Goal: Task Accomplishment & Management: Manage account settings

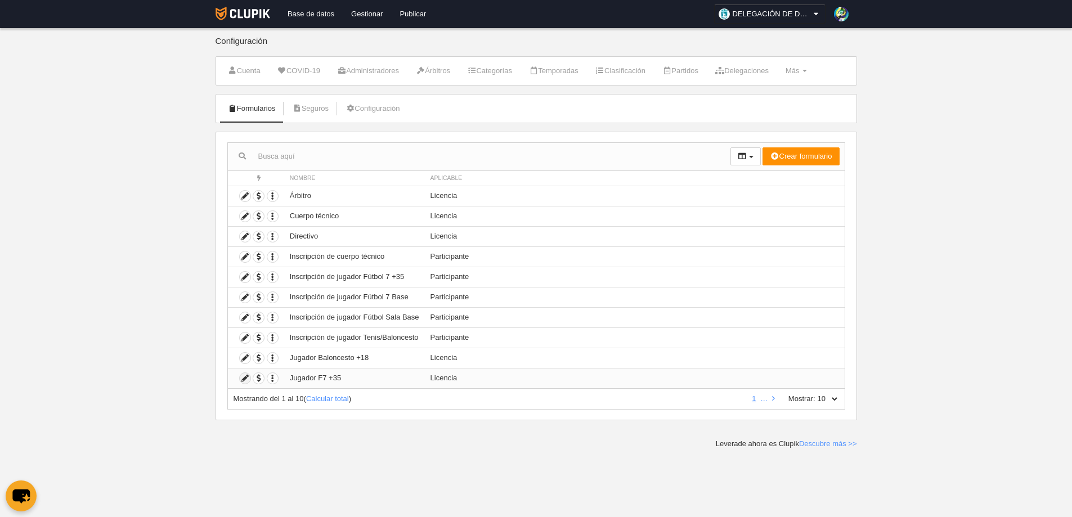
click at [243, 377] on icon at bounding box center [245, 378] width 11 height 11
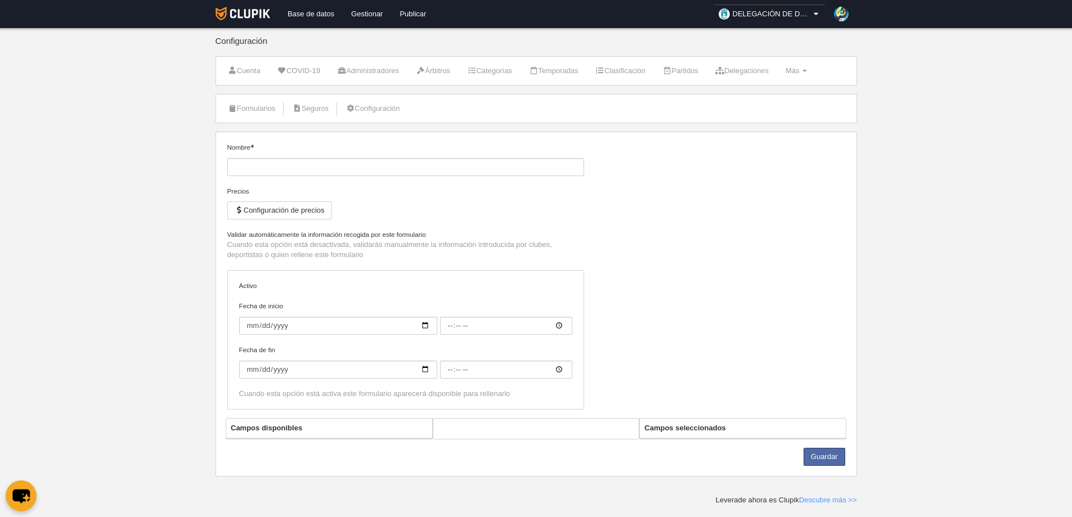
type input "Jugador F7 +35"
checkbox input "true"
type input "[DATE]"
type input "00:00"
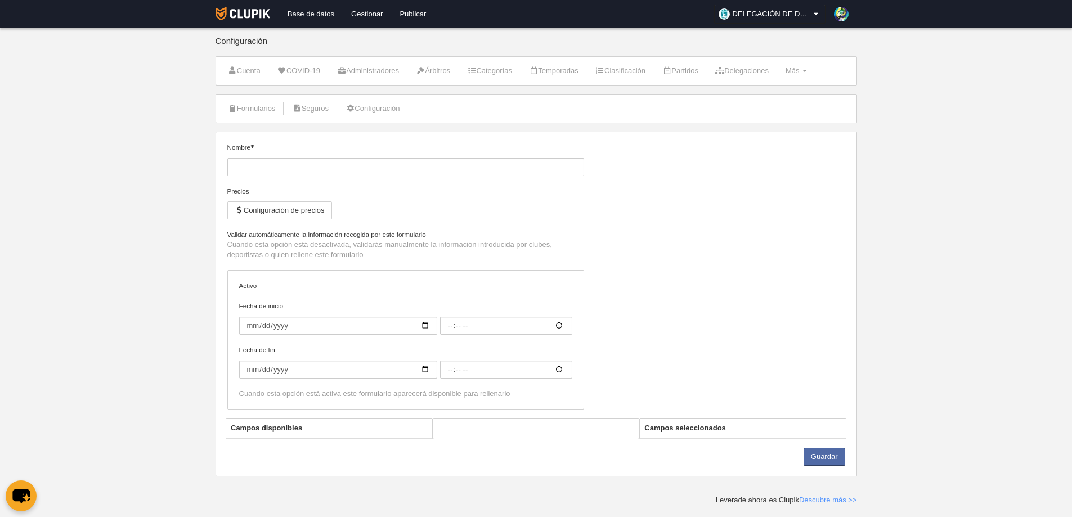
type input "[DATE]"
type input "00:00"
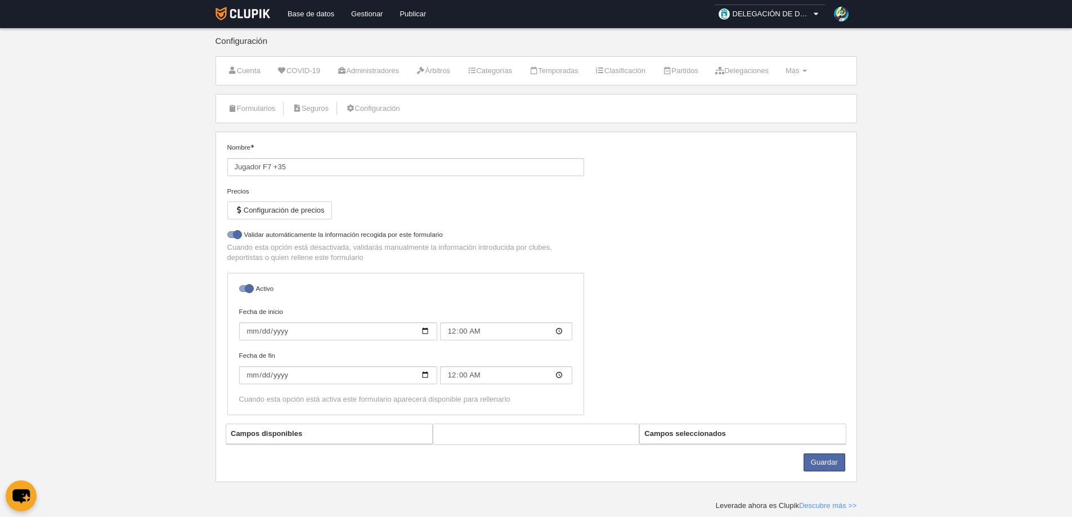
select select "selected"
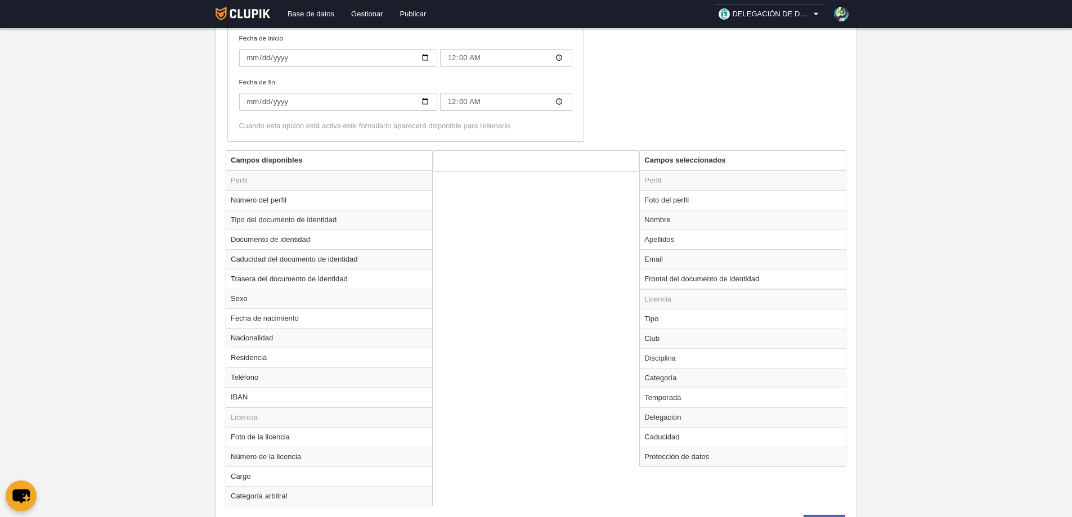
scroll to position [338, 0]
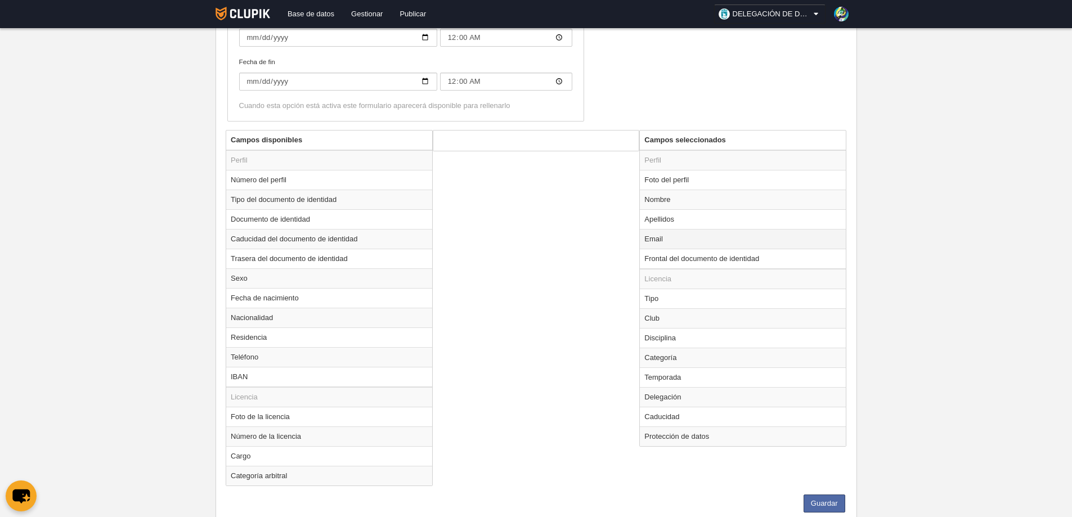
click at [662, 242] on td "Email" at bounding box center [743, 239] width 206 height 20
radio input "true"
click at [449, 166] on input "Obligatorio" at bounding box center [448, 166] width 7 height 7
checkbox input "false"
click at [593, 191] on button "Añadir" at bounding box center [600, 190] width 64 height 18
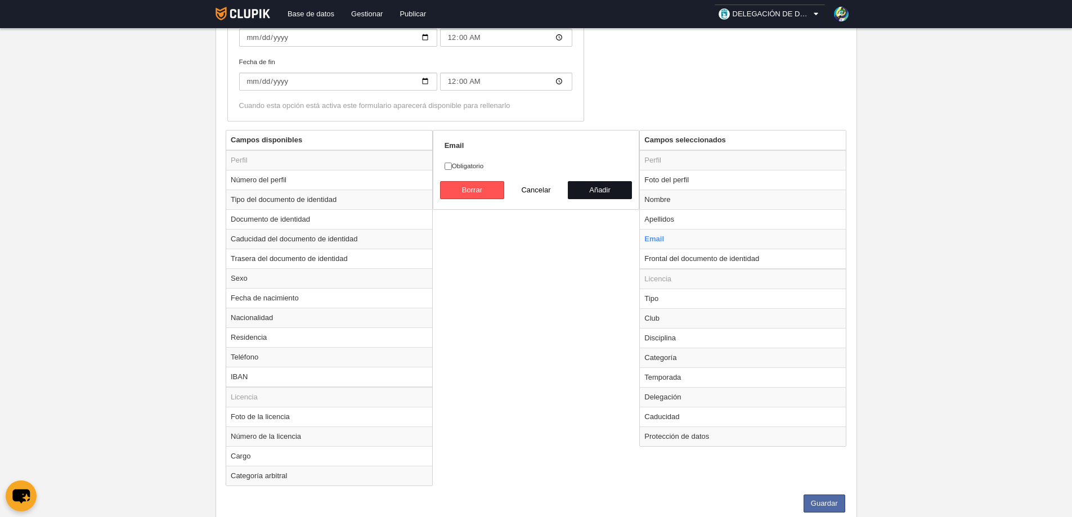
radio input "false"
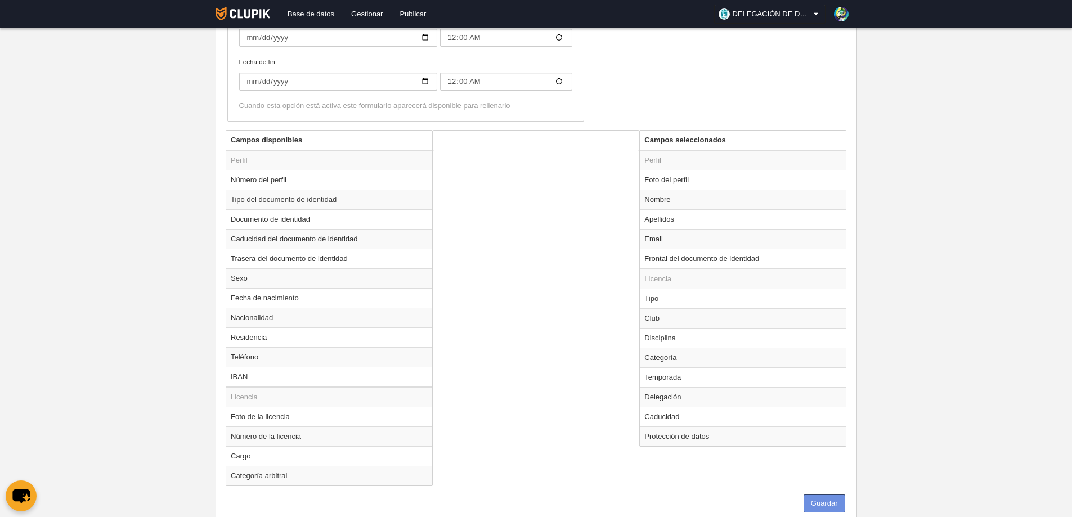
click at [823, 499] on button "Guardar" at bounding box center [825, 504] width 42 height 18
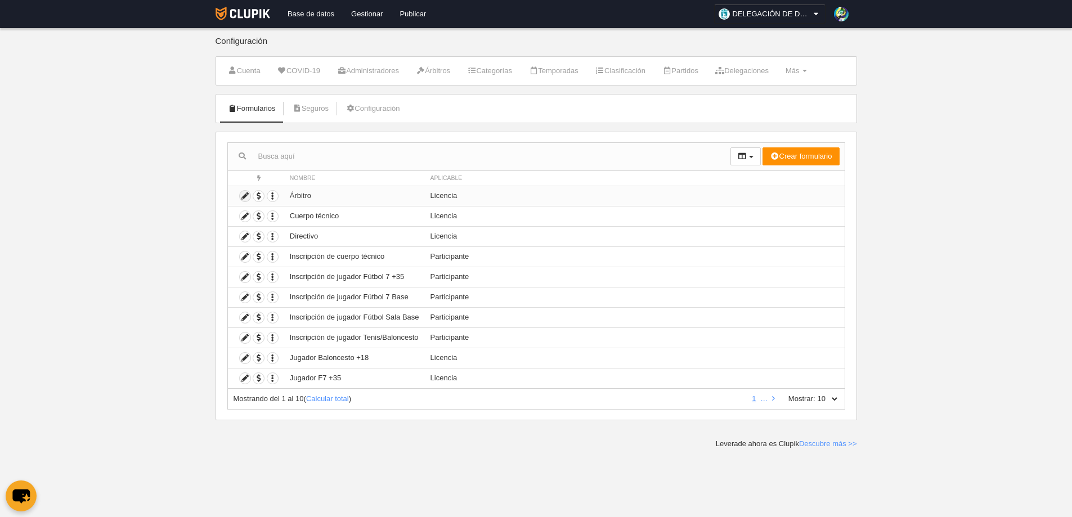
click at [245, 194] on icon at bounding box center [245, 196] width 11 height 11
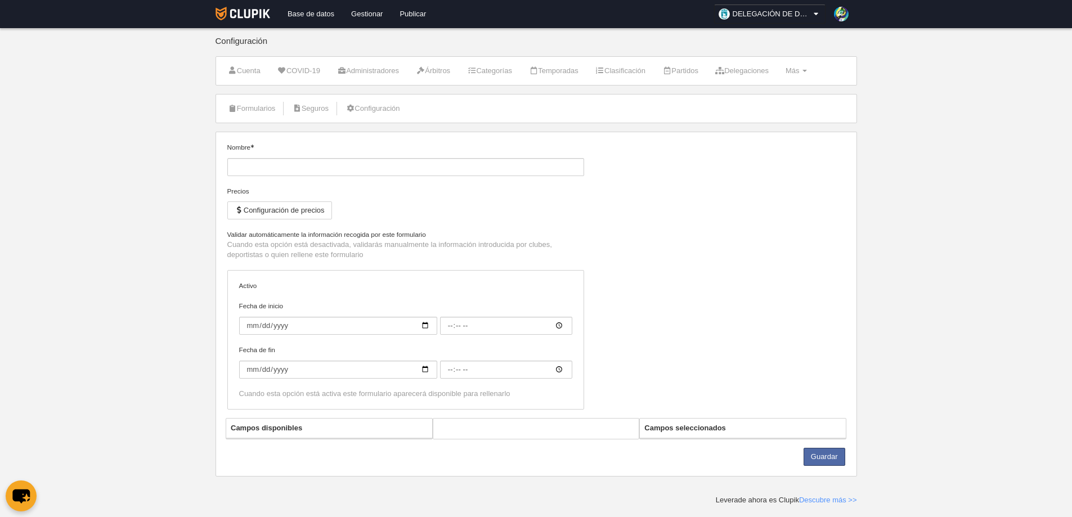
type input "Árbitro"
checkbox input "true"
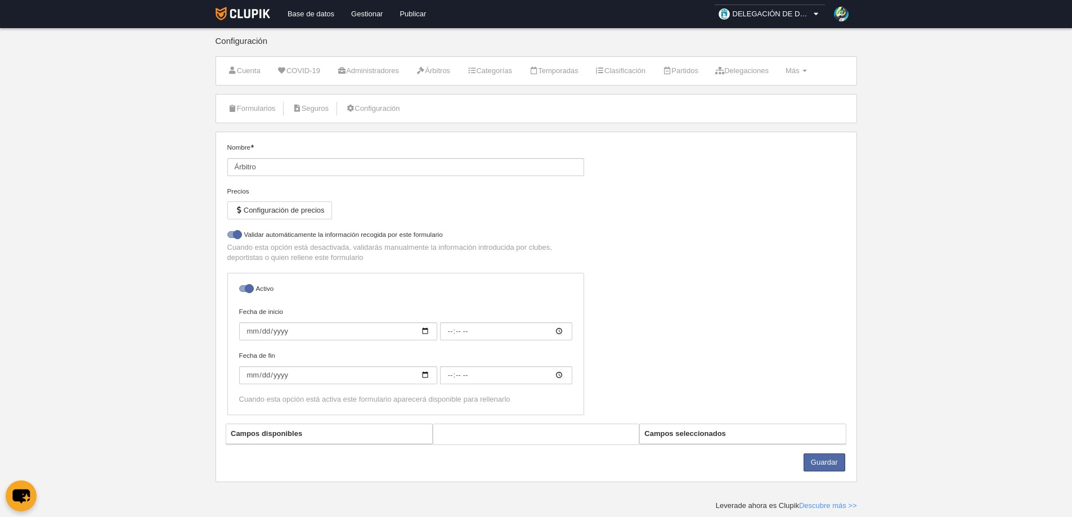
select select "selected"
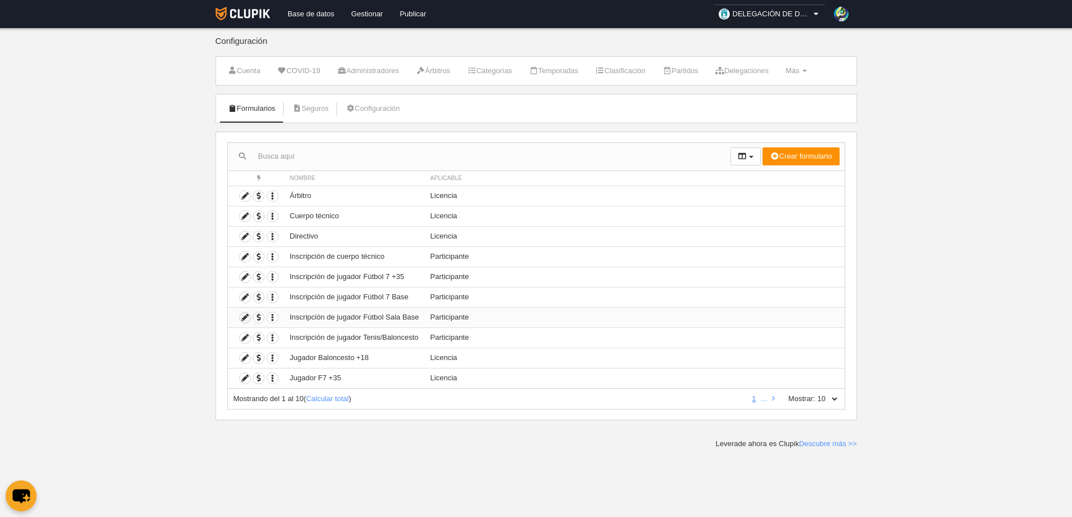
click at [243, 317] on icon at bounding box center [245, 317] width 11 height 11
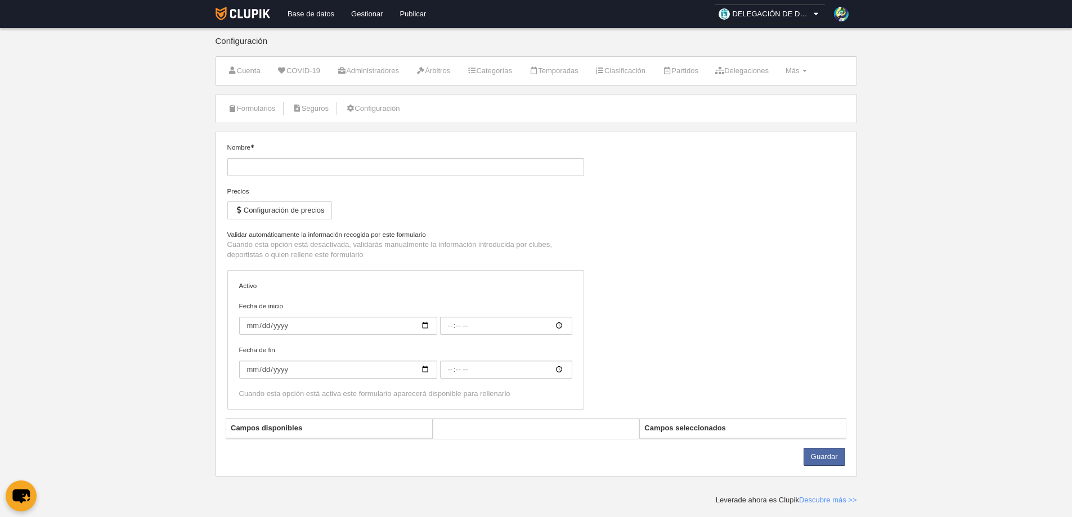
type input "Inscripción de jugador Fútbol Sala Base"
checkbox input "true"
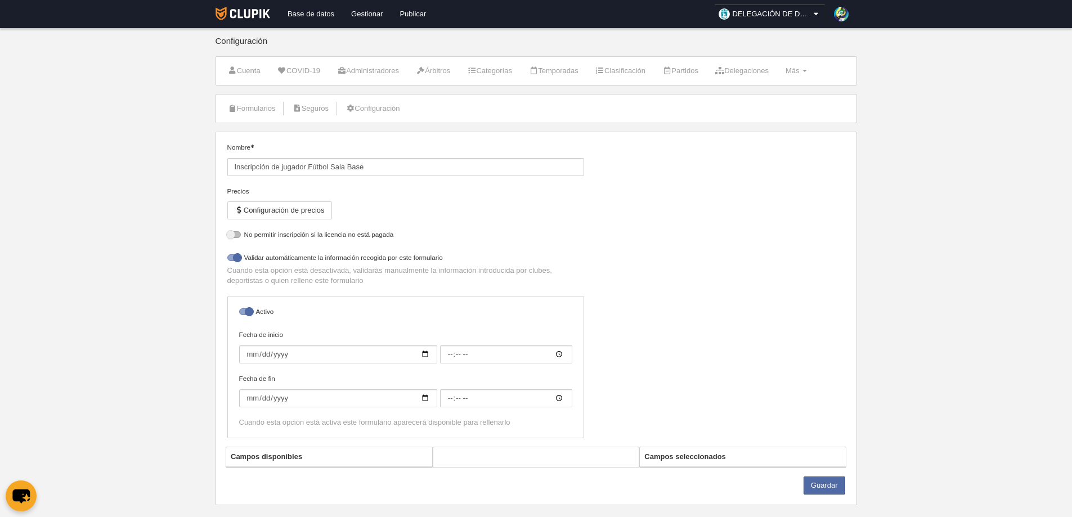
select select "selected"
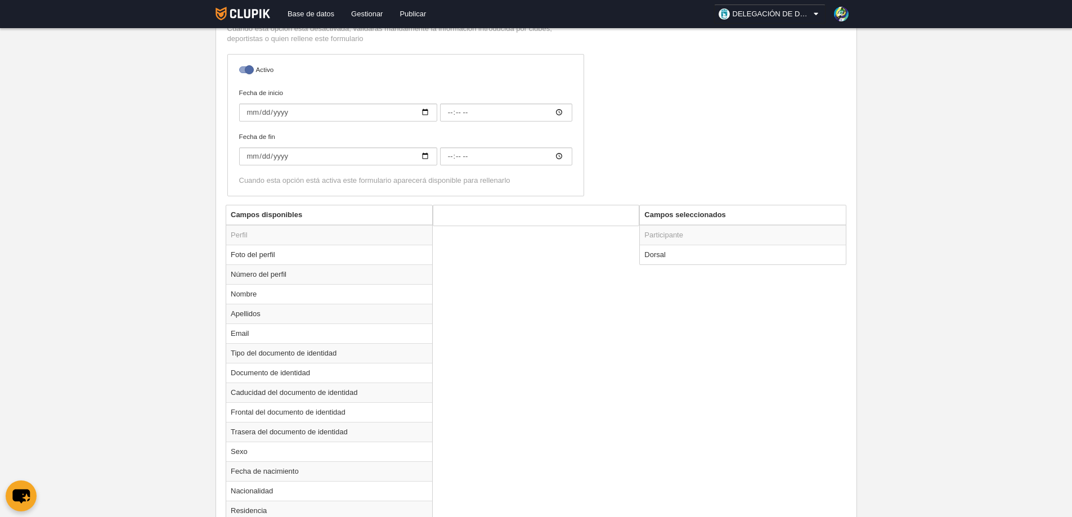
scroll to position [173, 0]
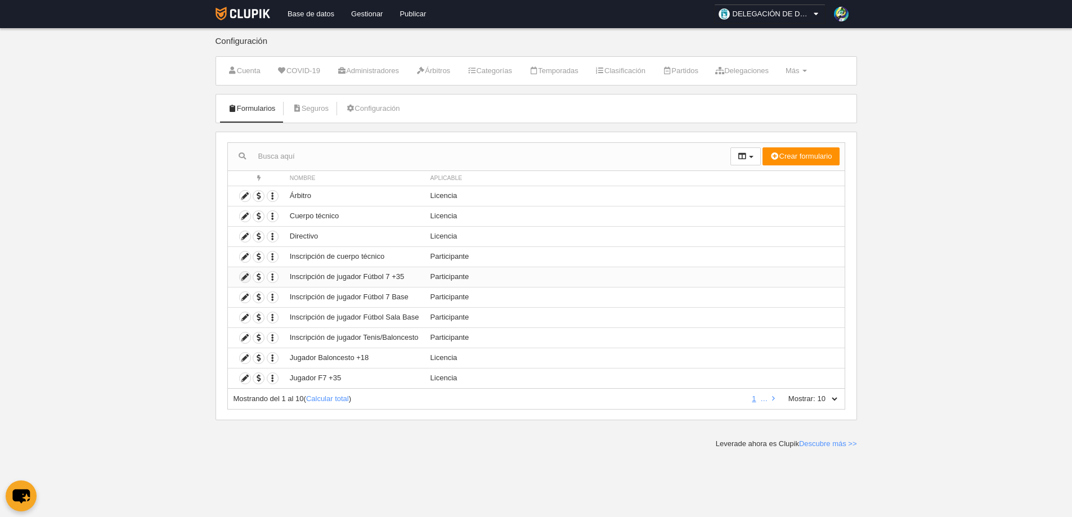
click at [245, 275] on icon at bounding box center [245, 277] width 11 height 11
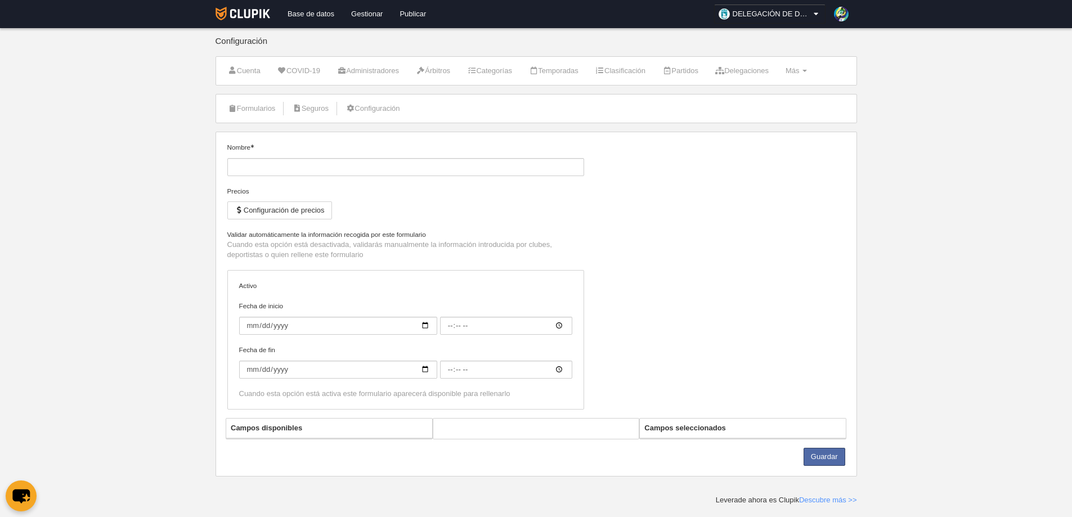
type input "Inscripción de jugador Fútbol 7 +35"
checkbox input "true"
type input "[DATE]"
type input "06:00"
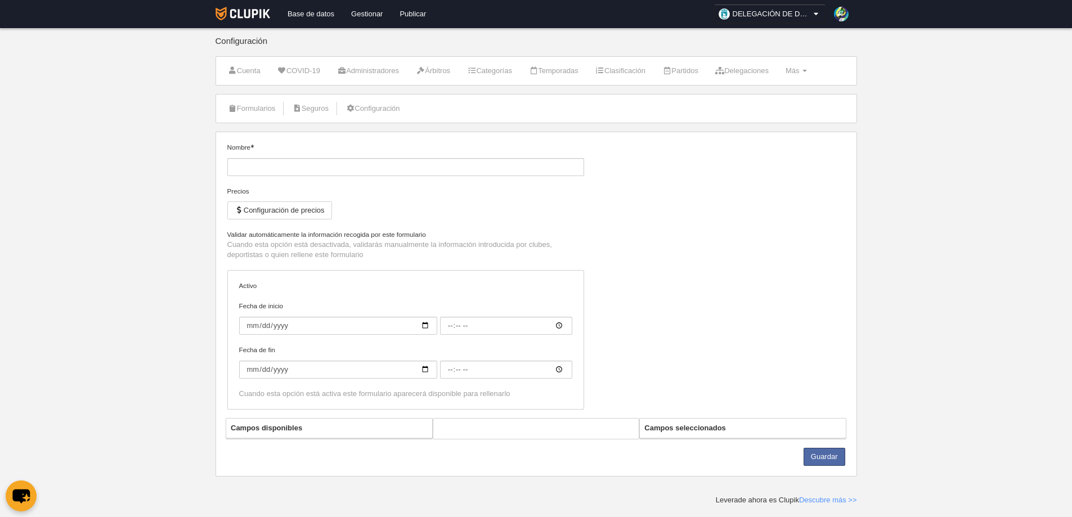
type input "[DATE]"
type input "06:00"
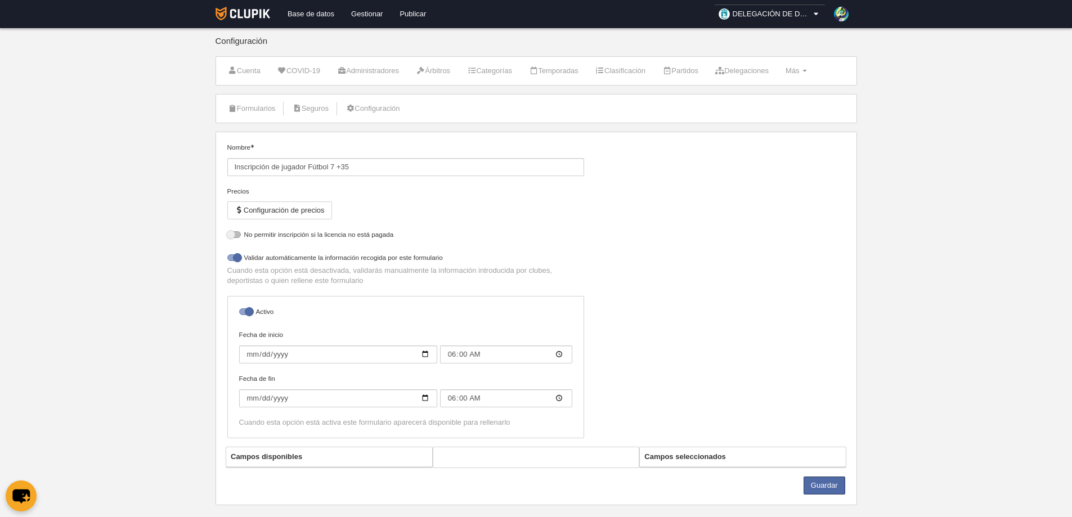
select select "selected"
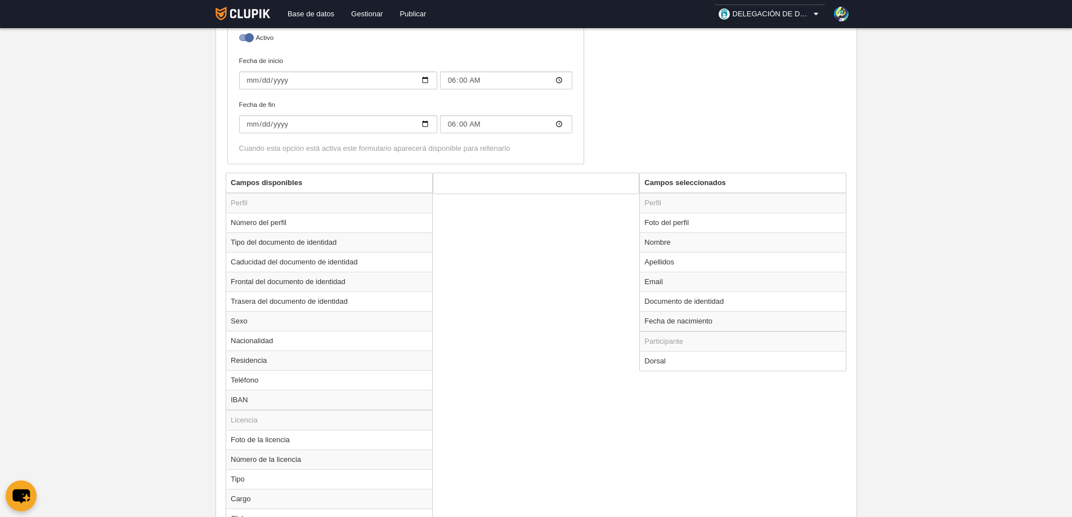
scroll to position [338, 0]
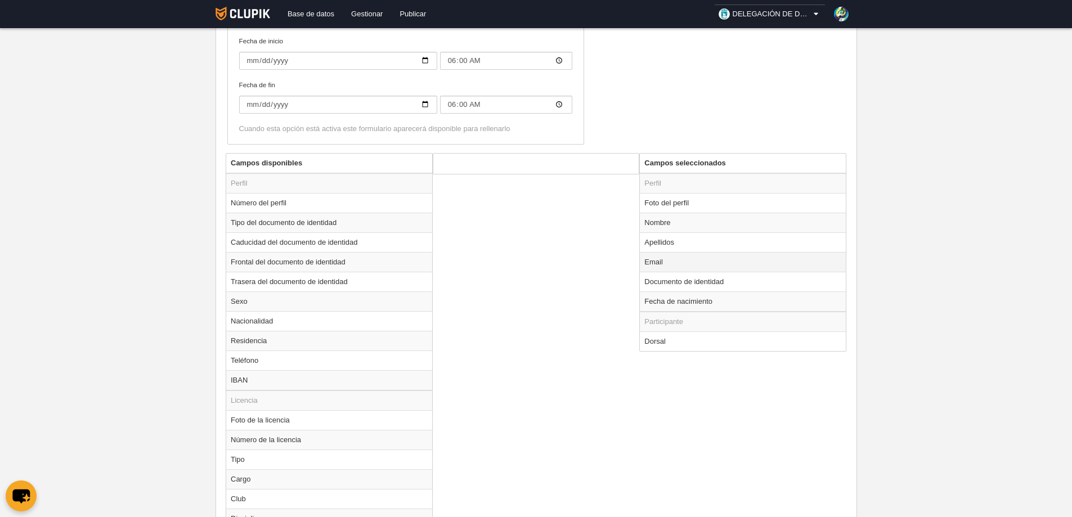
click at [656, 261] on td "Email" at bounding box center [743, 262] width 206 height 20
radio input "true"
click at [447, 189] on input "Obligatorio" at bounding box center [448, 189] width 7 height 7
checkbox input "false"
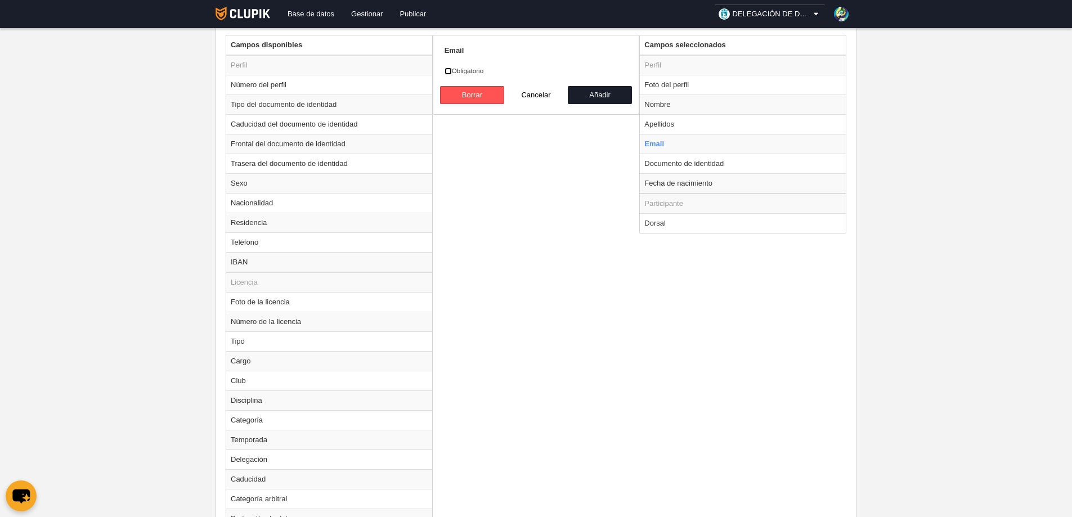
scroll to position [534, 0]
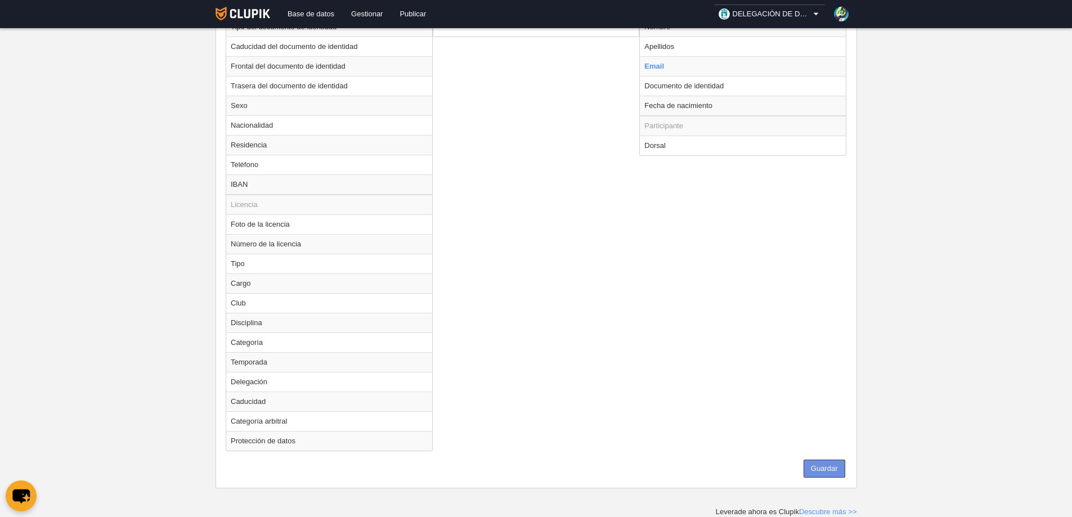
click at [823, 469] on button "Guardar" at bounding box center [825, 469] width 42 height 18
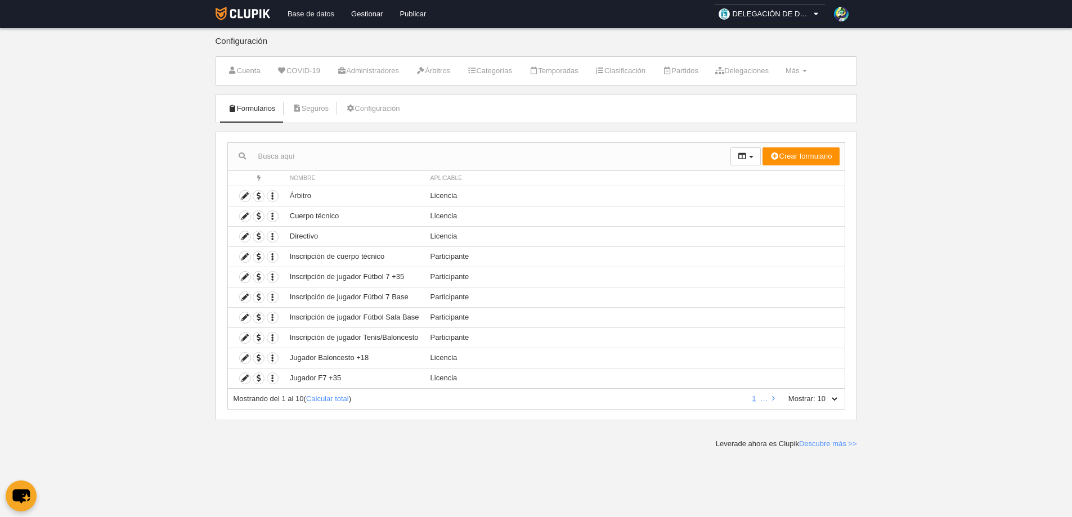
click at [312, 13] on link "Base de datos" at bounding box center [311, 14] width 64 height 28
drag, startPoint x: 476, startPoint y: 279, endPoint x: 462, endPoint y: 279, distance: 14.1
click at [469, 279] on td "Participante" at bounding box center [635, 277] width 420 height 20
click at [246, 376] on icon at bounding box center [245, 378] width 11 height 11
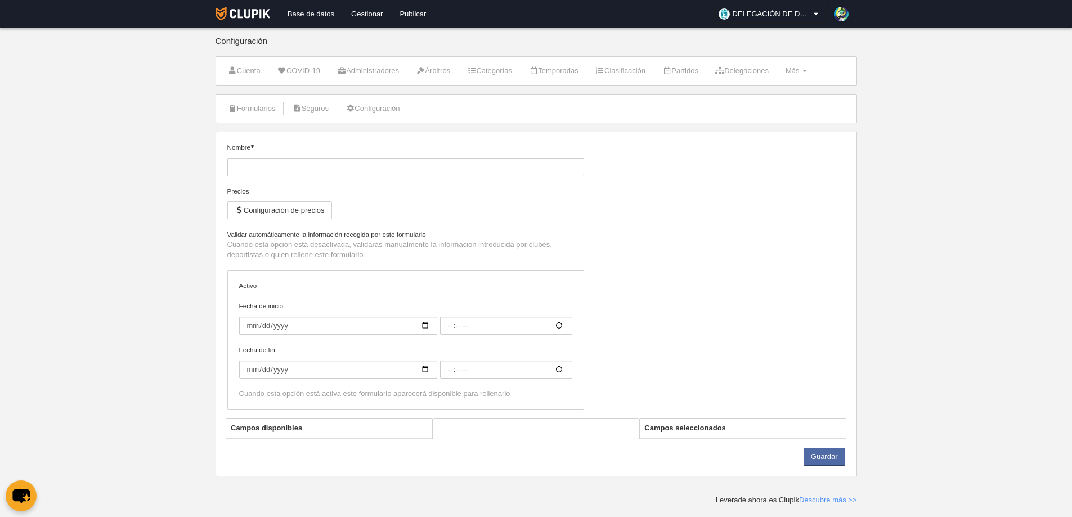
type input "Jugador F7 +35"
checkbox input "true"
type input "[DATE]"
type input "00:00"
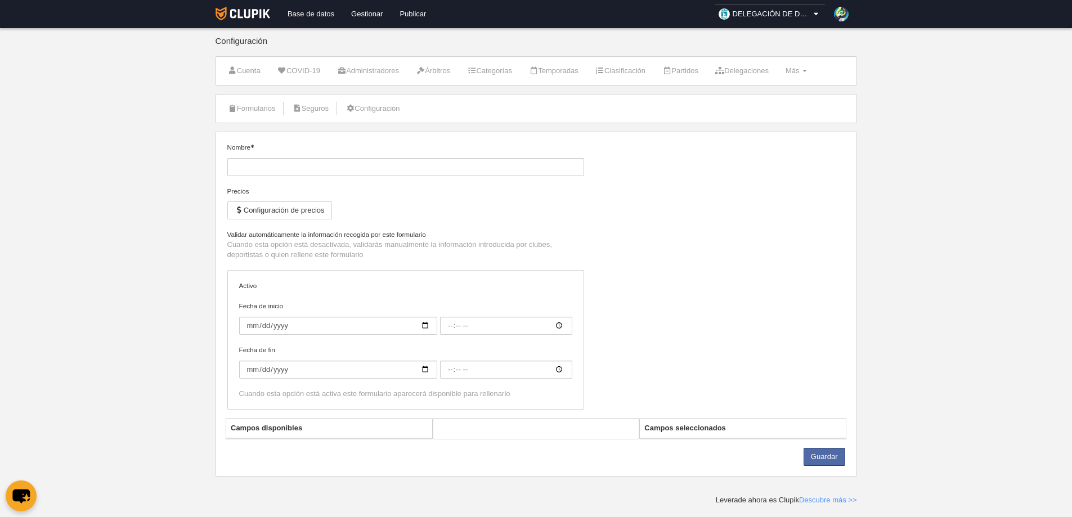
type input "[DATE]"
type input "00:00"
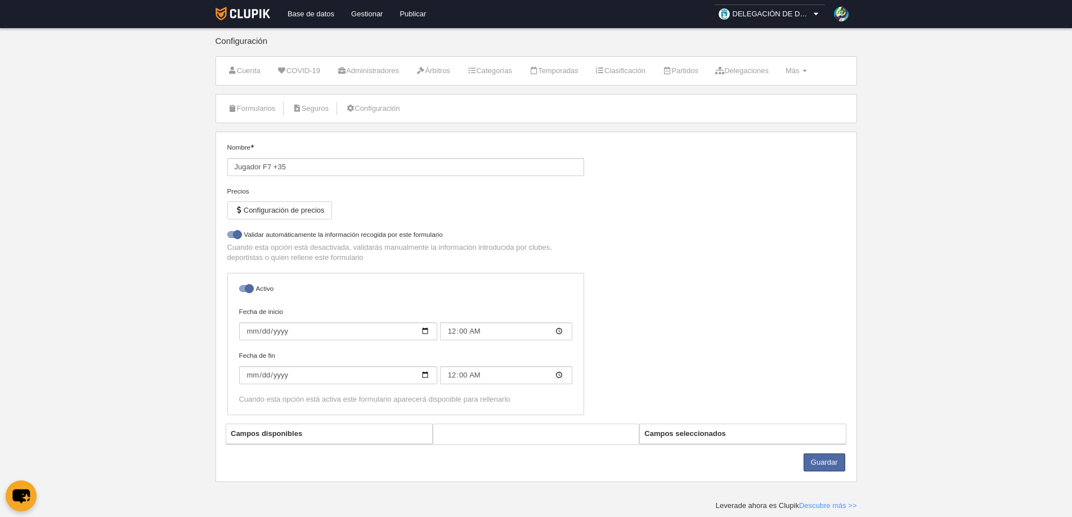
select select "selected"
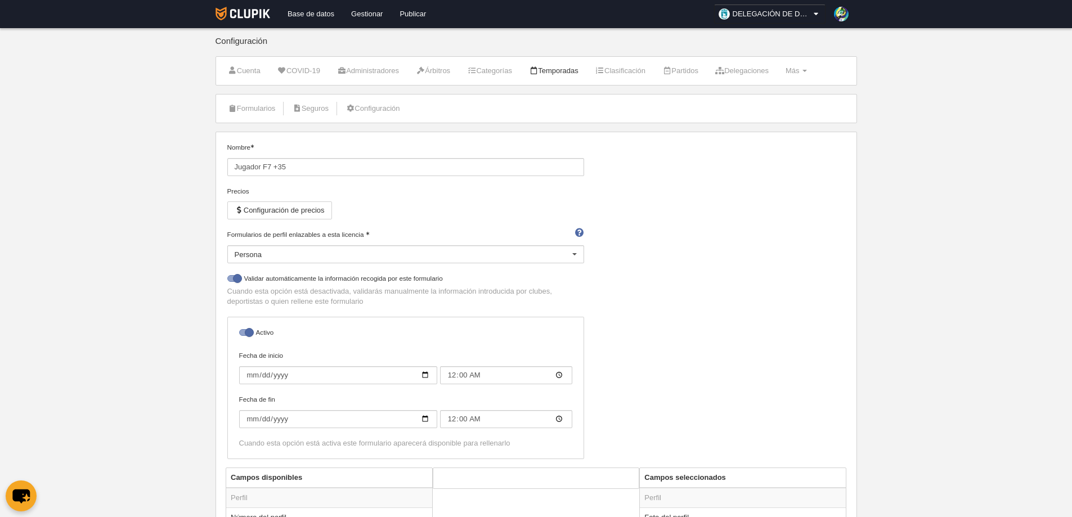
click at [576, 70] on link "Temporadas" at bounding box center [554, 70] width 62 height 17
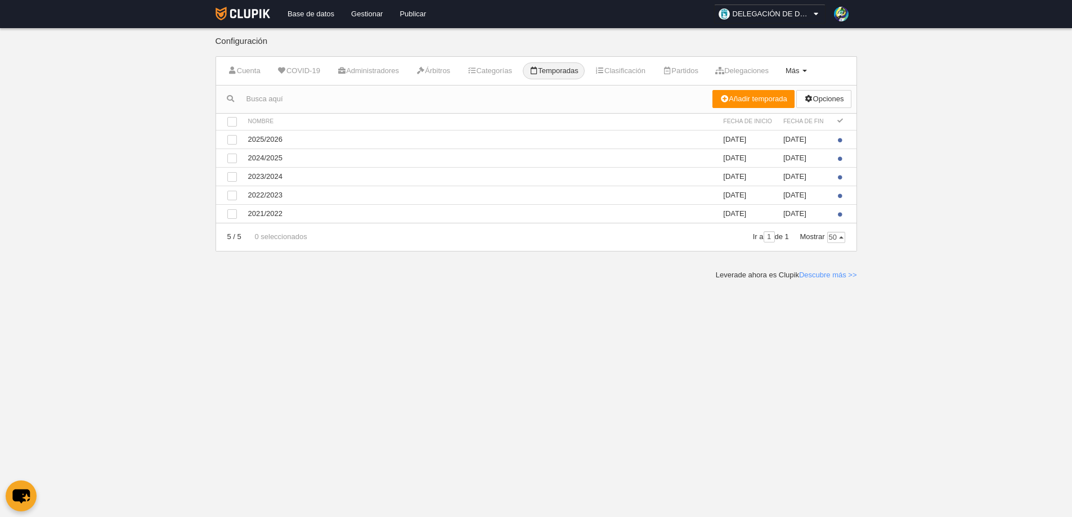
click at [800, 69] on span "Más" at bounding box center [793, 70] width 14 height 8
click at [768, 116] on link "Formularios" at bounding box center [760, 117] width 105 height 18
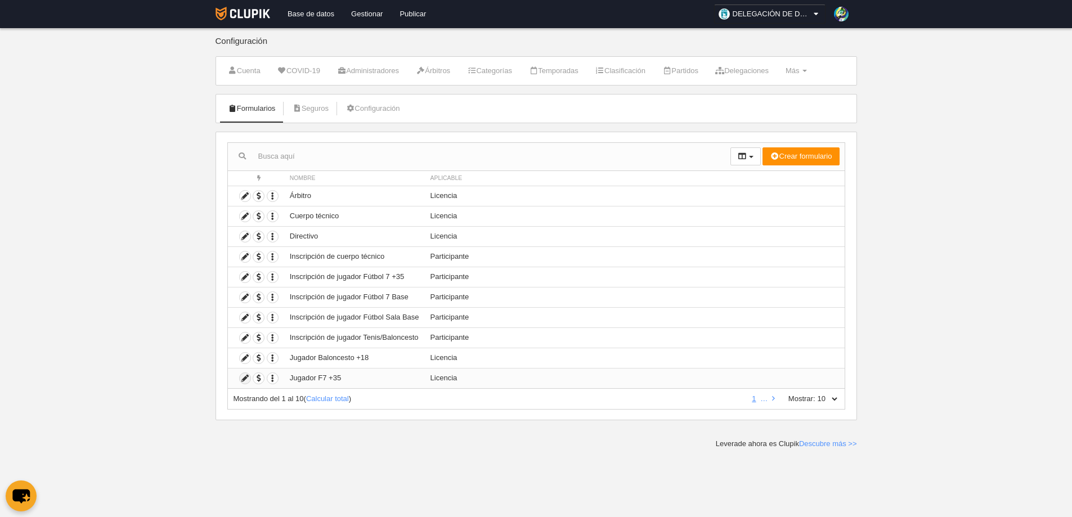
click at [243, 378] on icon at bounding box center [245, 378] width 11 height 11
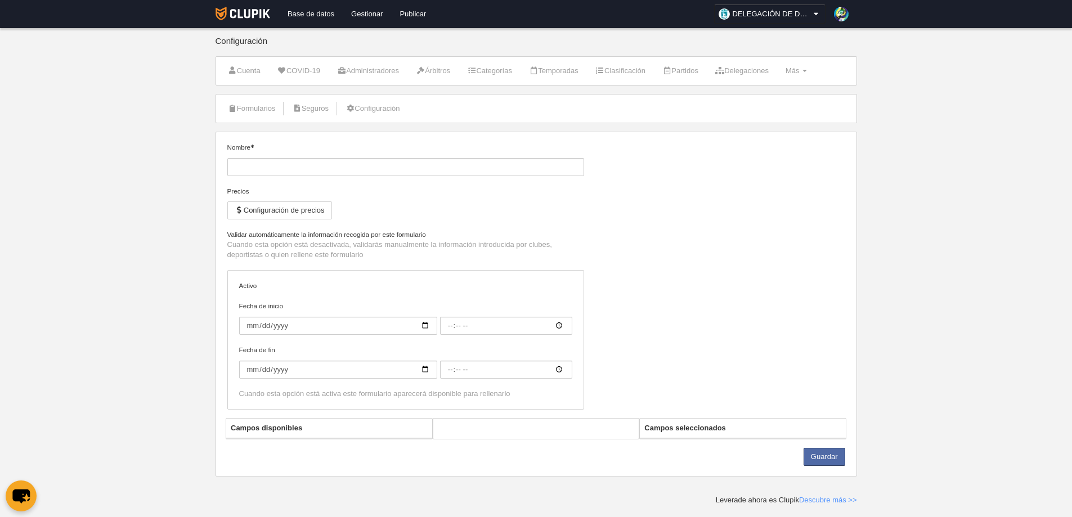
type input "Jugador F7 +35"
checkbox input "true"
type input "[DATE]"
type input "00:00"
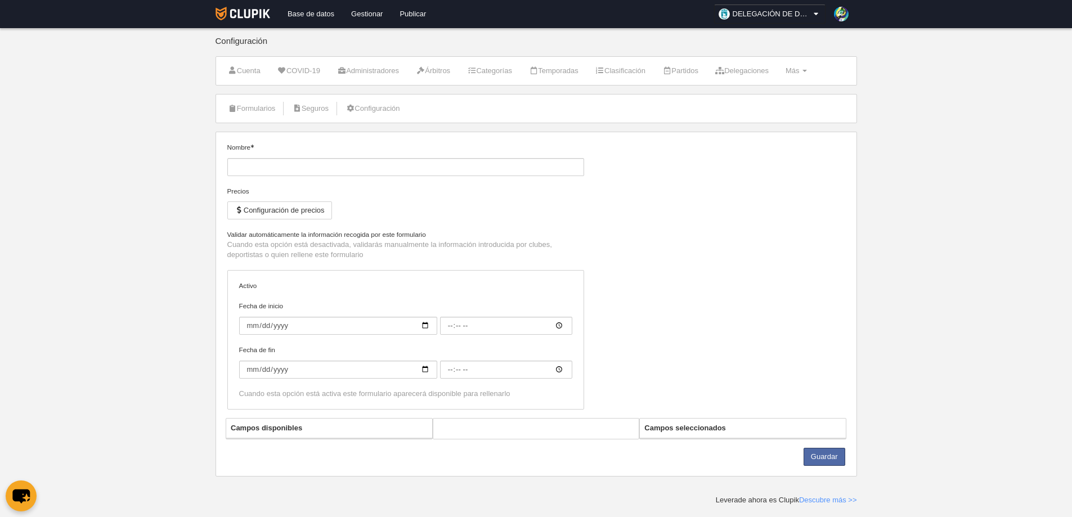
type input "[DATE]"
type input "00:00"
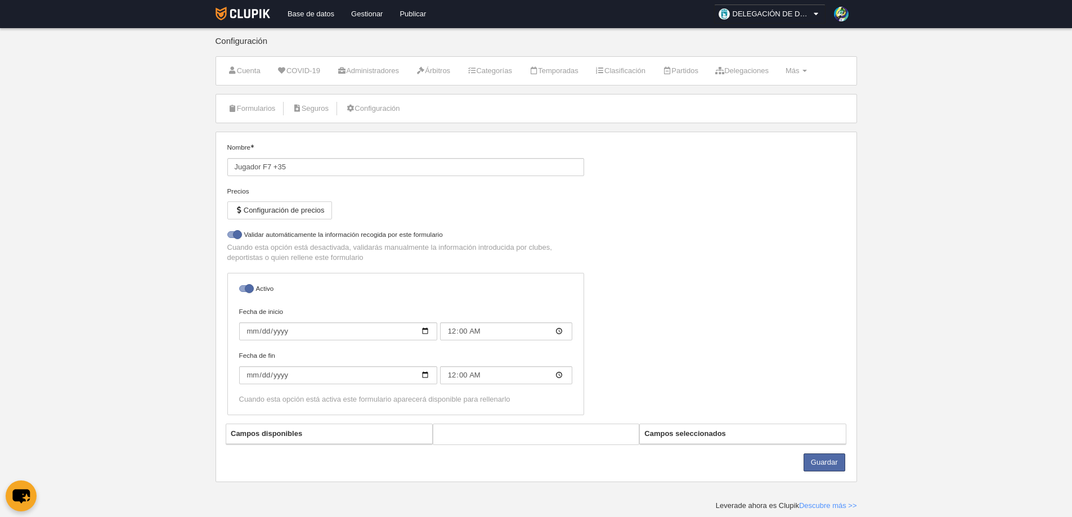
select select "selected"
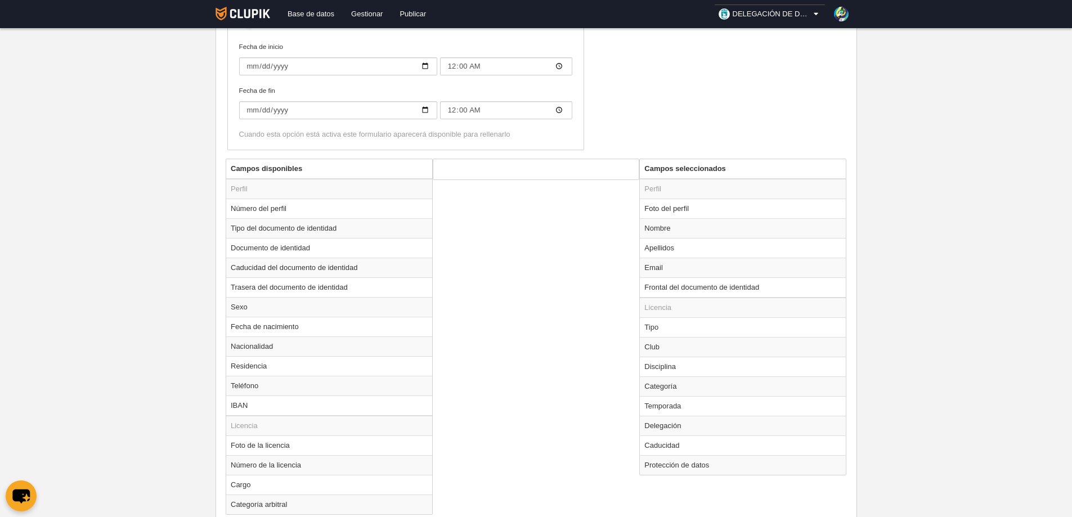
scroll to position [373, 0]
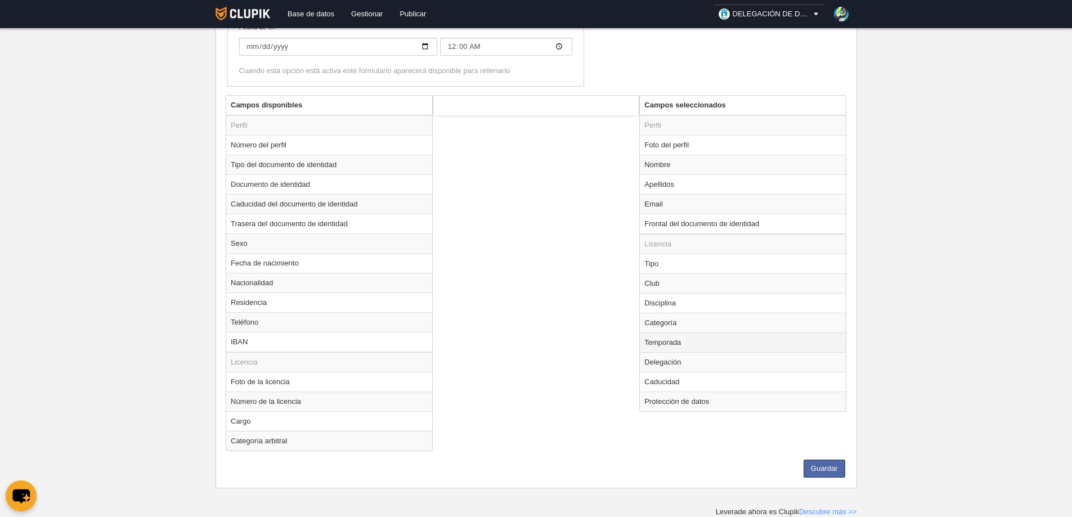
click at [657, 343] on td "Temporada" at bounding box center [743, 343] width 206 height 20
radio input "true"
select select "8624"
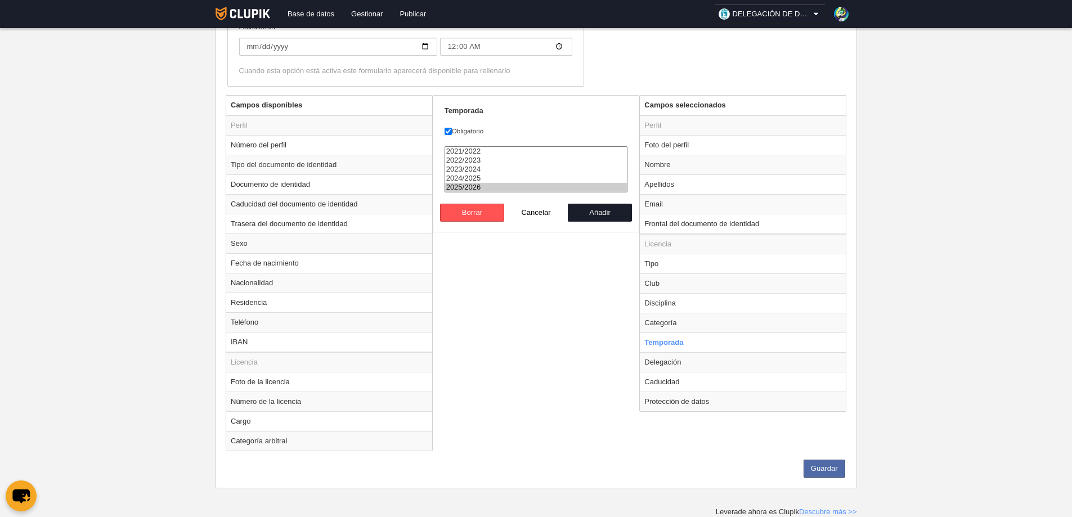
click at [466, 189] on option "2025/2026" at bounding box center [536, 187] width 182 height 9
click at [594, 214] on button "Añadir" at bounding box center [600, 213] width 64 height 18
radio input "false"
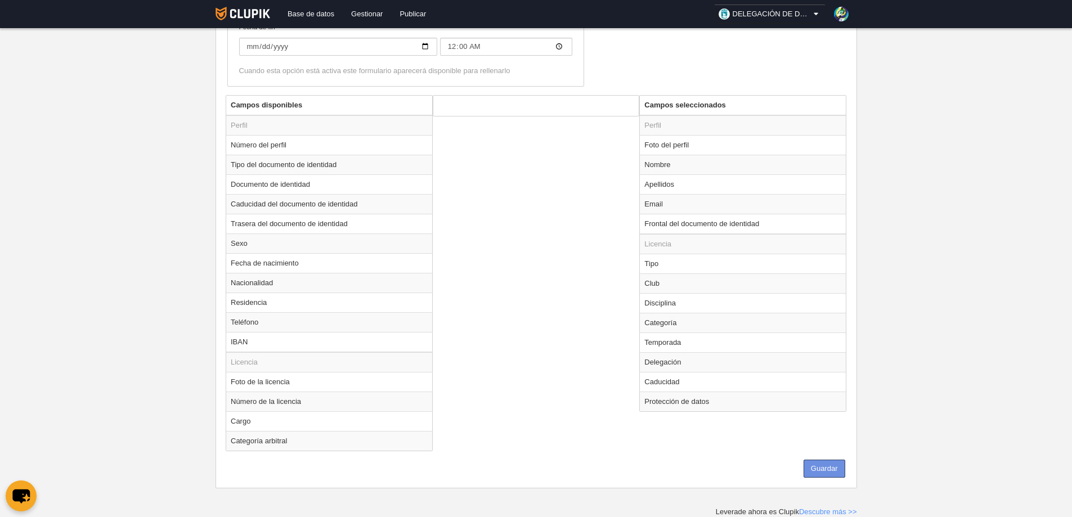
click at [833, 466] on button "Guardar" at bounding box center [825, 469] width 42 height 18
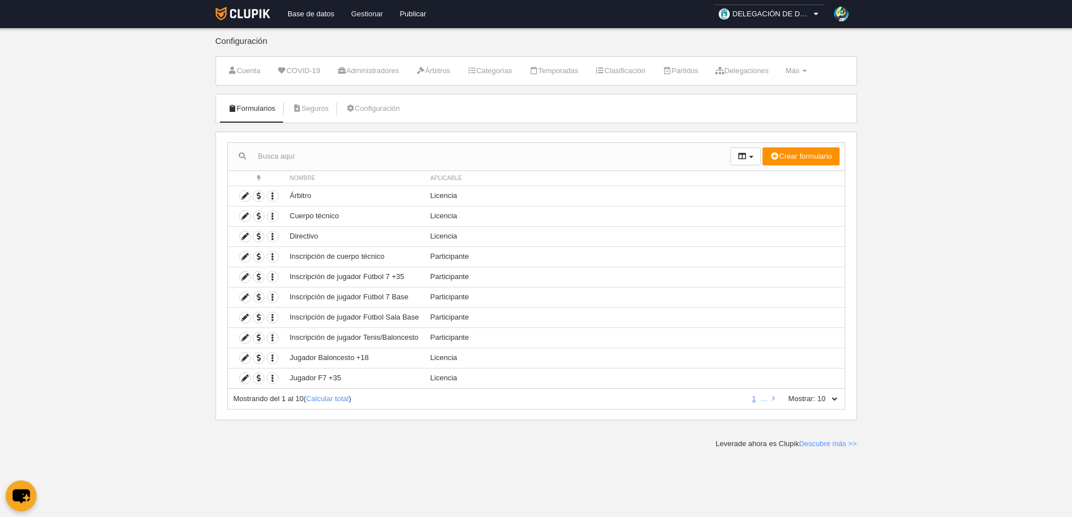
click at [370, 10] on link "Gestionar" at bounding box center [367, 14] width 48 height 28
click at [244, 276] on icon at bounding box center [245, 277] width 11 height 11
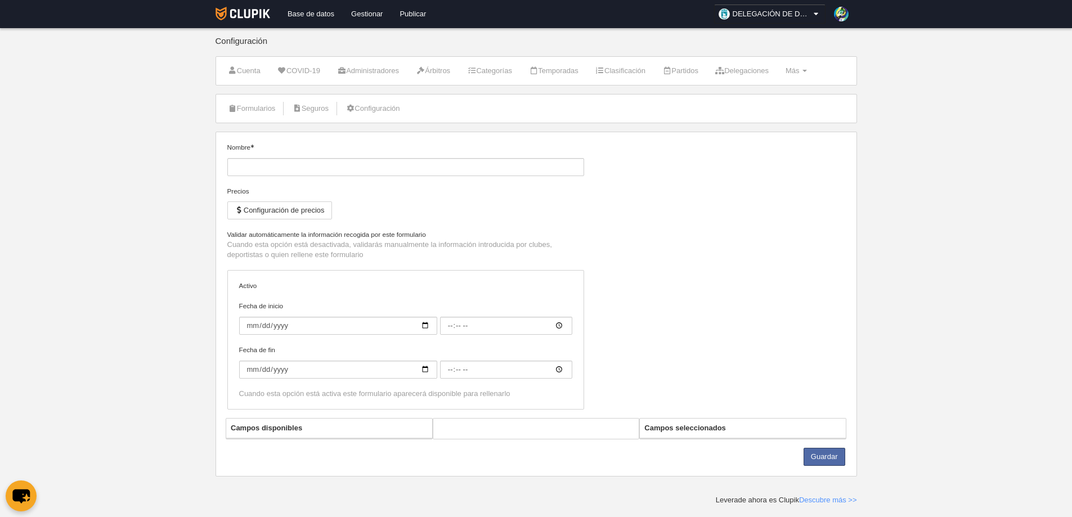
type input "Inscripción de jugador Fútbol 7 +35"
checkbox input "true"
type input "[DATE]"
type input "06:00"
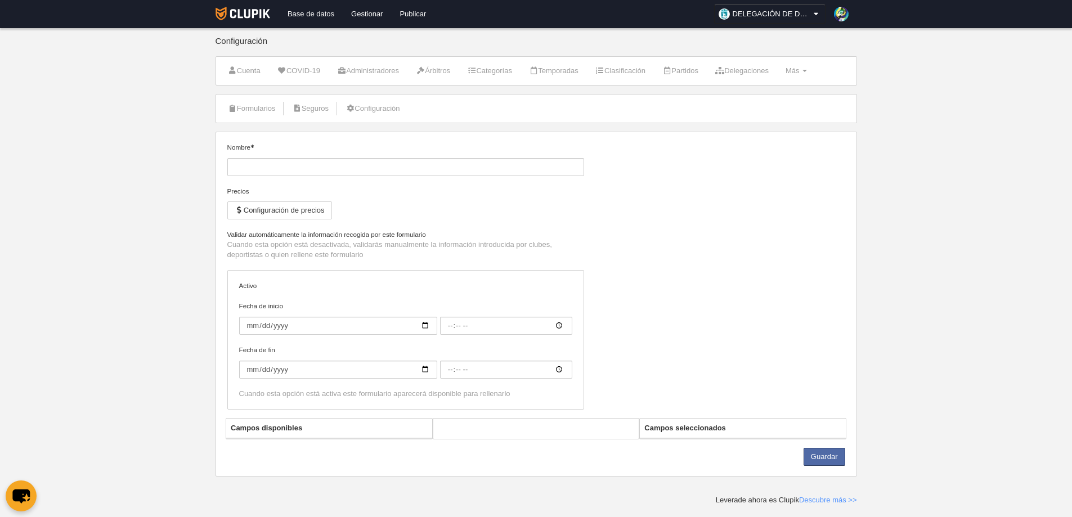
type input "[DATE]"
type input "06:00"
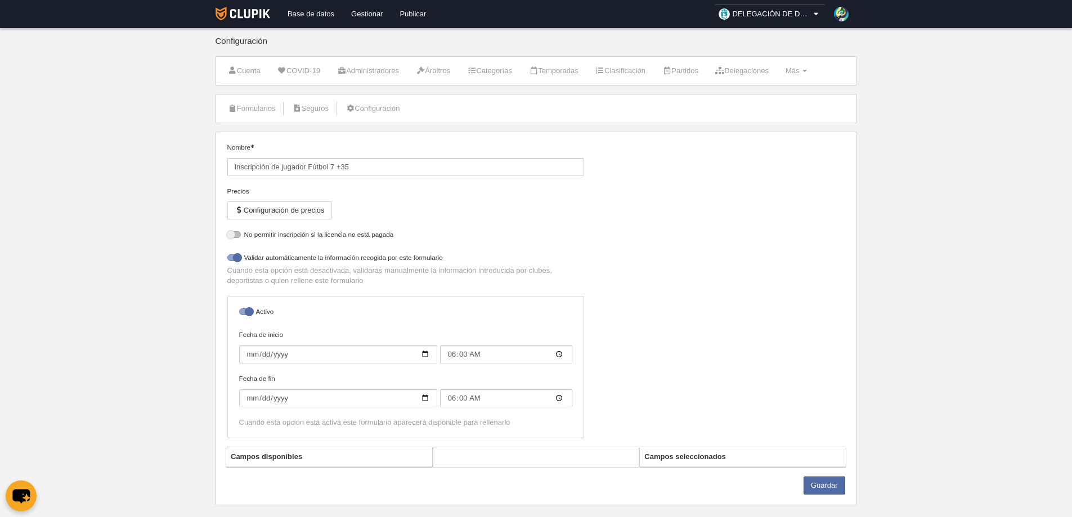
select select "selected"
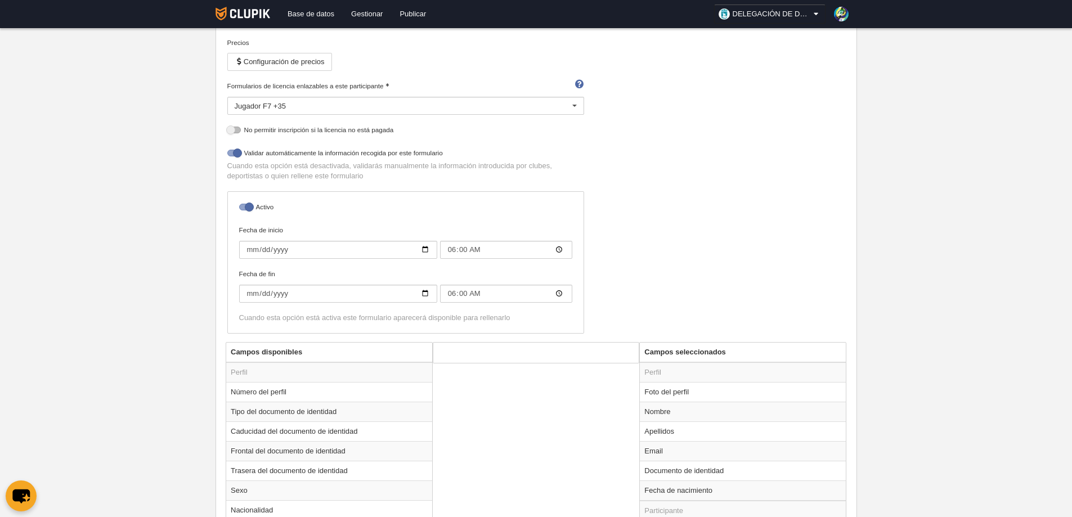
scroll to position [230, 0]
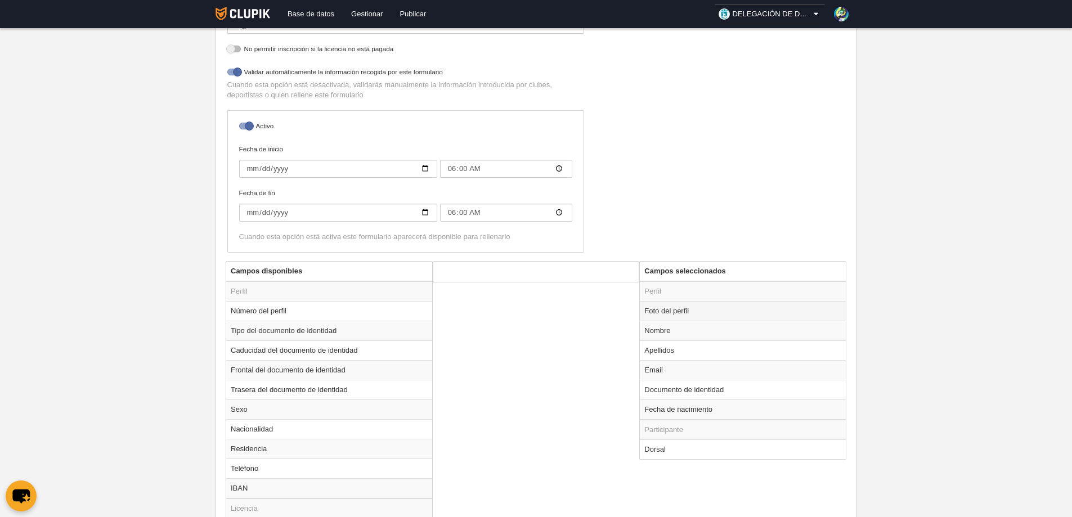
click at [667, 314] on td "Foto del perfil" at bounding box center [743, 311] width 206 height 20
radio input "true"
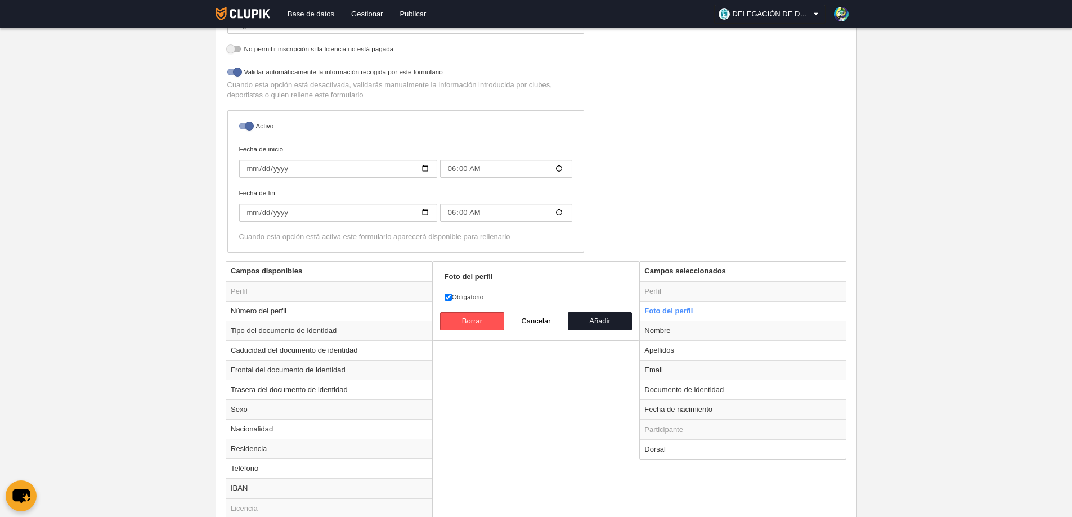
click at [452, 294] on label "Obligatorio" at bounding box center [536, 297] width 183 height 10
click at [452, 294] on input "Obligatorio" at bounding box center [448, 297] width 7 height 7
checkbox input "false"
click at [597, 320] on button "Añadir" at bounding box center [600, 321] width 64 height 18
radio input "false"
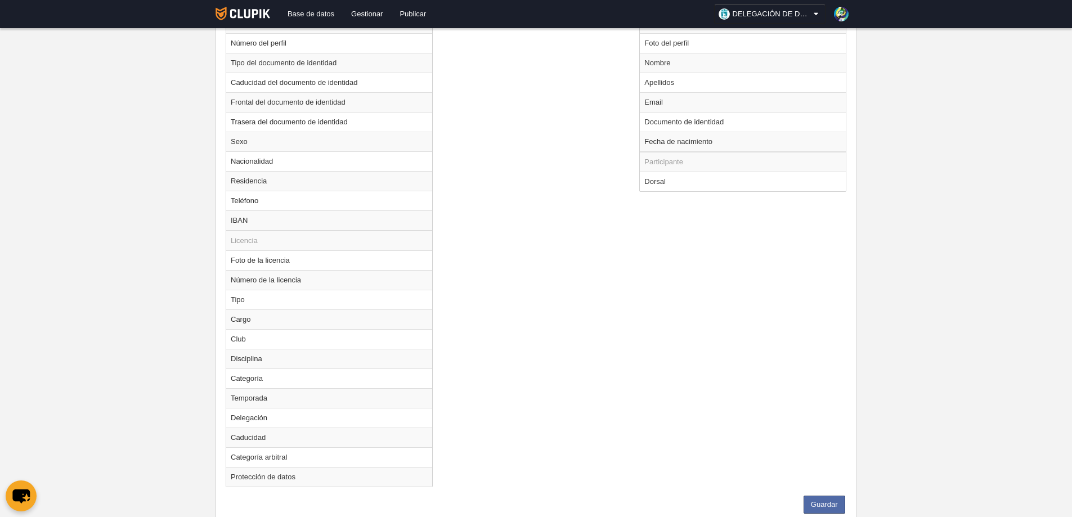
scroll to position [534, 0]
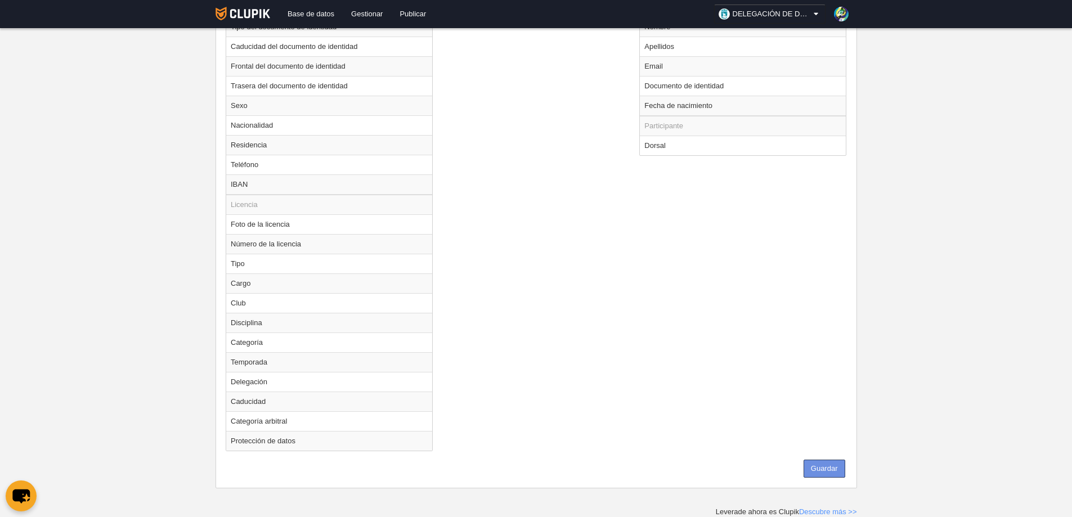
click at [821, 471] on button "Guardar" at bounding box center [825, 469] width 42 height 18
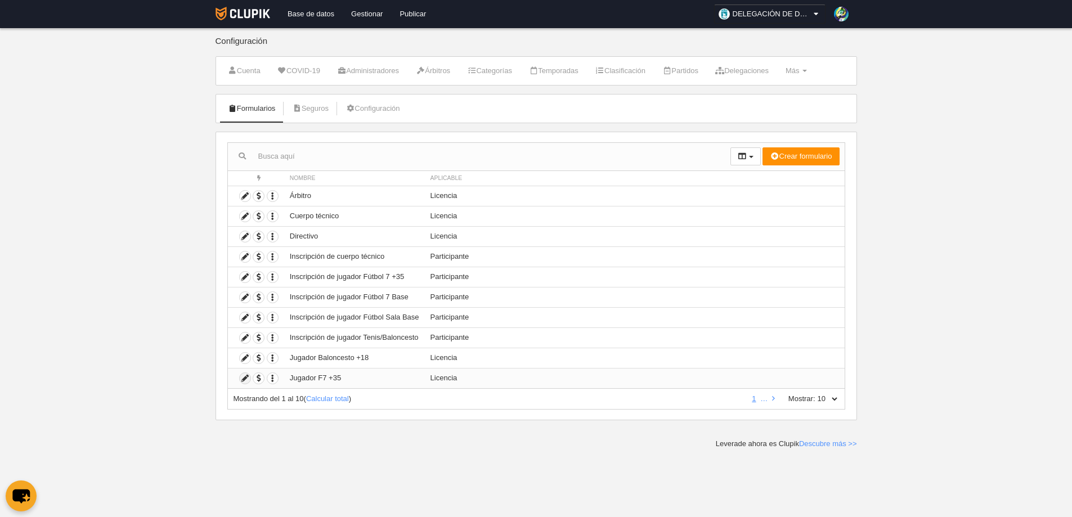
click at [244, 378] on icon at bounding box center [245, 378] width 11 height 11
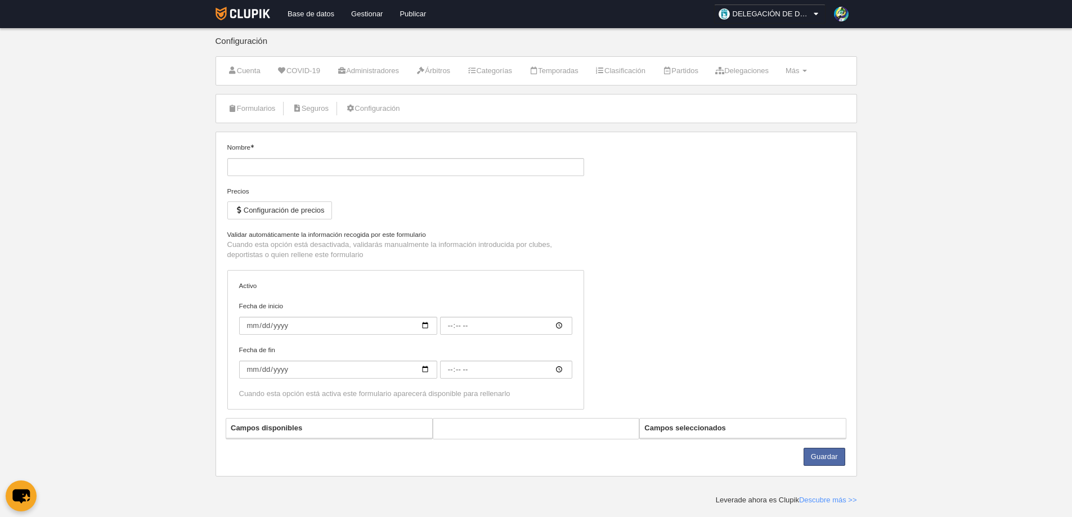
type input "Jugador F7 +35"
checkbox input "true"
type input "2025-10-06"
type input "00:00"
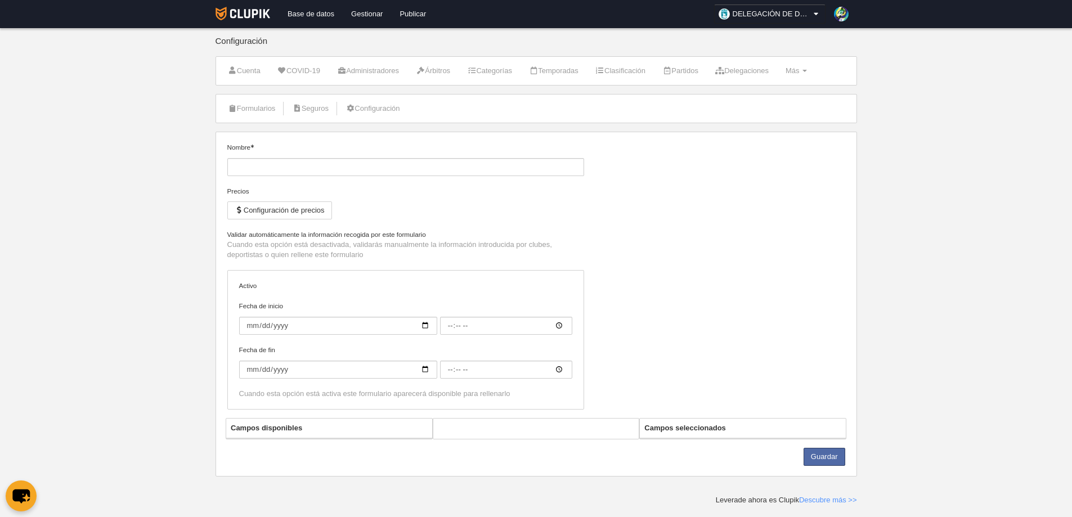
type input "2026-07-30"
type input "00:00"
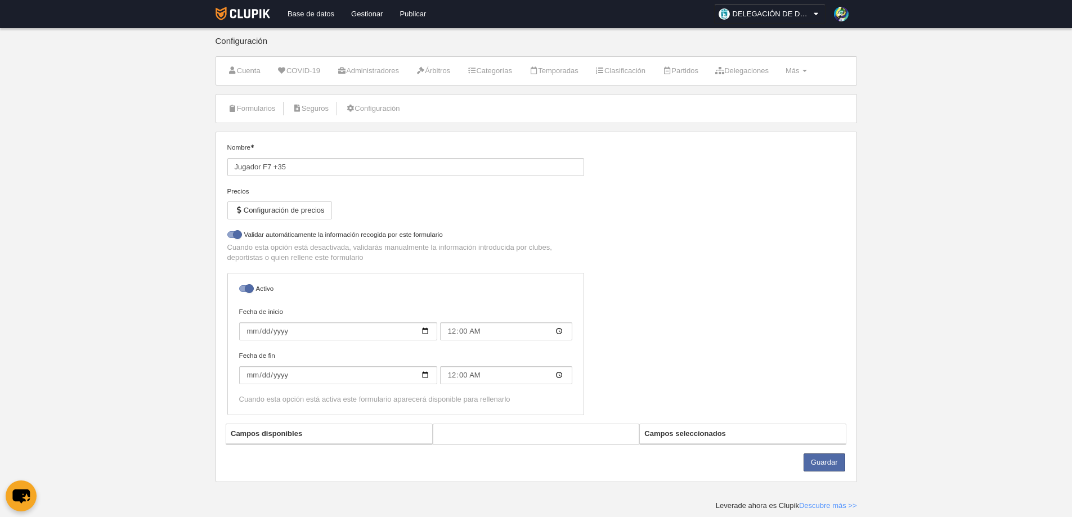
select select "selected"
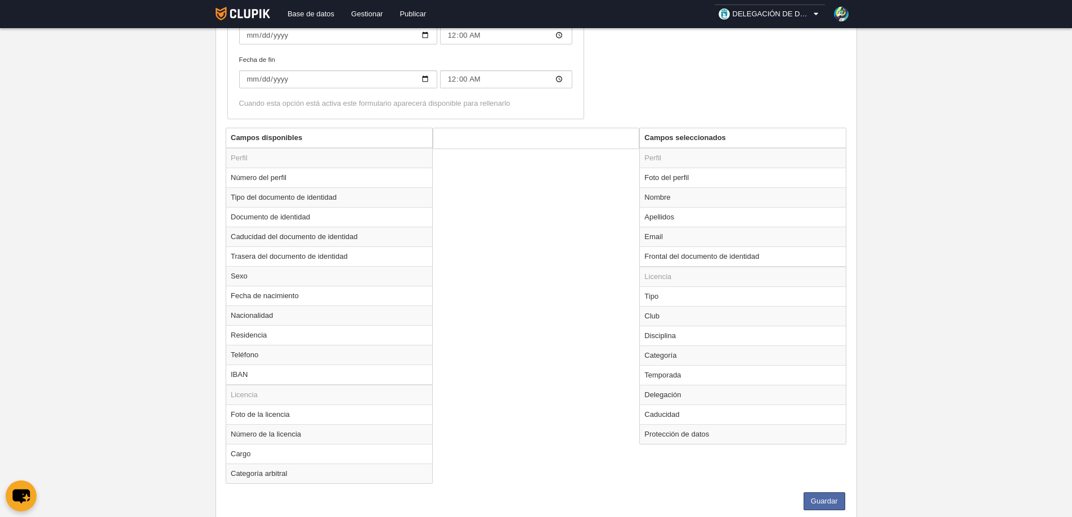
scroll to position [373, 0]
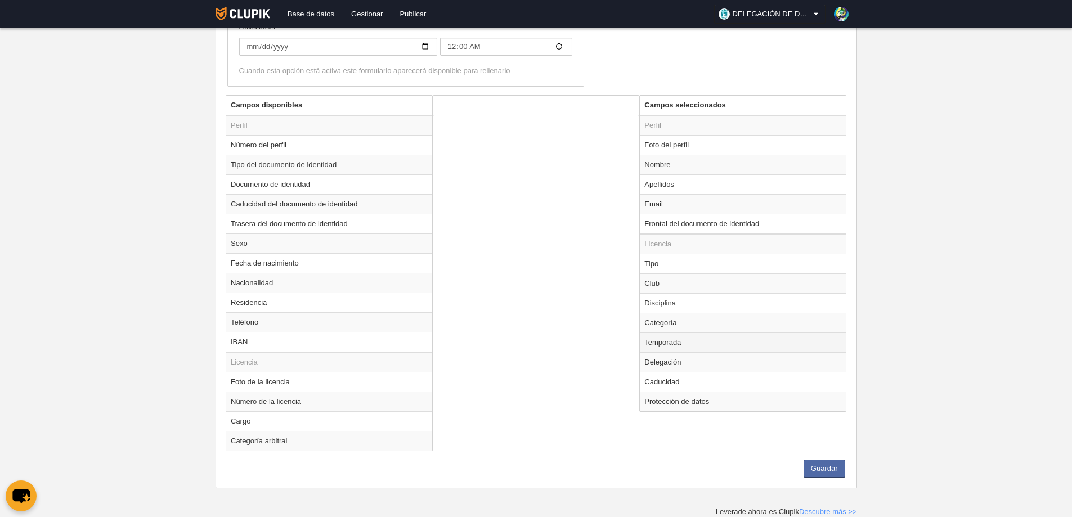
click at [662, 342] on td "Temporada" at bounding box center [743, 343] width 206 height 20
radio input "true"
select select "8624"
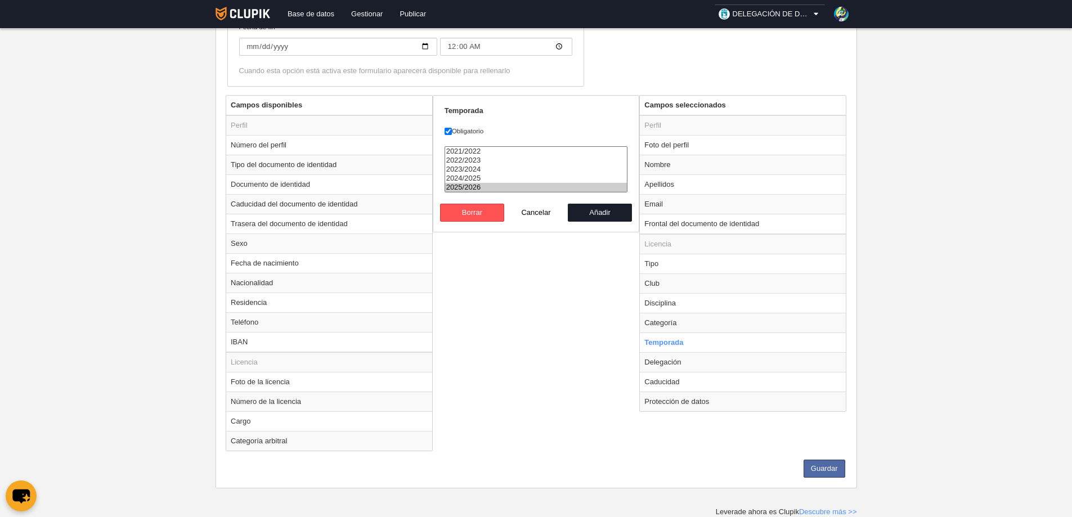
click at [508, 288] on div "Campos disponibles Perfil Número del perfil Tipo del documento de identidad Doc…" at bounding box center [536, 277] width 626 height 365
click at [473, 185] on option "2025/2026" at bounding box center [536, 187] width 182 height 9
click at [594, 209] on button "Añadir" at bounding box center [600, 213] width 64 height 18
radio input "false"
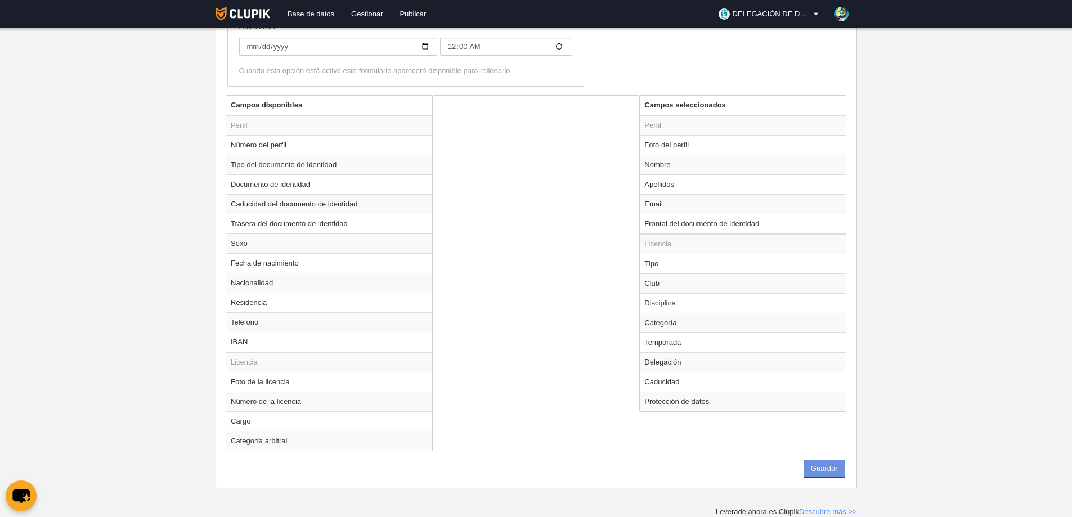
click at [828, 468] on button "Guardar" at bounding box center [825, 469] width 42 height 18
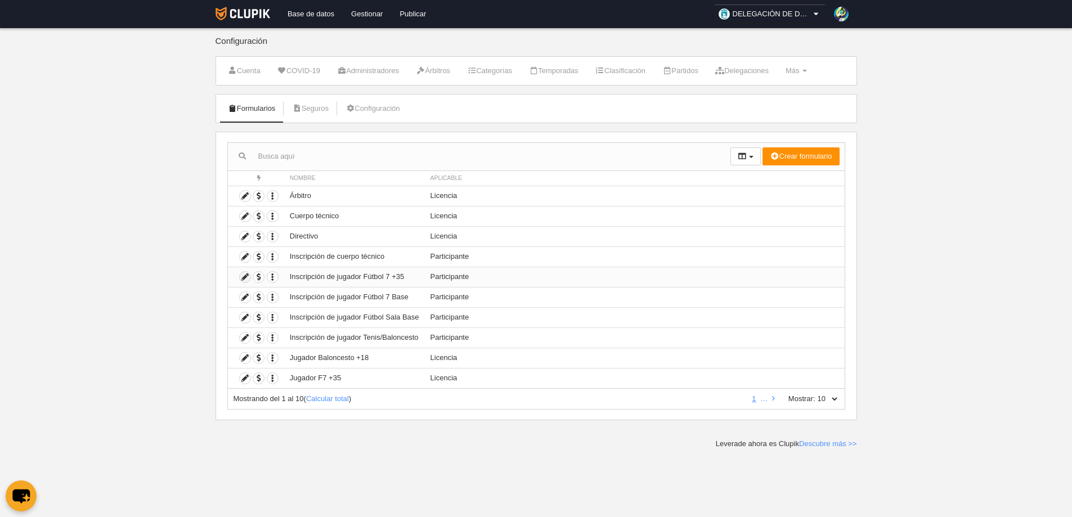
click at [245, 277] on icon at bounding box center [245, 277] width 11 height 11
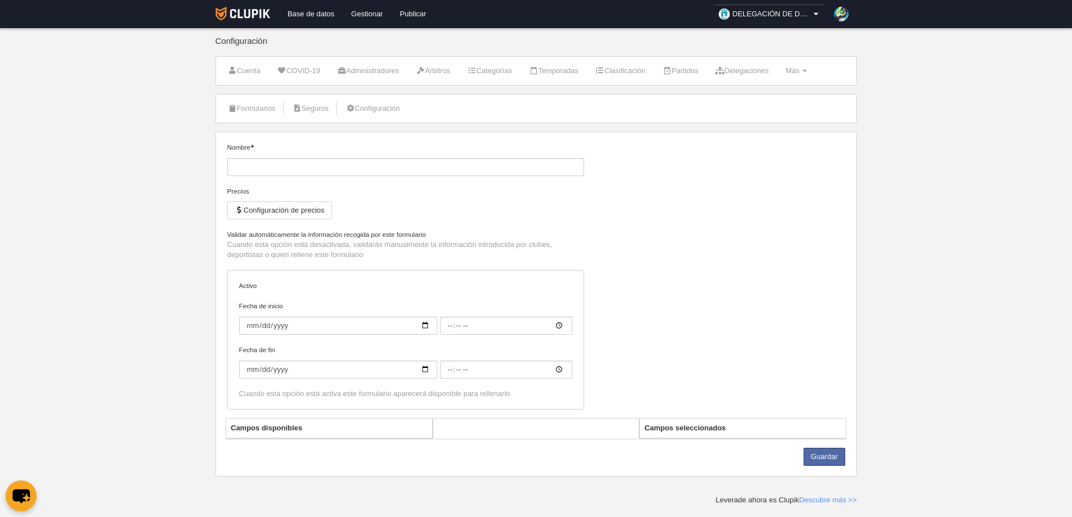
type input "Inscripción de jugador Fútbol 7 +35"
checkbox input "true"
type input "2025-09-15"
type input "06:00"
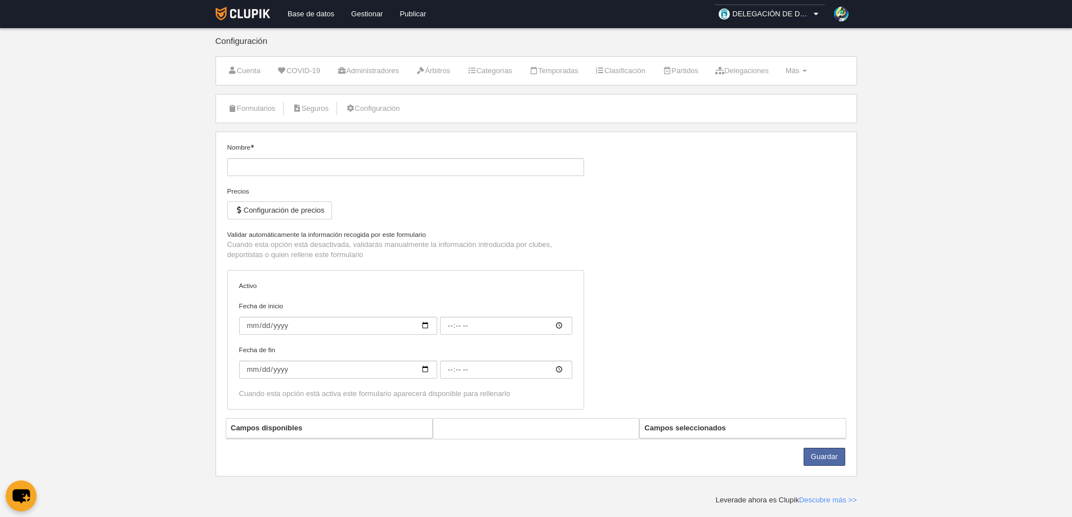
type input "2026-06-29"
type input "06:00"
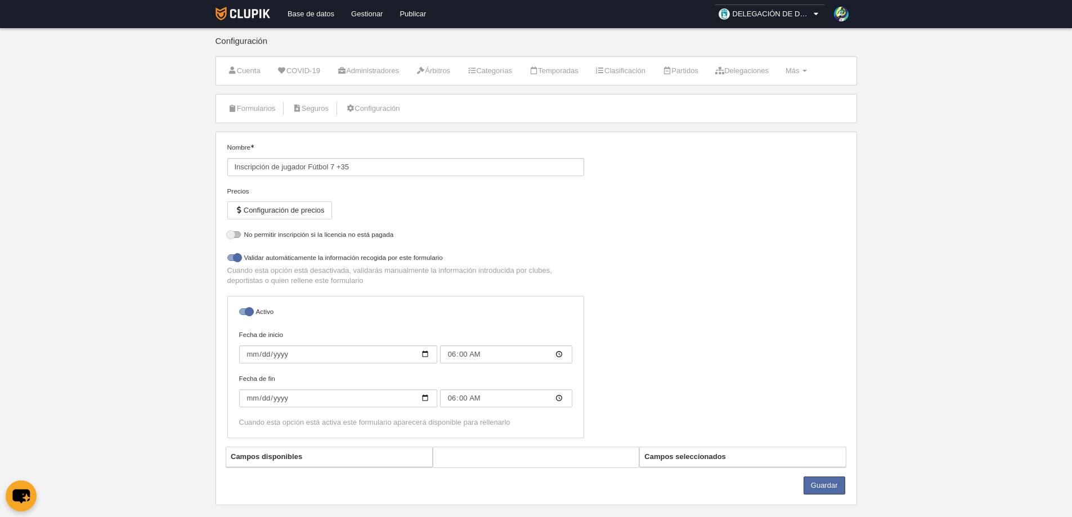
select select "selected"
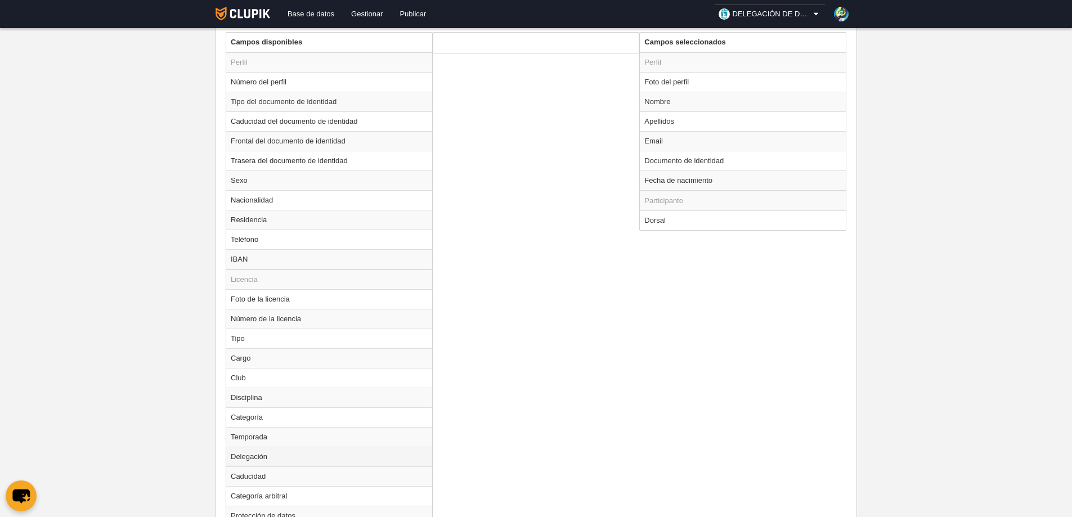
scroll to position [534, 0]
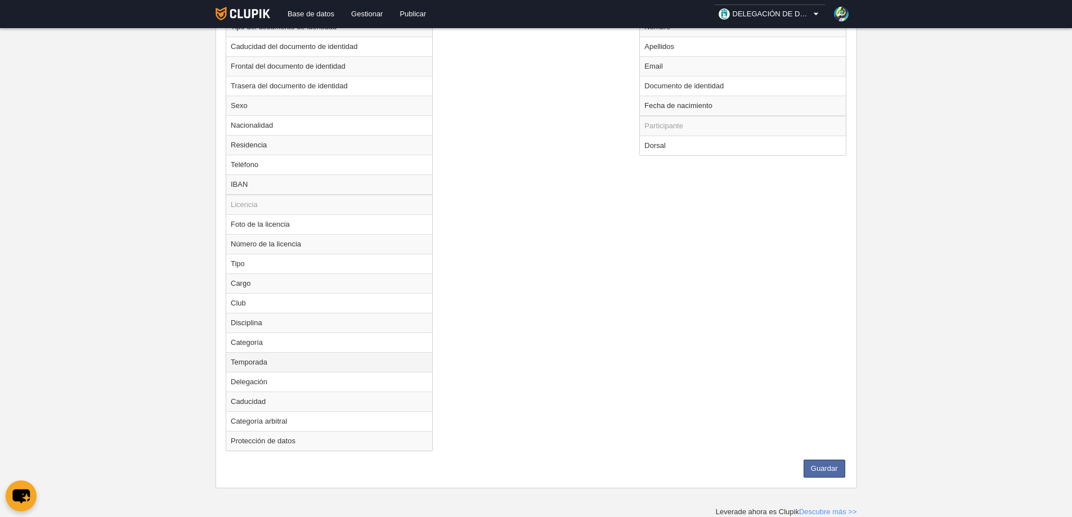
click at [275, 364] on td "Temporada" at bounding box center [329, 362] width 206 height 20
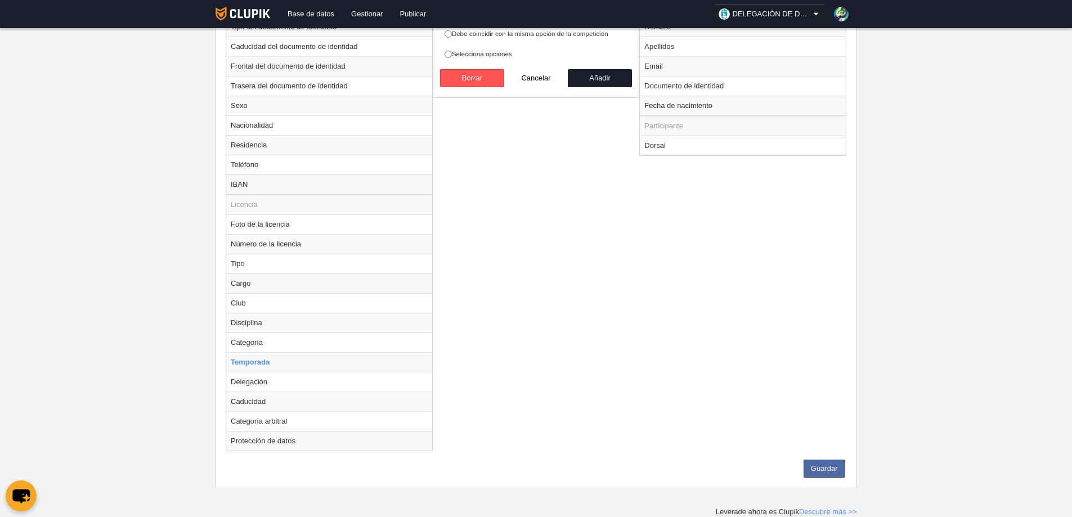
scroll to position [421, 0]
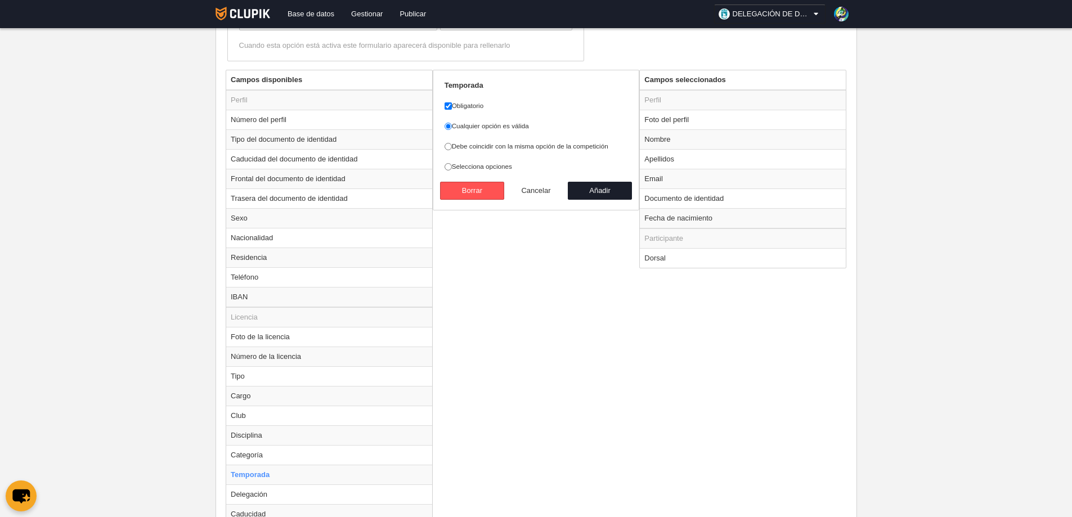
click at [536, 191] on button "Cancelar" at bounding box center [536, 191] width 64 height 18
radio input "false"
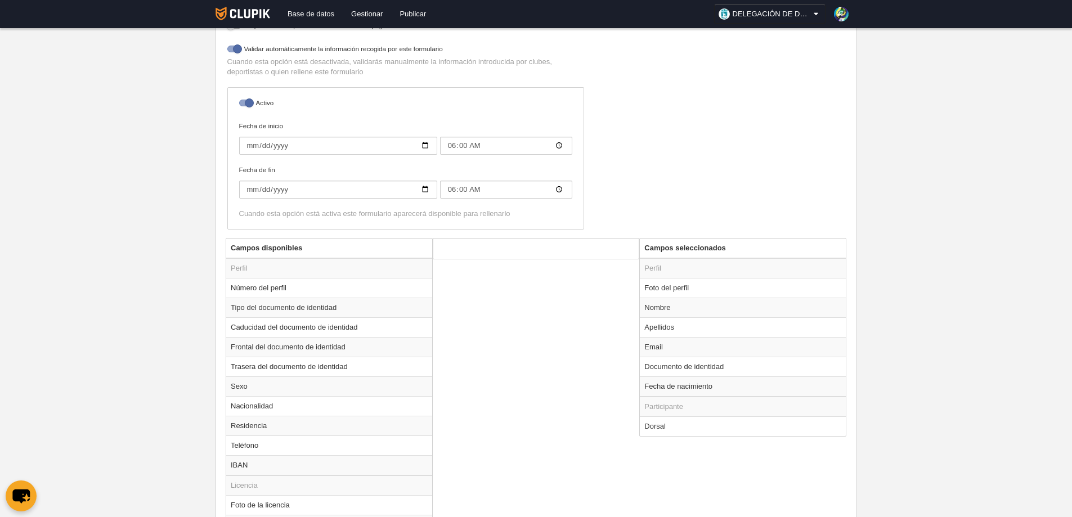
scroll to position [140, 0]
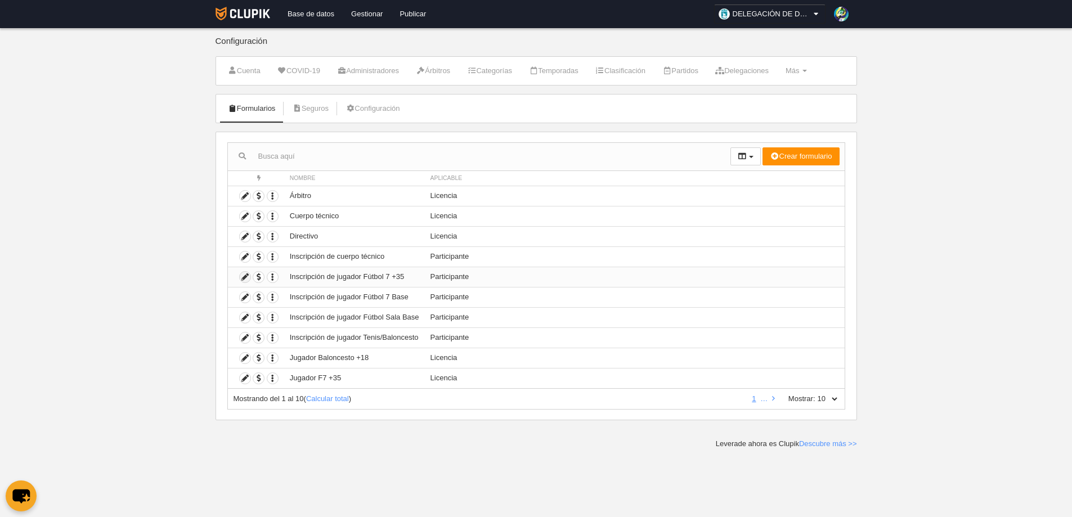
click at [244, 276] on icon at bounding box center [245, 277] width 11 height 11
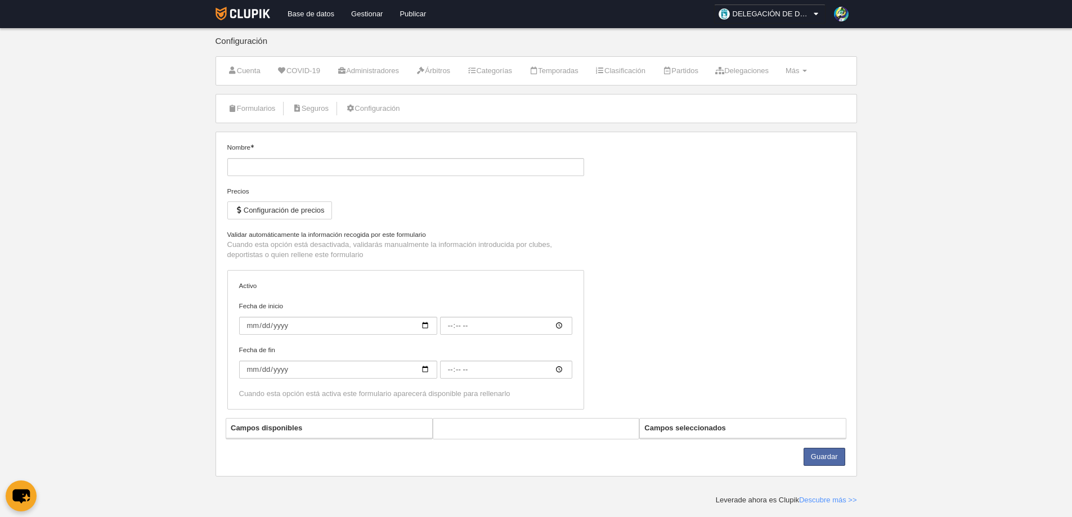
type input "Inscripción de jugador Fútbol 7 +35"
checkbox input "true"
type input "2025-09-15"
type input "06:00"
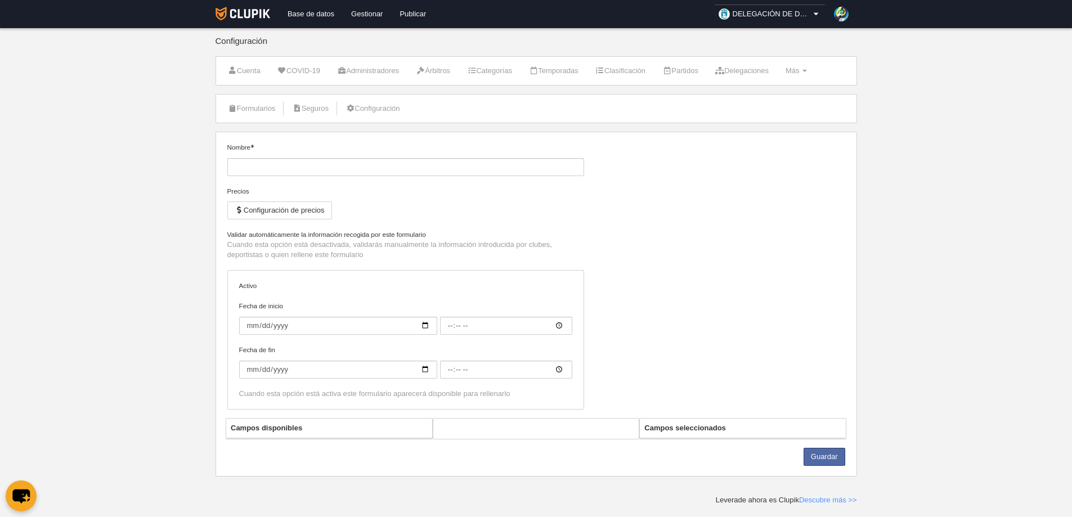
type input "2026-06-29"
type input "06:00"
select select "selected"
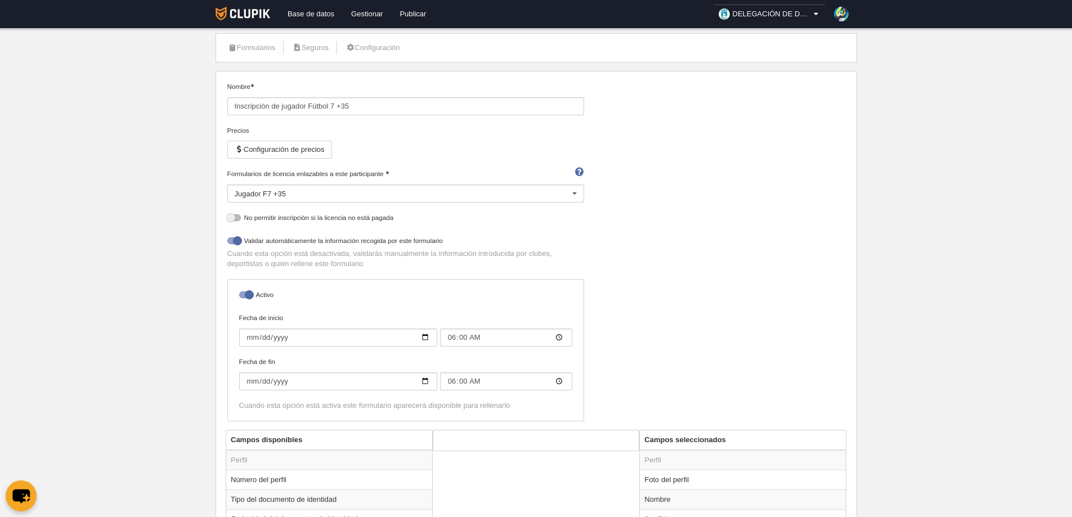
scroll to position [286, 0]
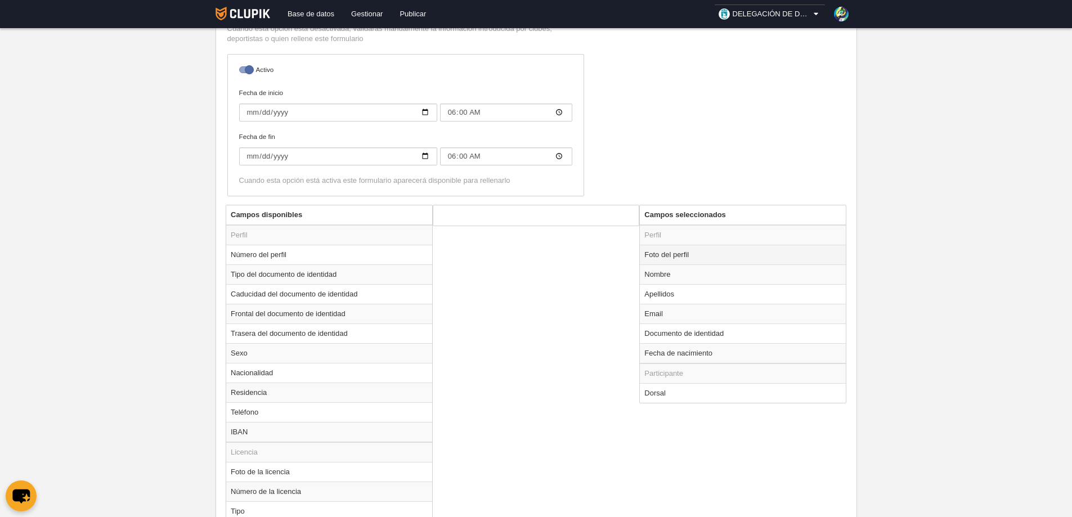
click at [661, 256] on td "Foto del perfil" at bounding box center [743, 255] width 206 height 20
radio input "true"
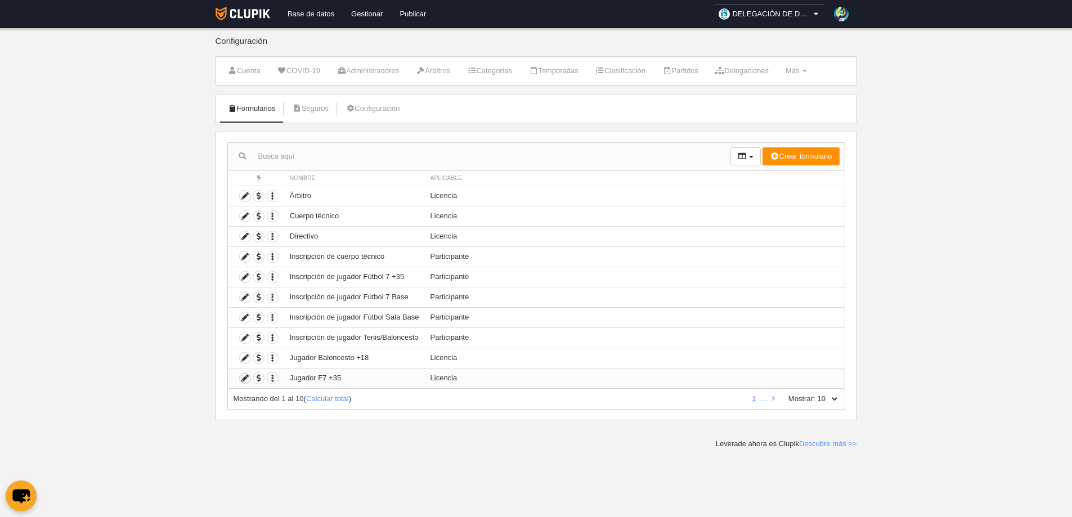
click at [244, 380] on icon at bounding box center [245, 378] width 11 height 11
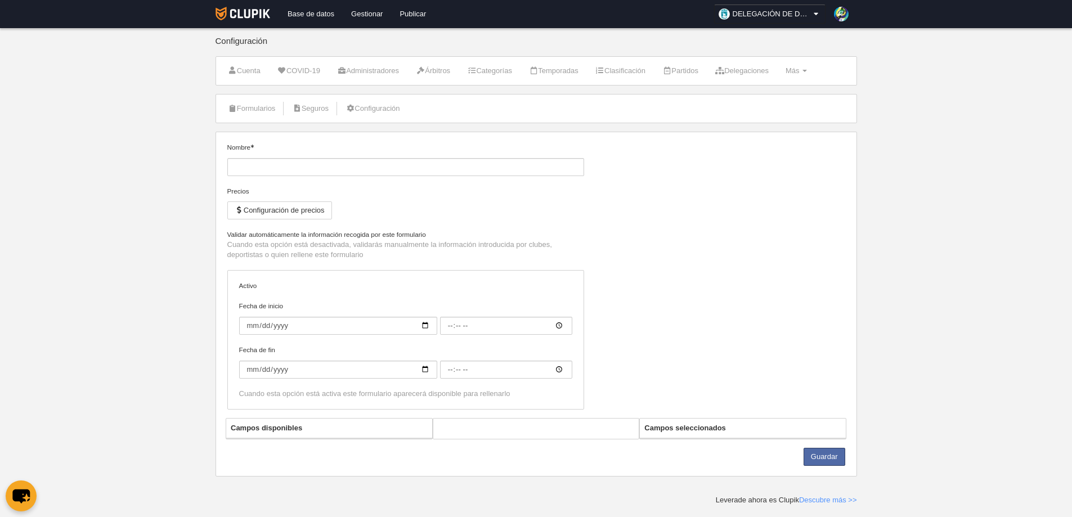
type input "Jugador F7 +35"
checkbox input "true"
type input "[DATE]"
type input "00:00"
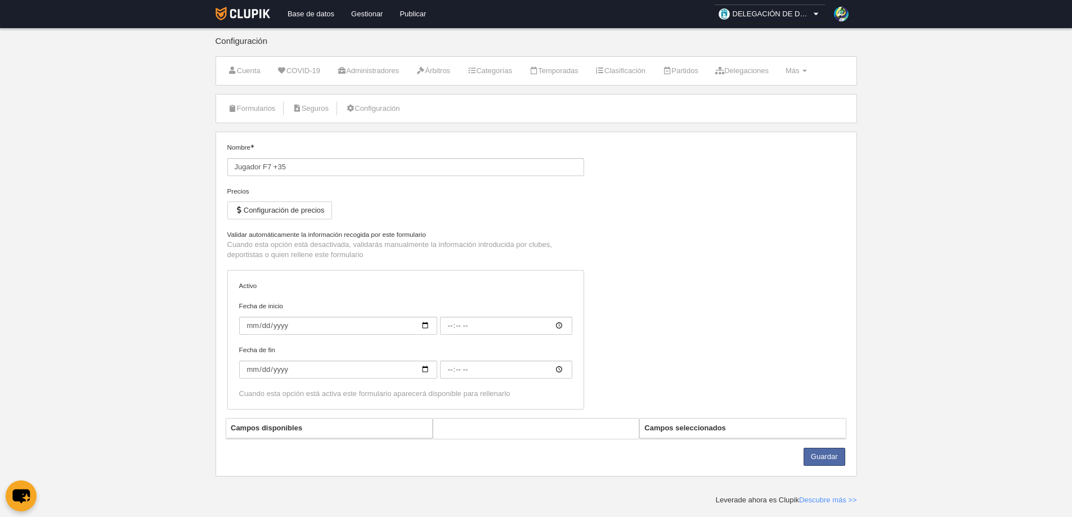
type input "2026-07-30"
type input "00:00"
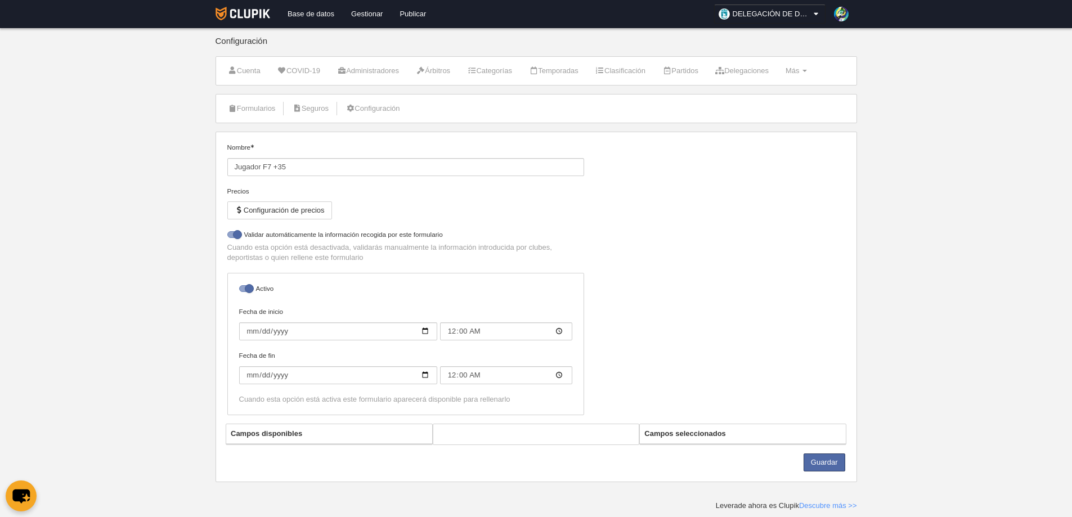
select select "selected"
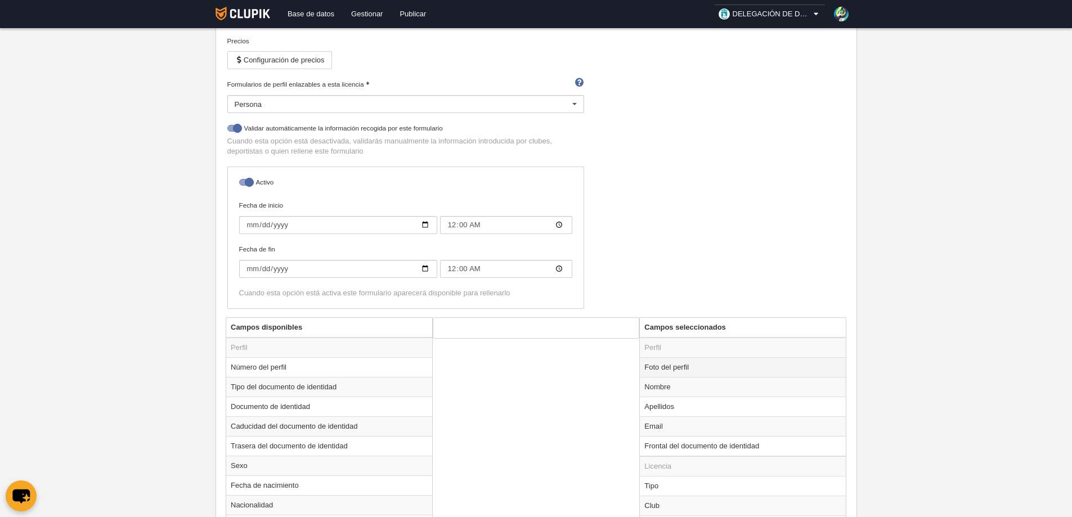
scroll to position [319, 0]
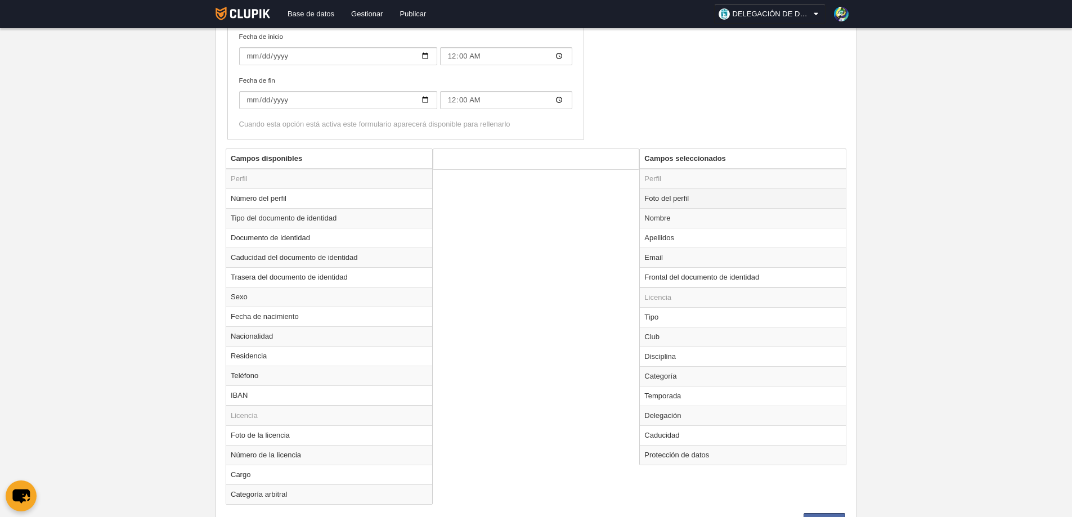
click at [673, 198] on td "Foto del perfil" at bounding box center [743, 199] width 206 height 20
radio input "true"
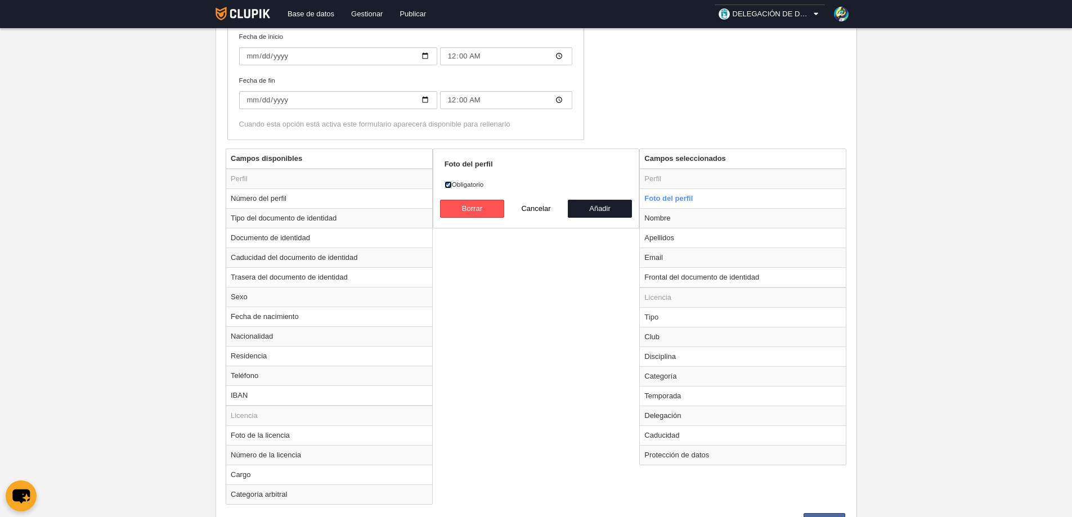
click at [448, 185] on input "Obligatorio" at bounding box center [448, 184] width 7 height 7
checkbox input "false"
click at [601, 209] on button "Añadir" at bounding box center [600, 209] width 64 height 18
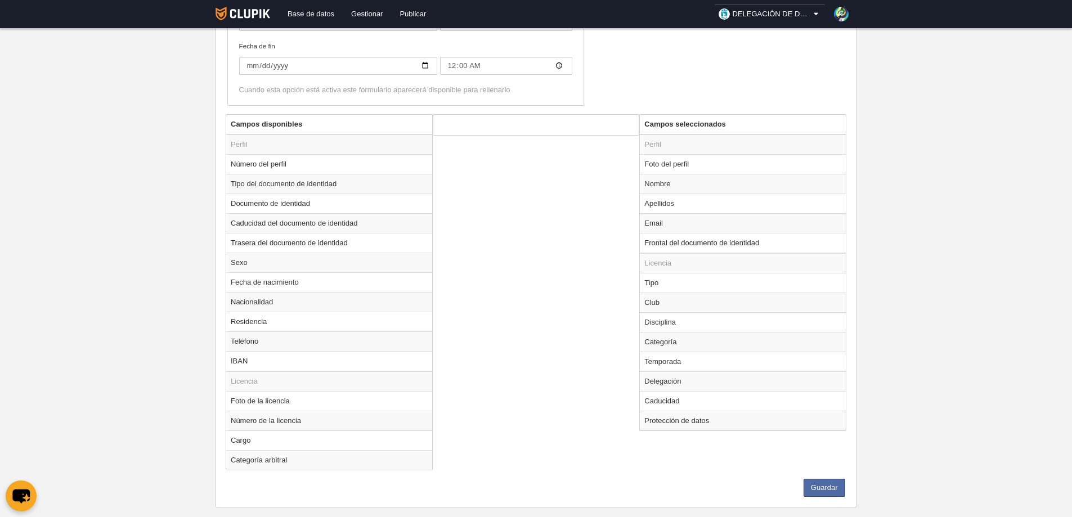
scroll to position [373, 0]
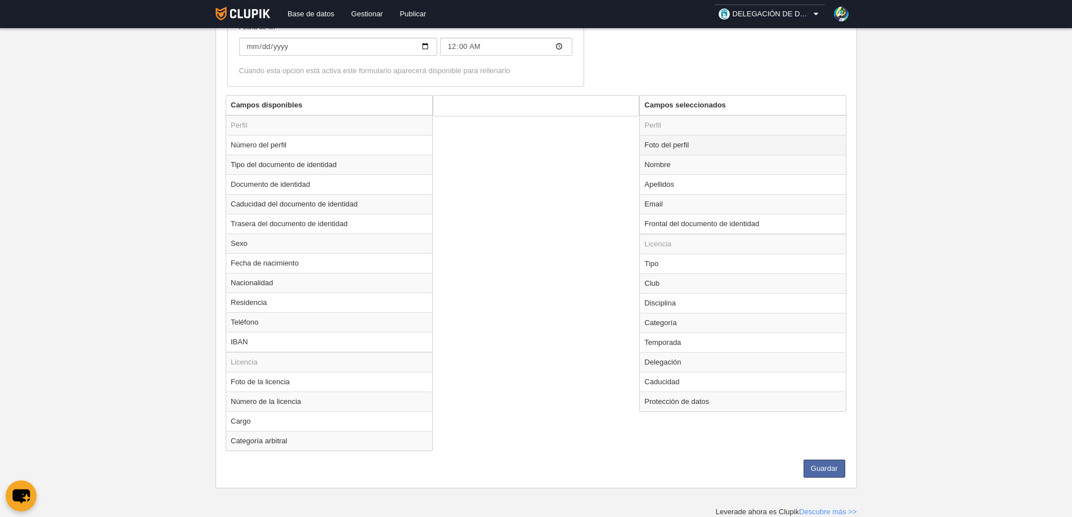
click at [672, 146] on td "Foto del perfil" at bounding box center [743, 145] width 206 height 20
radio input "true"
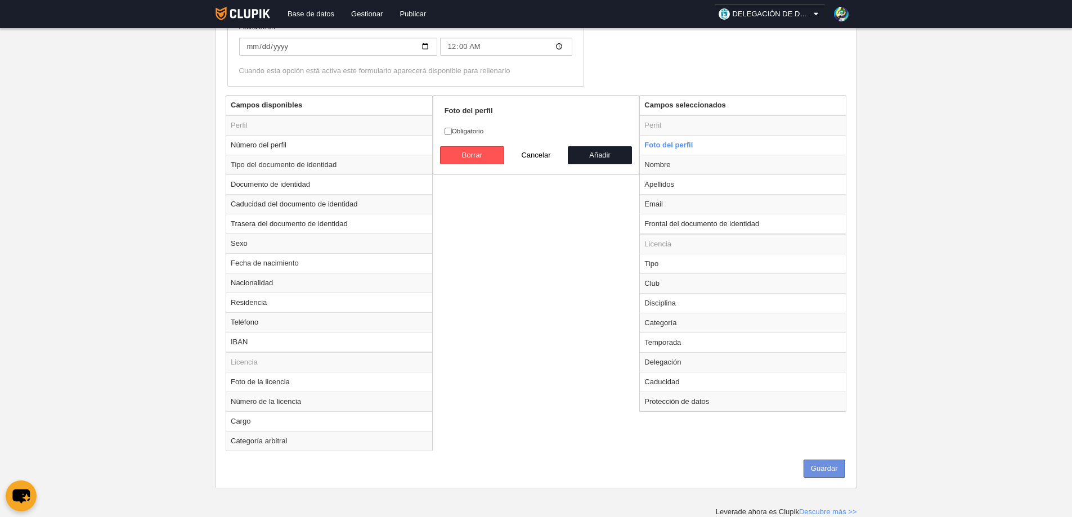
click at [826, 465] on button "Guardar" at bounding box center [825, 469] width 42 height 18
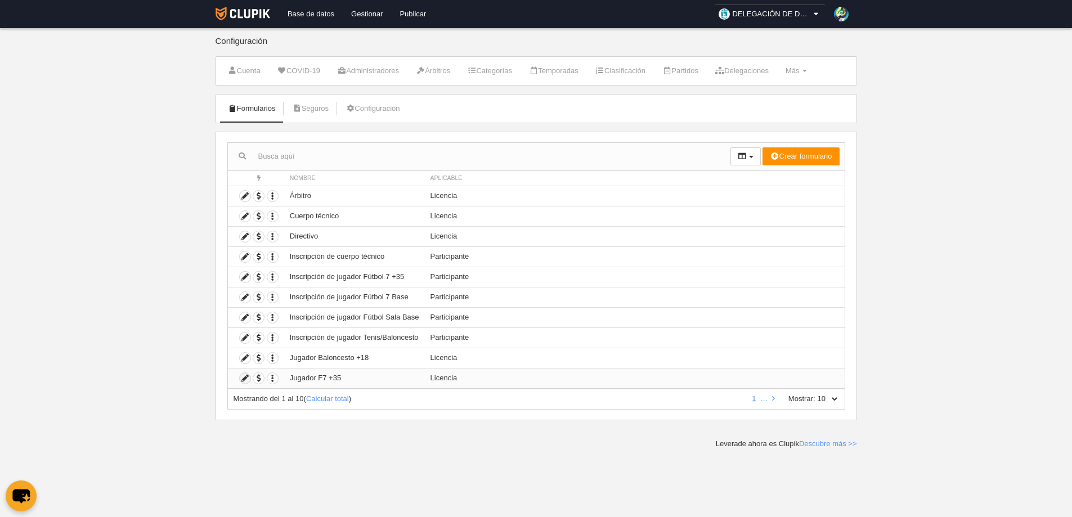
click at [245, 379] on icon at bounding box center [245, 378] width 11 height 11
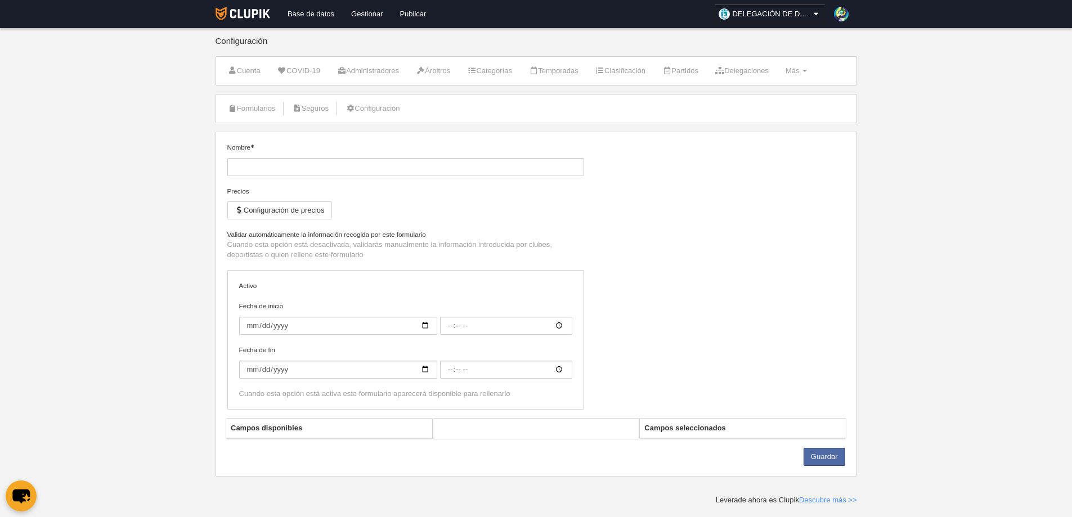
type input "Jugador F7 +35"
checkbox input "true"
type input "[DATE]"
type input "00:00"
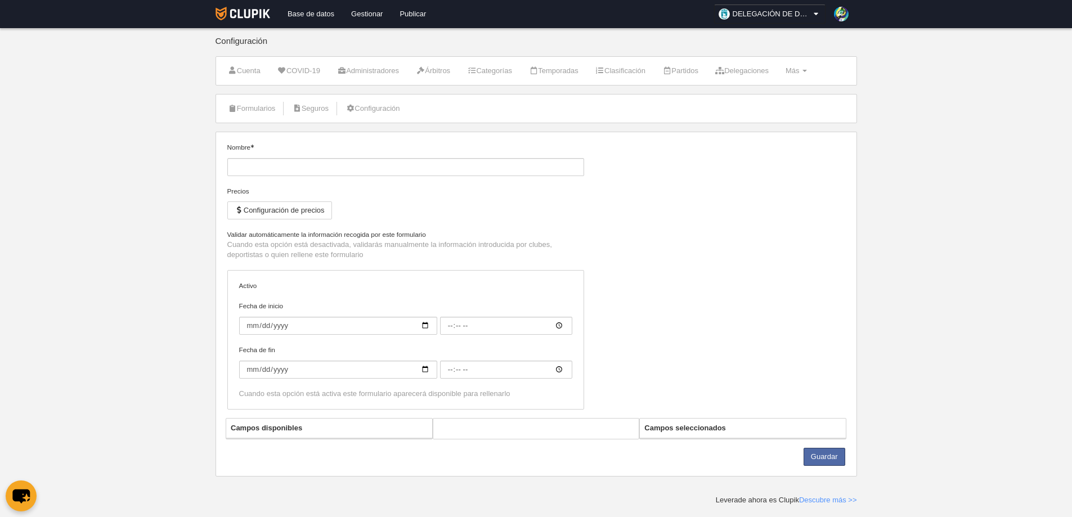
type input "[DATE]"
type input "00:00"
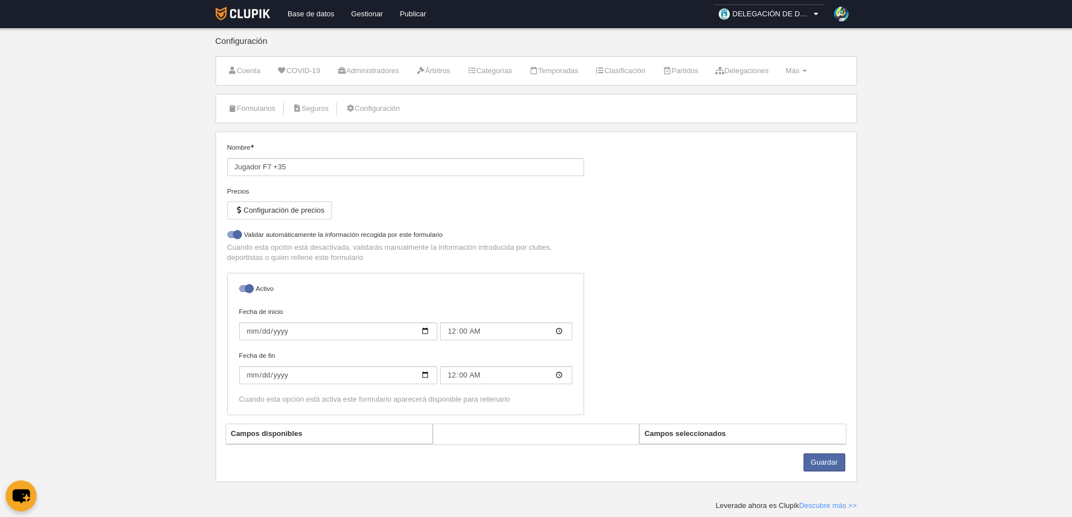
select select "selected"
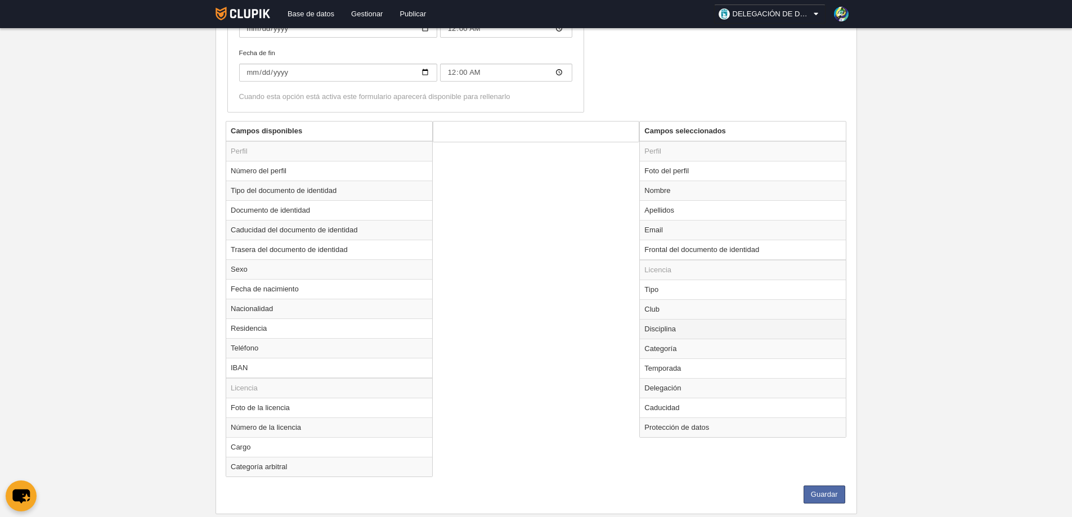
scroll to position [373, 0]
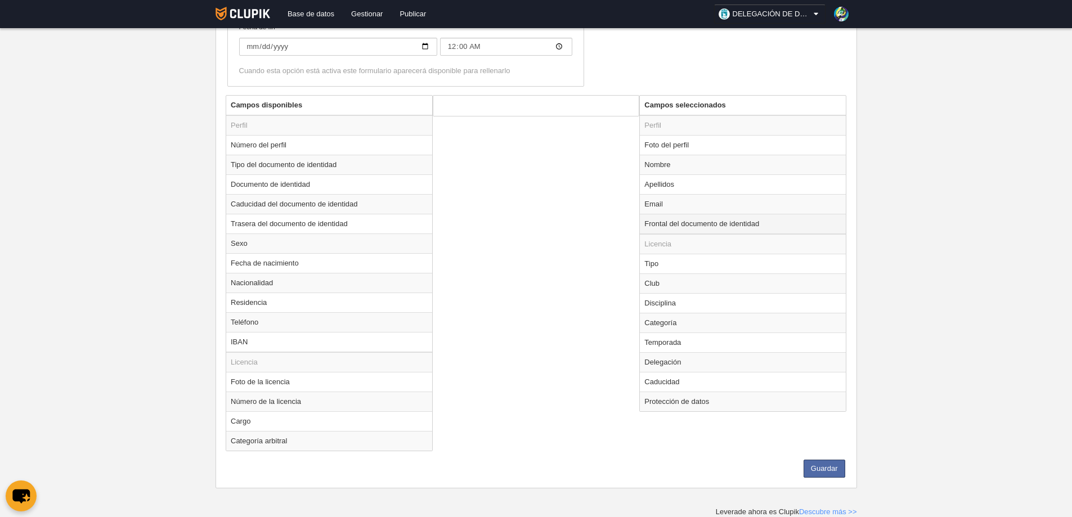
click at [663, 226] on td "Frontal del documento de identidad" at bounding box center [743, 224] width 206 height 20
radio input "true"
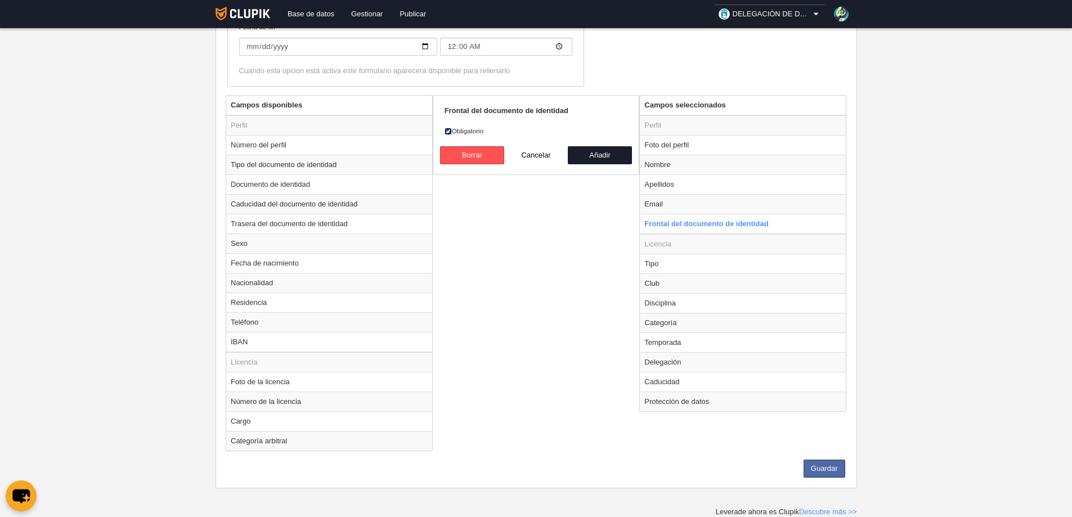
click at [451, 130] on input "Obligatorio" at bounding box center [448, 131] width 7 height 7
checkbox input "false"
click at [596, 152] on button "Añadir" at bounding box center [600, 155] width 64 height 18
radio input "false"
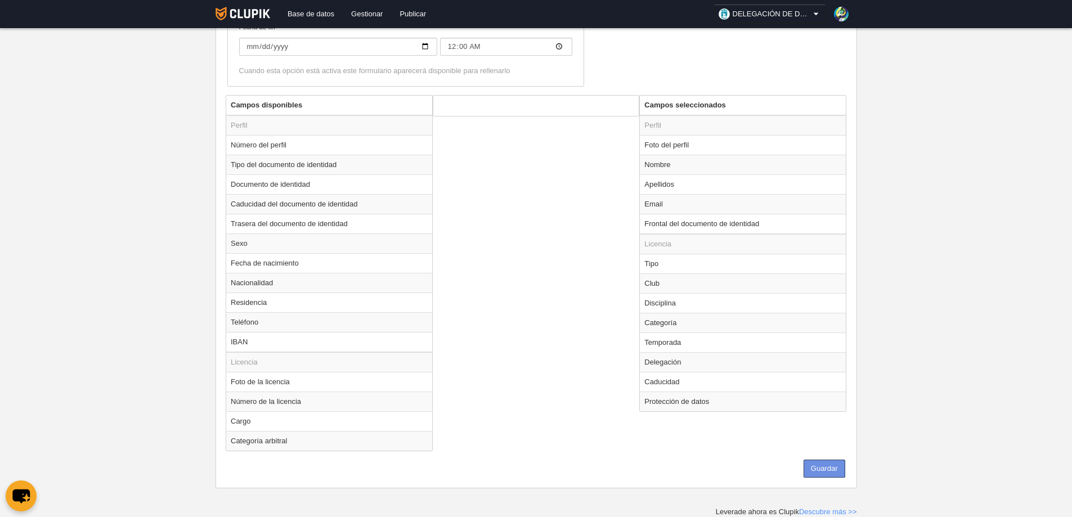
click at [822, 468] on button "Guardar" at bounding box center [825, 469] width 42 height 18
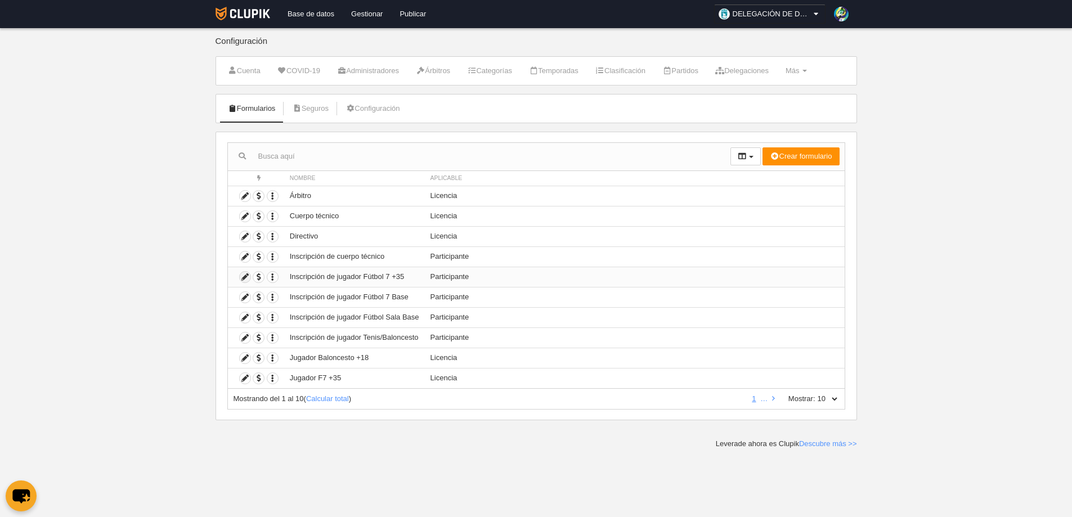
click at [245, 276] on icon at bounding box center [245, 277] width 11 height 11
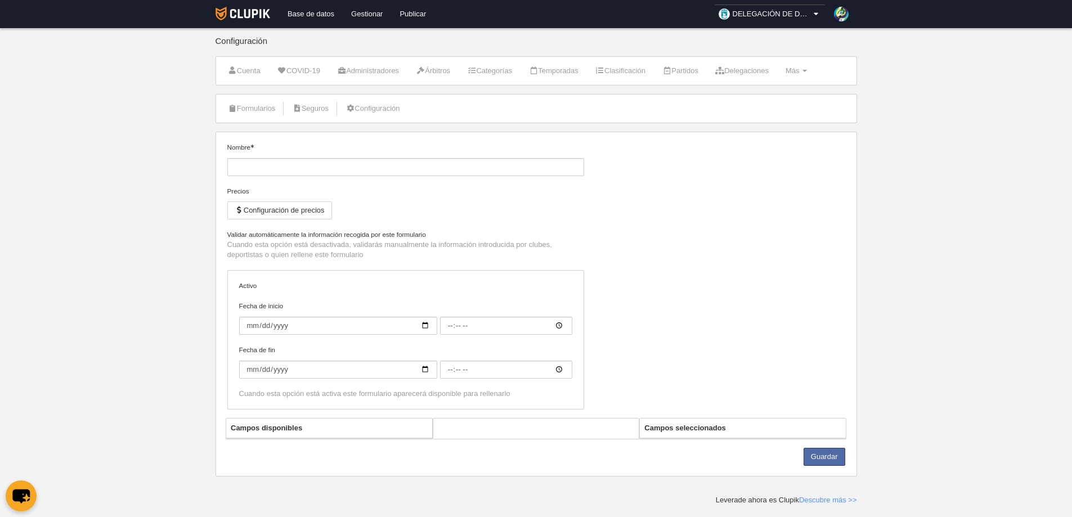
type input "Inscripción de jugador Fútbol 7 +35"
checkbox input "true"
type input "2025-09-15"
type input "06:00"
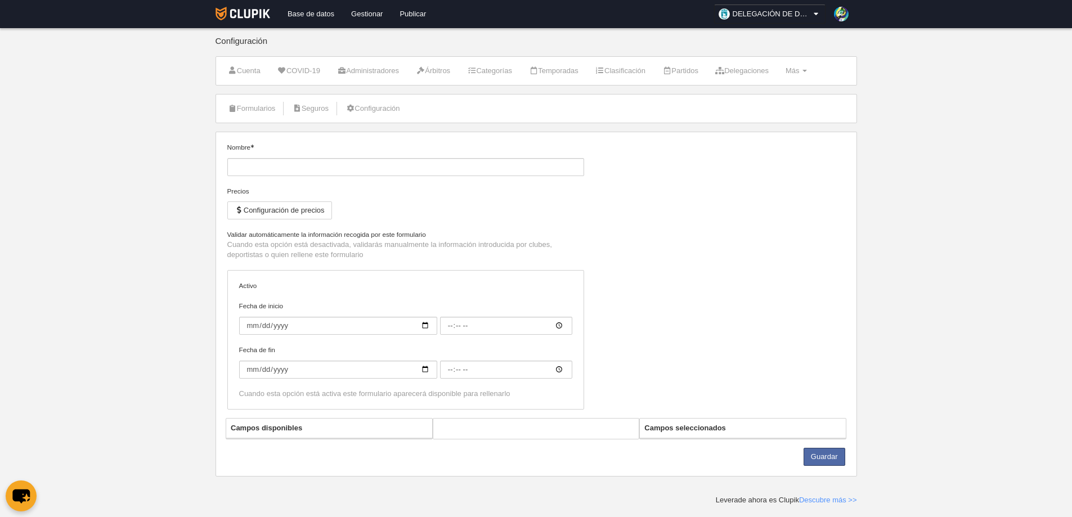
type input "2026-06-29"
type input "06:00"
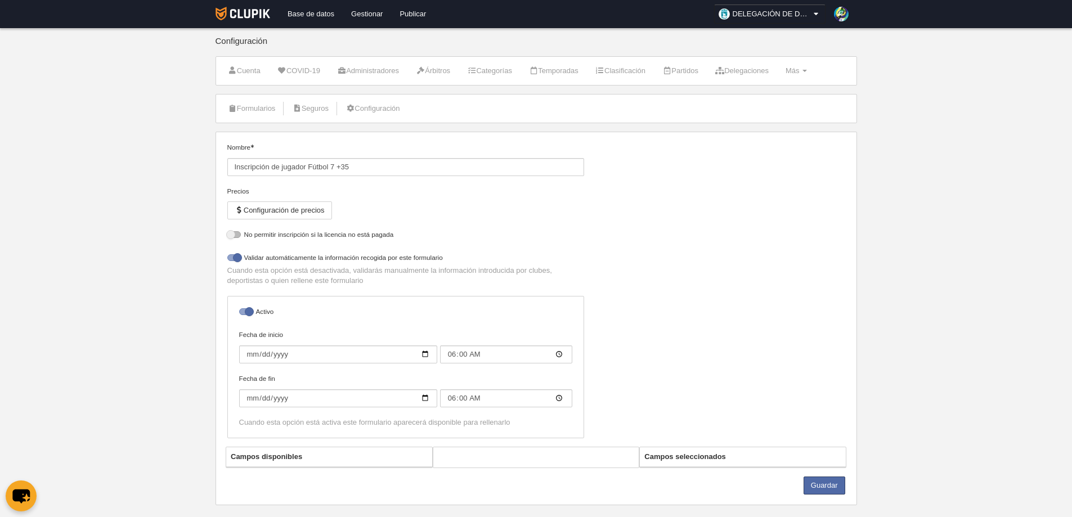
select select "selected"
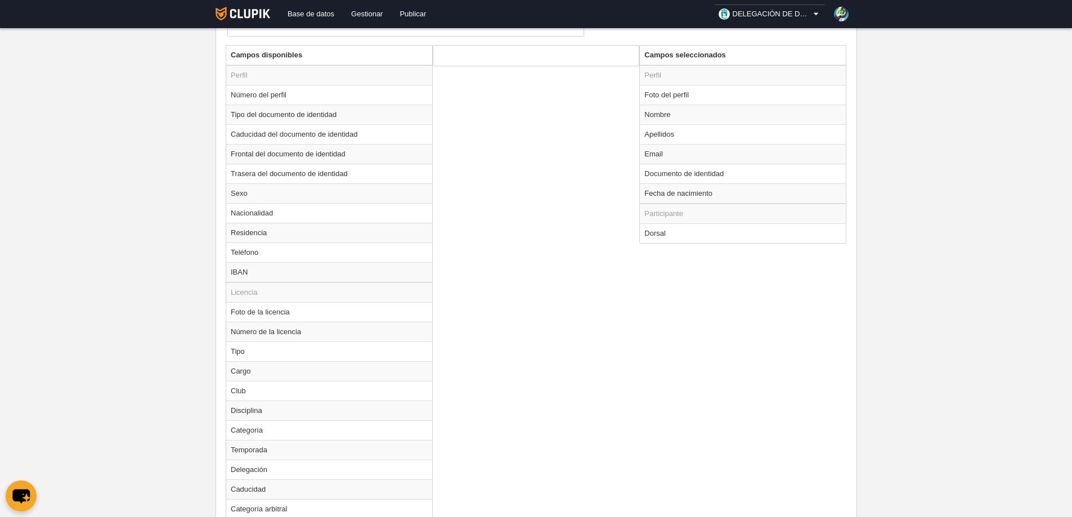
scroll to position [421, 0]
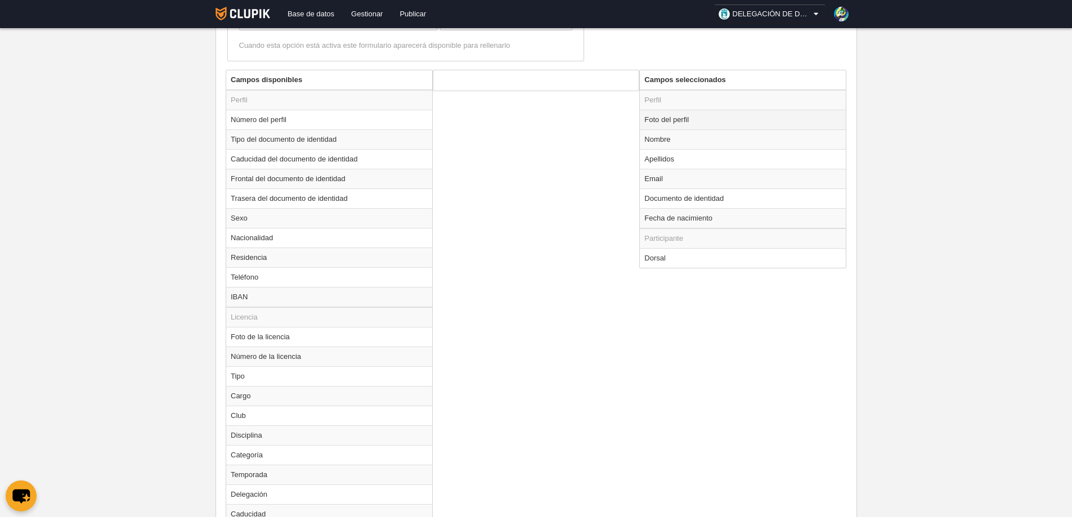
click at [659, 122] on td "Foto del perfil" at bounding box center [743, 120] width 206 height 20
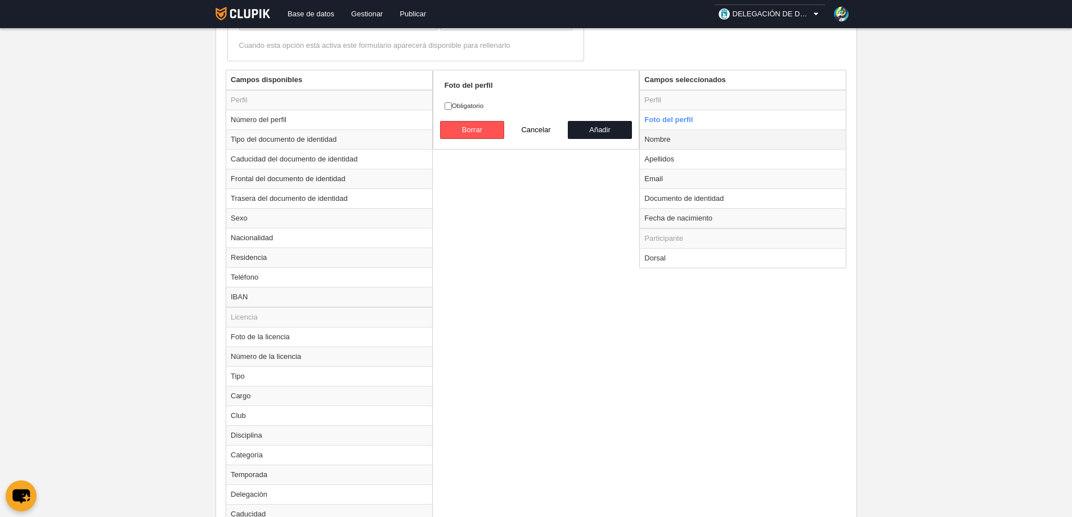
click at [661, 143] on td "Nombre" at bounding box center [743, 139] width 206 height 20
radio input "false"
radio input "true"
checkbox input "true"
click at [657, 160] on td "Apellidos" at bounding box center [743, 159] width 206 height 20
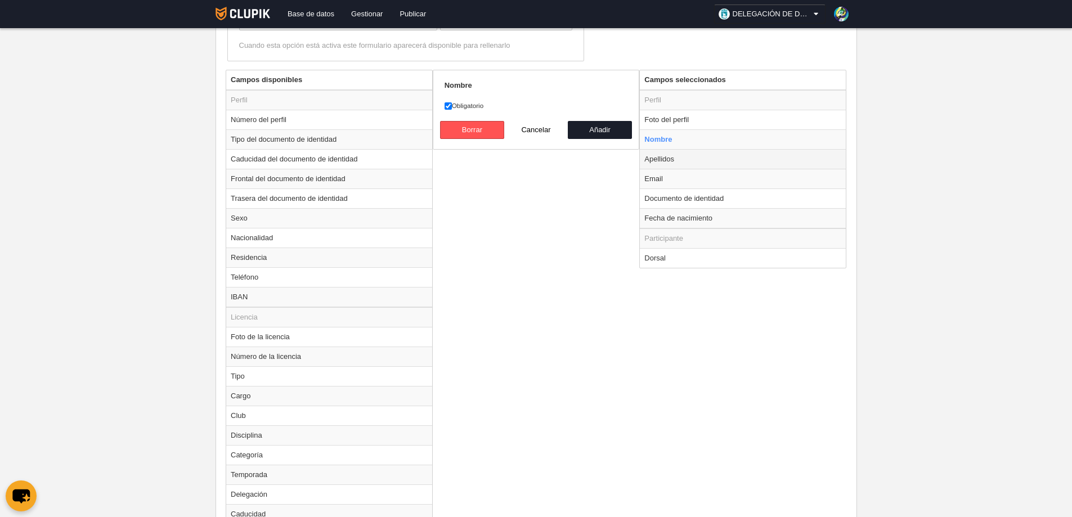
radio input "false"
click at [656, 177] on td "Email" at bounding box center [743, 179] width 206 height 20
radio input "false"
radio input "true"
click at [448, 102] on input "Obligatorio" at bounding box center [448, 105] width 7 height 7
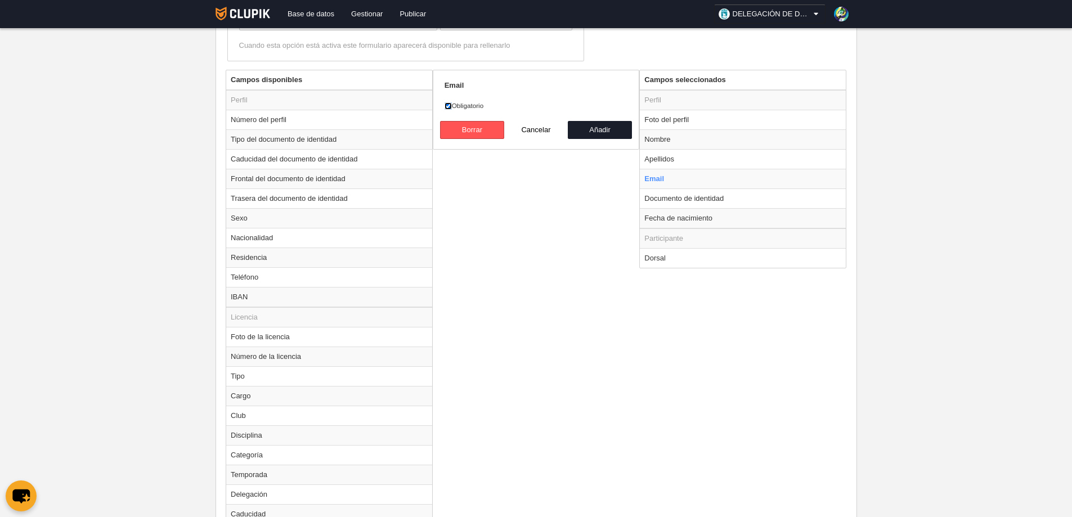
checkbox input "false"
click at [594, 128] on button "Añadir" at bounding box center [600, 130] width 64 height 18
radio input "false"
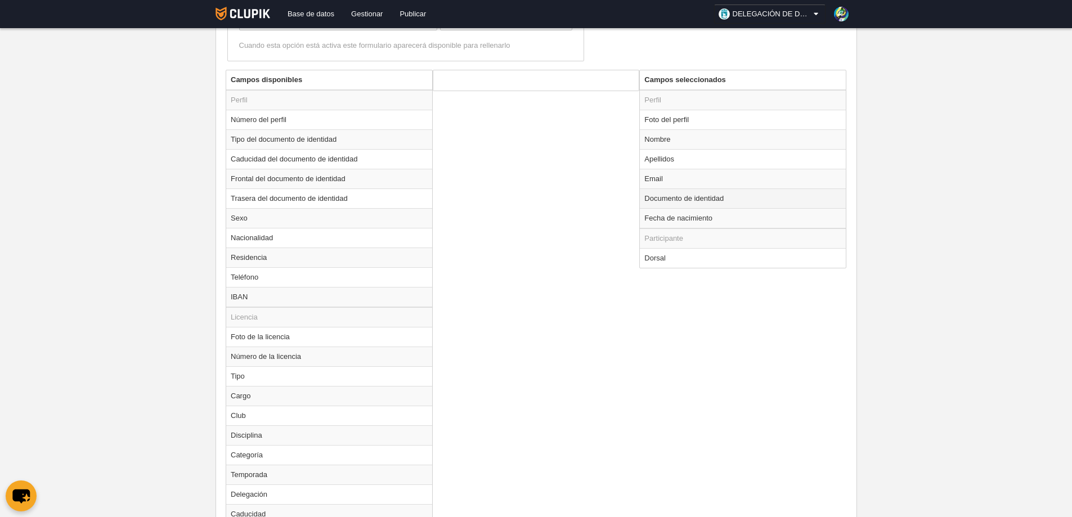
click at [660, 200] on td "Documento de identidad" at bounding box center [743, 199] width 206 height 20
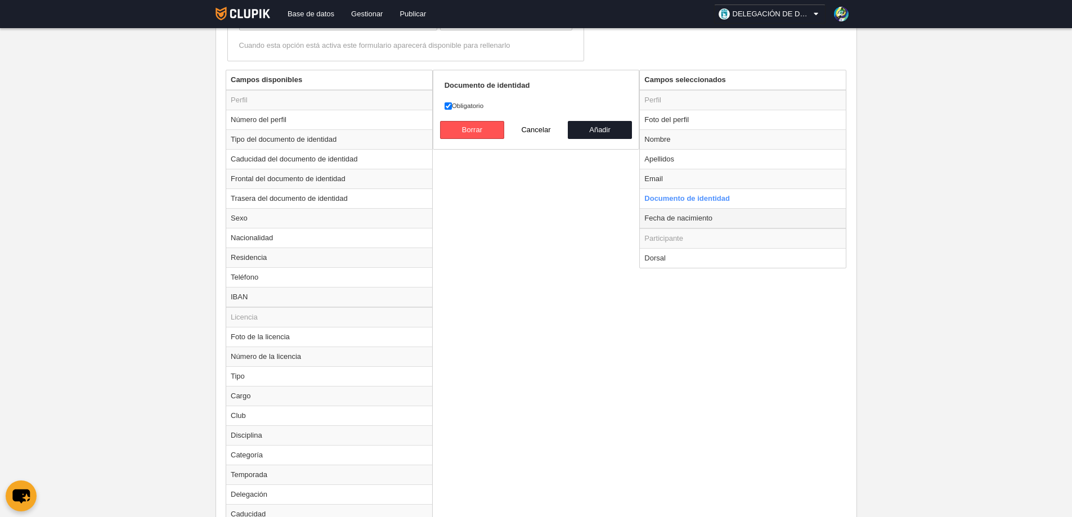
click at [667, 221] on td "Fecha de nacimiento" at bounding box center [743, 218] width 206 height 20
radio input "false"
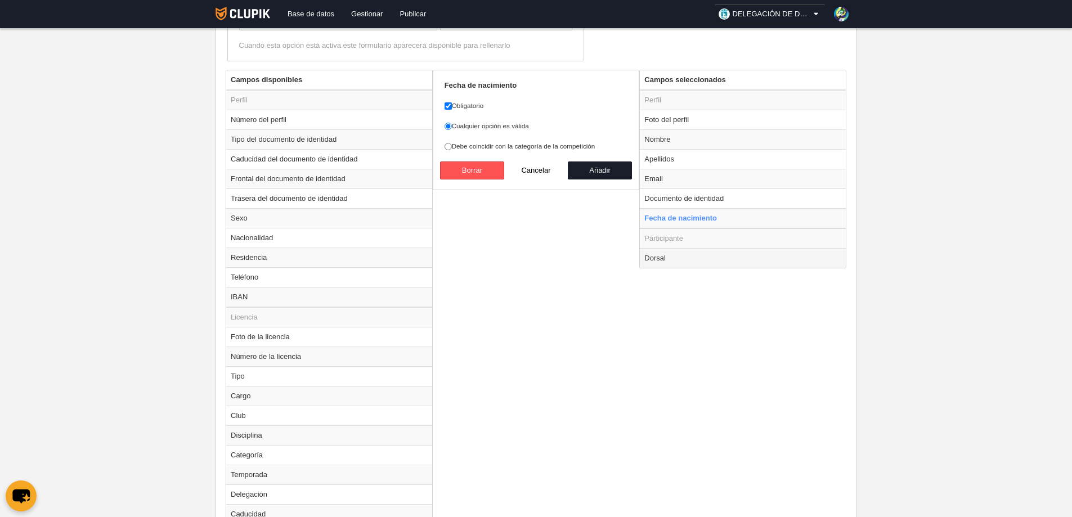
click at [657, 261] on td "Dorsal" at bounding box center [743, 258] width 206 height 20
radio input "false"
radio input "true"
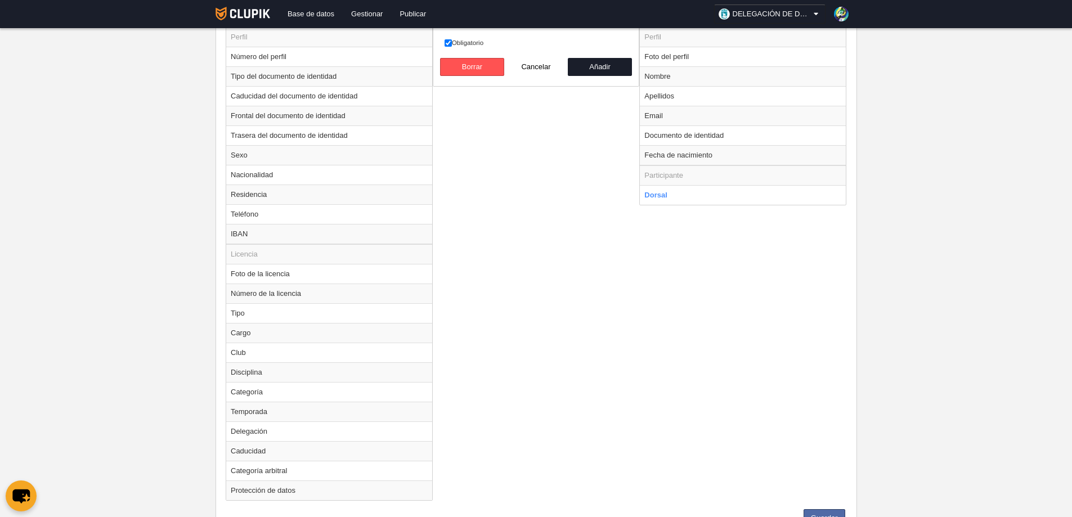
scroll to position [534, 0]
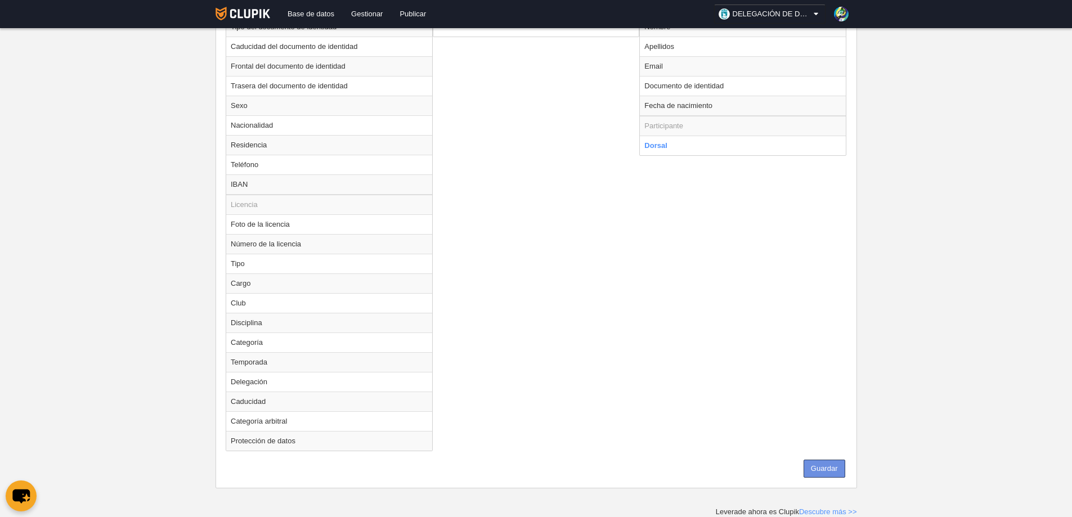
click at [820, 473] on button "Guardar" at bounding box center [825, 469] width 42 height 18
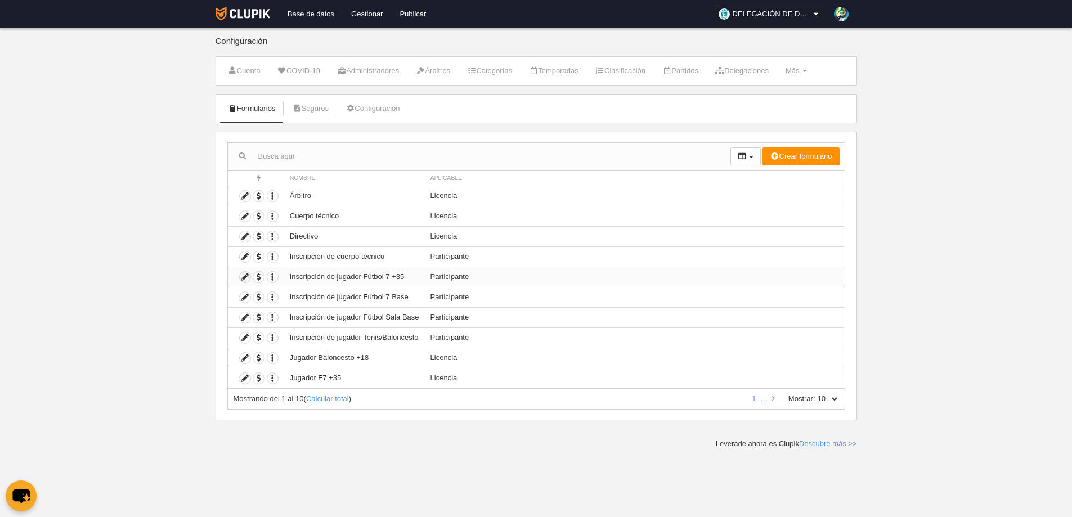
click at [247, 276] on icon at bounding box center [245, 277] width 11 height 11
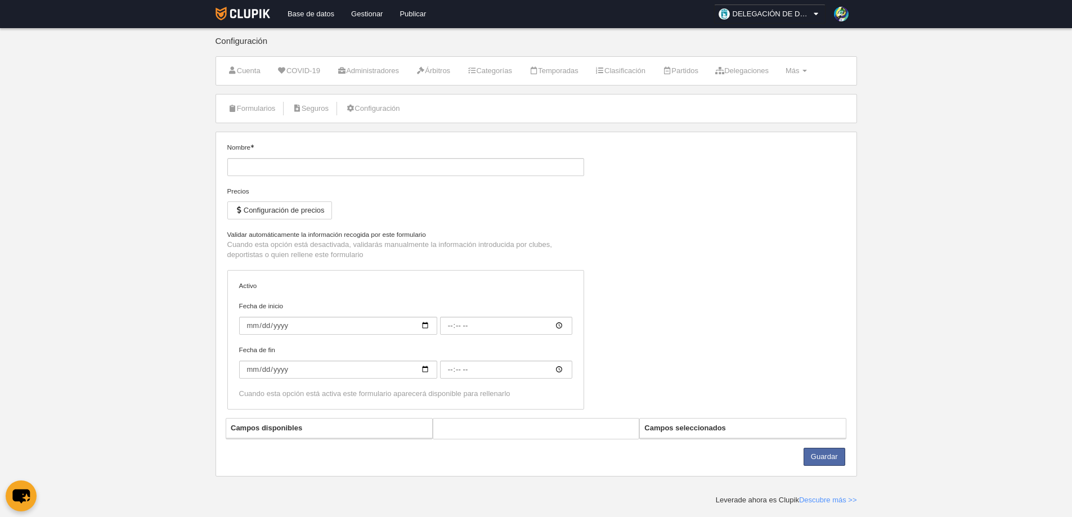
type input "Inscripción de jugador Fútbol 7 +35"
checkbox input "true"
type input "2025-09-15"
type input "06:00"
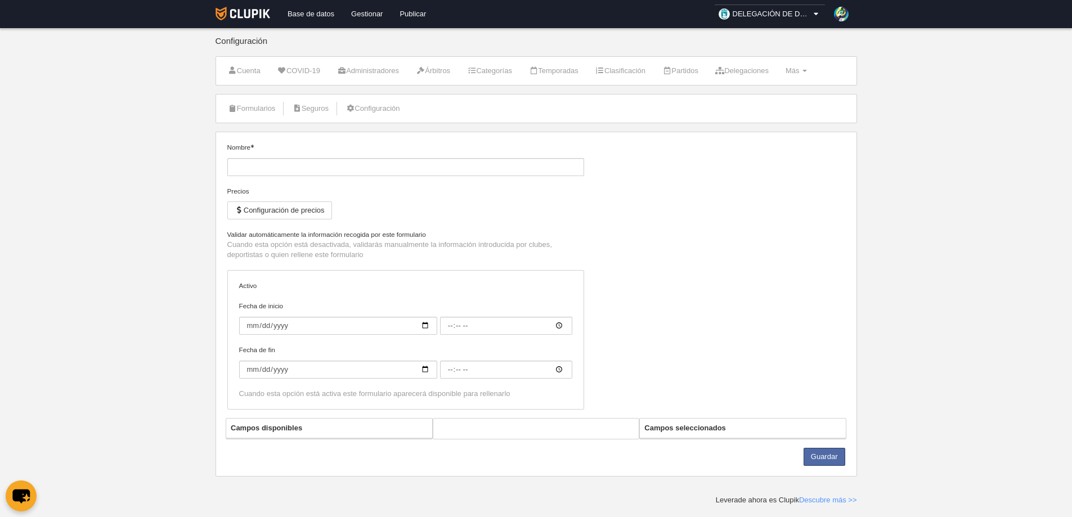
type input "2026-06-29"
type input "06:00"
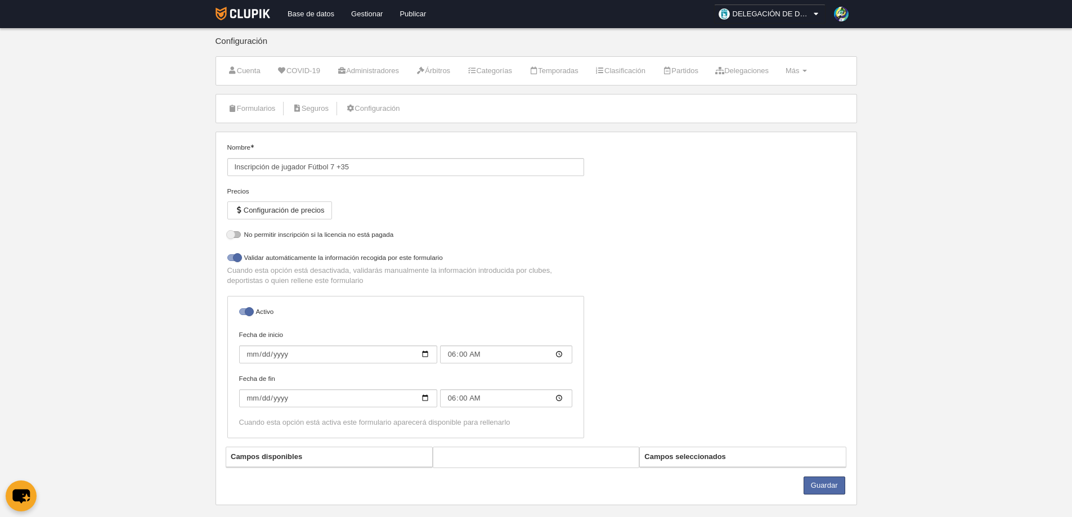
select select "selected"
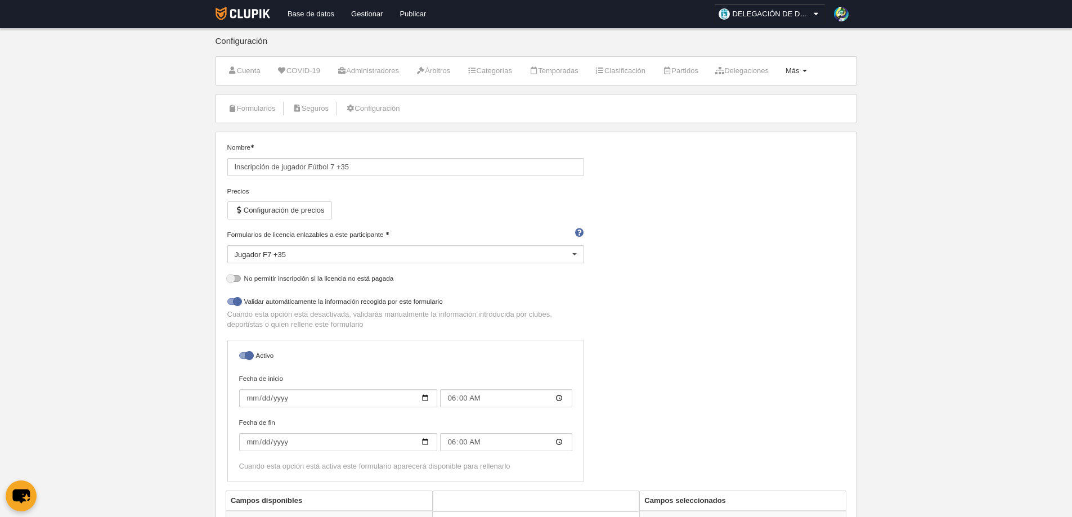
click at [813, 73] on link "Más Menú" at bounding box center [797, 70] width 34 height 17
click at [768, 114] on link "Formularios" at bounding box center [760, 117] width 105 height 18
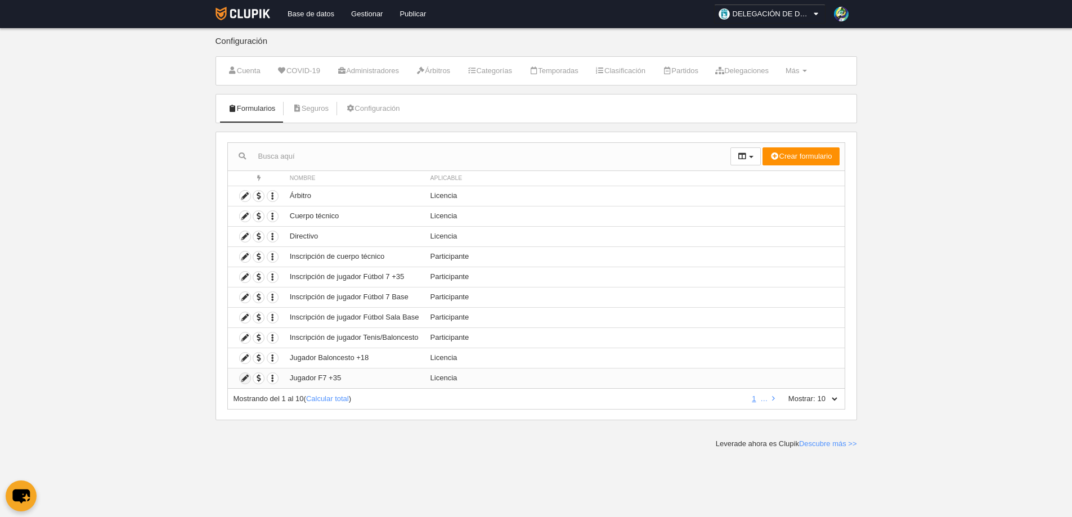
click at [244, 377] on icon at bounding box center [245, 378] width 11 height 11
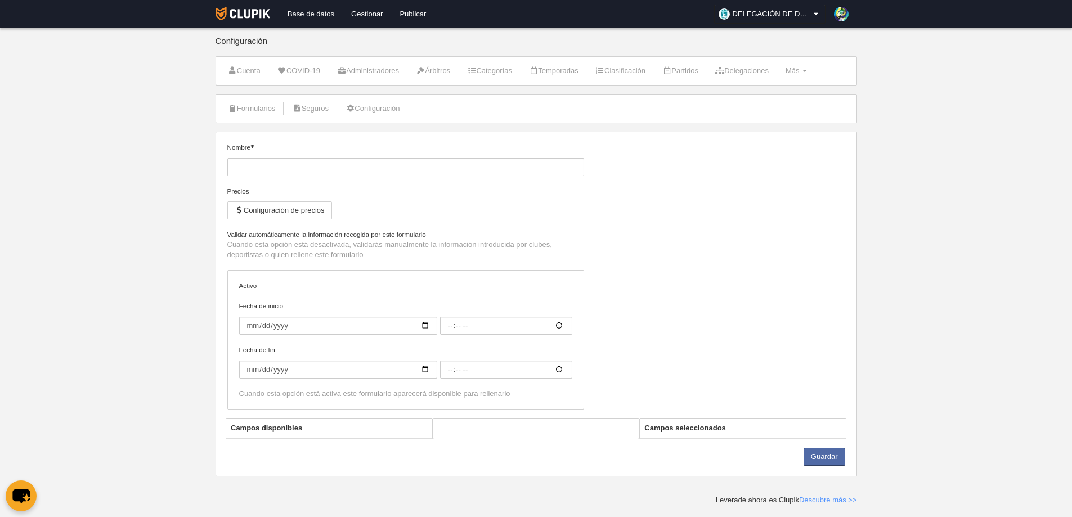
type input "Jugador F7 +35"
checkbox input "true"
type input "[DATE]"
type input "00:00"
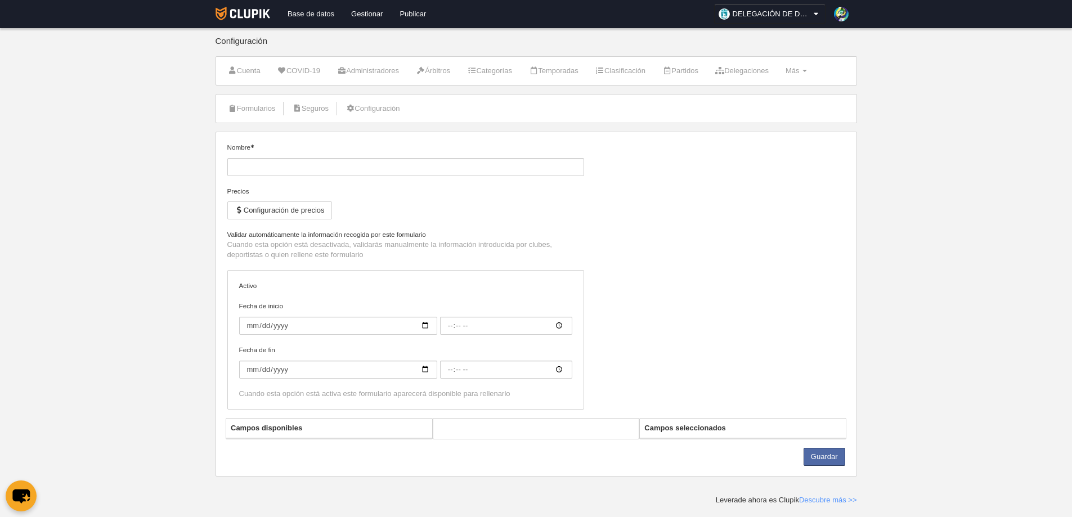
type input "[DATE]"
type input "00:00"
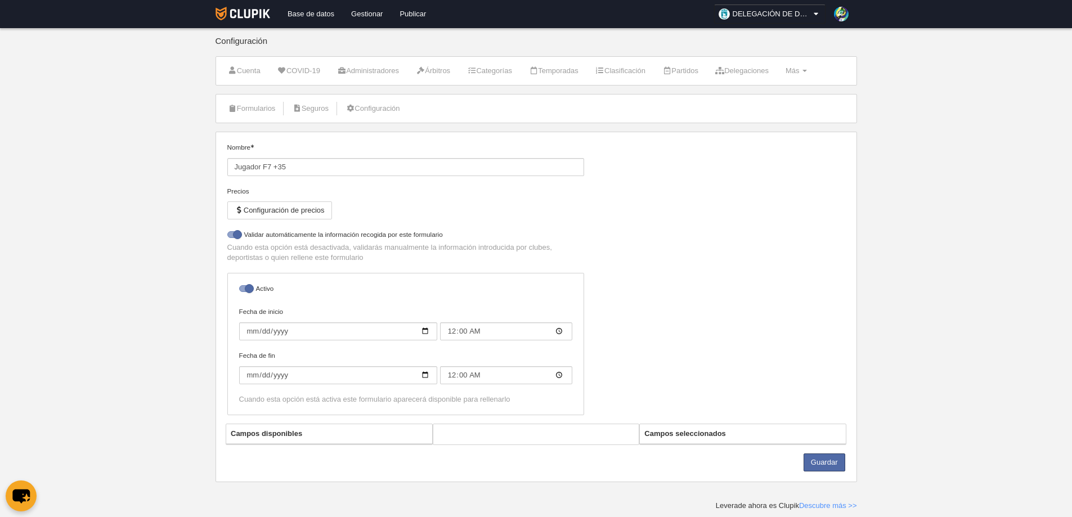
select select "selected"
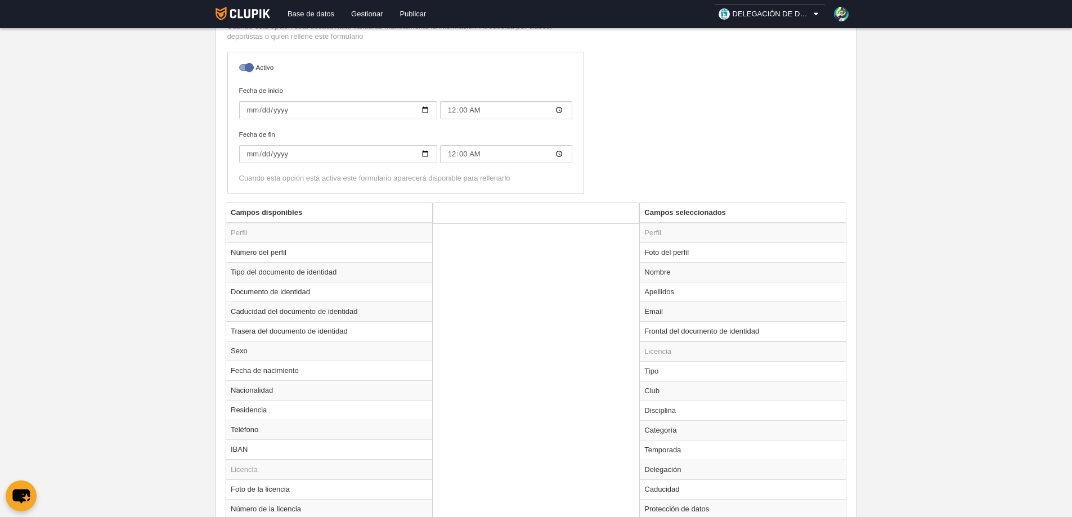
scroll to position [373, 0]
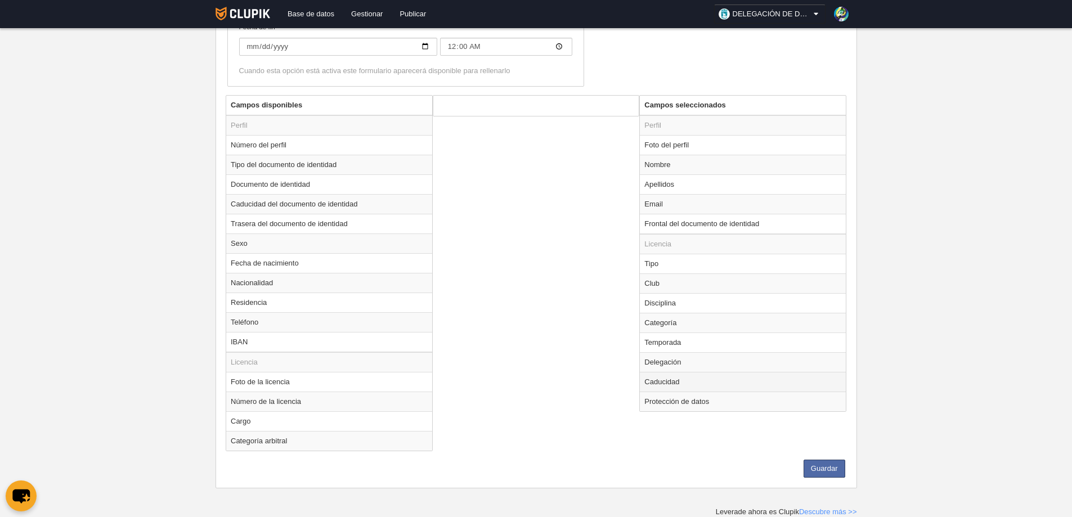
click at [660, 382] on td "Caducidad" at bounding box center [743, 382] width 206 height 20
radio input "true"
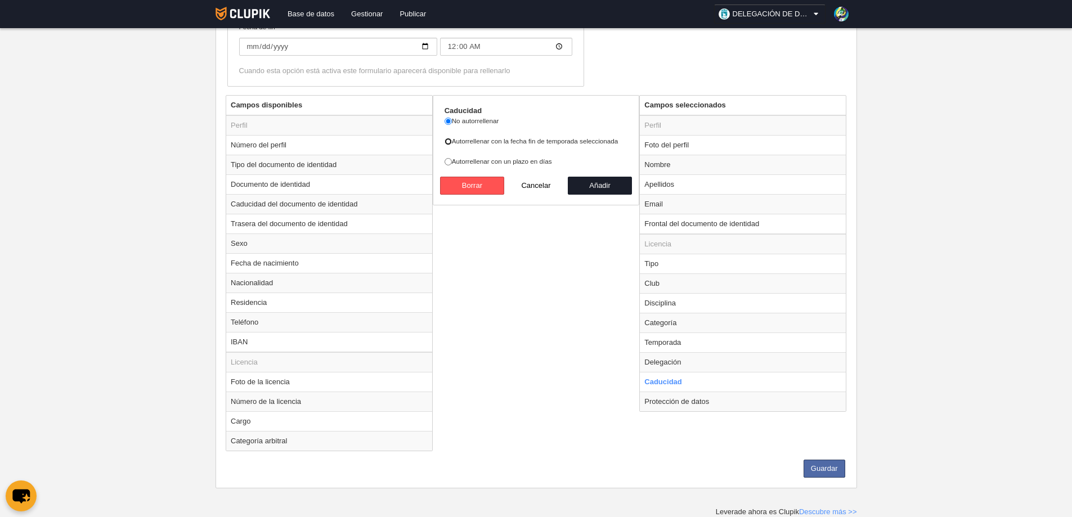
click at [451, 142] on input "Autorrellenar con la fecha fin de temporada seleccionada" at bounding box center [448, 141] width 7 height 7
radio input "true"
click at [596, 186] on button "Añadir" at bounding box center [600, 186] width 64 height 18
radio input "false"
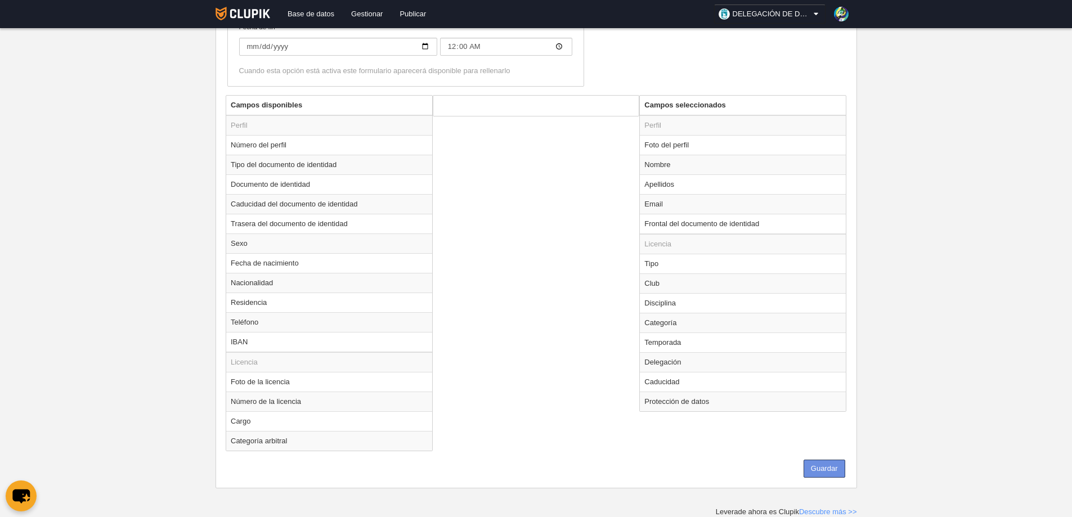
click at [825, 467] on button "Guardar" at bounding box center [825, 469] width 42 height 18
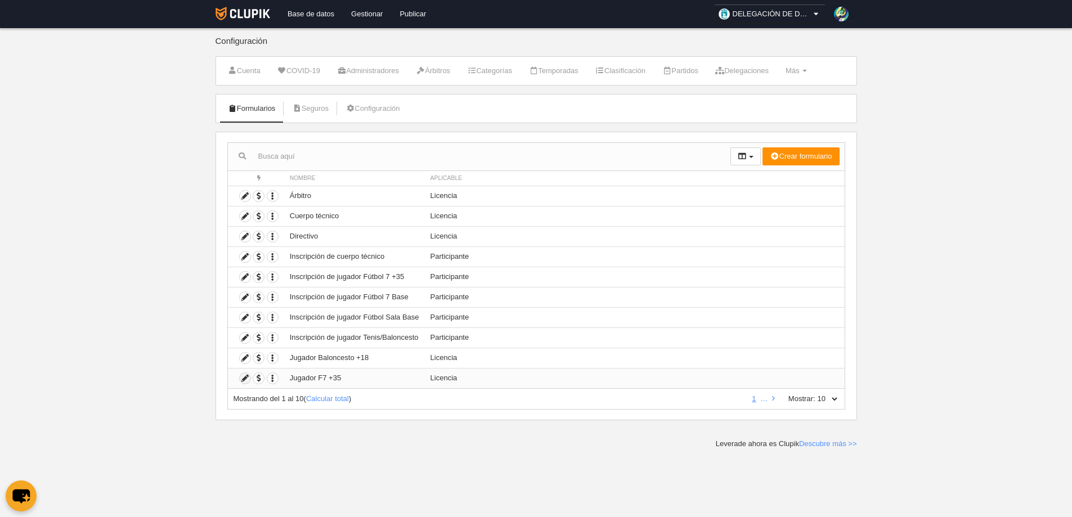
click at [246, 379] on icon at bounding box center [245, 378] width 11 height 11
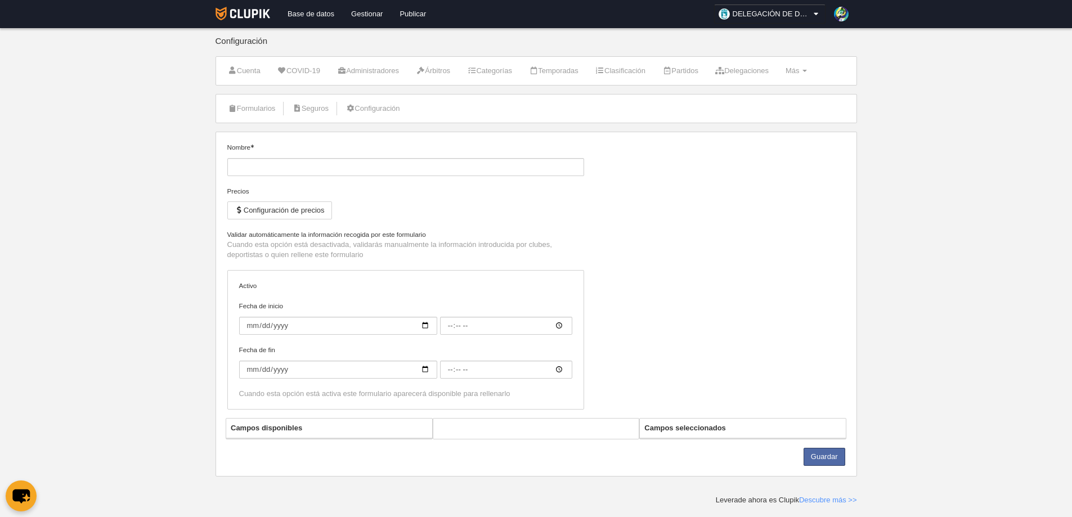
type input "Jugador F7 +35"
checkbox input "true"
type input "[DATE]"
type input "00:00"
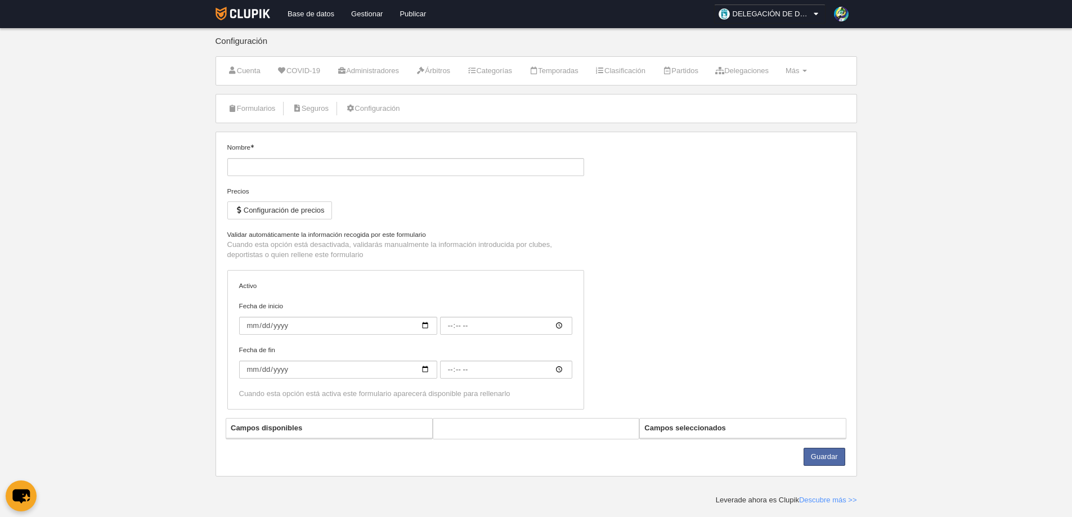
type input "[DATE]"
type input "00:00"
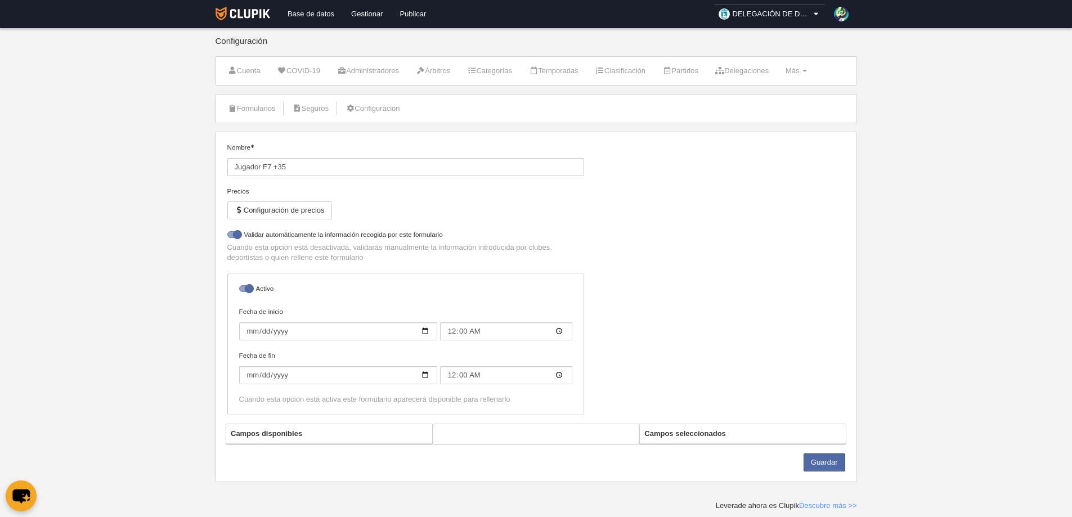
select select "selected"
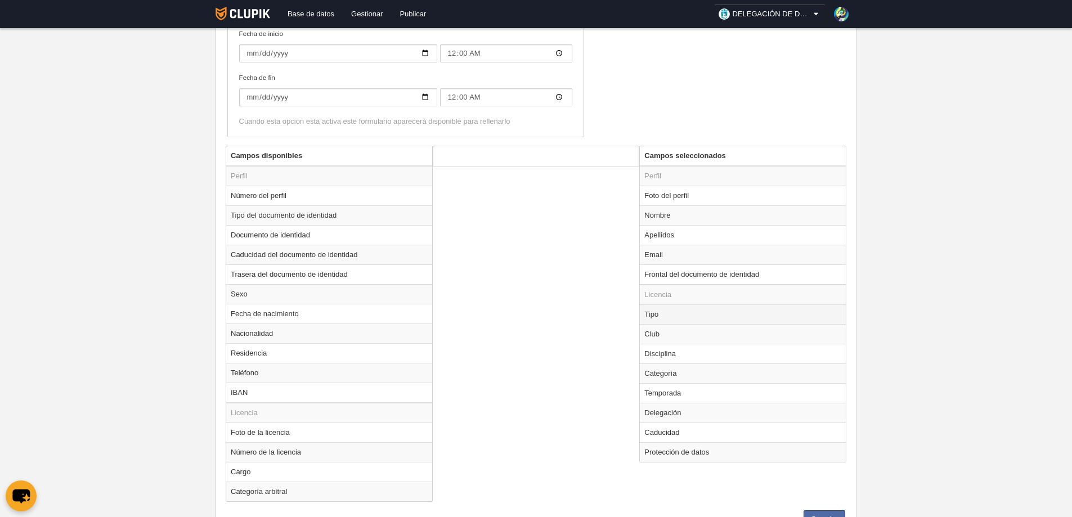
scroll to position [373, 0]
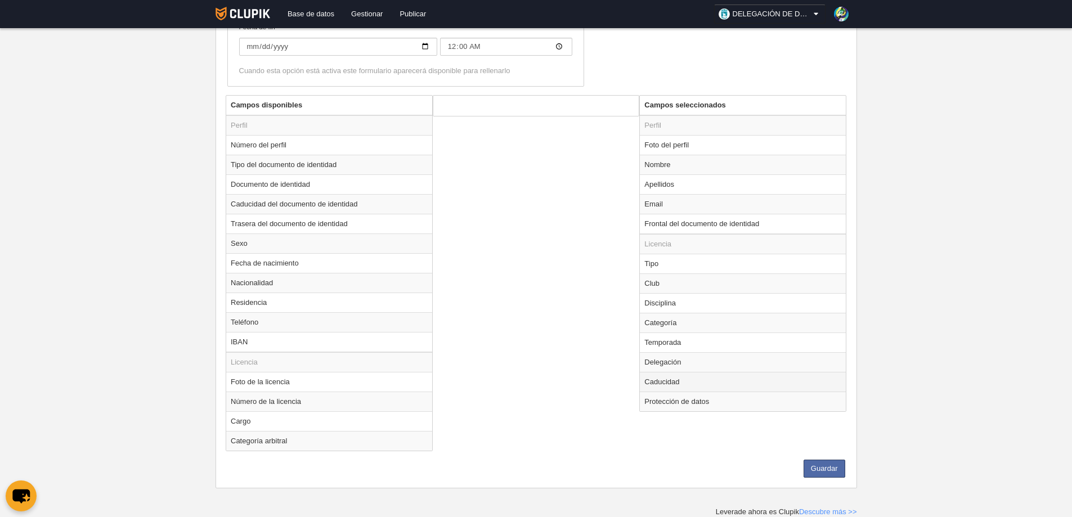
click at [673, 379] on td "Caducidad" at bounding box center [743, 382] width 206 height 20
radio input "true"
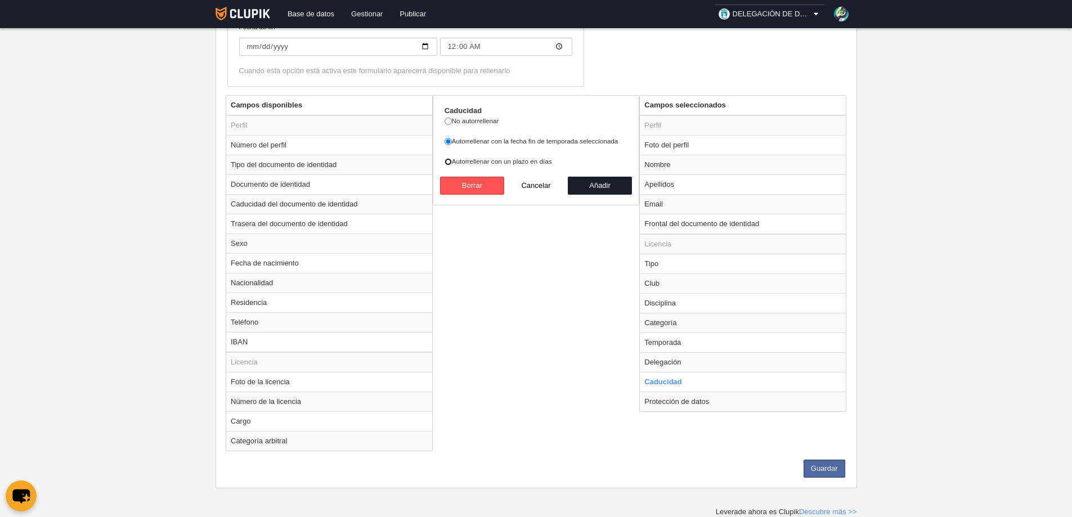
click at [448, 162] on input "Autorrellenar con un plazo en días" at bounding box center [448, 161] width 7 height 7
radio input "true"
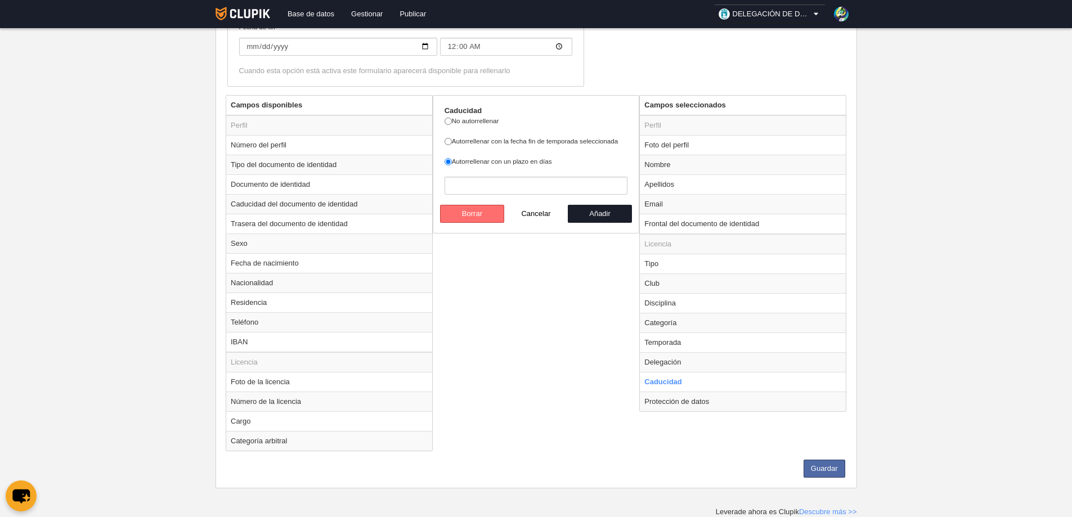
click at [469, 213] on button "Borrar" at bounding box center [472, 214] width 64 height 18
radio input "false"
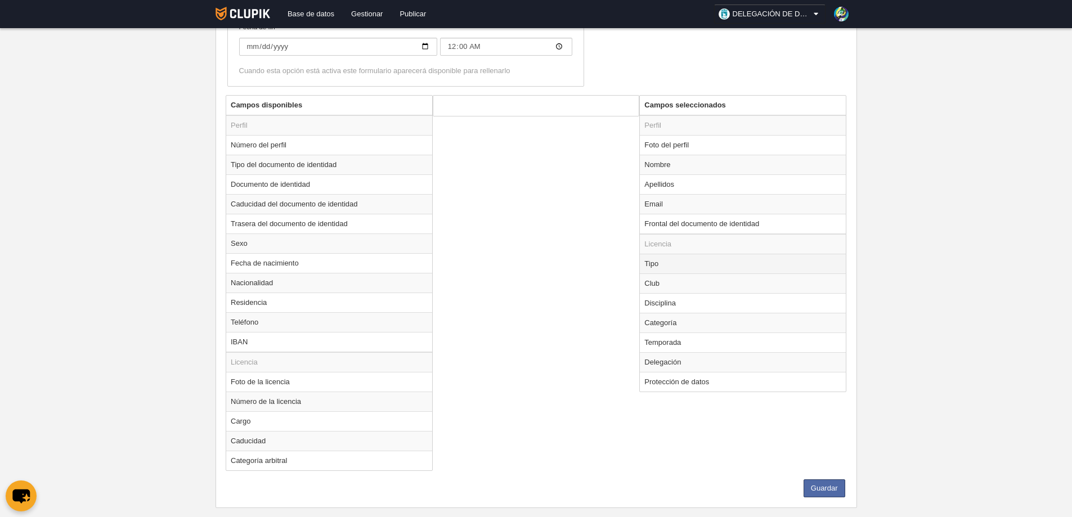
click at [656, 264] on td "Tipo" at bounding box center [743, 264] width 206 height 20
radio input "true"
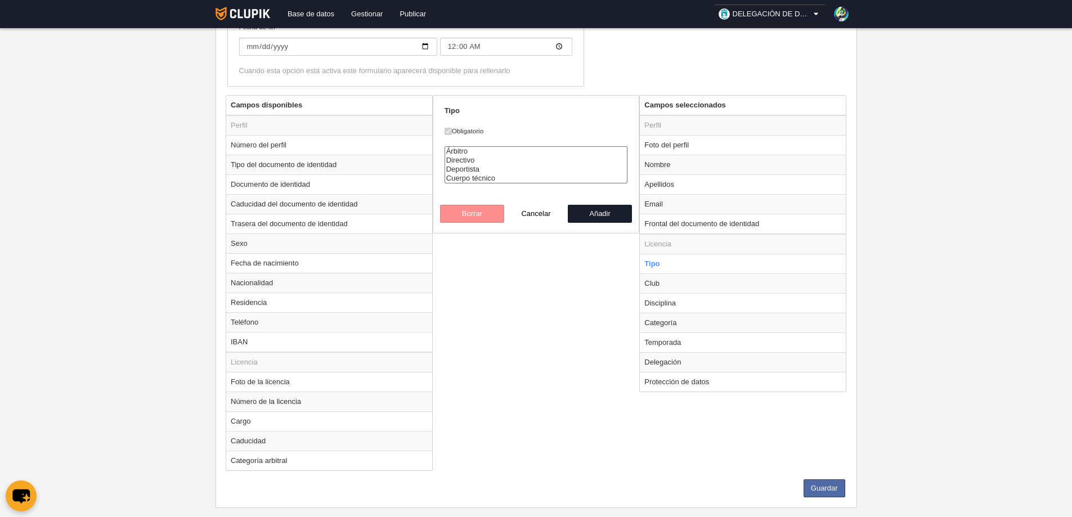
select select "player"
click at [460, 169] on option "Deportista" at bounding box center [536, 169] width 182 height 9
click at [477, 266] on div "Campos disponibles Perfil Número del perfil Tipo del documento de identidad Doc…" at bounding box center [536, 287] width 626 height 384
click at [489, 282] on div "Campos disponibles Perfil Número del perfil Tipo del documento de identidad Doc…" at bounding box center [536, 287] width 626 height 384
click at [537, 209] on button "Cancelar" at bounding box center [536, 214] width 64 height 18
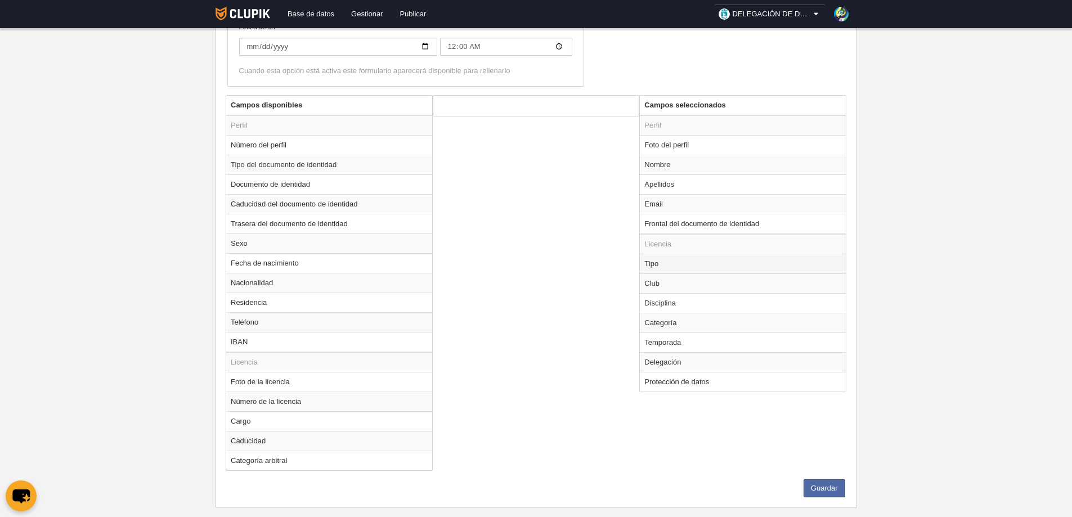
click at [650, 268] on td "Tipo" at bounding box center [743, 264] width 206 height 20
radio input "true"
select select
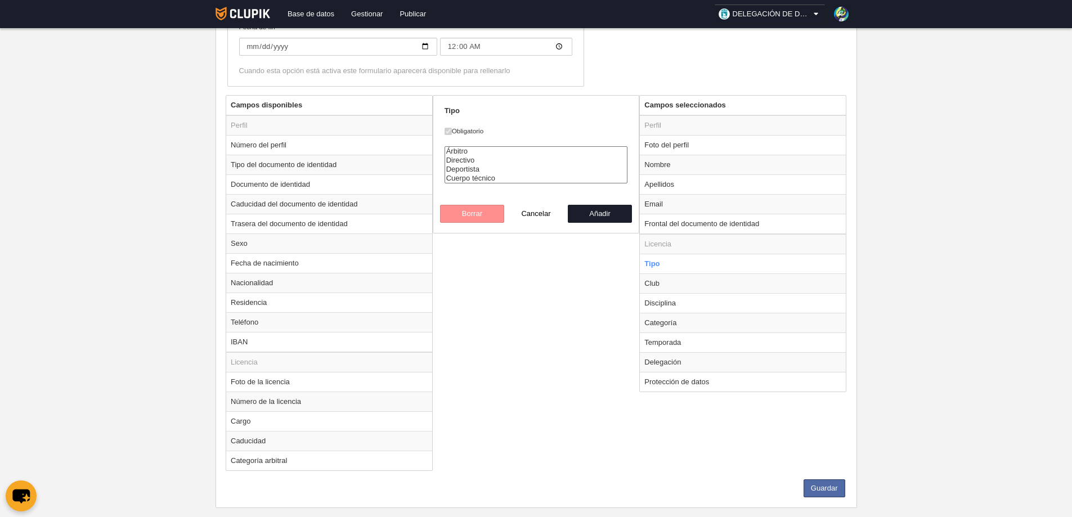
click at [466, 214] on div "Borrar Cancelar Añadir" at bounding box center [536, 214] width 192 height 18
click at [597, 239] on div "Campos disponibles Perfil Número del perfil Tipo del documento de identidad Doc…" at bounding box center [536, 287] width 626 height 384
click at [532, 211] on button "Cancelar" at bounding box center [536, 214] width 64 height 18
radio input "false"
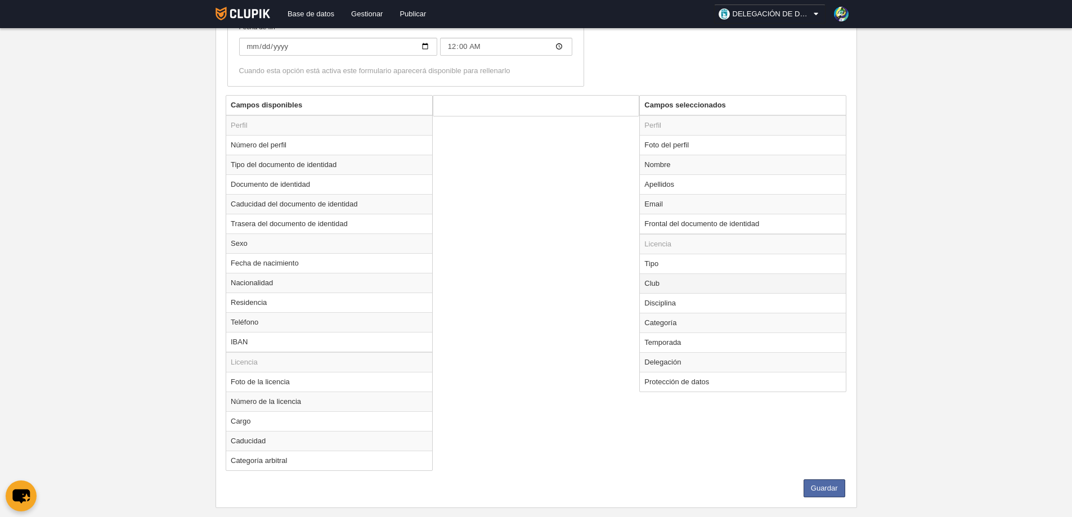
click at [653, 285] on td "Club" at bounding box center [743, 284] width 206 height 20
radio input "true"
select select
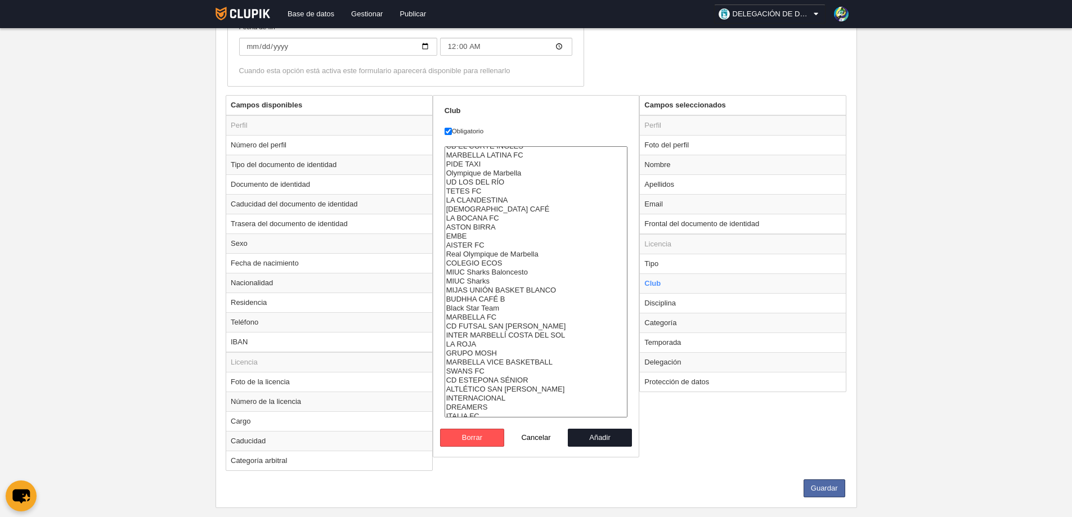
scroll to position [1999, 0]
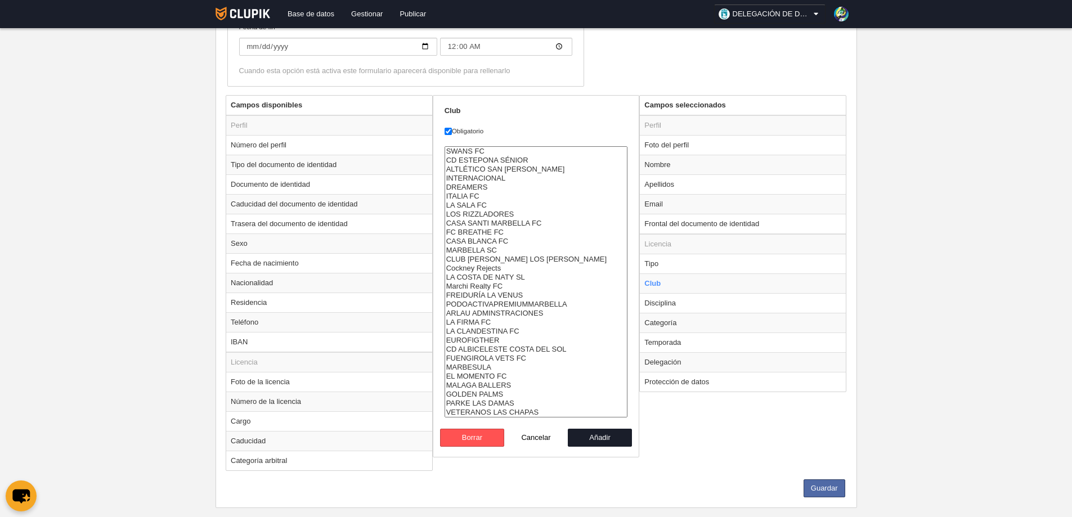
click at [687, 443] on div "Campos disponibles Perfil Número del perfil Tipo del documento de identidad Doc…" at bounding box center [536, 287] width 626 height 384
click at [534, 437] on button "Cancelar" at bounding box center [536, 438] width 64 height 18
radio input "false"
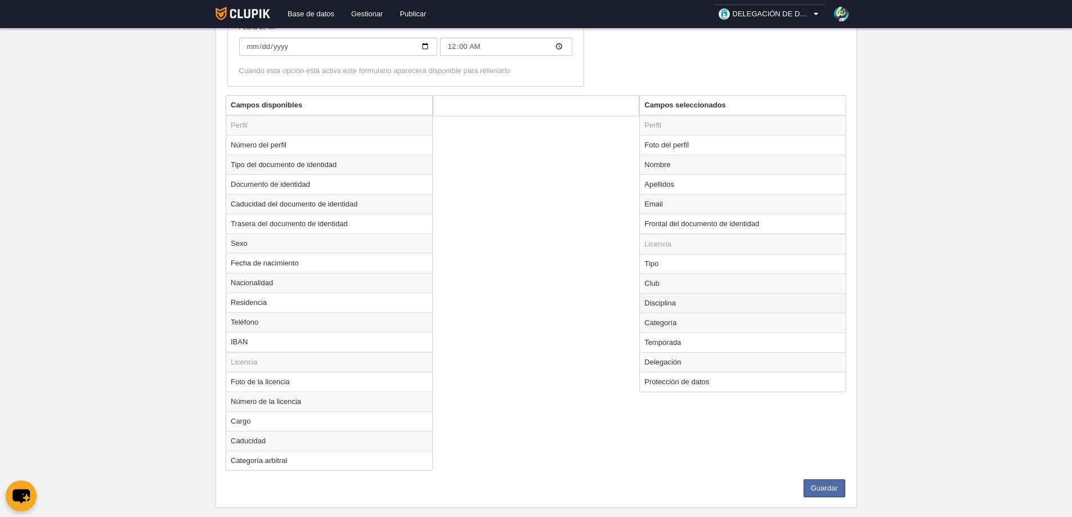
click at [659, 302] on td "Disciplina" at bounding box center [743, 303] width 206 height 20
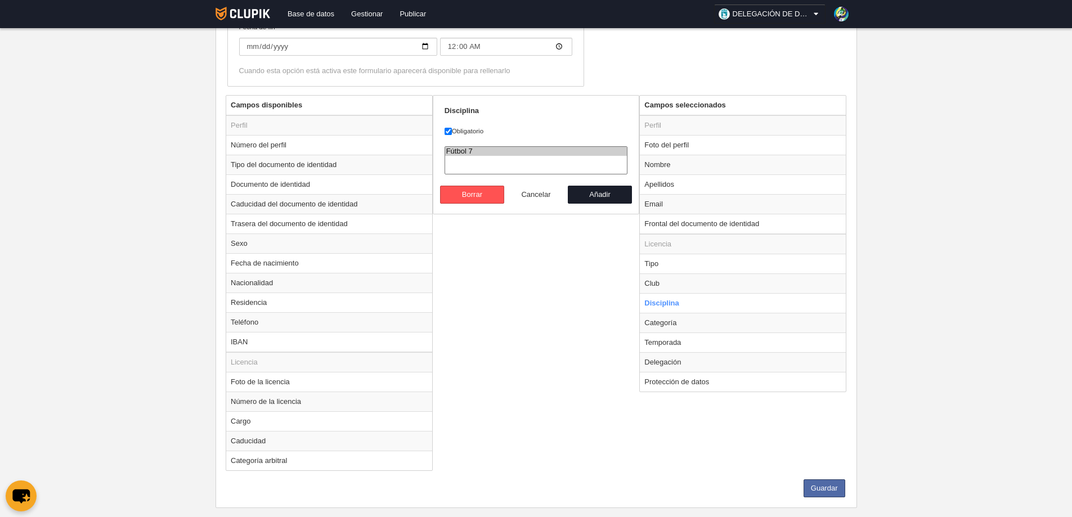
click at [536, 194] on button "Cancelar" at bounding box center [536, 195] width 64 height 18
radio input "false"
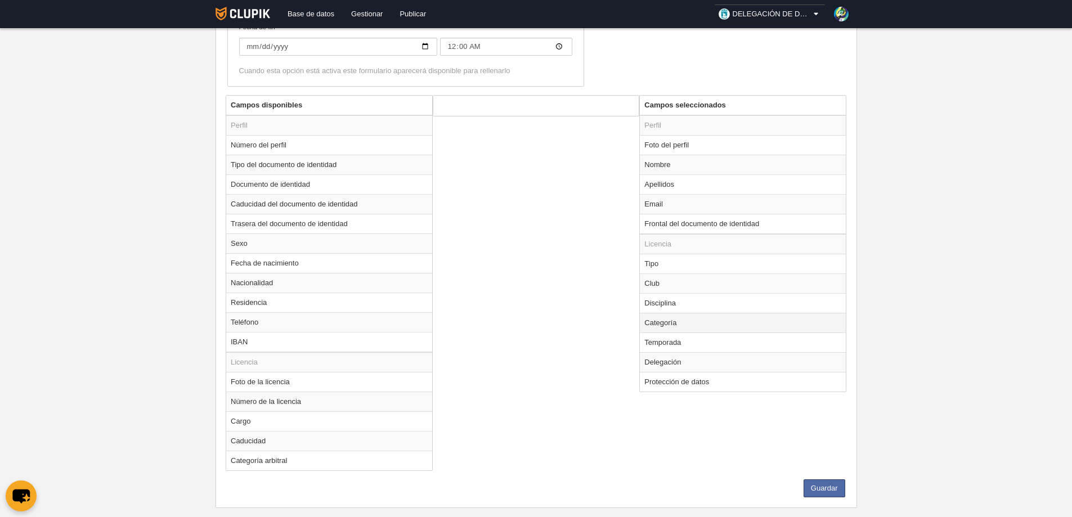
click at [658, 320] on td "Categoría" at bounding box center [743, 323] width 206 height 20
radio input "true"
select select "9136"
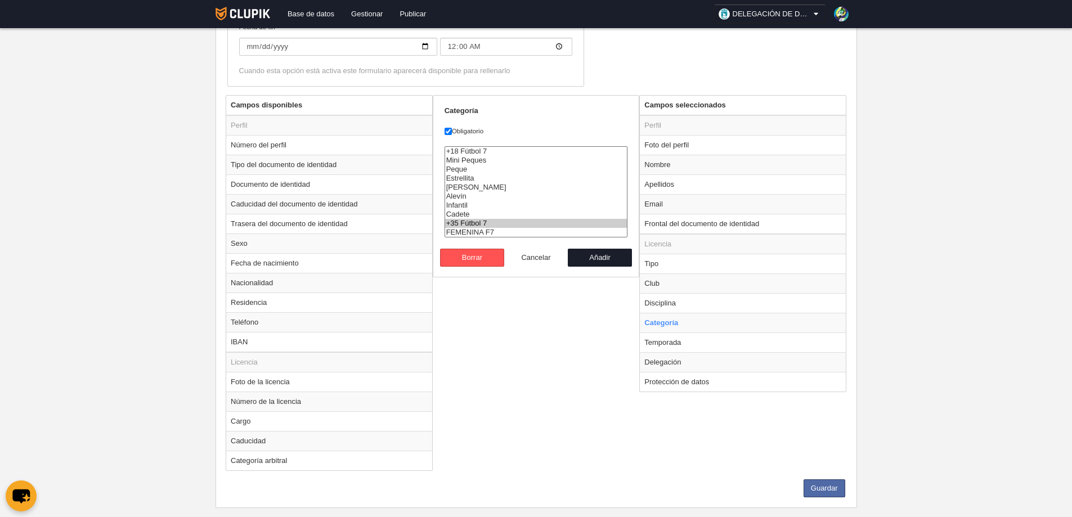
click at [539, 255] on button "Cancelar" at bounding box center [536, 258] width 64 height 18
radio input "false"
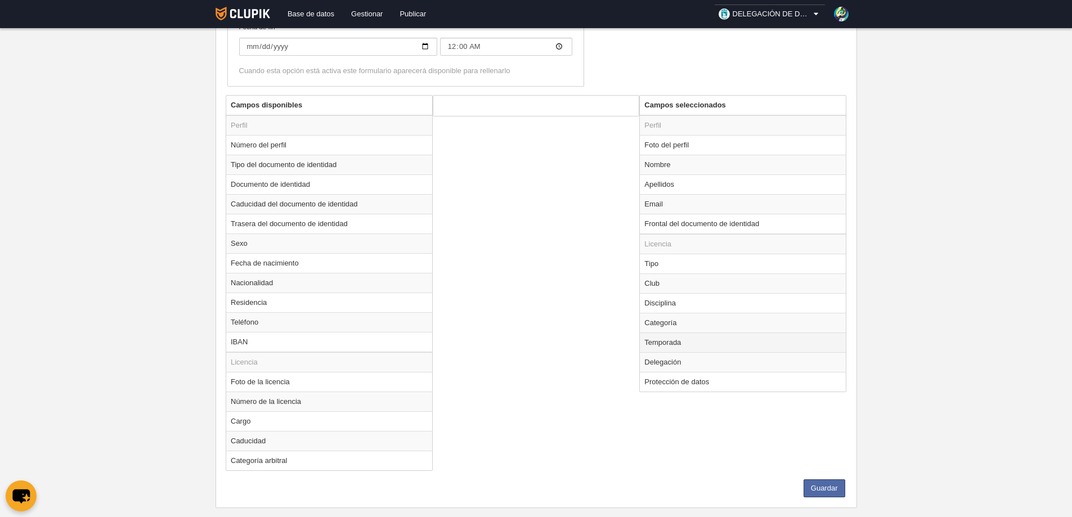
click at [668, 342] on td "Temporada" at bounding box center [743, 343] width 206 height 20
radio input "true"
select select "8624"
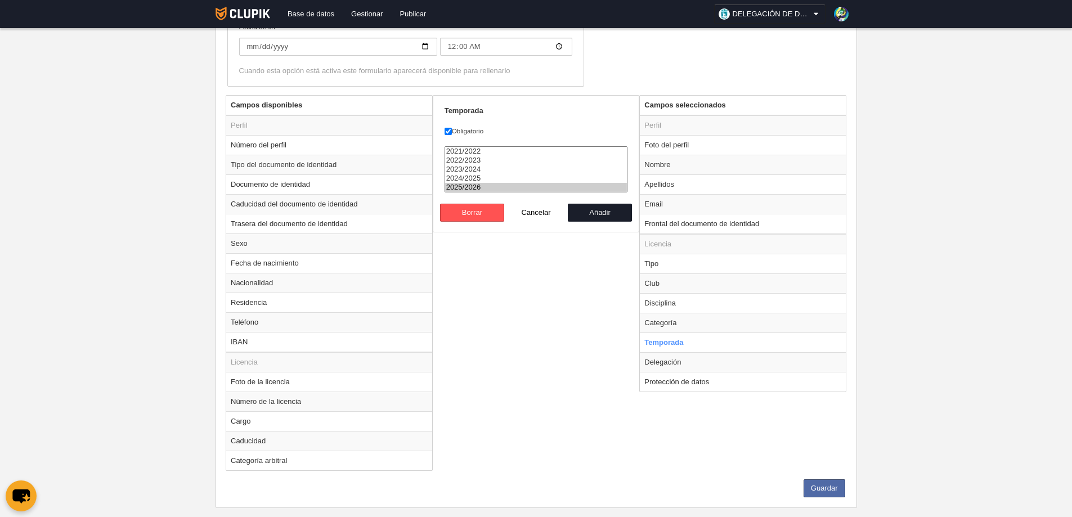
click at [472, 188] on option "2025/2026" at bounding box center [536, 187] width 182 height 9
click at [598, 211] on button "Añadir" at bounding box center [600, 213] width 64 height 18
radio input "false"
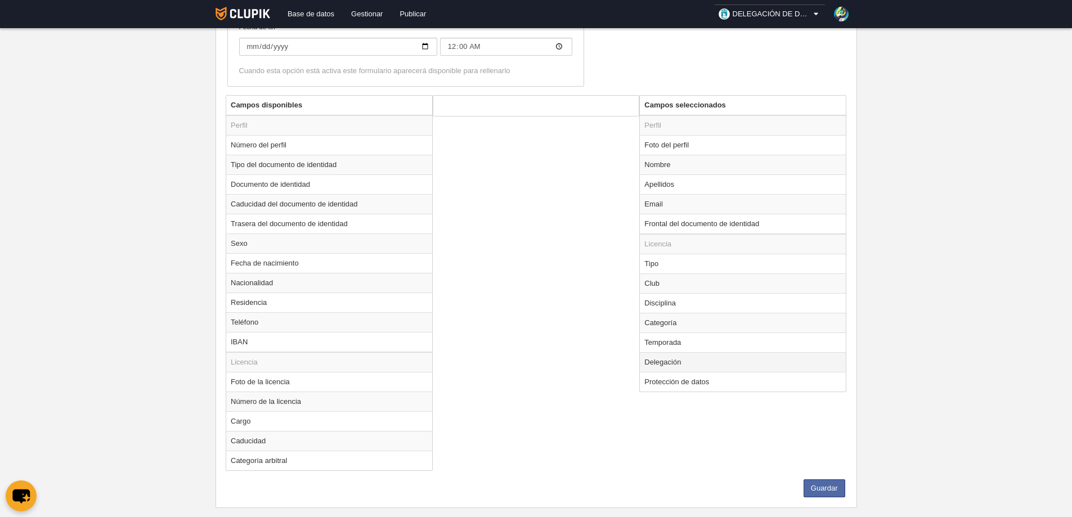
click at [664, 364] on td "Delegación" at bounding box center [743, 362] width 206 height 20
radio input "true"
select select "2110"
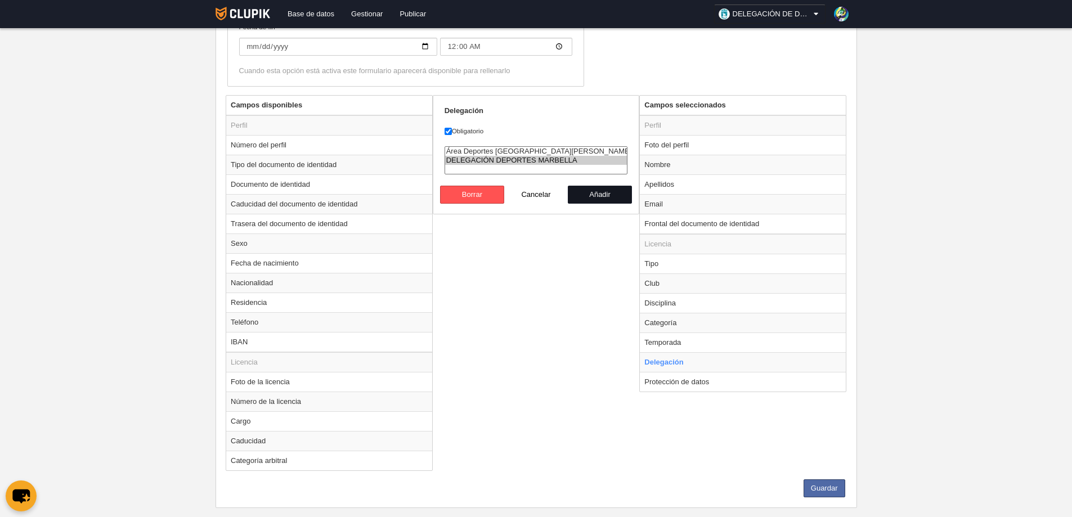
click at [598, 193] on button "Añadir" at bounding box center [600, 195] width 64 height 18
radio input "false"
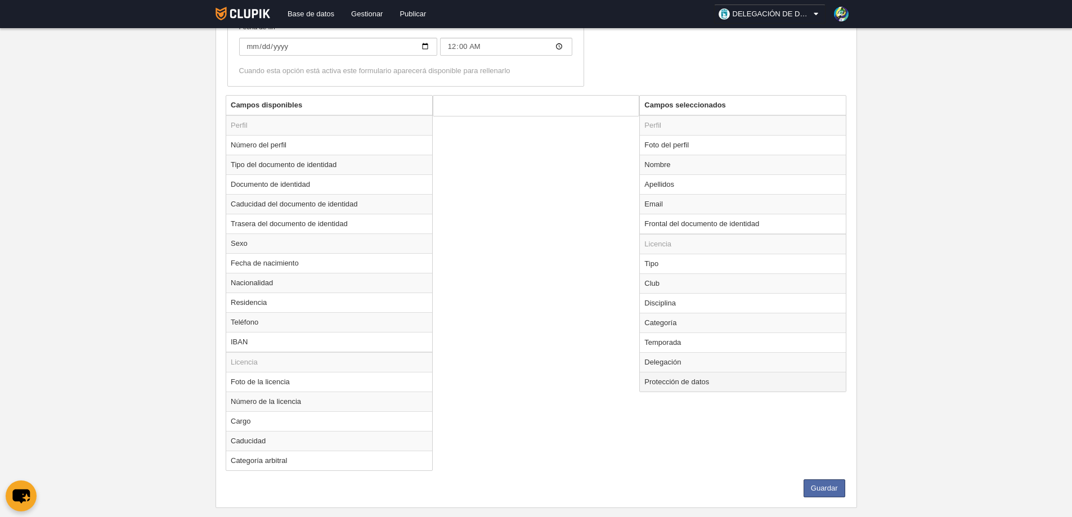
click at [678, 384] on td "Protección de datos" at bounding box center [743, 382] width 206 height 20
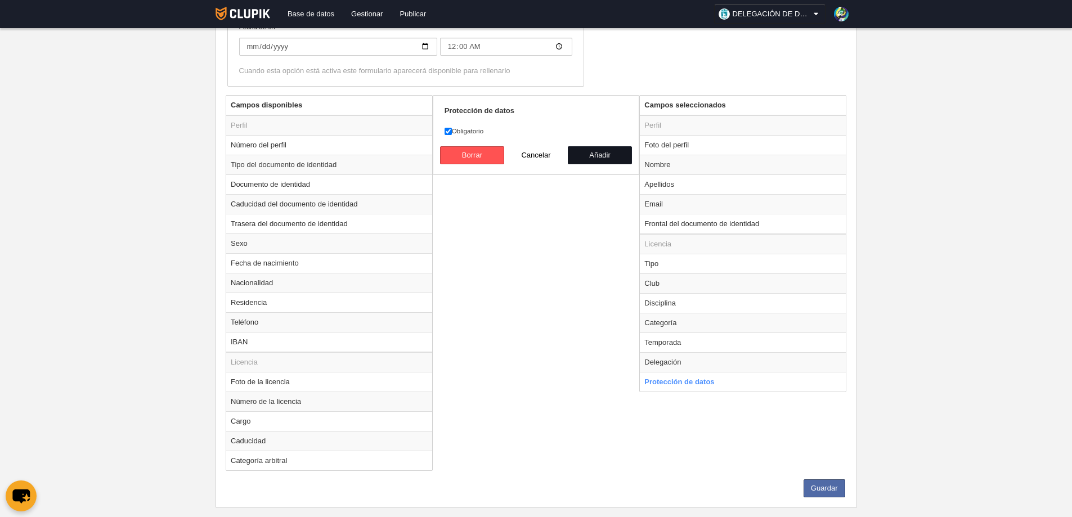
click at [601, 154] on button "Añadir" at bounding box center [600, 155] width 64 height 18
radio input "false"
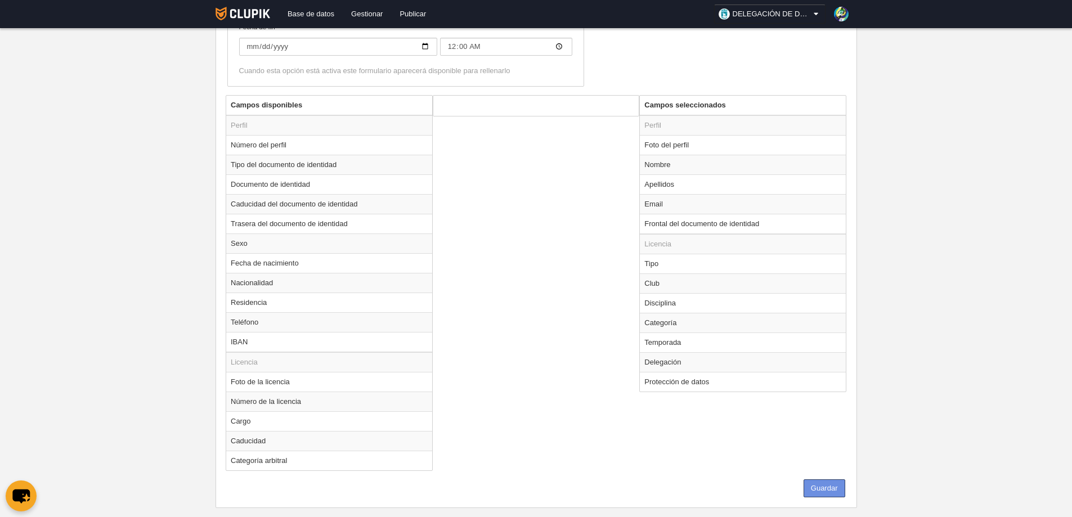
click at [821, 484] on button "Guardar" at bounding box center [825, 489] width 42 height 18
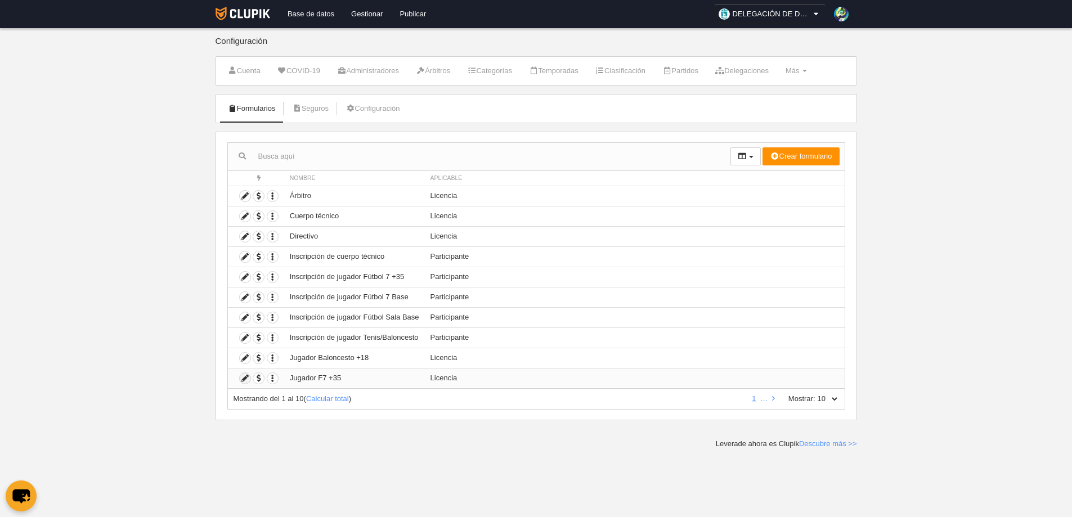
click at [243, 377] on icon at bounding box center [245, 378] width 11 height 11
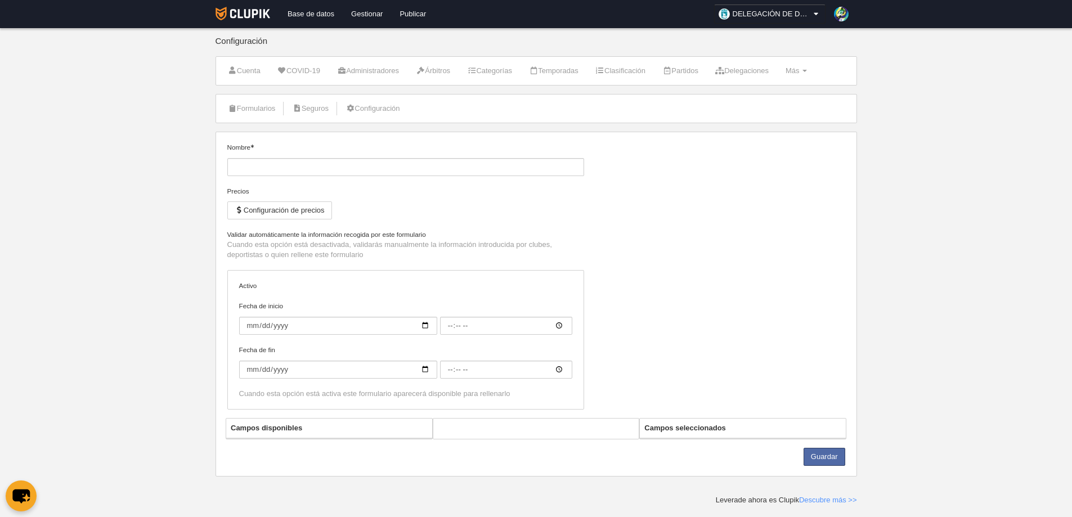
type input "Jugador F7 +35"
checkbox input "true"
type input "2025-10-06"
type input "00:00"
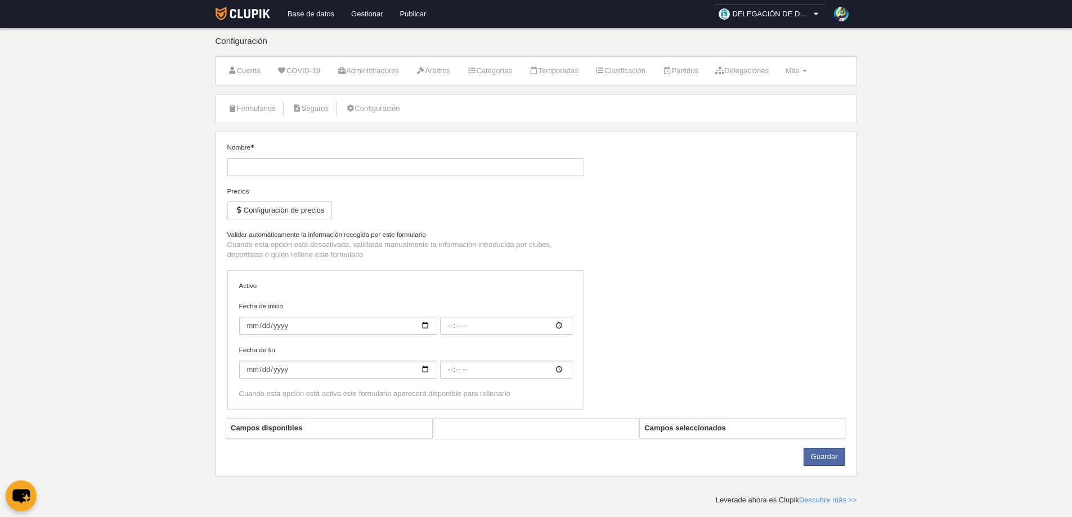
type input "2026-07-30"
type input "00:00"
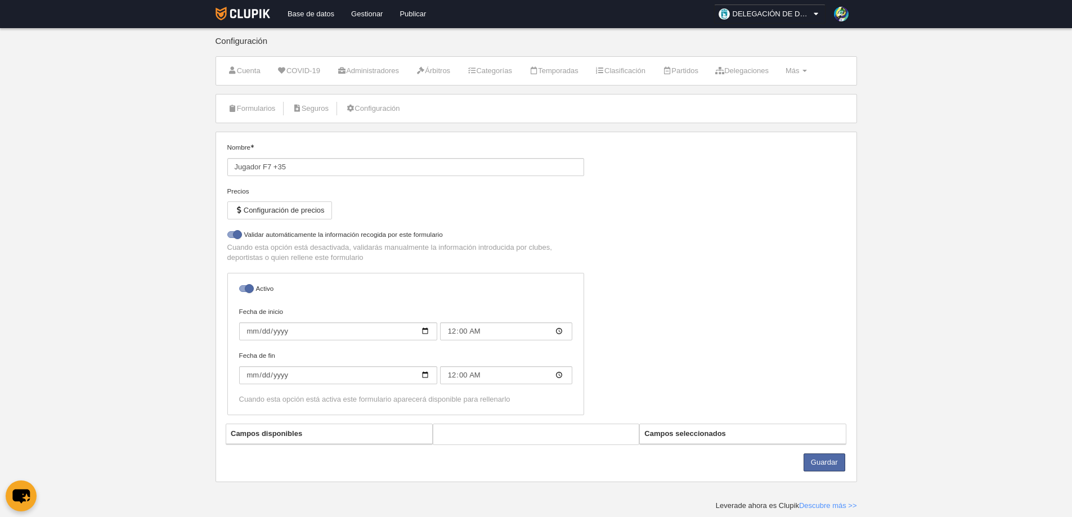
select select "selected"
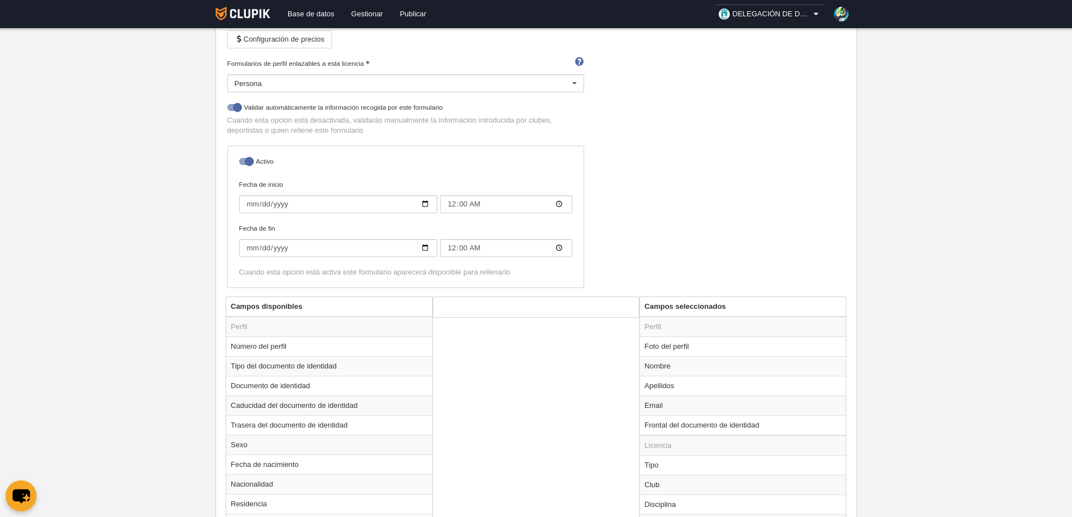
scroll to position [338, 0]
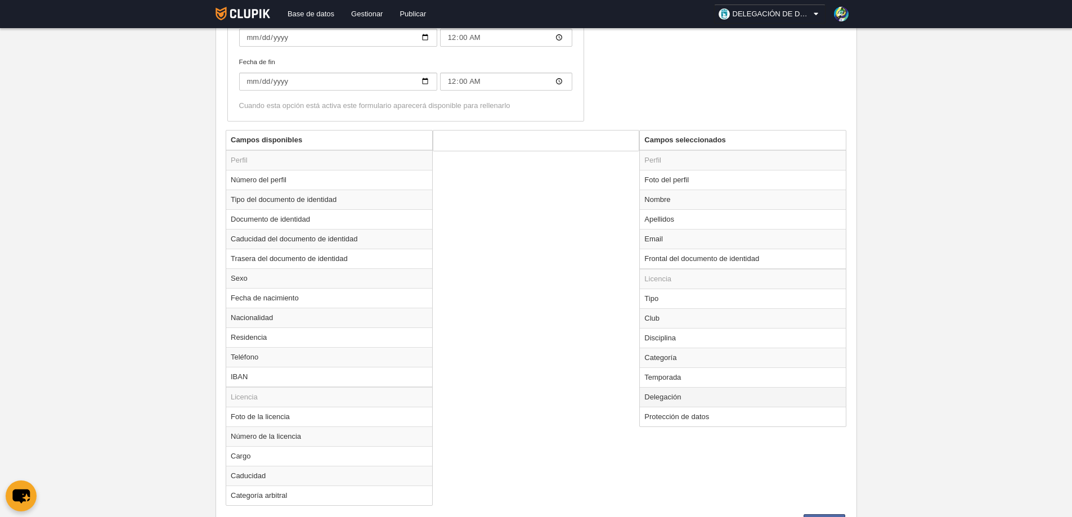
click at [664, 402] on td "Delegación" at bounding box center [743, 397] width 206 height 20
radio input "true"
select select "2110"
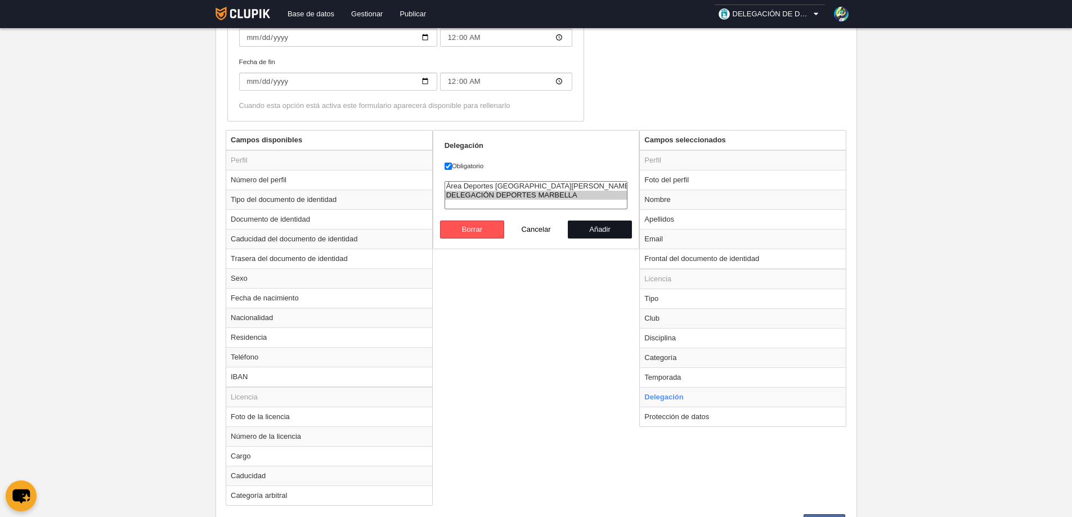
click at [593, 232] on button "Añadir" at bounding box center [600, 230] width 64 height 18
radio input "false"
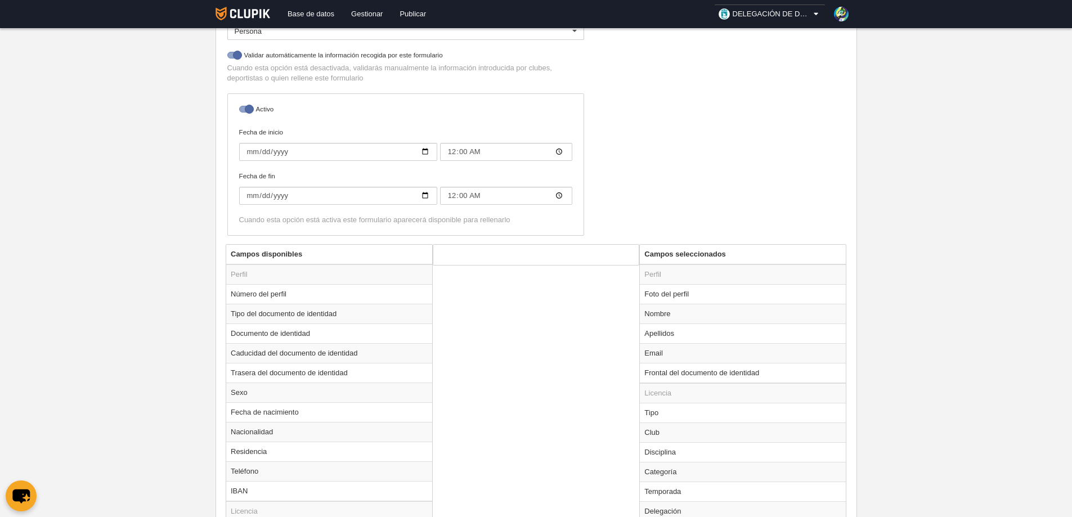
scroll to position [111, 0]
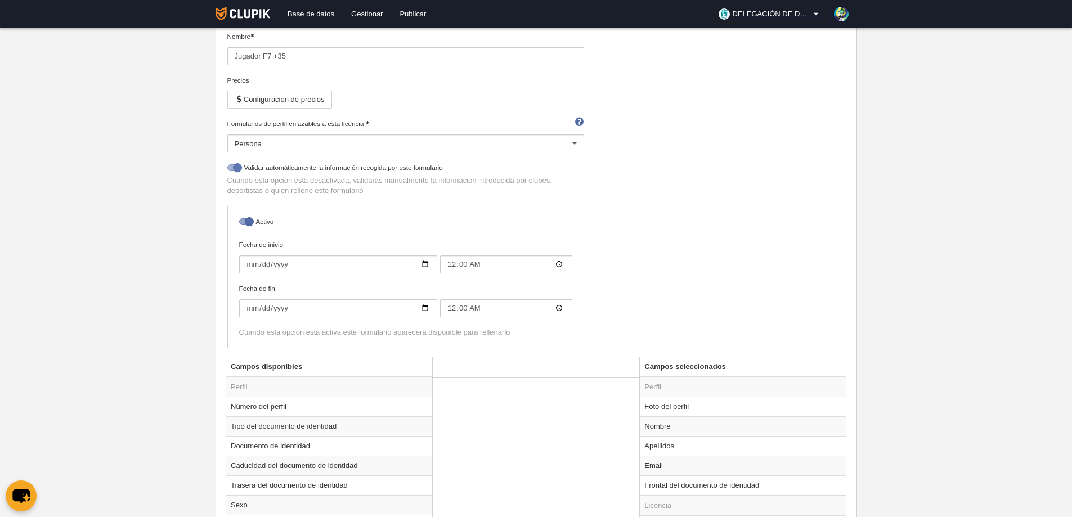
click at [229, 165] on div at bounding box center [234, 167] width 14 height 7
click at [229, 167] on input "checkbox" at bounding box center [231, 170] width 7 height 7
checkbox input "false"
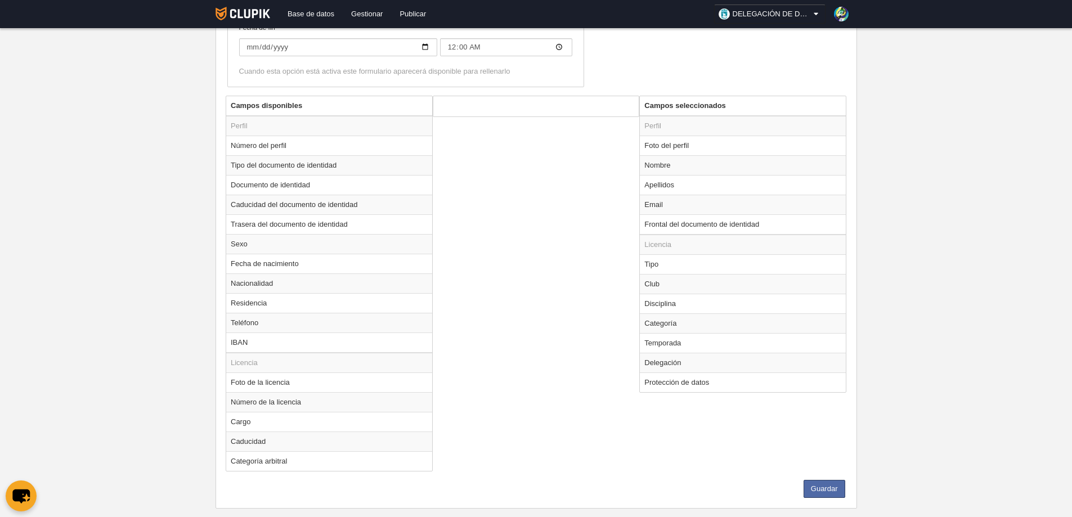
scroll to position [392, 0]
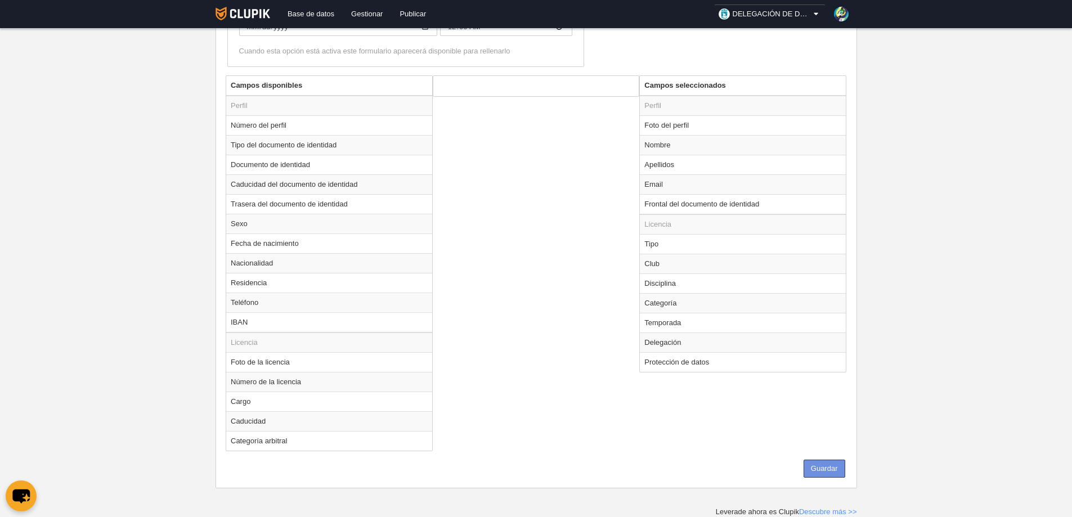
click at [817, 470] on button "Guardar" at bounding box center [825, 469] width 42 height 18
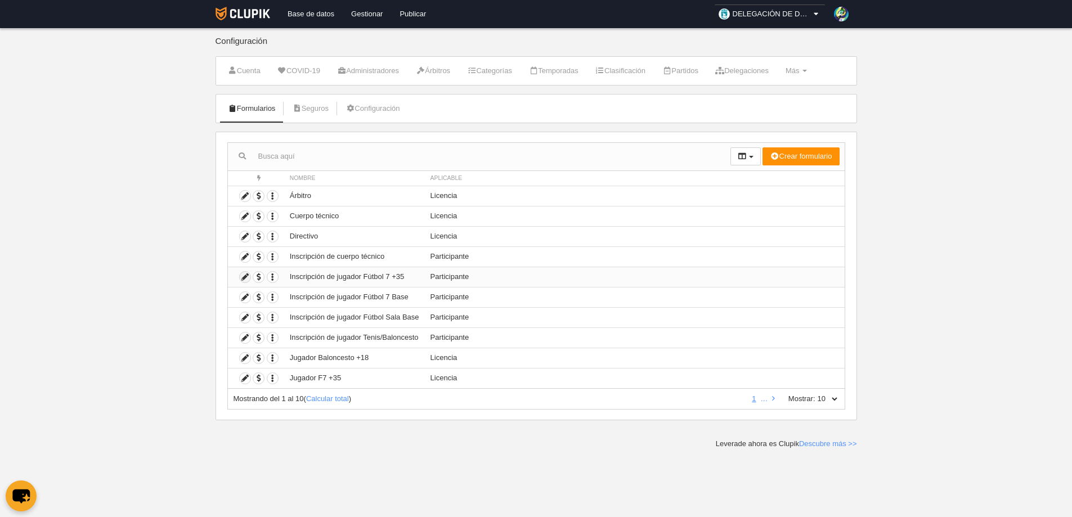
click at [244, 275] on icon at bounding box center [245, 277] width 11 height 11
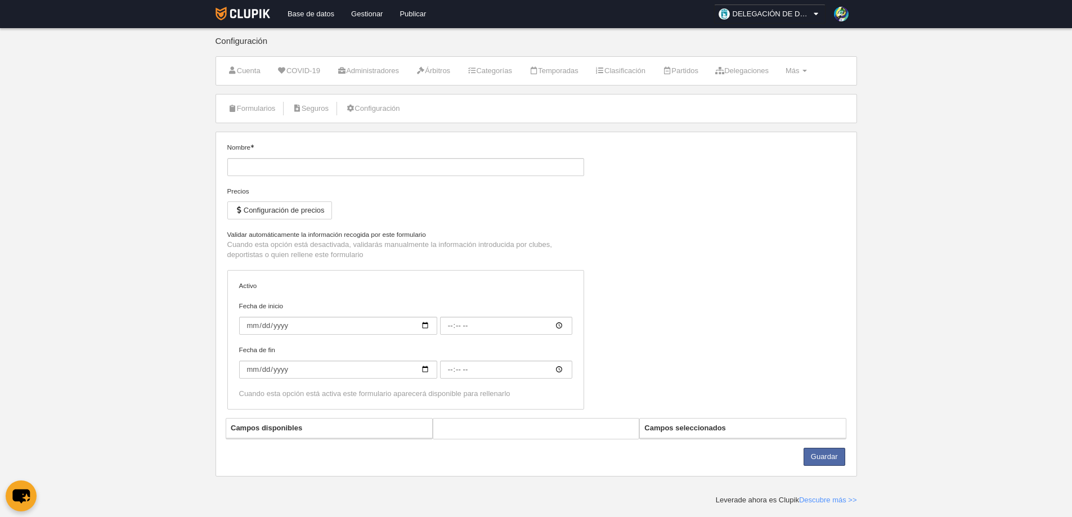
type input "Inscripción de jugador Fútbol 7 +35"
checkbox input "true"
type input "2025-09-15"
type input "06:00"
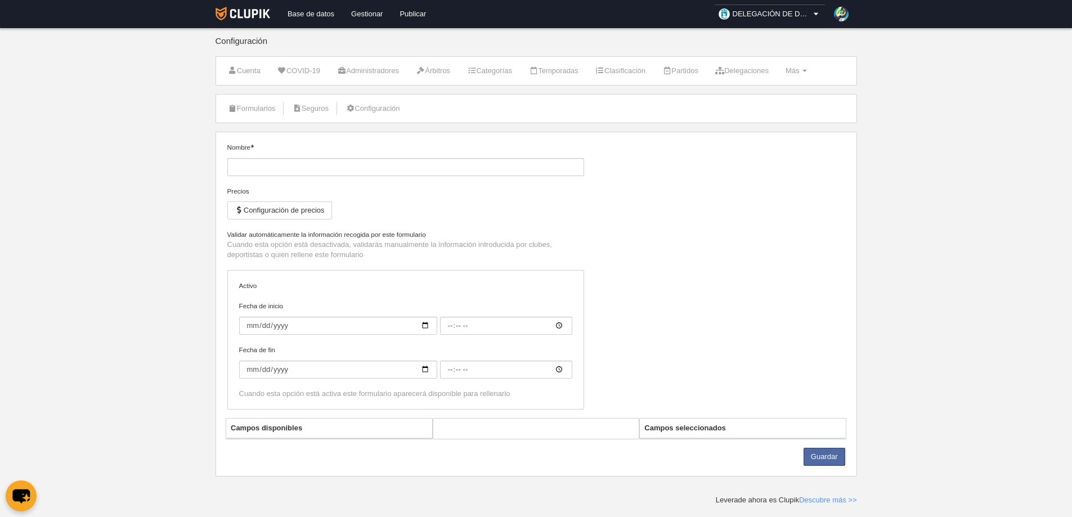
type input "2026-06-29"
type input "06:00"
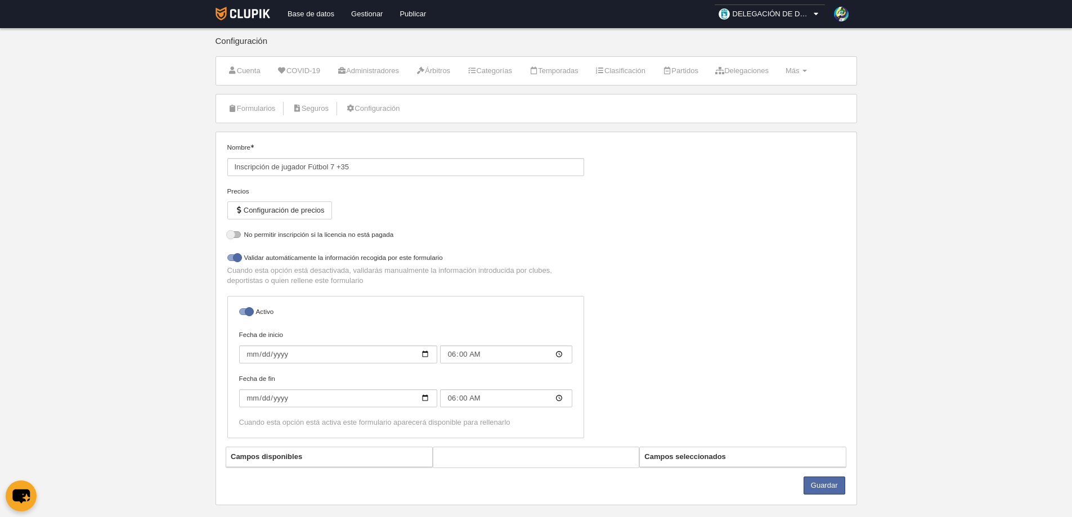
select select "selected"
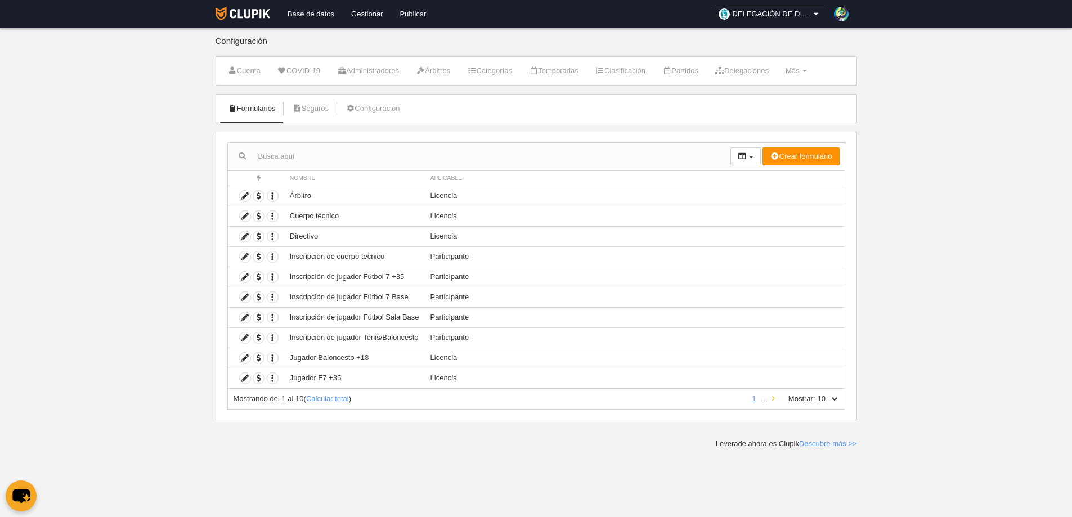
click at [775, 399] on icon at bounding box center [773, 398] width 3 height 7
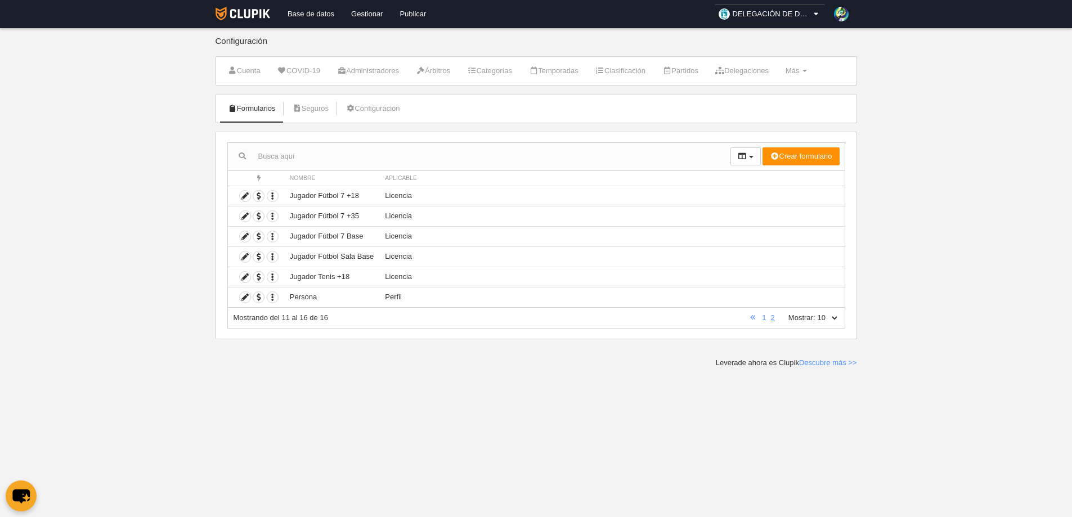
click at [830, 317] on select "10 25 50 100 500" at bounding box center [828, 318] width 24 height 10
select select "25"
click at [816, 313] on select "10 25 50 100 500" at bounding box center [828, 318] width 24 height 10
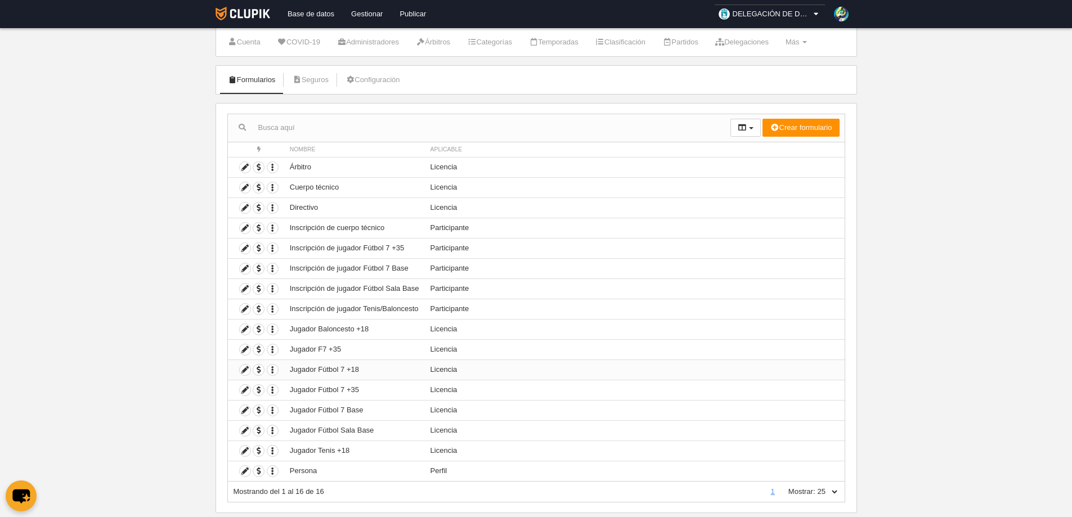
scroll to position [53, 0]
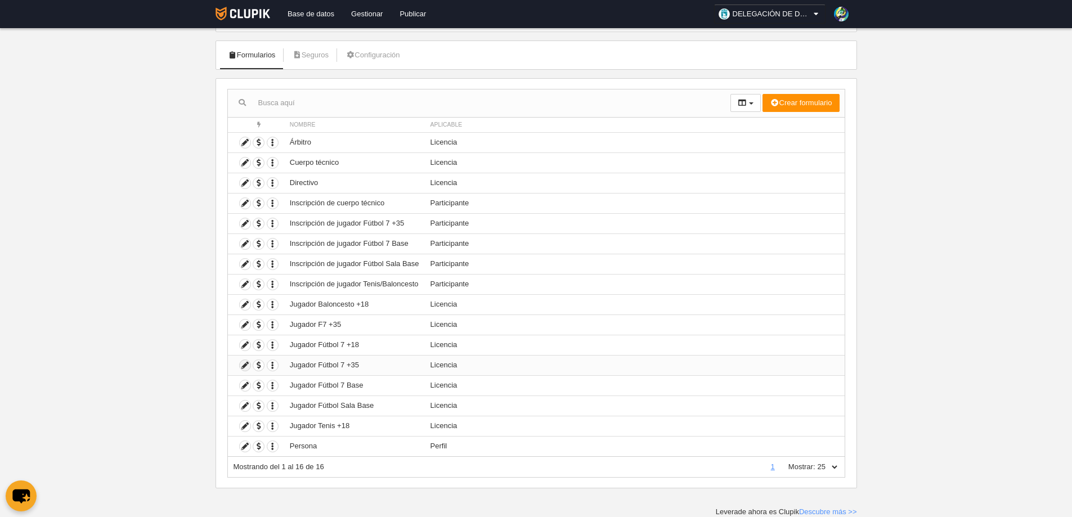
click at [245, 367] on icon at bounding box center [245, 365] width 11 height 11
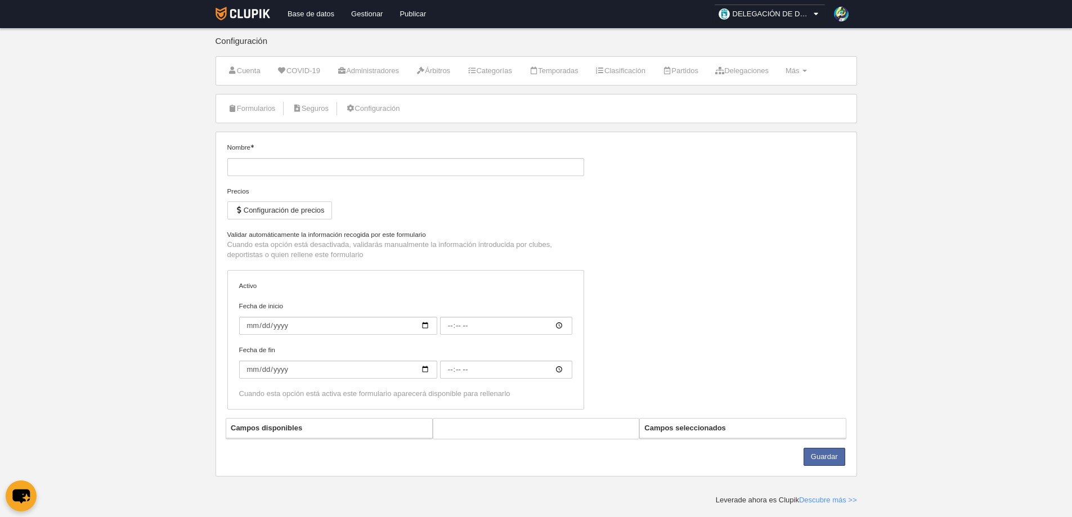
type input "Jugador Fútbol 7 +35"
checkbox input "true"
type input "2023-10-04"
type input "00:00"
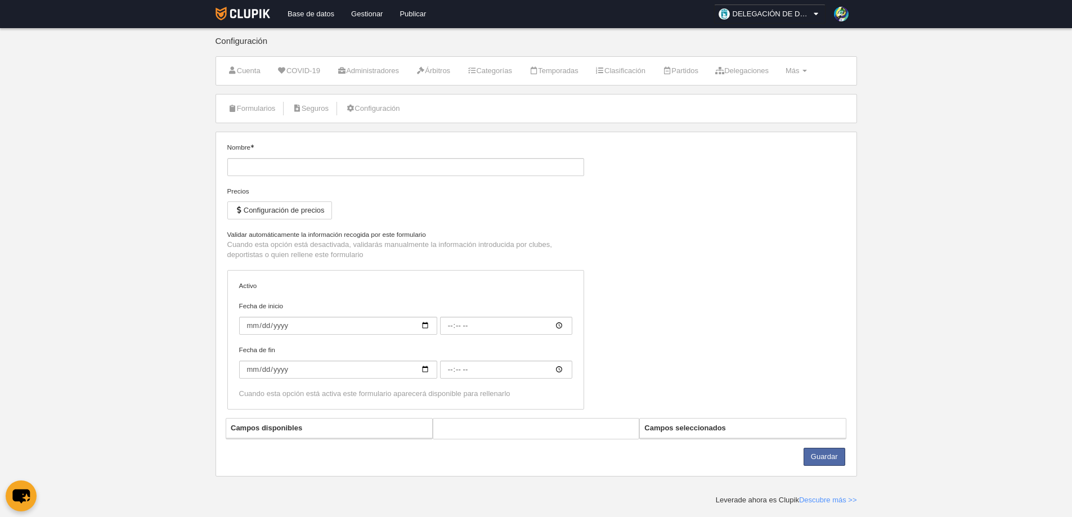
type input "2025-06-28"
type input "00:00"
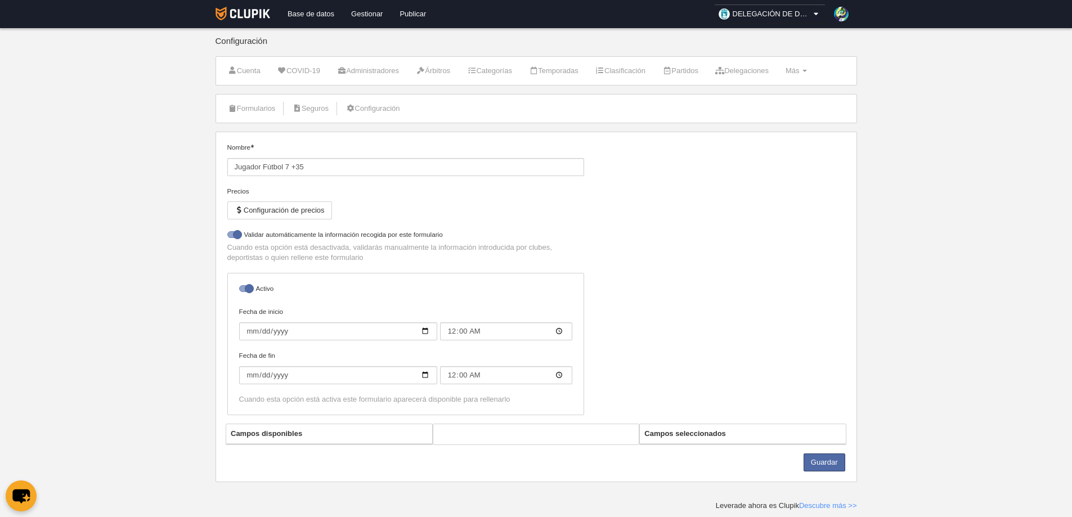
select select "selected"
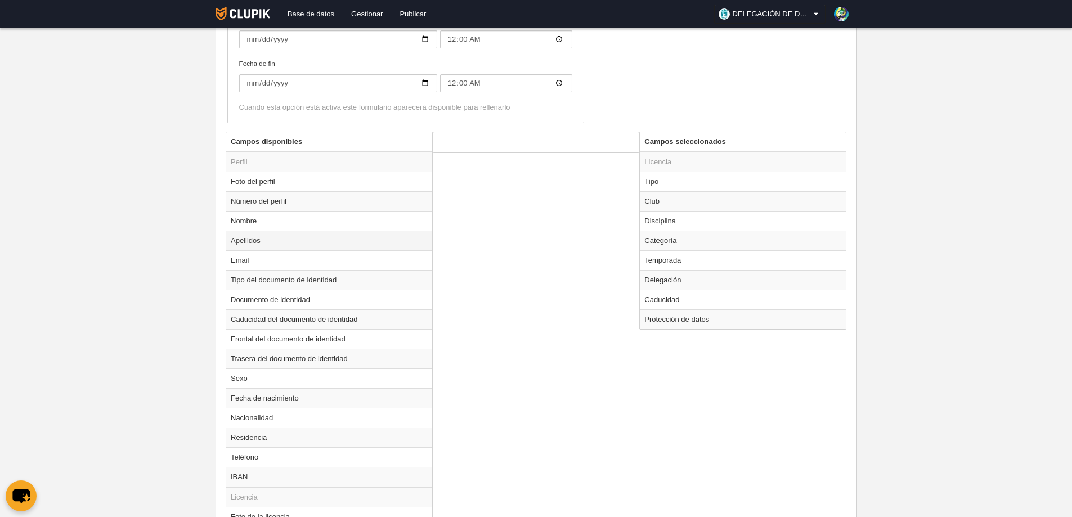
scroll to position [246, 0]
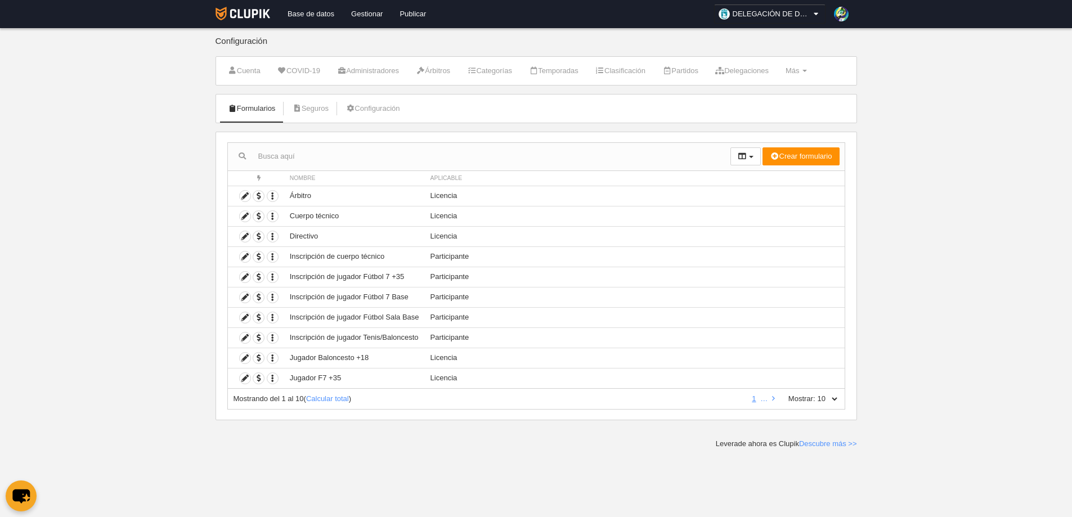
click at [830, 398] on select "10 25 50 100 500" at bounding box center [828, 399] width 24 height 10
select select "25"
click at [816, 394] on select "10 25 50 100 500" at bounding box center [828, 399] width 24 height 10
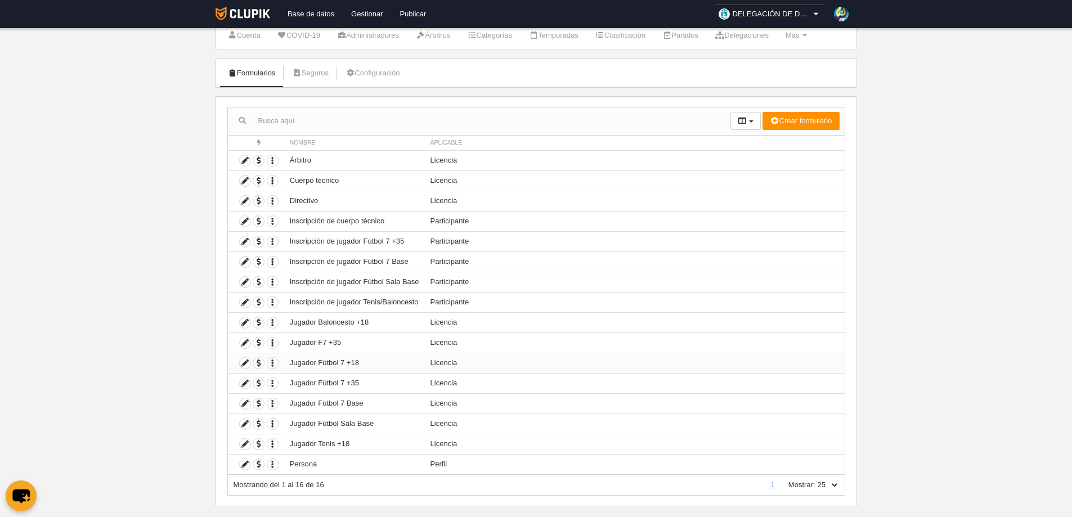
scroll to position [53, 0]
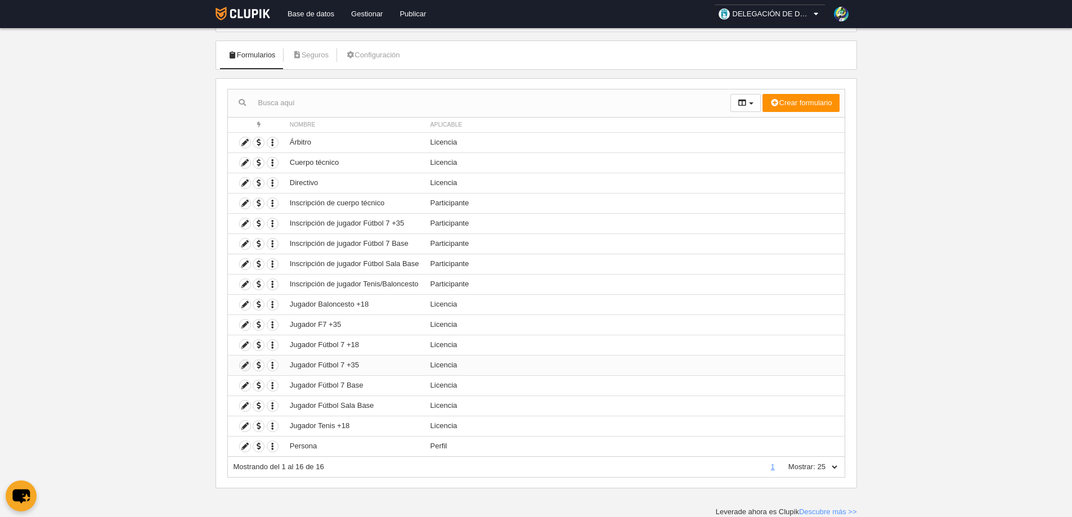
click at [245, 365] on icon at bounding box center [245, 365] width 11 height 11
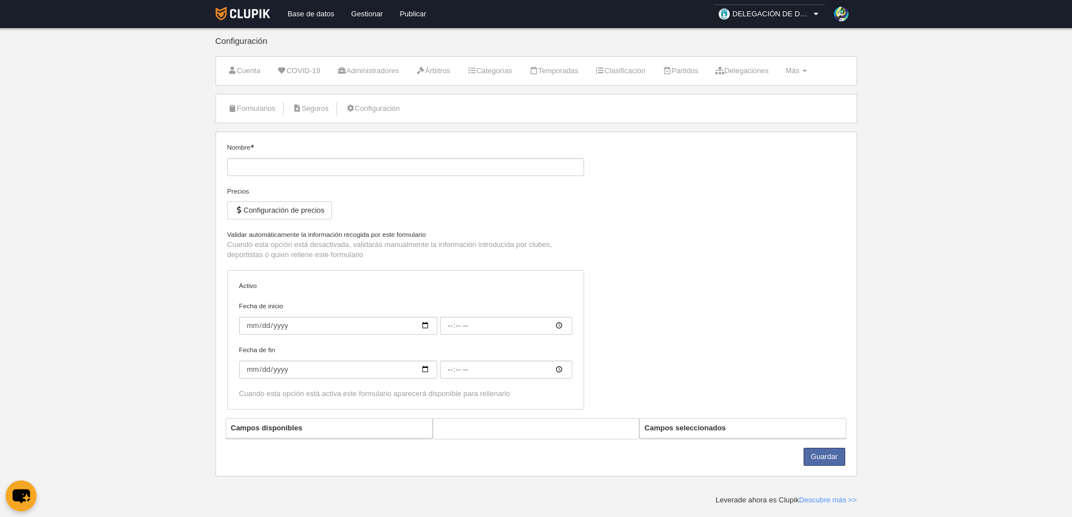
type input "Jugador Fútbol 7 +35"
checkbox input "true"
type input "2023-10-04"
type input "00:00"
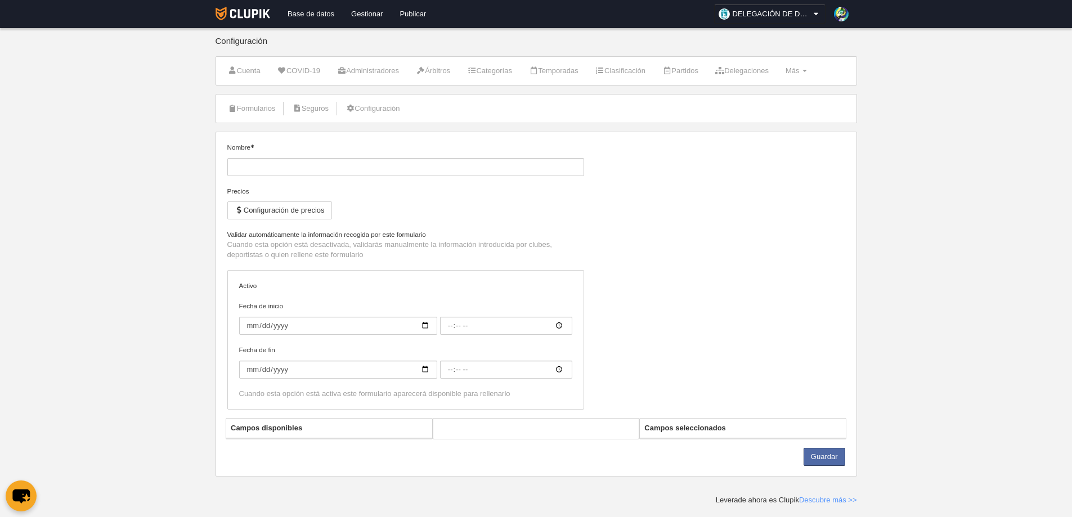
type input "2025-06-28"
type input "00:00"
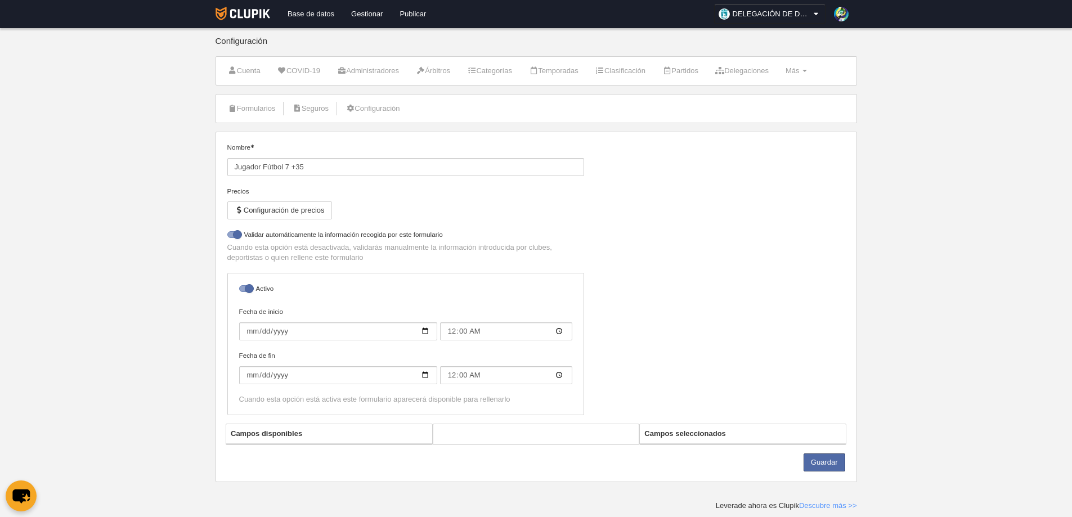
select select "selected"
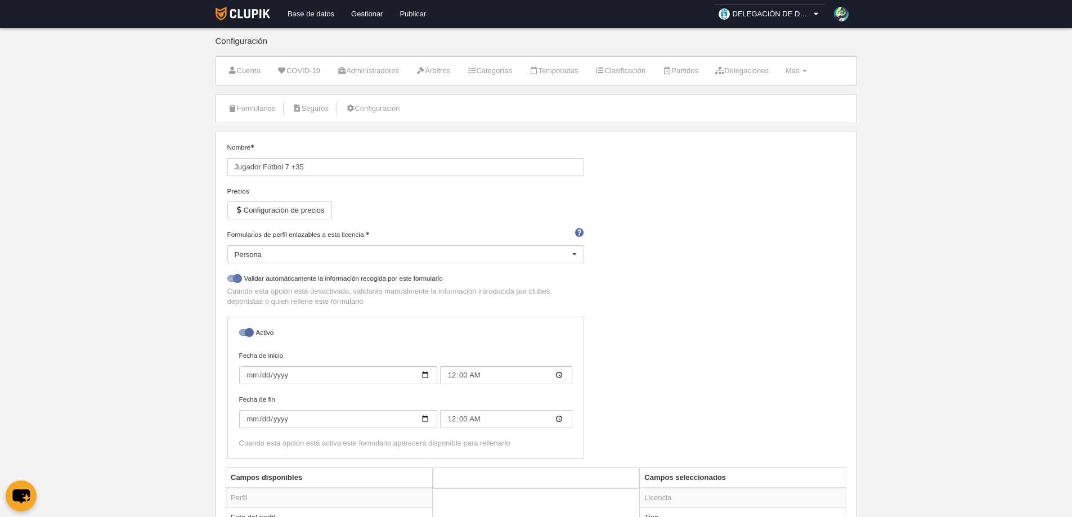
click at [235, 280] on div at bounding box center [234, 278] width 14 height 7
click at [235, 280] on input "checkbox" at bounding box center [231, 281] width 7 height 7
checkbox input "false"
click at [240, 334] on div at bounding box center [246, 332] width 14 height 7
click at [240, 334] on input "checkbox" at bounding box center [243, 335] width 7 height 7
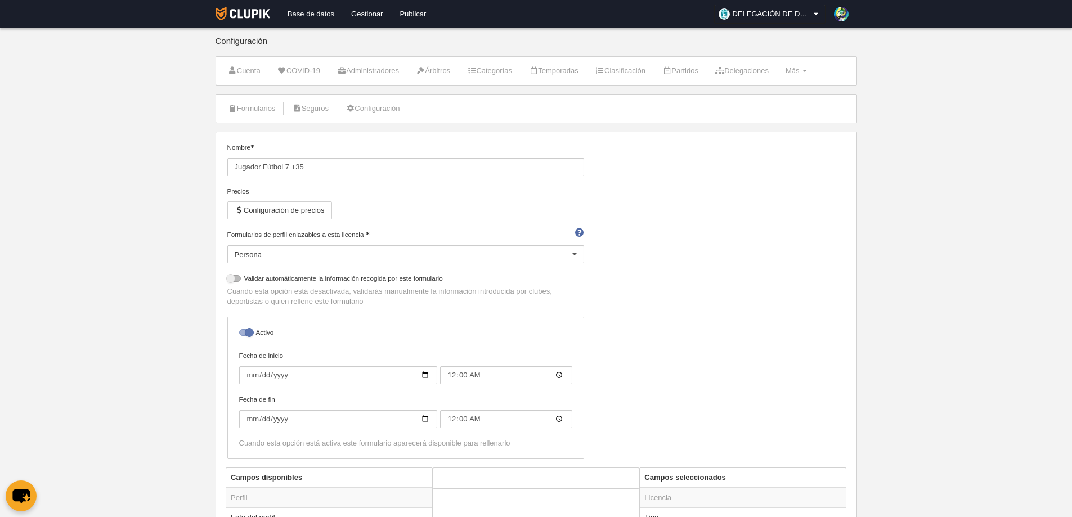
checkbox input "false"
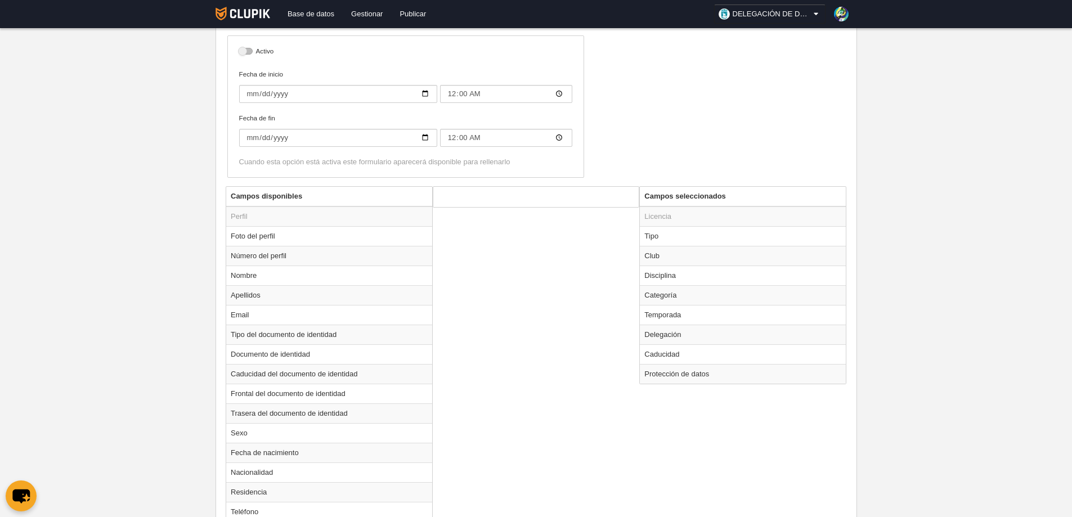
scroll to position [471, 0]
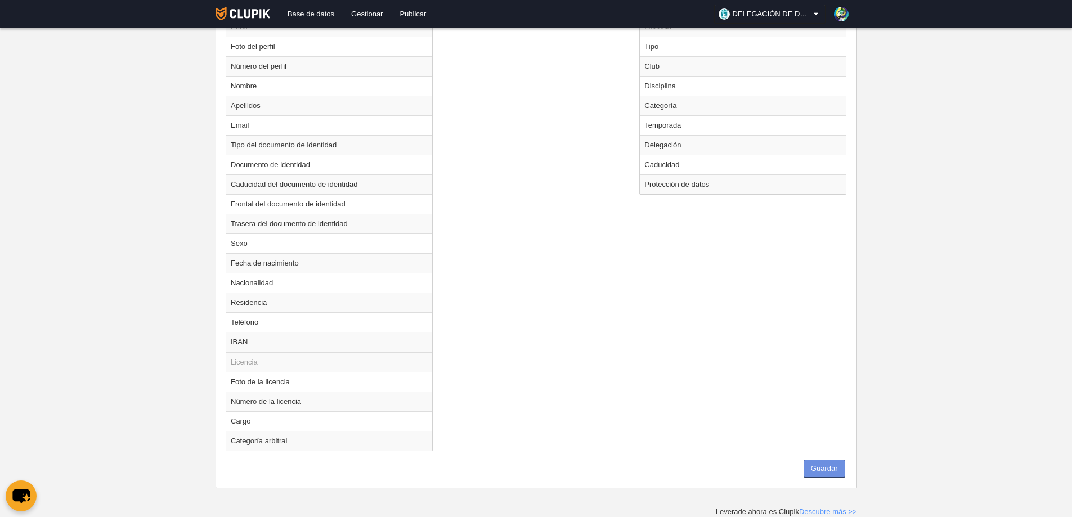
click at [835, 471] on button "Guardar" at bounding box center [825, 469] width 42 height 18
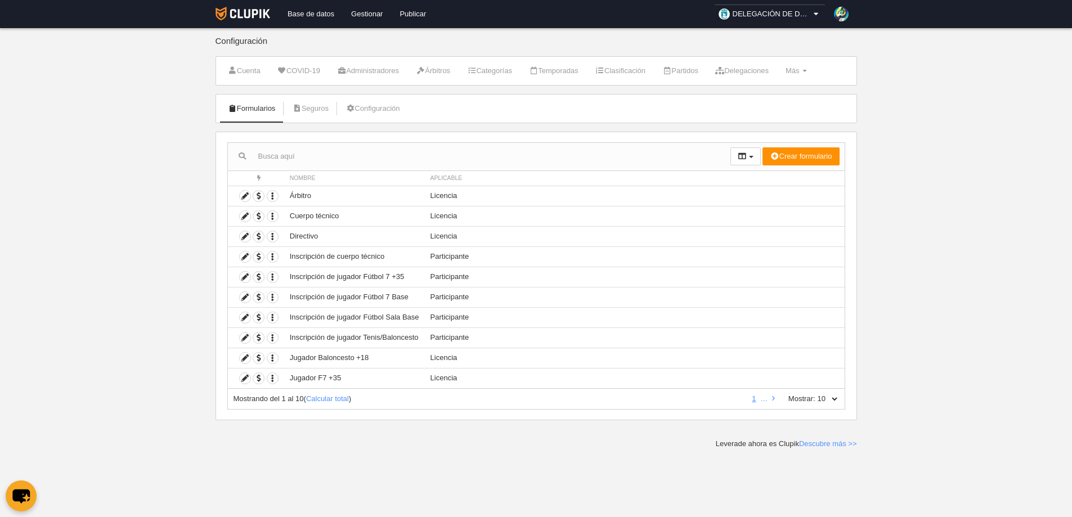
click at [831, 400] on select "10 25 50 100 500" at bounding box center [828, 399] width 24 height 10
select select "25"
click at [816, 394] on select "10 25 50 100 500" at bounding box center [828, 399] width 24 height 10
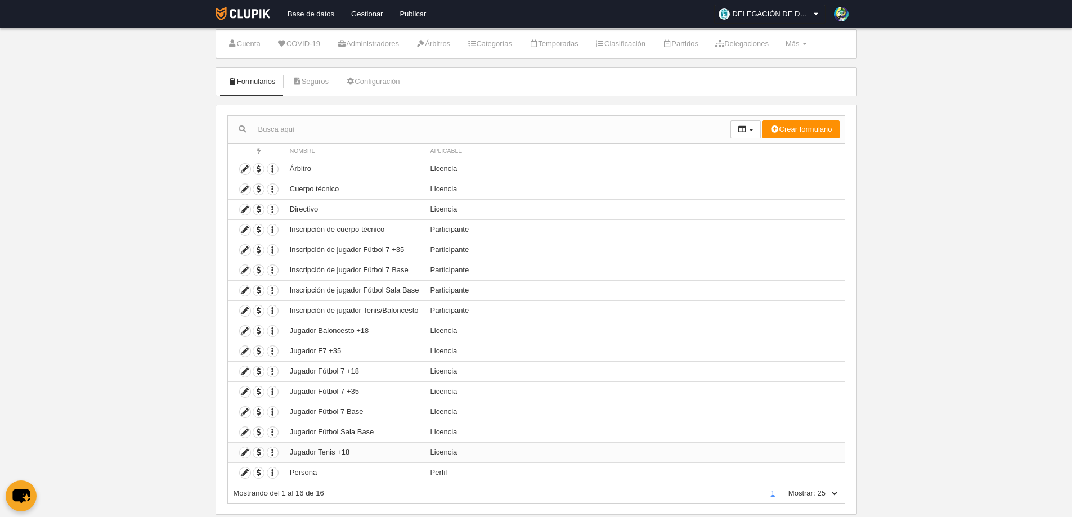
scroll to position [53, 0]
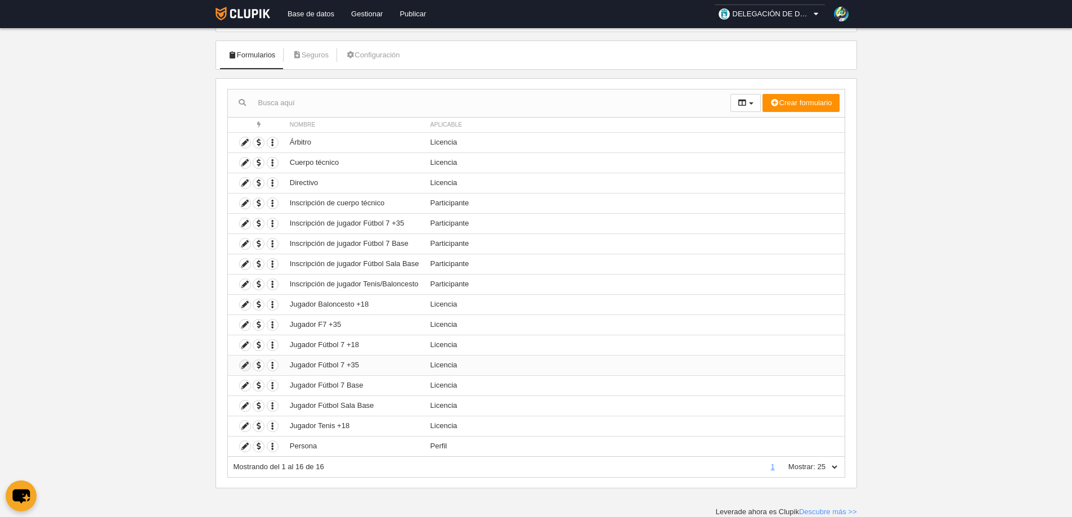
click at [247, 364] on icon at bounding box center [245, 365] width 11 height 11
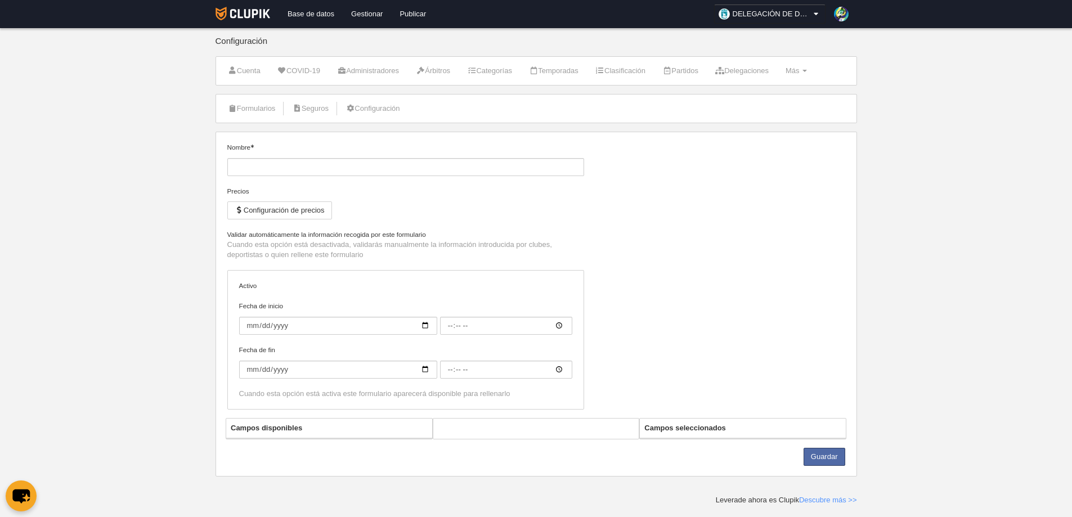
type input "Jugador Fútbol 7 +35"
type input "2023-10-04"
type input "00:00"
type input "2025-06-28"
type input "00:00"
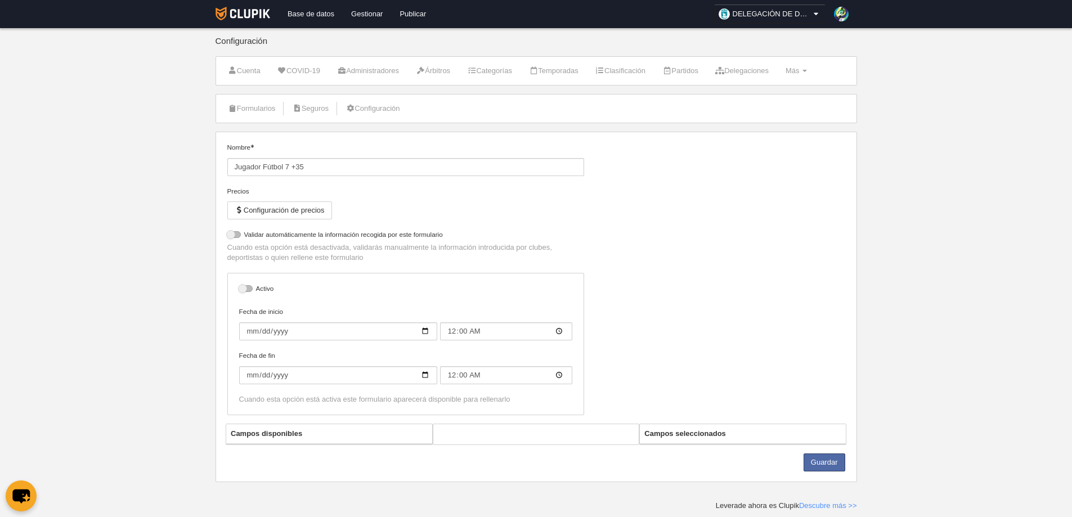
select select "selected"
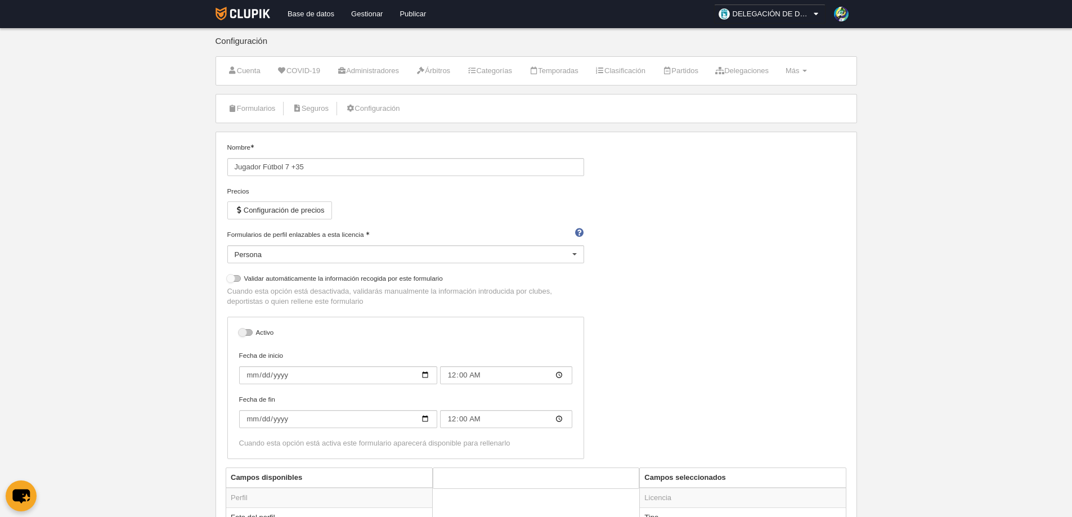
click at [235, 280] on div at bounding box center [234, 278] width 14 height 7
click at [235, 280] on input "checkbox" at bounding box center [231, 281] width 7 height 7
checkbox input "true"
click at [243, 333] on div at bounding box center [246, 332] width 14 height 7
click at [243, 333] on input "checkbox" at bounding box center [243, 335] width 7 height 7
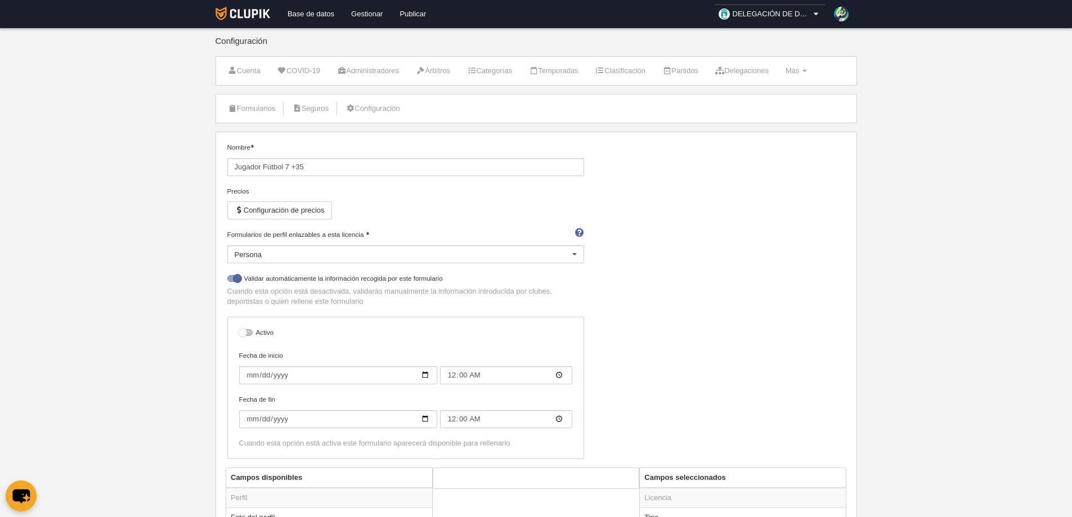
checkbox input "true"
click at [346, 164] on input "Jugador Fútbol 7 +35" at bounding box center [405, 167] width 357 height 18
click at [778, 284] on div "Nombre Jugador Fútbol 7 +35 Precios Configuración de precios Formularios de per…" at bounding box center [536, 304] width 626 height 325
click at [579, 253] on div at bounding box center [575, 255] width 18 height 18
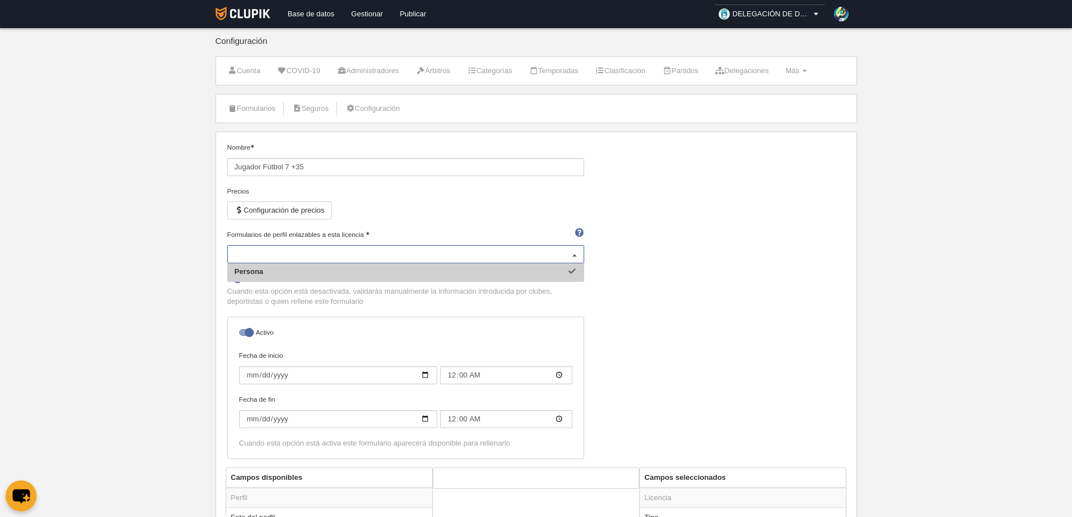
click at [579, 253] on div at bounding box center [575, 255] width 18 height 18
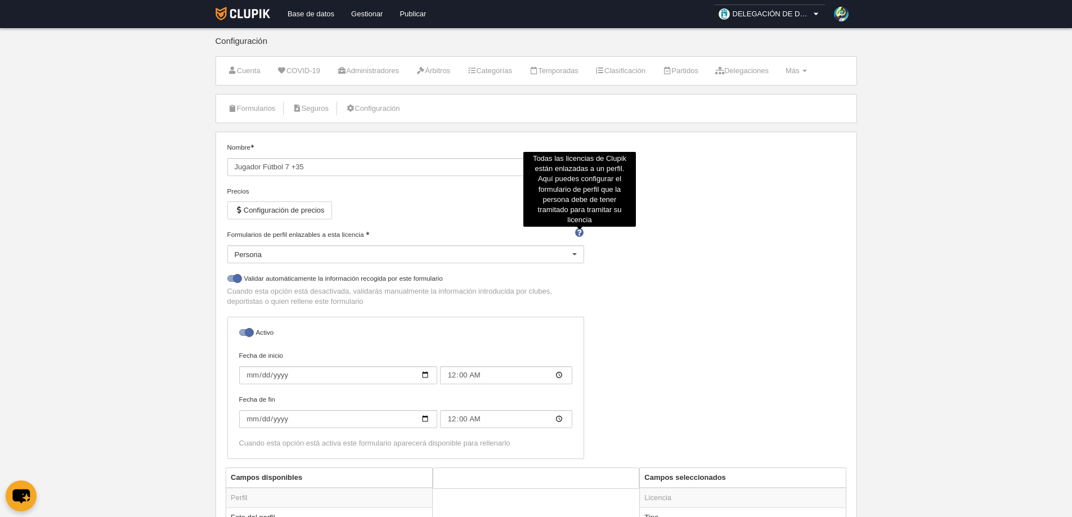
click at [578, 232] on span at bounding box center [579, 233] width 9 height 7
click at [235, 262] on input "Formularios de perfil enlazables a esta licencia" at bounding box center [235, 267] width 0 height 10
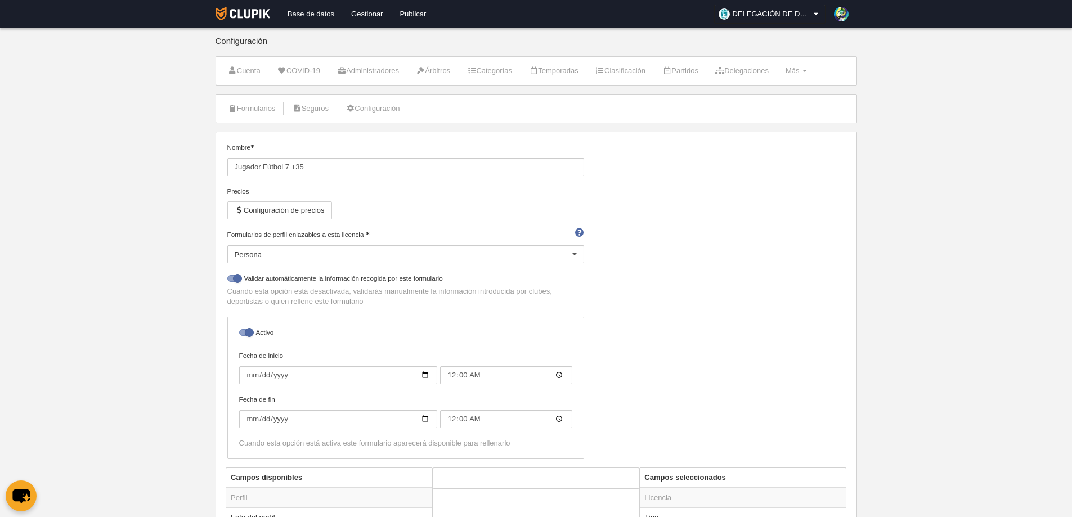
click at [578, 232] on span at bounding box center [579, 233] width 9 height 7
click at [235, 262] on input "Formularios de perfil enlazables a esta licencia" at bounding box center [235, 267] width 0 height 10
click at [765, 301] on div "Nombre Jugador Fútbol 7 +35 Precios Configuración de precios Formularios de per…" at bounding box center [536, 304] width 626 height 325
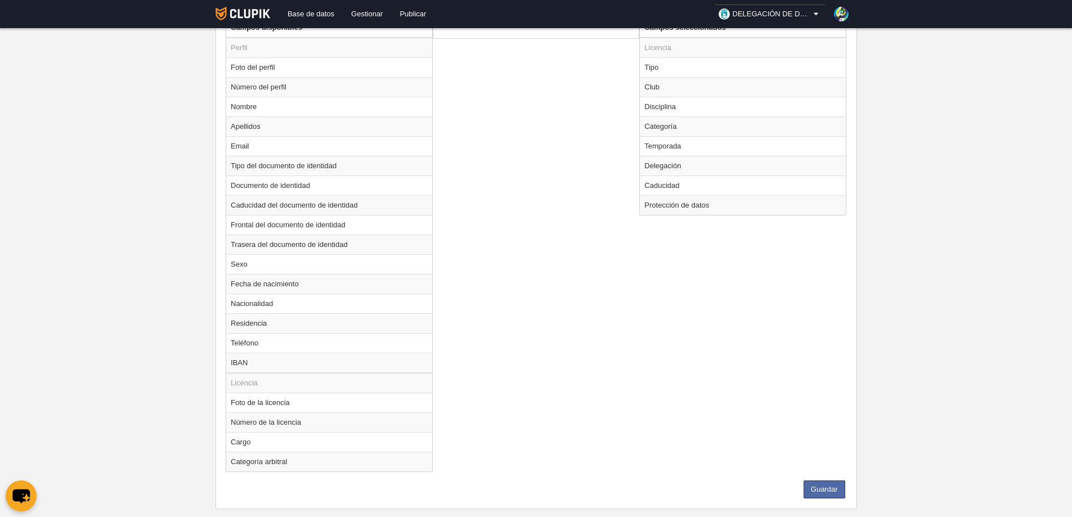
scroll to position [471, 0]
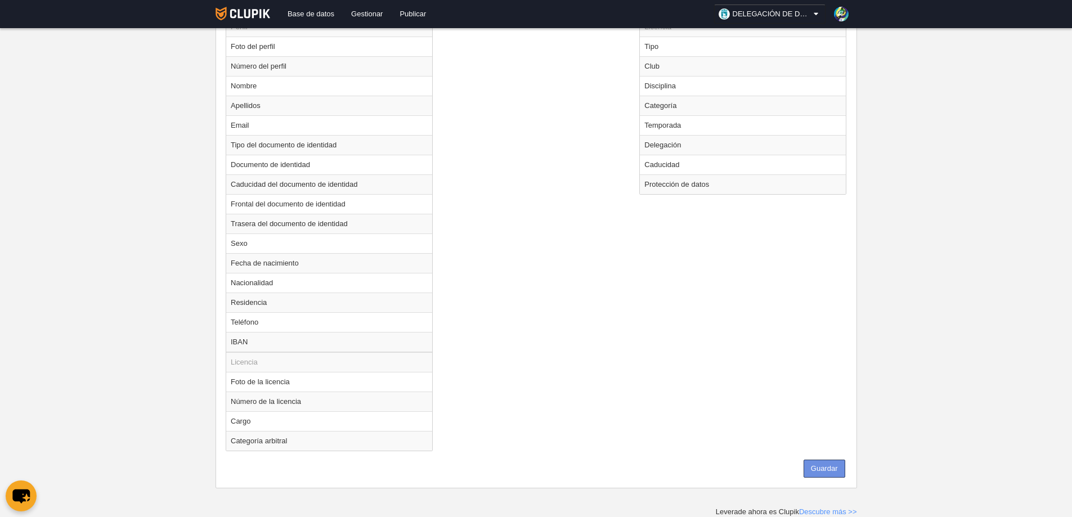
click at [816, 472] on button "Guardar" at bounding box center [825, 469] width 42 height 18
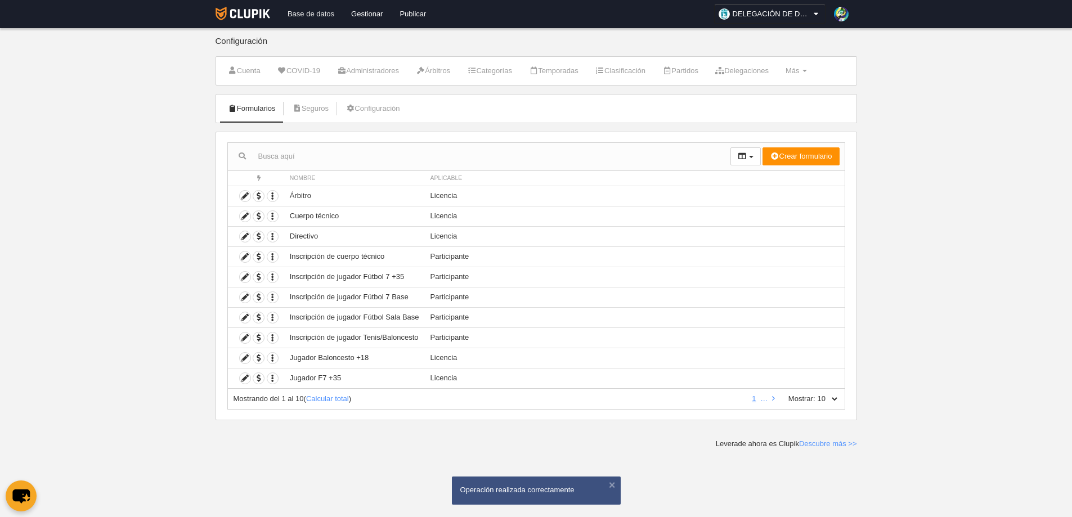
click at [314, 8] on link "Base de datos" at bounding box center [311, 14] width 64 height 28
click at [247, 378] on icon at bounding box center [245, 378] width 11 height 11
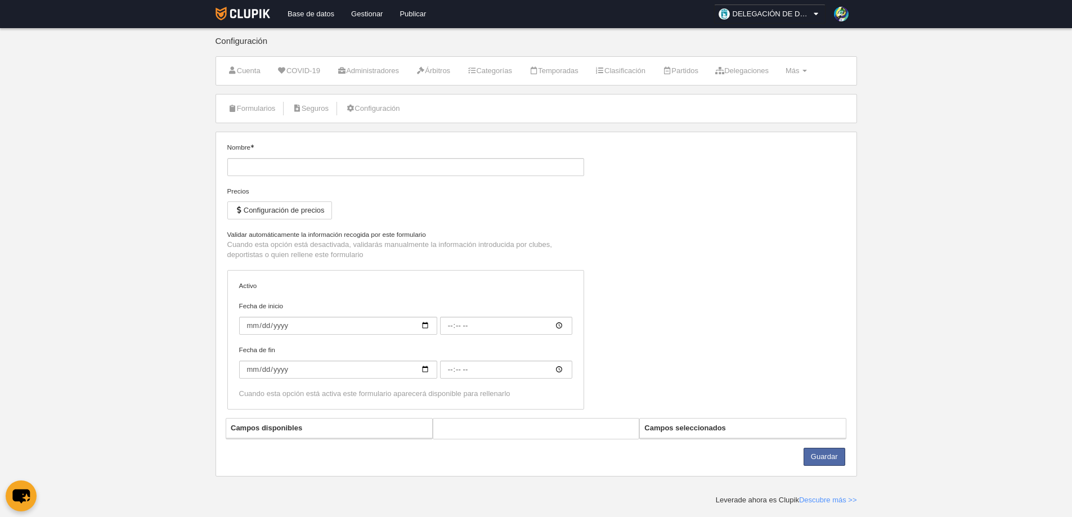
type input "Jugador F7 +35"
checkbox input "true"
type input "[DATE]"
type input "00:00"
type input "[DATE]"
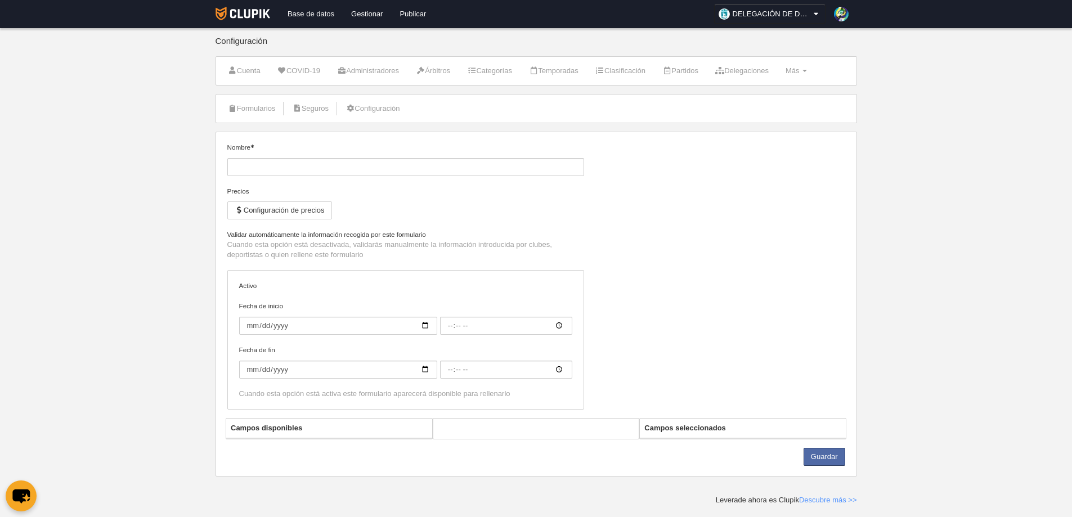
type input "00:00"
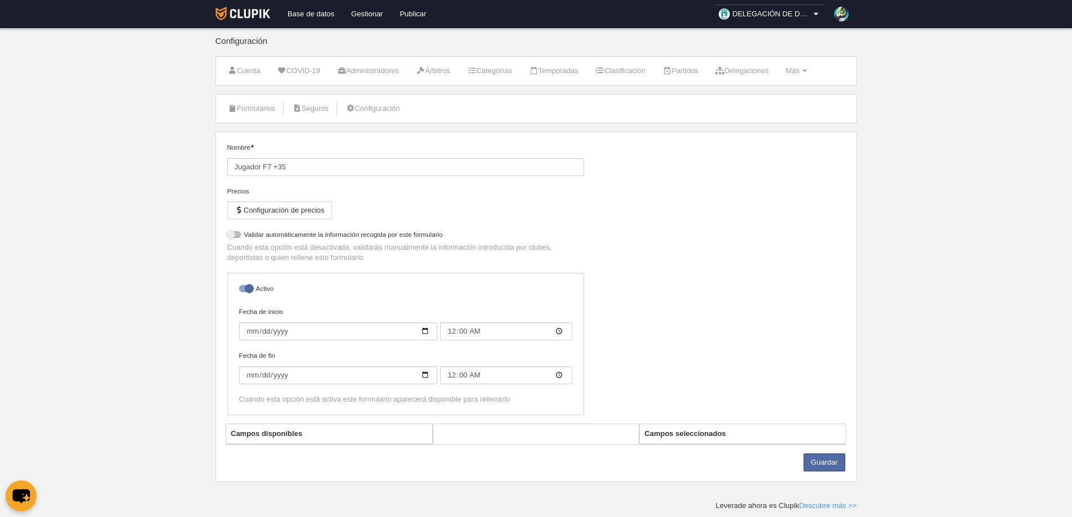
select select "selected"
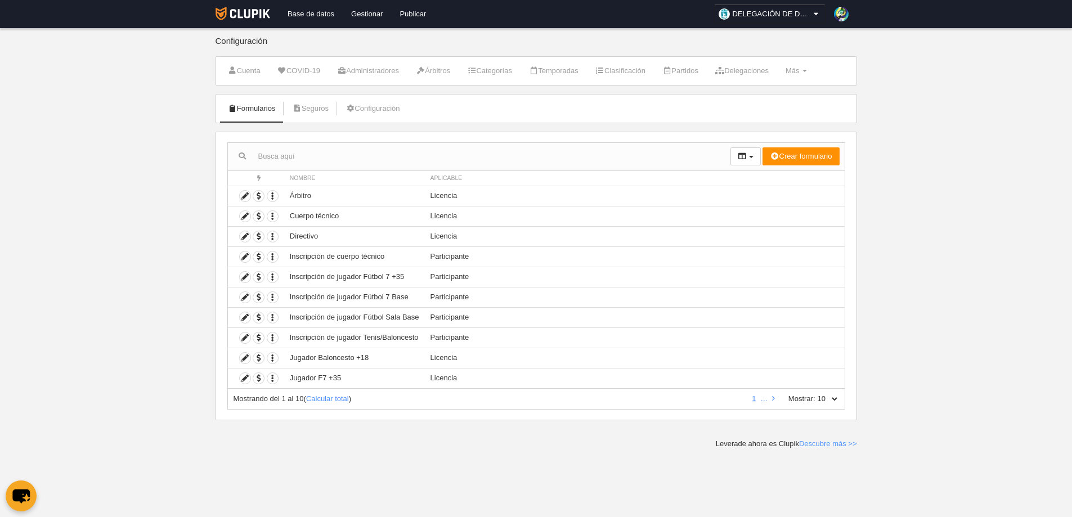
click at [830, 401] on select "10 25 50 100 500" at bounding box center [828, 399] width 24 height 10
select select "25"
click at [816, 394] on select "10 25 50 100 500" at bounding box center [828, 399] width 24 height 10
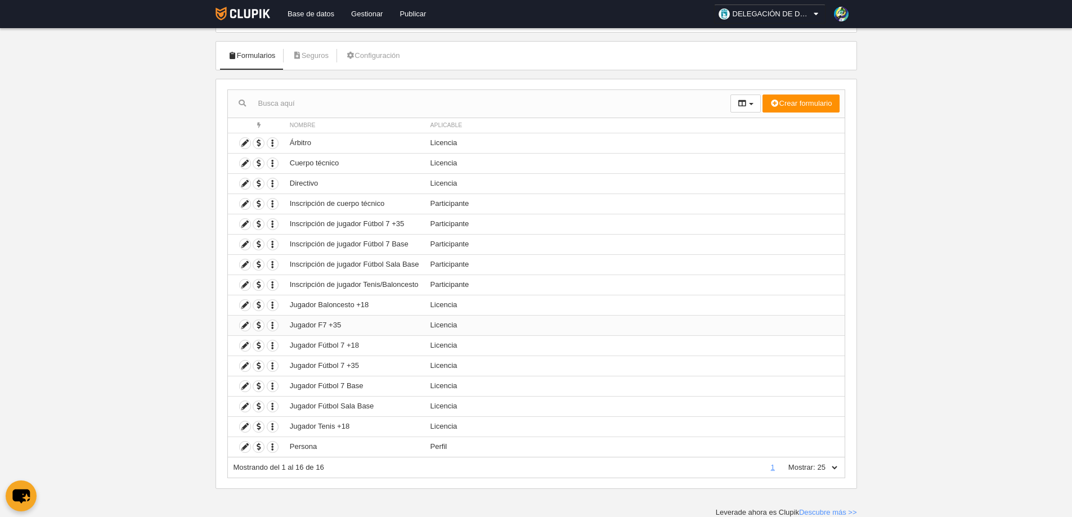
scroll to position [53, 0]
click at [241, 324] on icon at bounding box center [245, 325] width 11 height 11
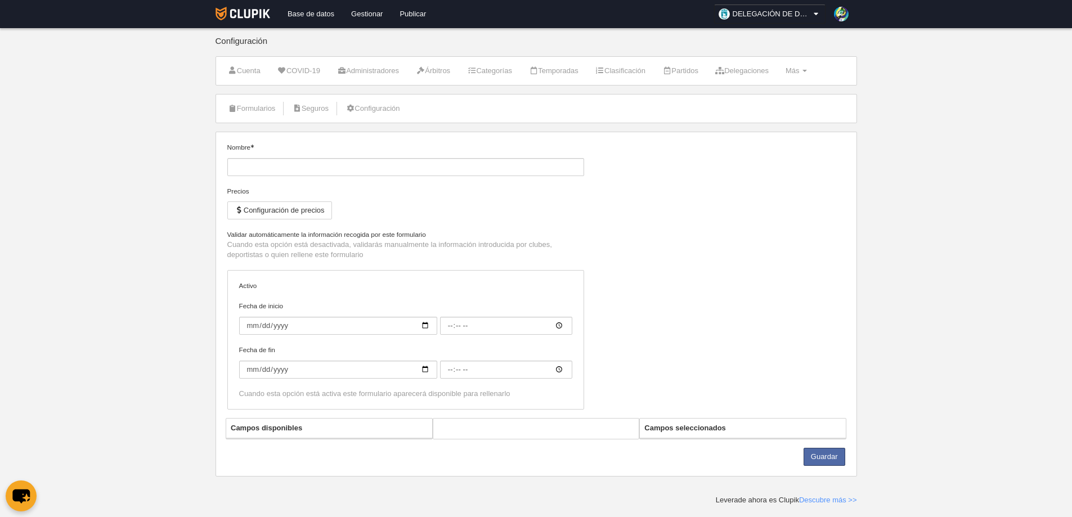
type input "Jugador F7 +35"
checkbox input "true"
type input "[DATE]"
type input "00:00"
type input "[DATE]"
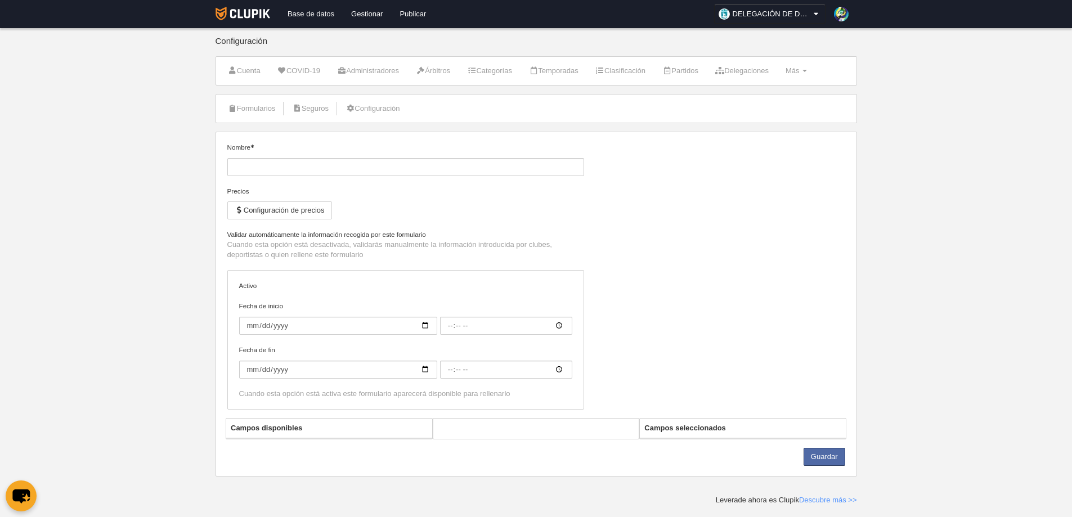
type input "00:00"
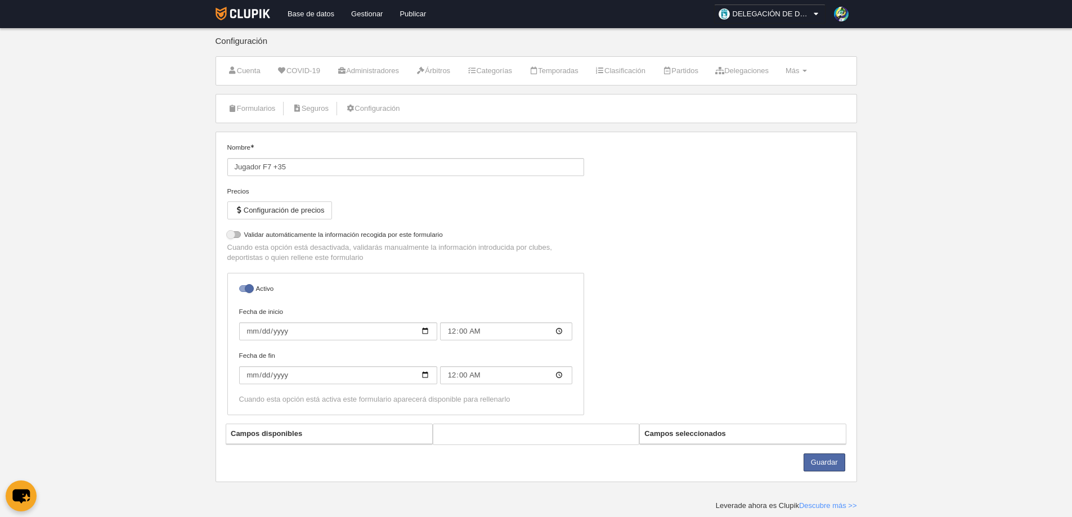
select select "selected"
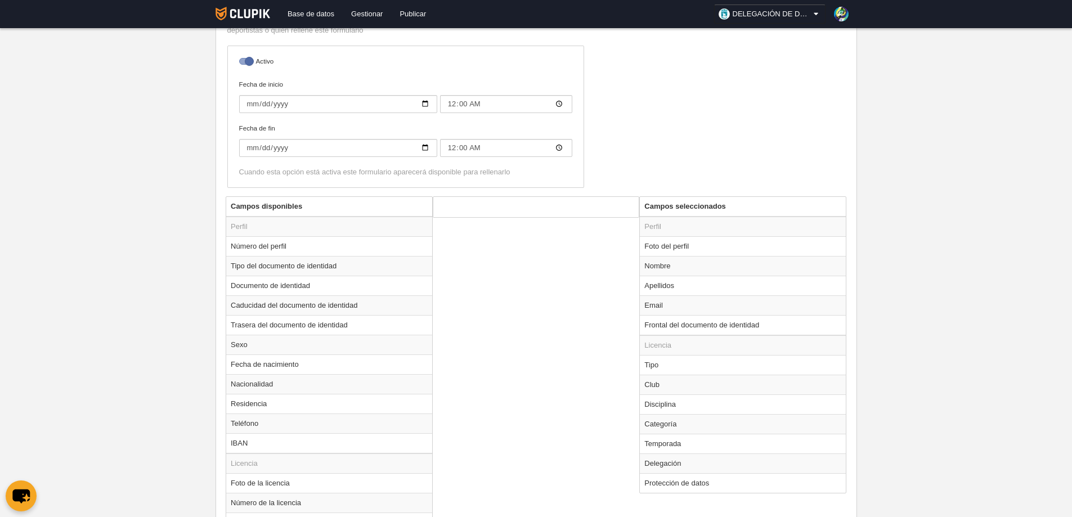
scroll to position [281, 0]
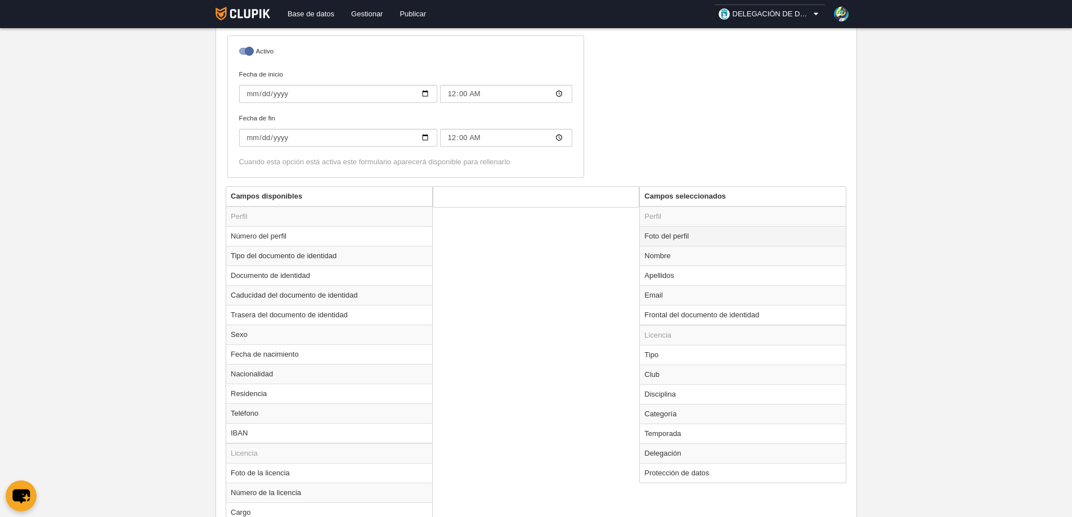
click at [665, 235] on td "Foto del perfil" at bounding box center [743, 236] width 206 height 20
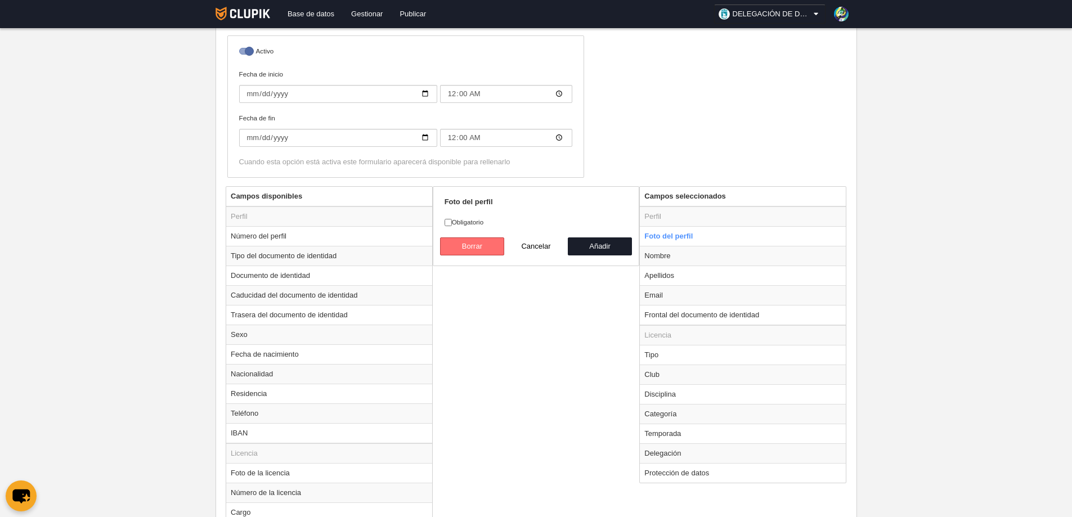
click at [470, 241] on button "Borrar" at bounding box center [472, 247] width 64 height 18
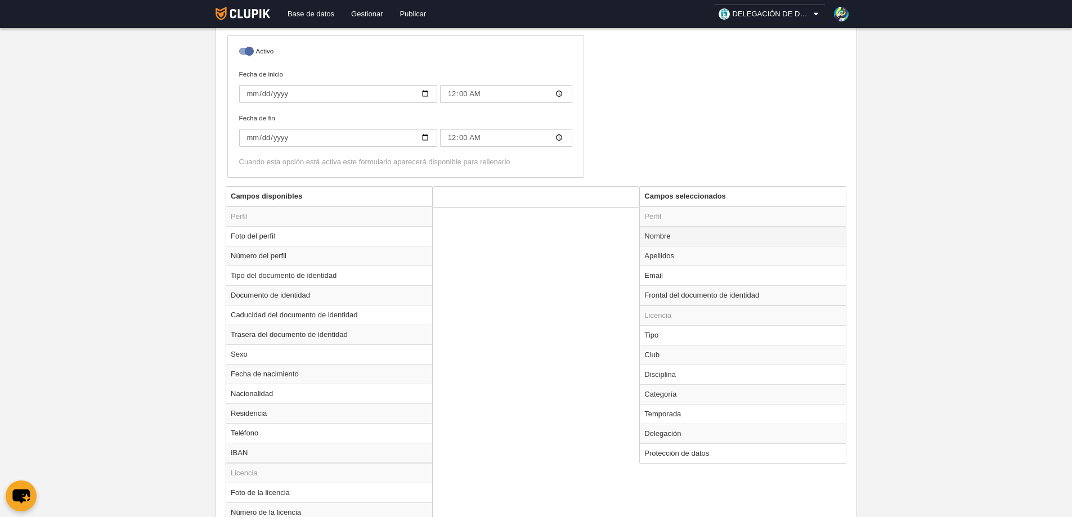
click at [659, 237] on td "Nombre" at bounding box center [743, 236] width 206 height 20
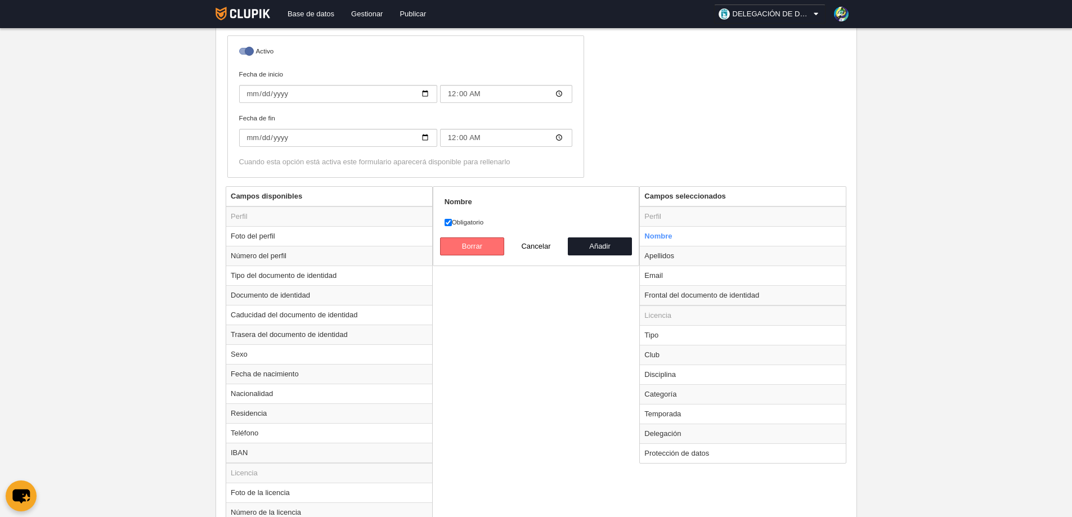
click at [468, 247] on button "Borrar" at bounding box center [472, 247] width 64 height 18
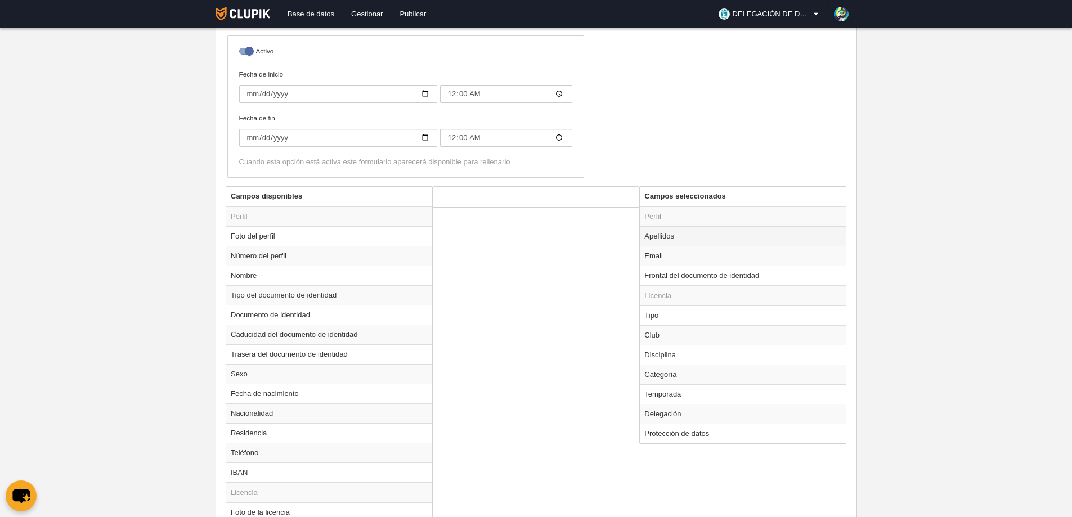
click at [653, 237] on td "Apellidos" at bounding box center [743, 236] width 206 height 20
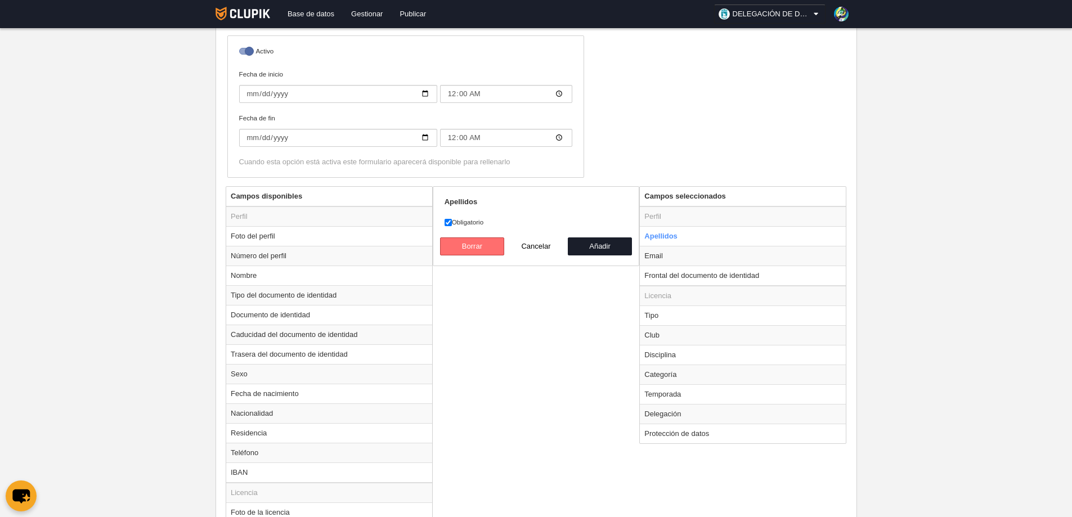
click at [465, 245] on button "Borrar" at bounding box center [472, 247] width 64 height 18
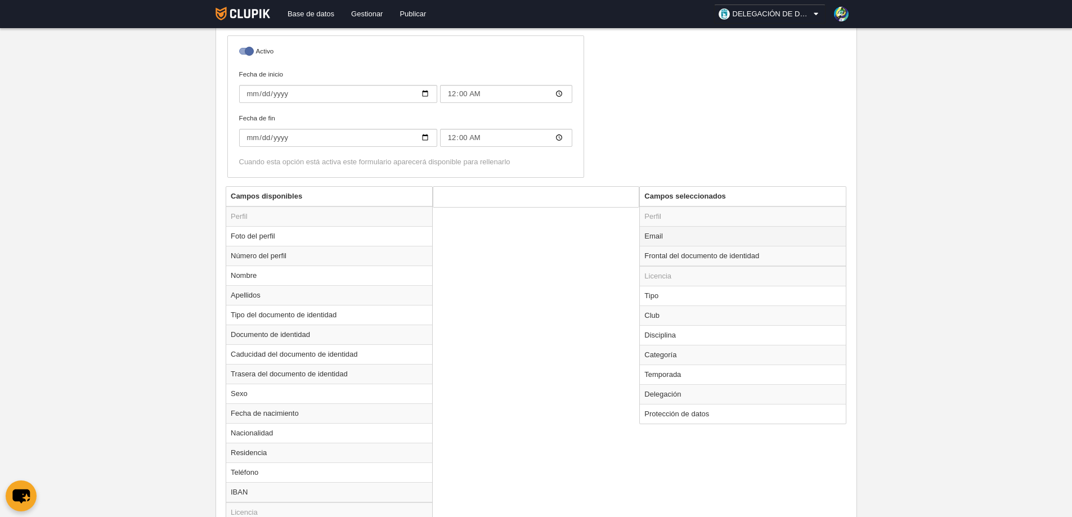
click at [660, 236] on td "Email" at bounding box center [743, 236] width 206 height 20
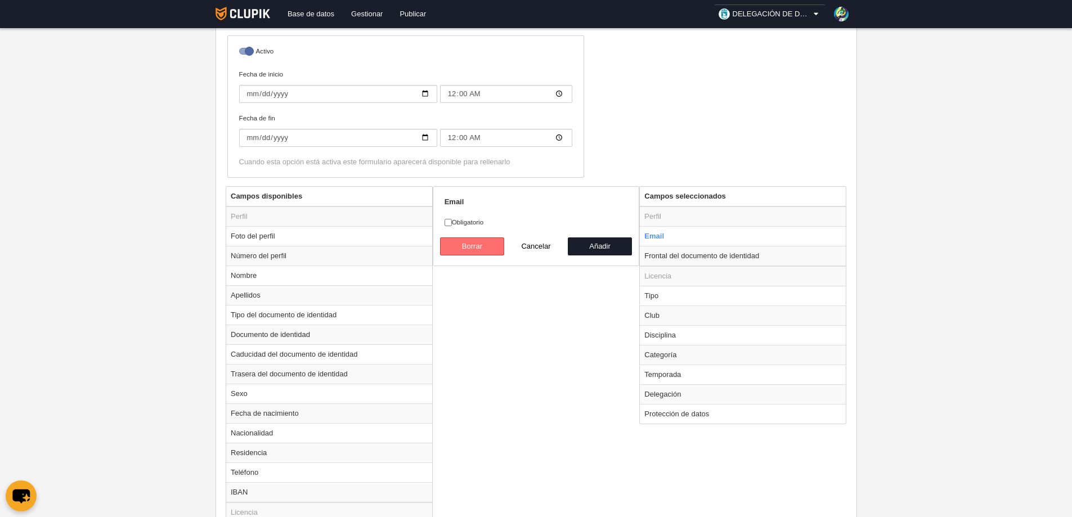
click at [472, 247] on button "Borrar" at bounding box center [472, 247] width 64 height 18
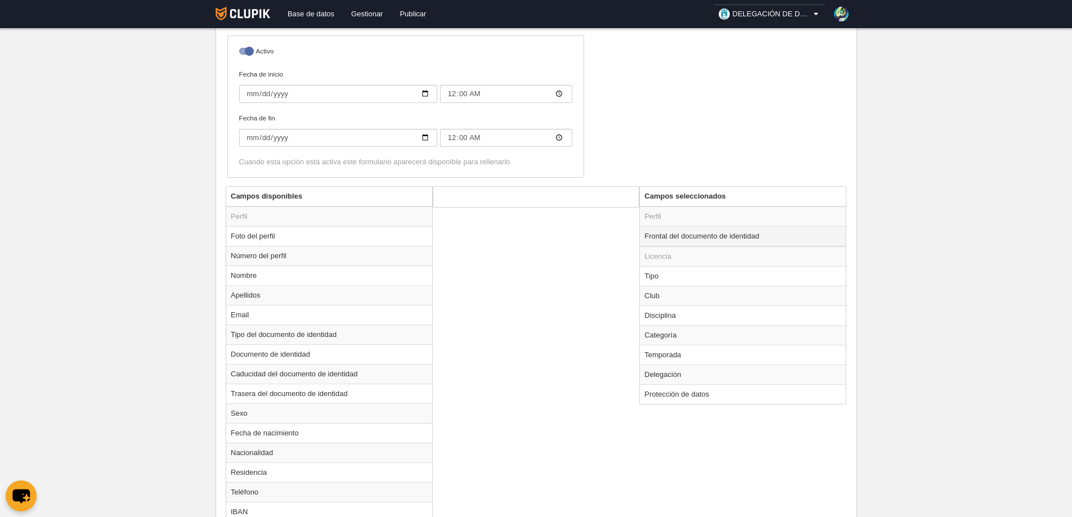
click at [671, 232] on td "Frontal del documento de identidad" at bounding box center [743, 236] width 206 height 20
radio input "true"
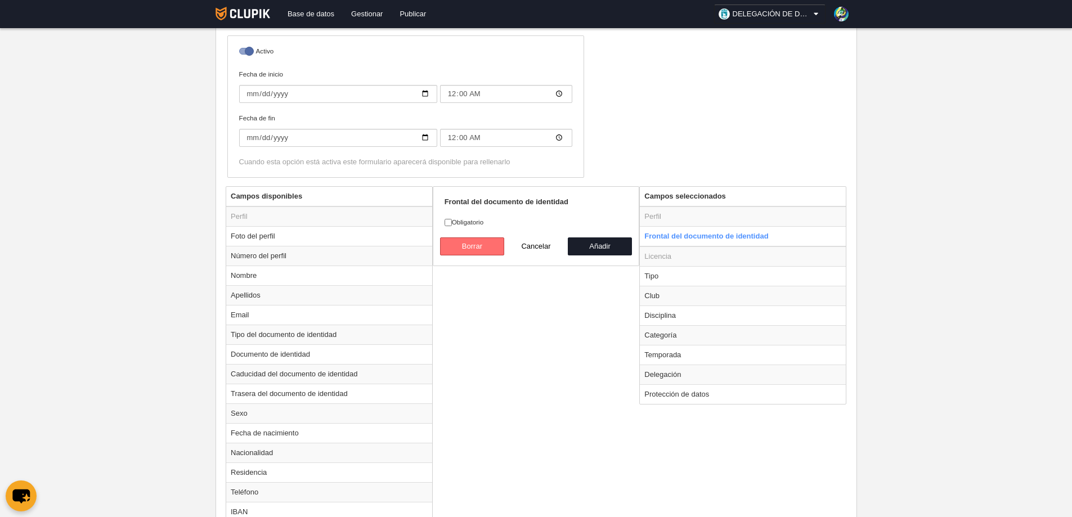
click at [477, 241] on button "Borrar" at bounding box center [472, 247] width 64 height 18
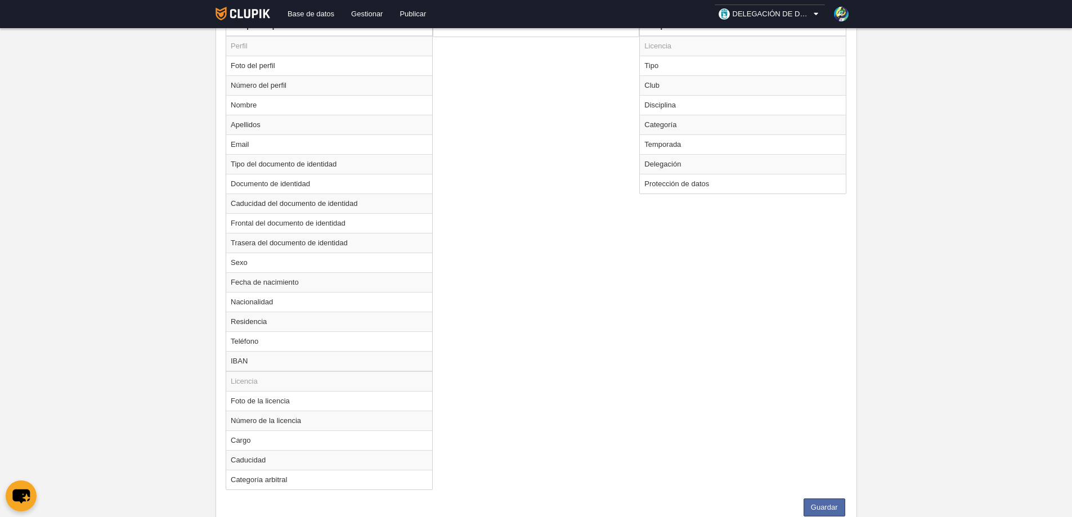
scroll to position [491, 0]
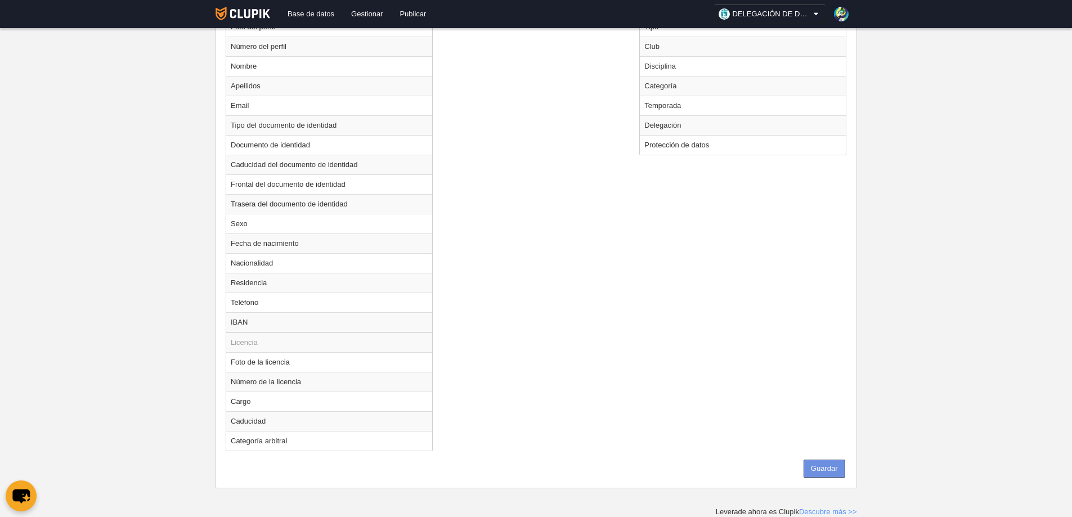
click at [829, 471] on button "Guardar" at bounding box center [825, 469] width 42 height 18
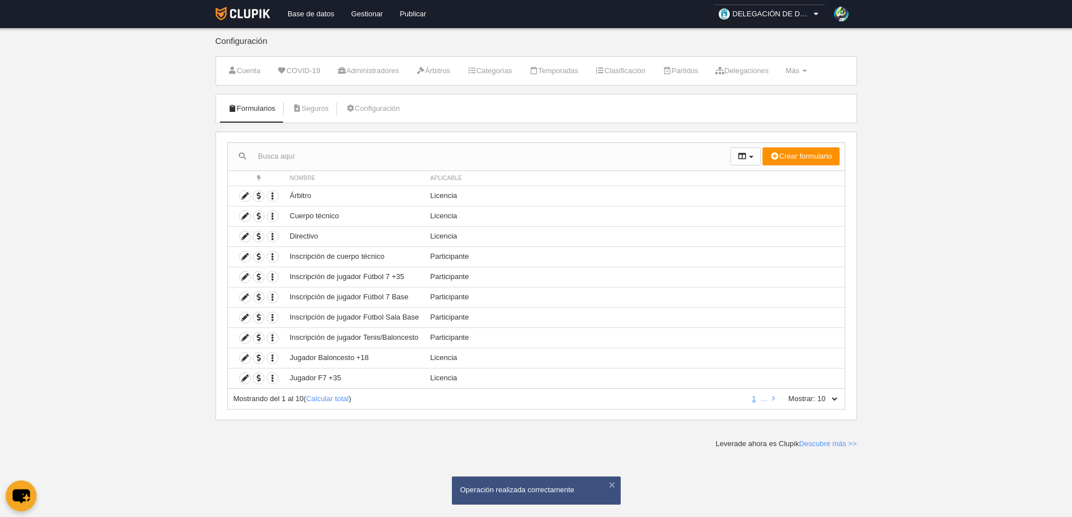
click at [835, 397] on select "10 25 50 100 500" at bounding box center [828, 399] width 24 height 10
select select "25"
click at [816, 394] on select "10 25 50 100 500" at bounding box center [828, 399] width 24 height 10
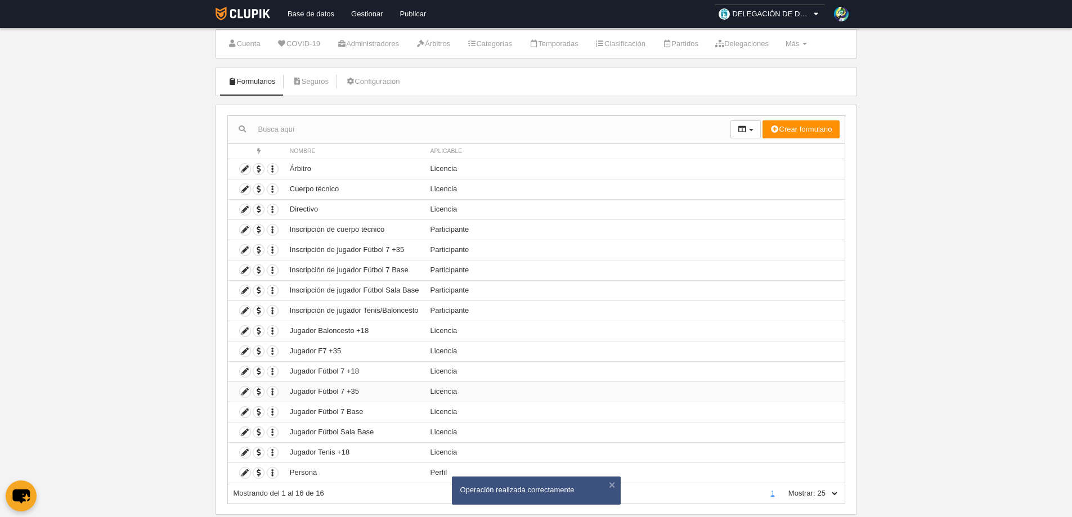
scroll to position [53, 0]
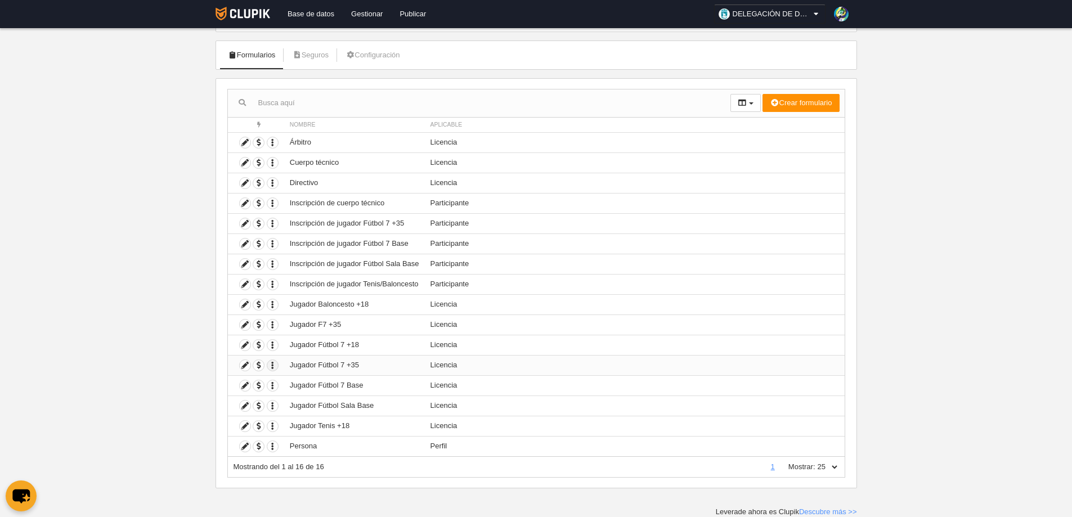
click at [271, 365] on icon "button" at bounding box center [272, 365] width 11 height 11
click at [335, 513] on main "Configuración Cuenta COVID-19 Administradores Árbitros Categorías Temporadas Cl…" at bounding box center [536, 232] width 650 height 571
click at [247, 363] on icon at bounding box center [245, 365] width 11 height 11
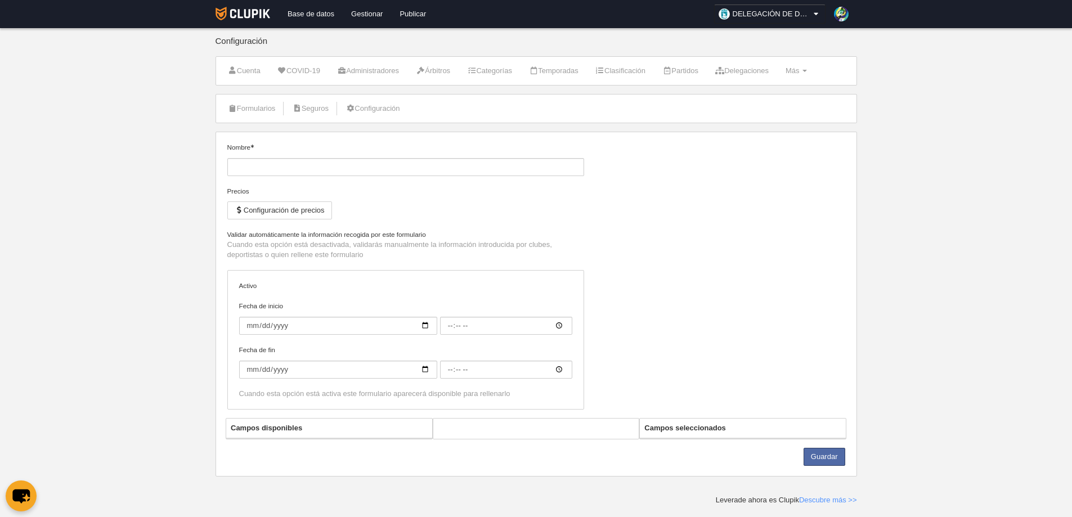
type input "Jugador Fútbol 7 +35"
checkbox input "true"
type input "[DATE]"
type input "00:00"
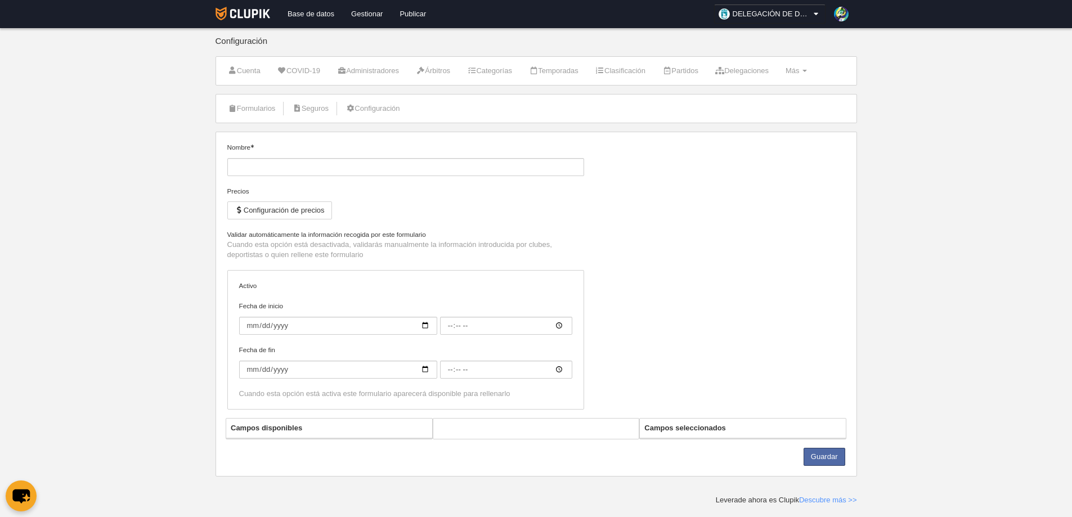
type input "[DATE]"
type input "00:00"
select select "selected"
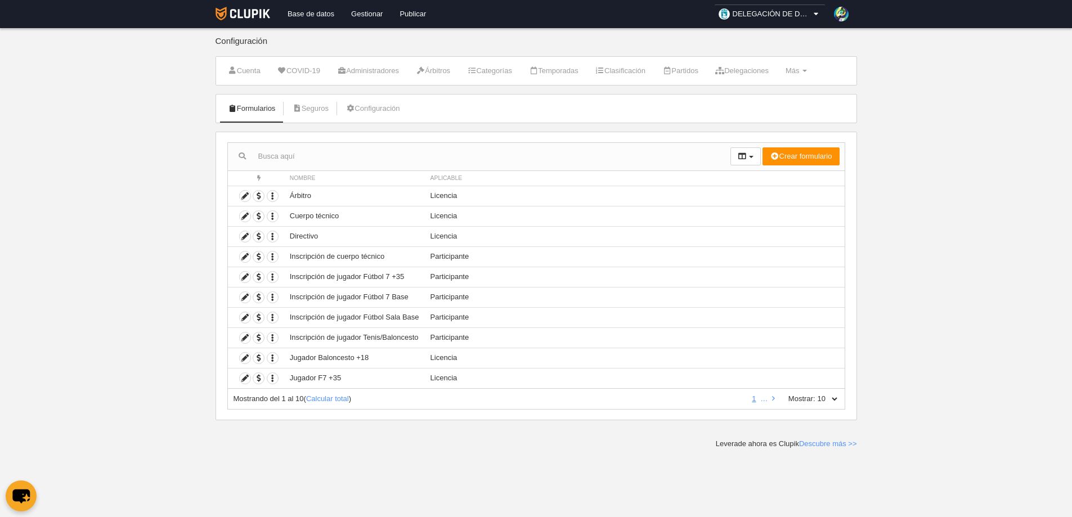
click at [835, 402] on select "10 25 50 100 500" at bounding box center [828, 399] width 24 height 10
select select "25"
click at [816, 394] on select "10 25 50 100 500" at bounding box center [828, 399] width 24 height 10
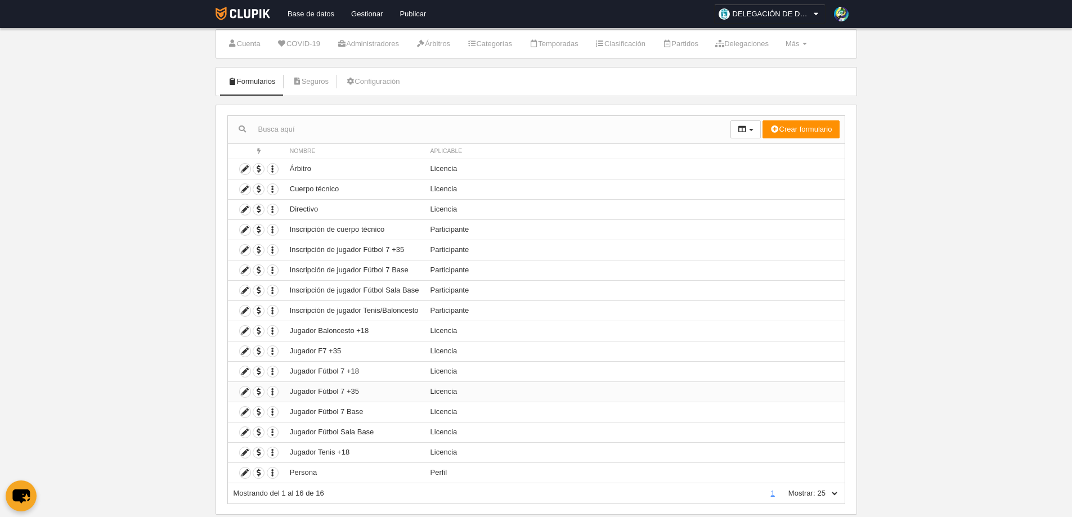
scroll to position [53, 0]
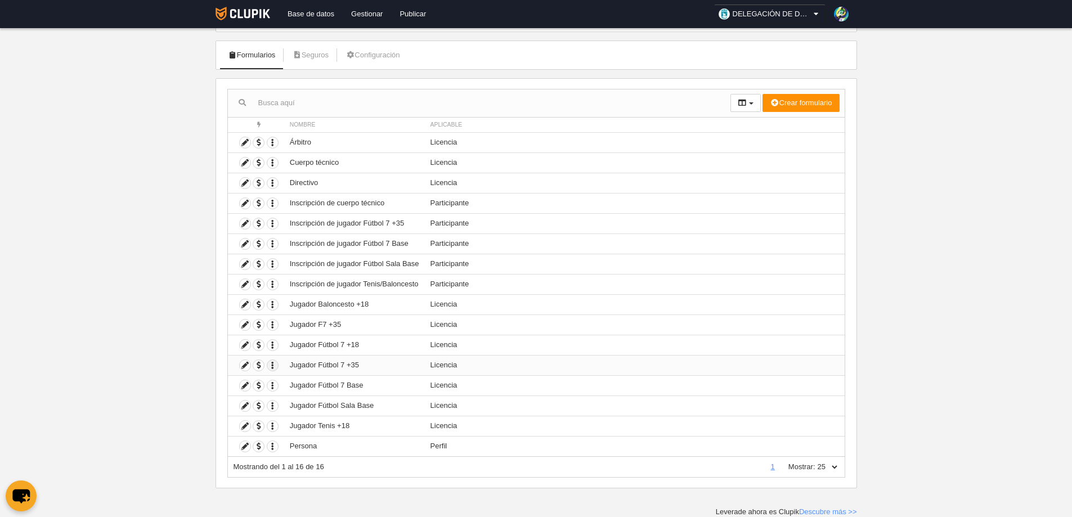
click at [271, 365] on icon "button" at bounding box center [272, 365] width 11 height 11
click at [377, 57] on link "Configuración" at bounding box center [372, 55] width 66 height 17
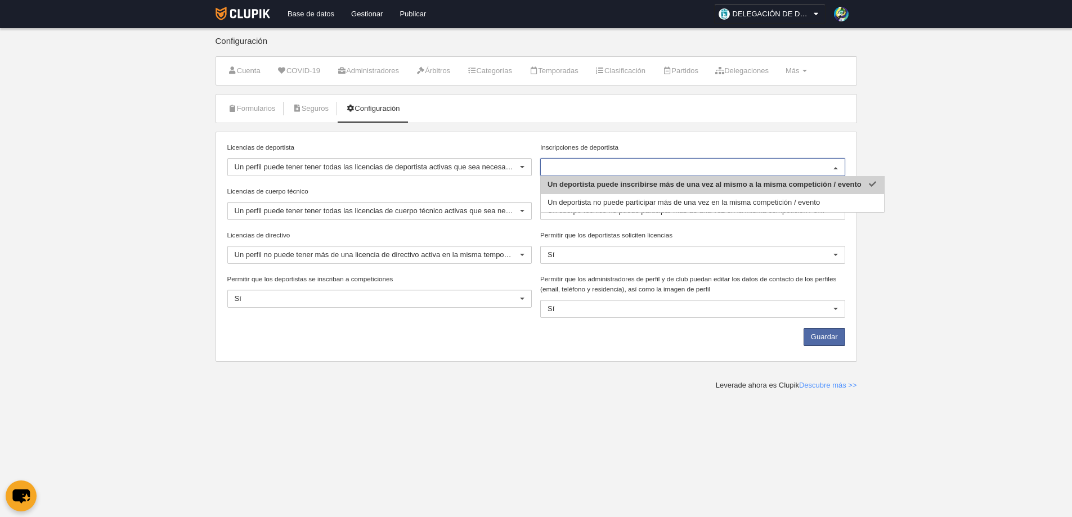
click at [837, 169] on div at bounding box center [836, 168] width 18 height 18
click at [607, 205] on span "Un deportista no puede participar más de una vez en la misma competición / even…" at bounding box center [684, 202] width 272 height 8
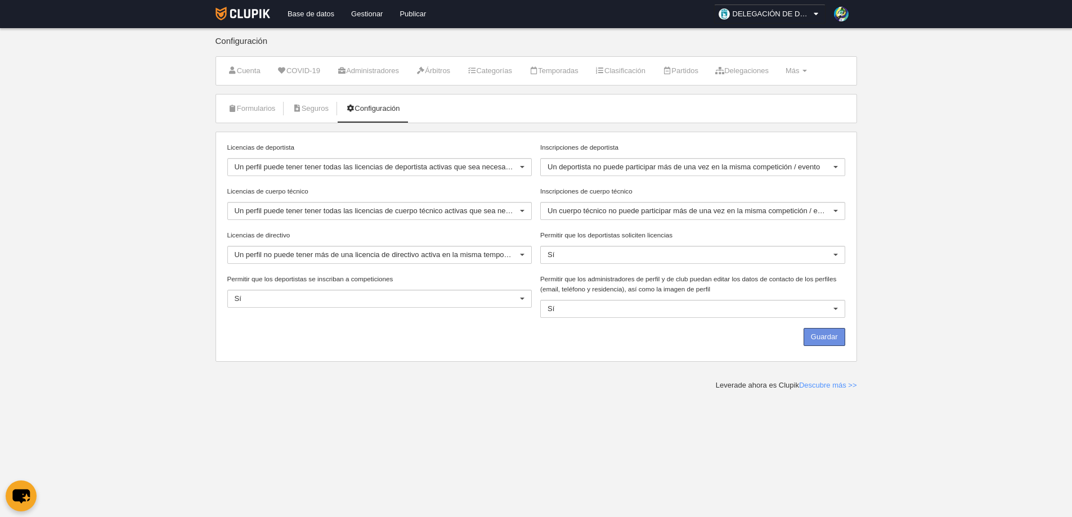
click at [816, 336] on button "Guardar" at bounding box center [825, 337] width 42 height 18
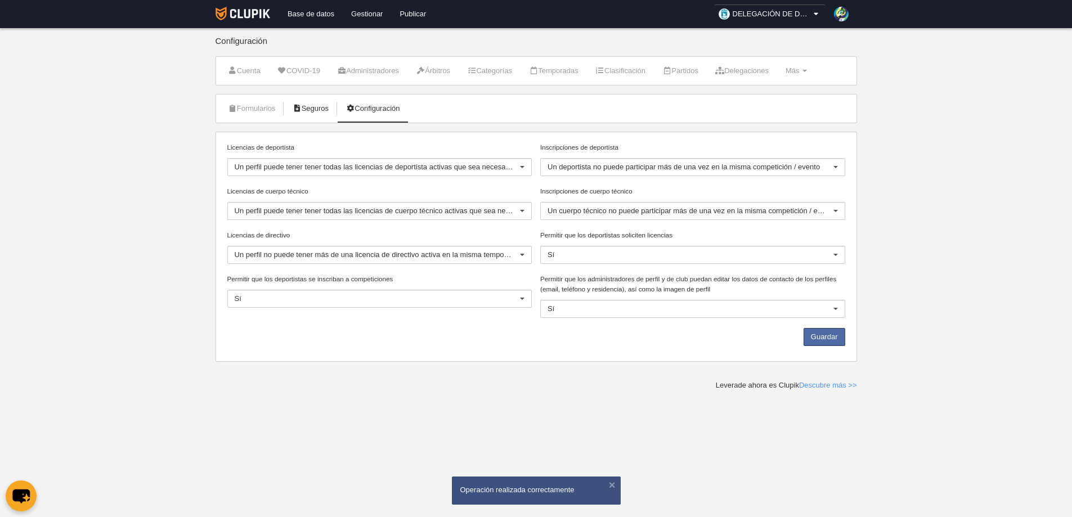
click at [324, 109] on link "Seguros" at bounding box center [310, 108] width 49 height 17
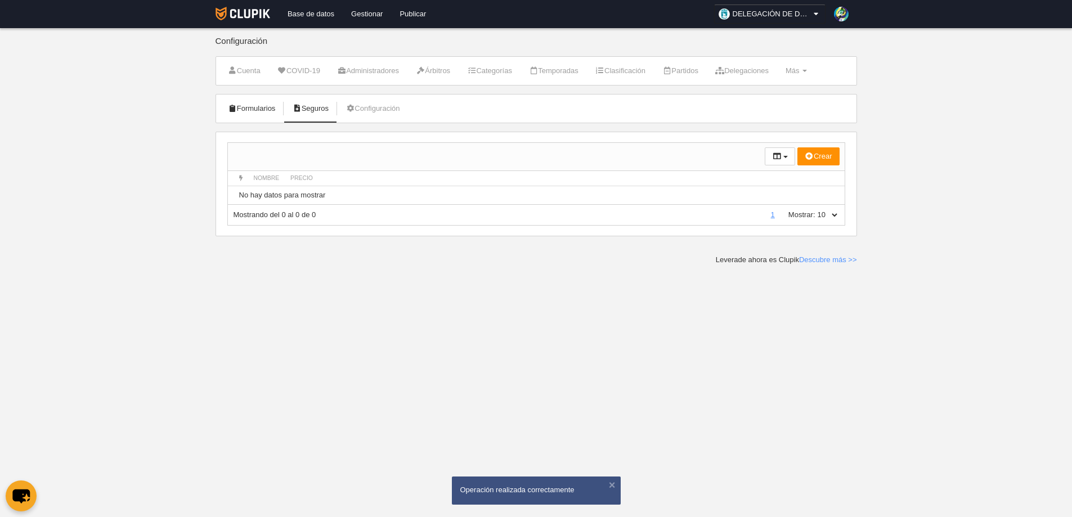
click at [259, 115] on link "Formularios" at bounding box center [252, 108] width 60 height 17
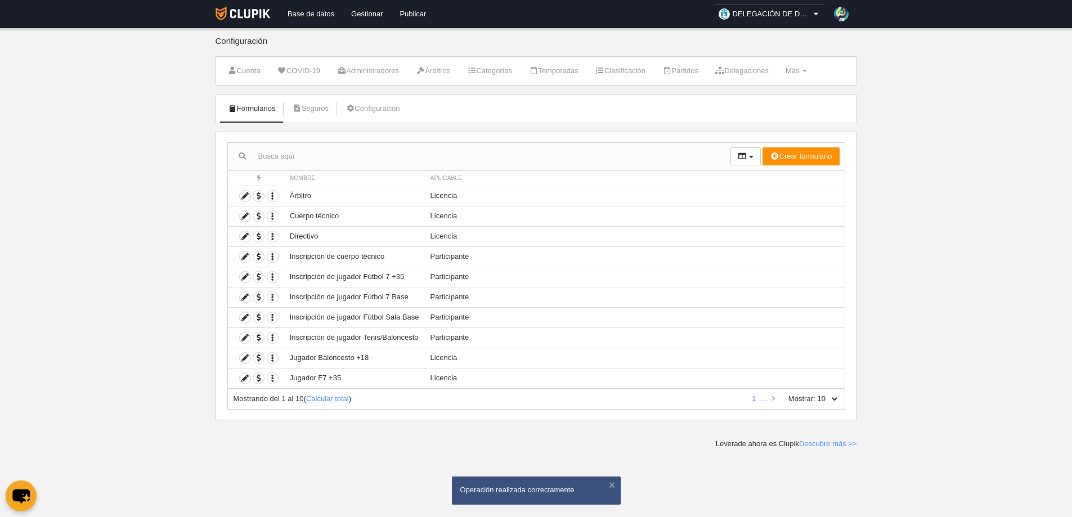
click at [836, 398] on select "10 25 50 100 500" at bounding box center [828, 399] width 24 height 10
select select "25"
click at [816, 394] on select "10 25 50 100 500" at bounding box center [828, 399] width 24 height 10
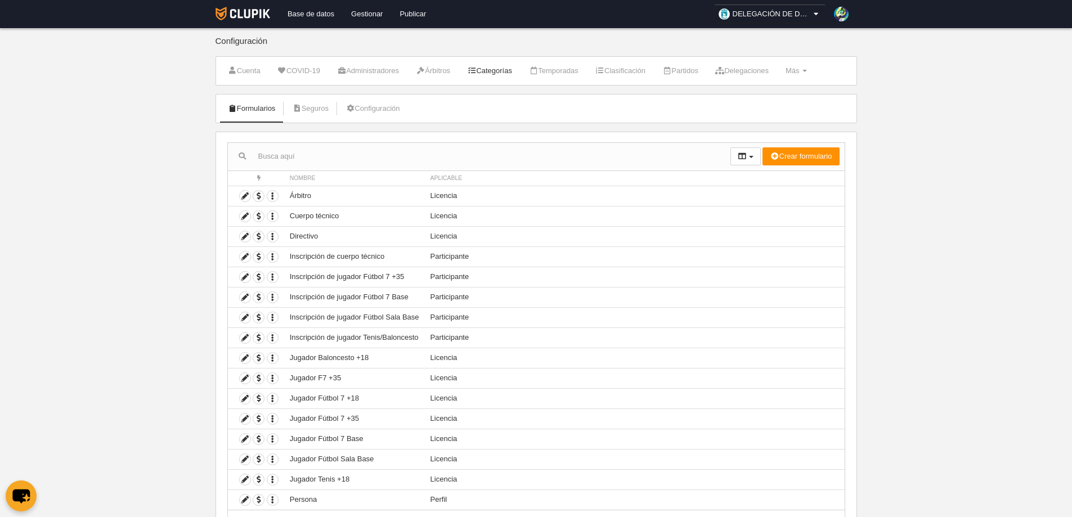
click at [500, 72] on link "Categorías" at bounding box center [489, 70] width 57 height 17
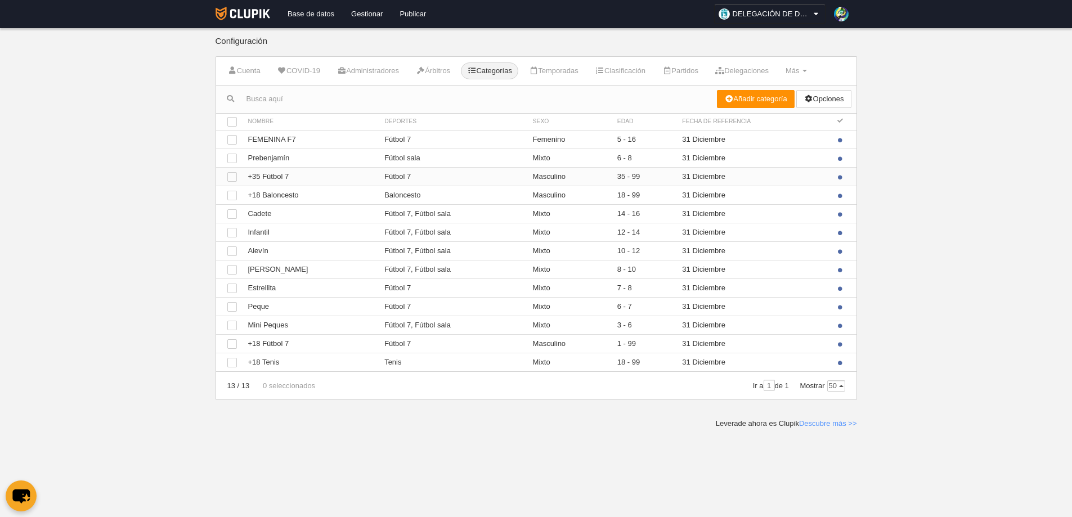
click at [273, 174] on td "Ver +35 Fútbol 7" at bounding box center [311, 176] width 137 height 19
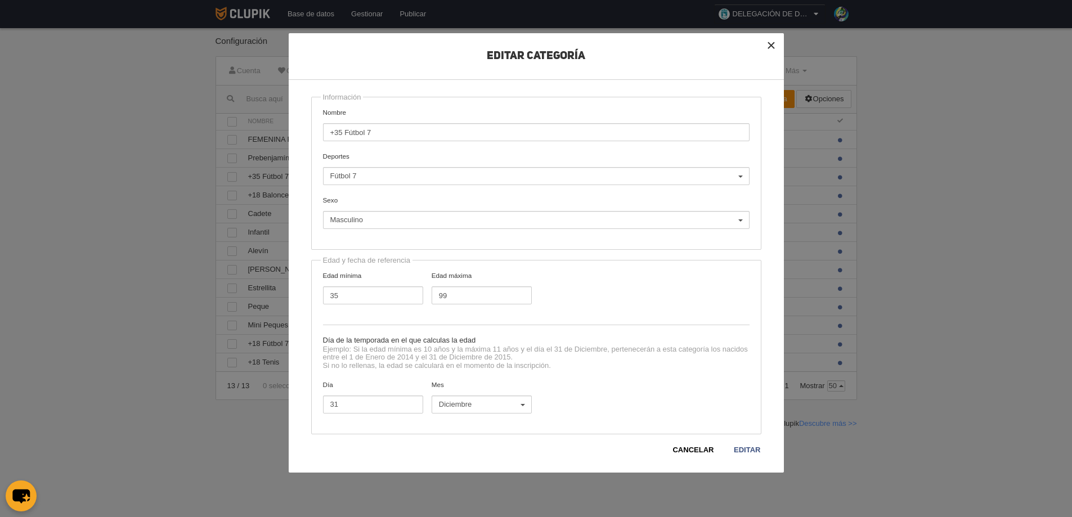
click at [771, 43] on button "×" at bounding box center [771, 45] width 25 height 25
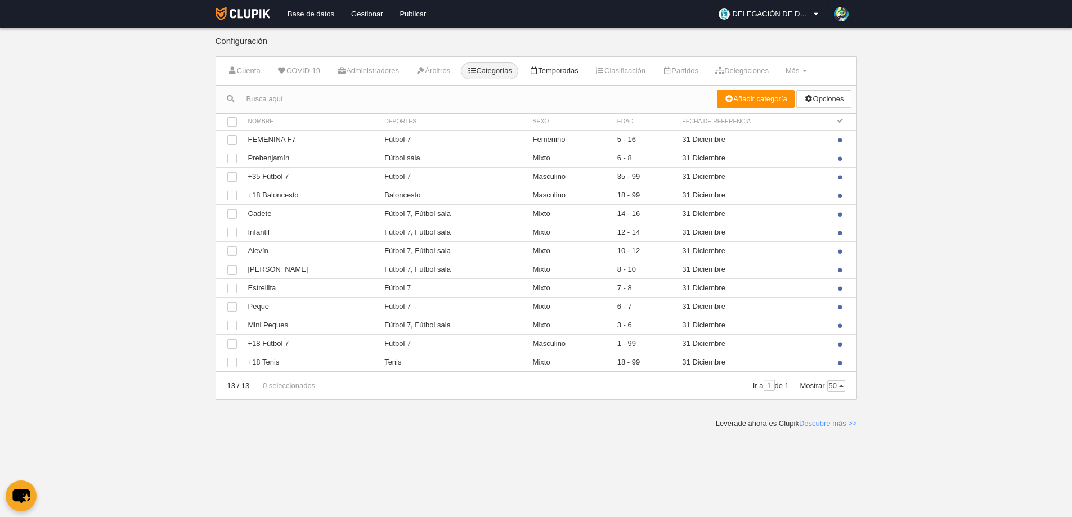
click at [579, 73] on link "Temporadas" at bounding box center [554, 70] width 62 height 17
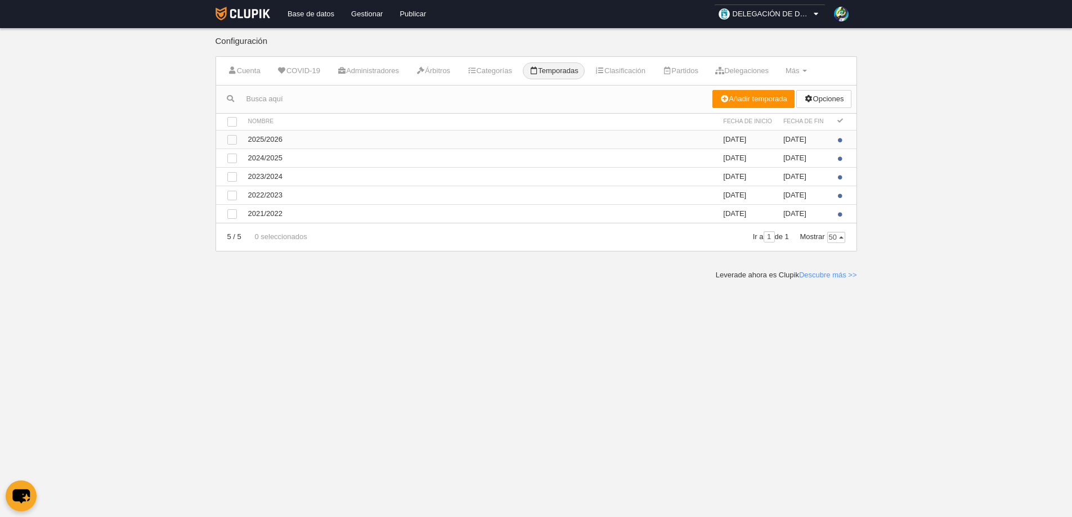
click at [269, 138] on td "Ver 2025/2026" at bounding box center [481, 139] width 476 height 19
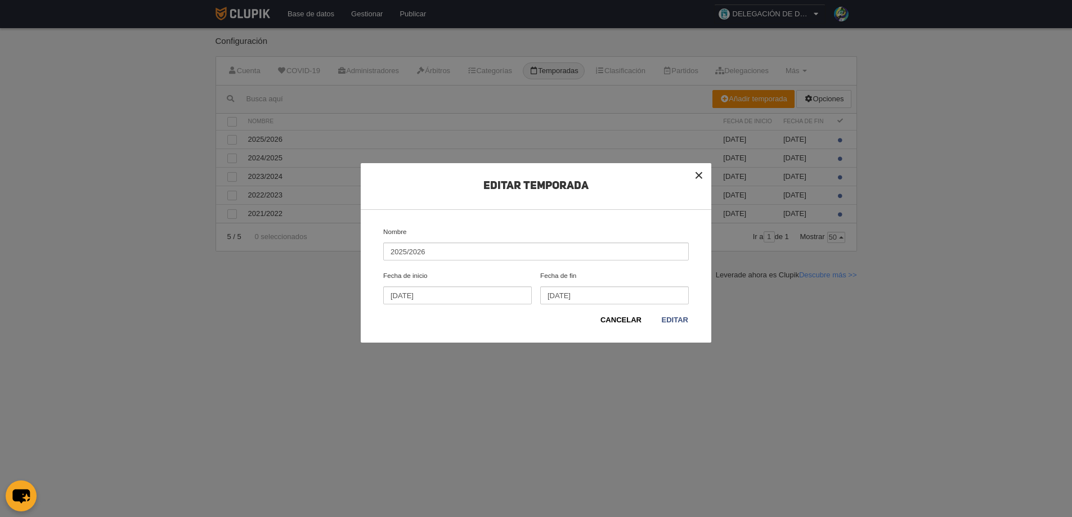
click at [698, 173] on button "×" at bounding box center [699, 175] width 25 height 25
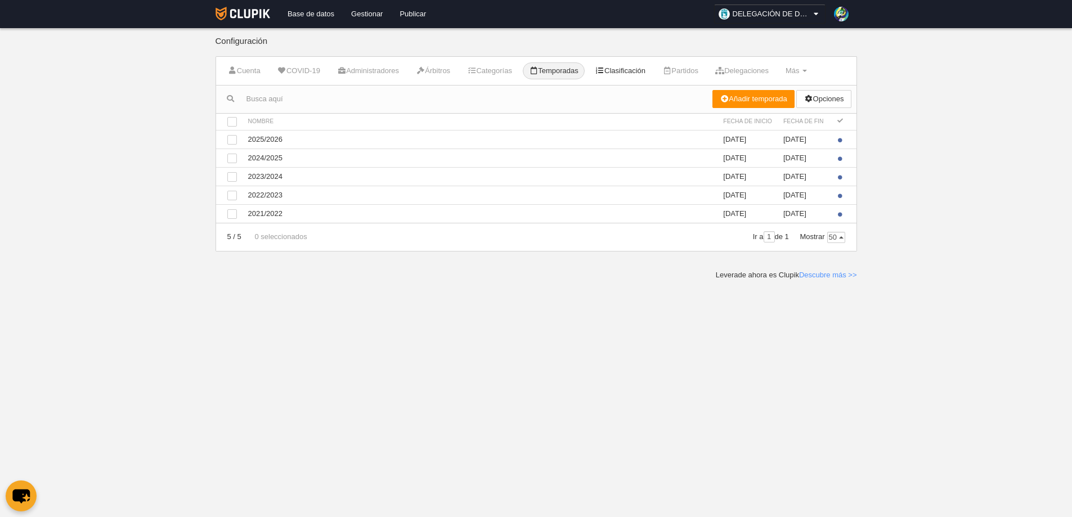
click at [644, 70] on link "Clasificación" at bounding box center [620, 70] width 62 height 17
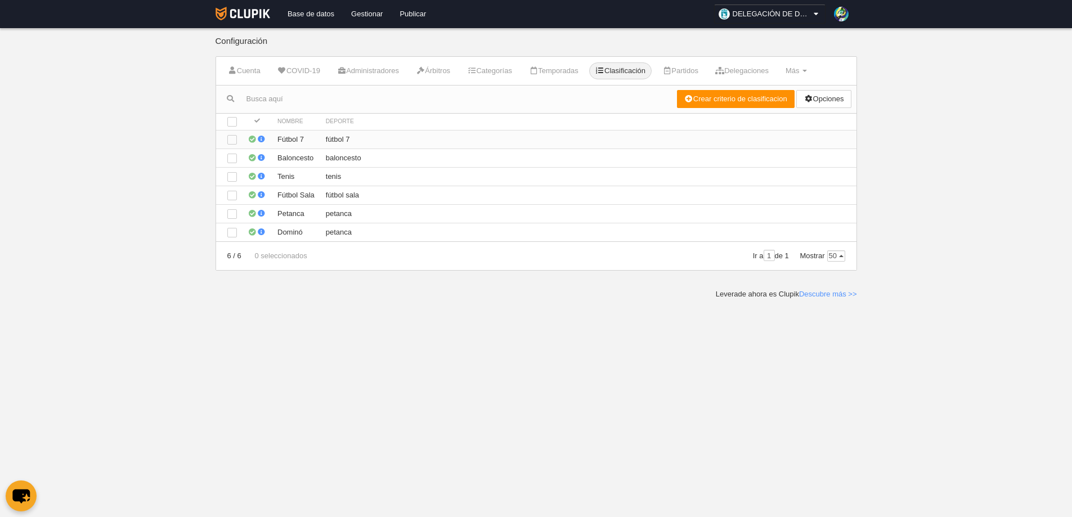
click at [296, 137] on td "Fútbol 7" at bounding box center [296, 139] width 48 height 19
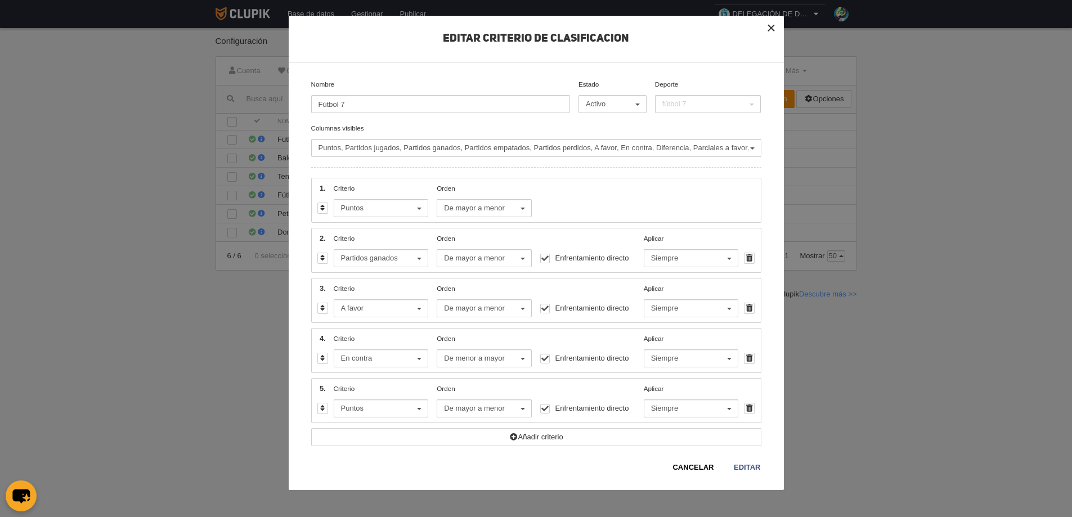
click at [772, 27] on button "×" at bounding box center [771, 28] width 25 height 25
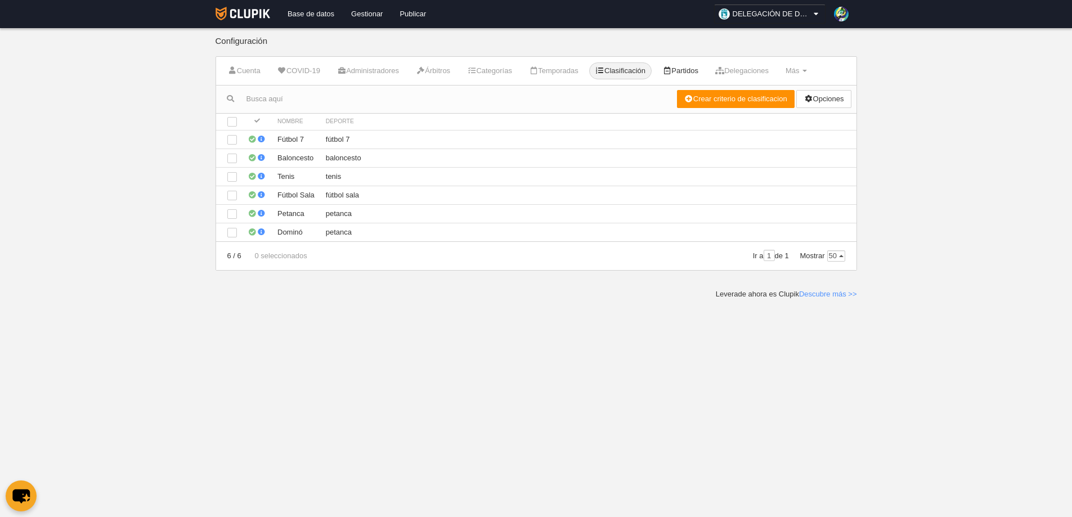
click at [697, 70] on link "Partidos" at bounding box center [680, 70] width 48 height 17
click at [745, 70] on link "Delegaciones" at bounding box center [742, 70] width 66 height 17
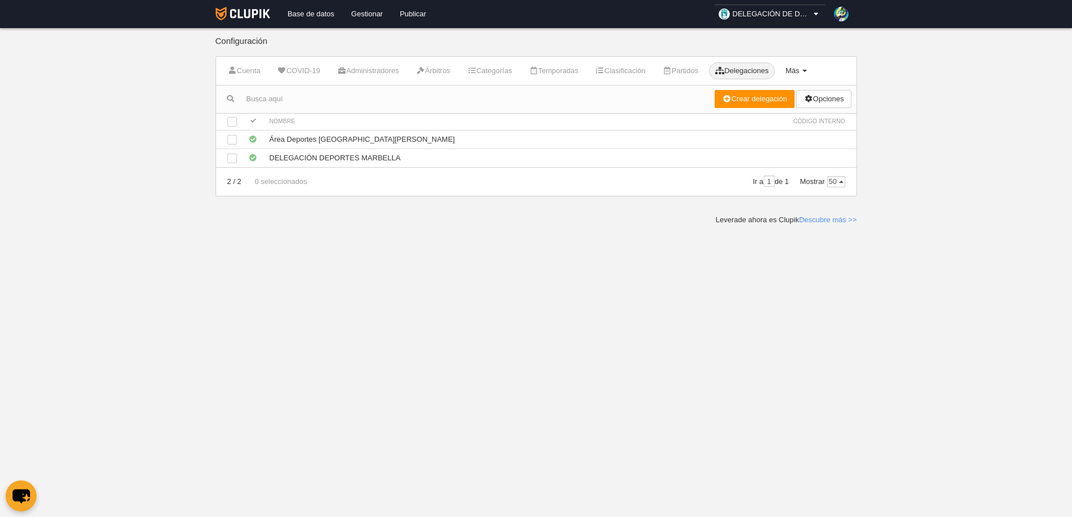
click at [807, 71] on span at bounding box center [805, 71] width 5 height 2
click at [363, 14] on link "Gestionar" at bounding box center [367, 14] width 48 height 28
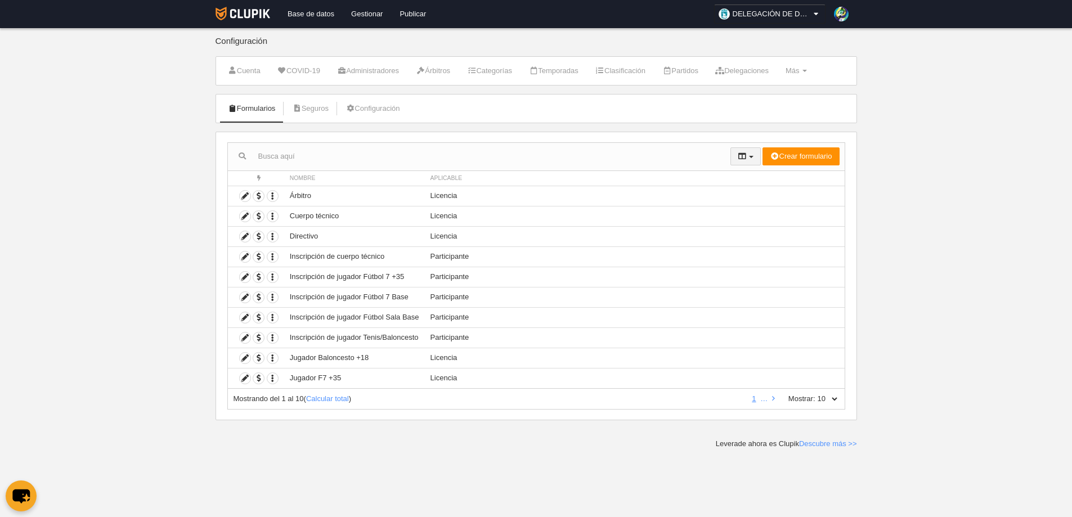
click at [751, 157] on span "button" at bounding box center [751, 157] width 5 height 2
click at [832, 400] on select "10 25 50 100 500" at bounding box center [828, 399] width 24 height 10
select select "25"
click at [816, 394] on select "10 25 50 100 500" at bounding box center [828, 399] width 24 height 10
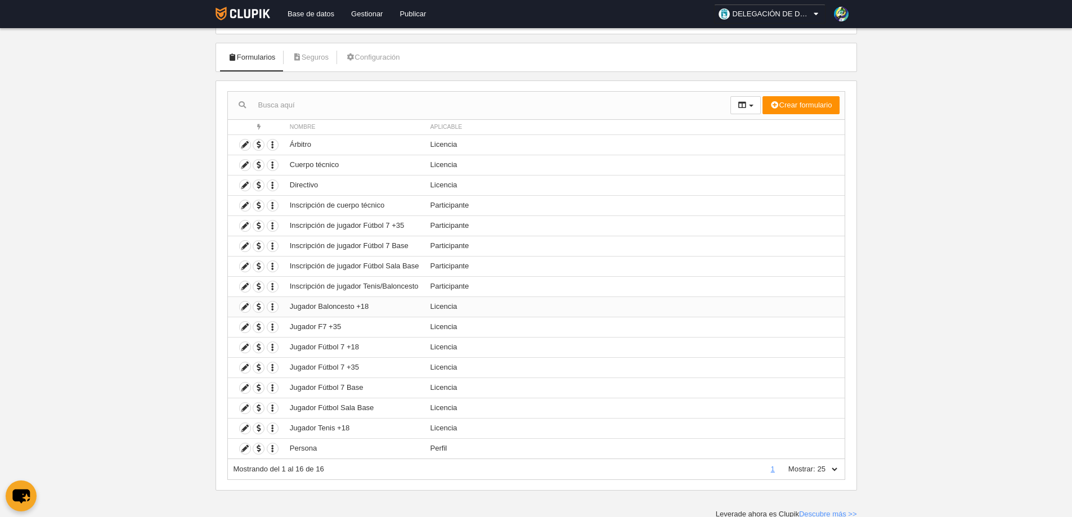
scroll to position [53, 0]
click at [274, 324] on icon "button" at bounding box center [272, 325] width 11 height 11
click at [303, 361] on span "Borrar formulario" at bounding box center [311, 362] width 64 height 8
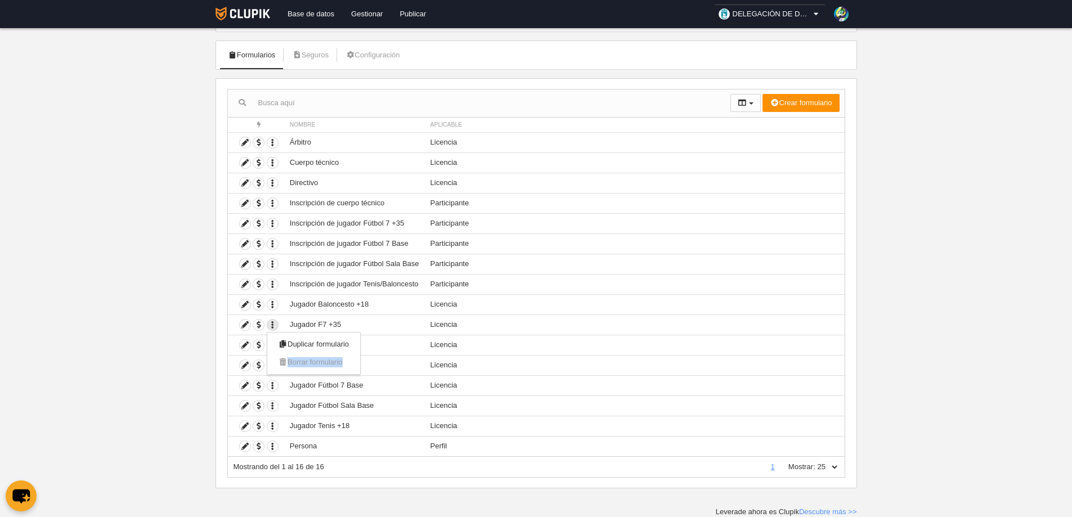
click at [303, 361] on span "Borrar formulario" at bounding box center [311, 362] width 64 height 8
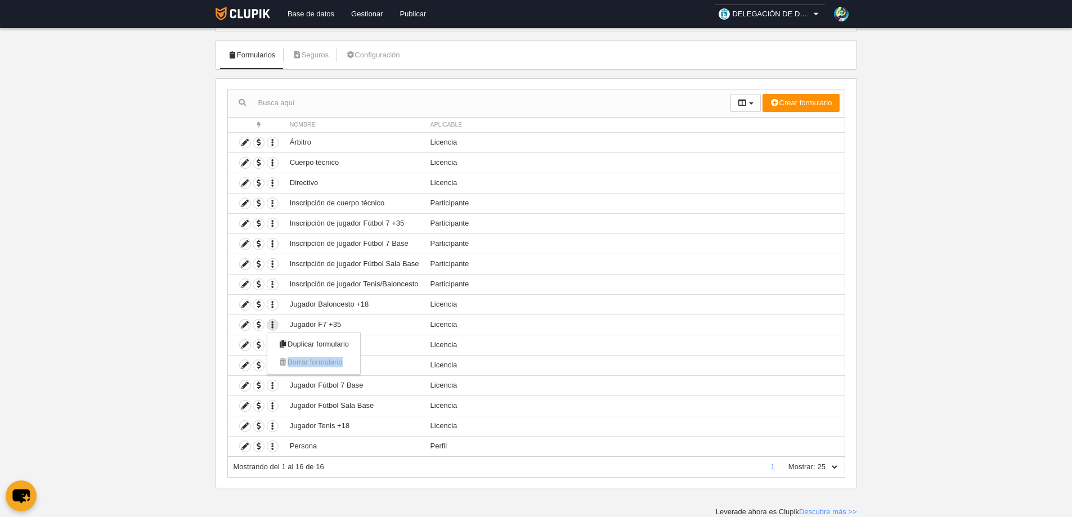
click at [980, 326] on body "Base de datos Gestionar Publicar DELEGACIÓN DE DEPORTES AYUNTAMIENTO DE [GEOGRA…" at bounding box center [536, 205] width 1072 height 517
click at [381, 52] on link "Configuración" at bounding box center [372, 55] width 66 height 17
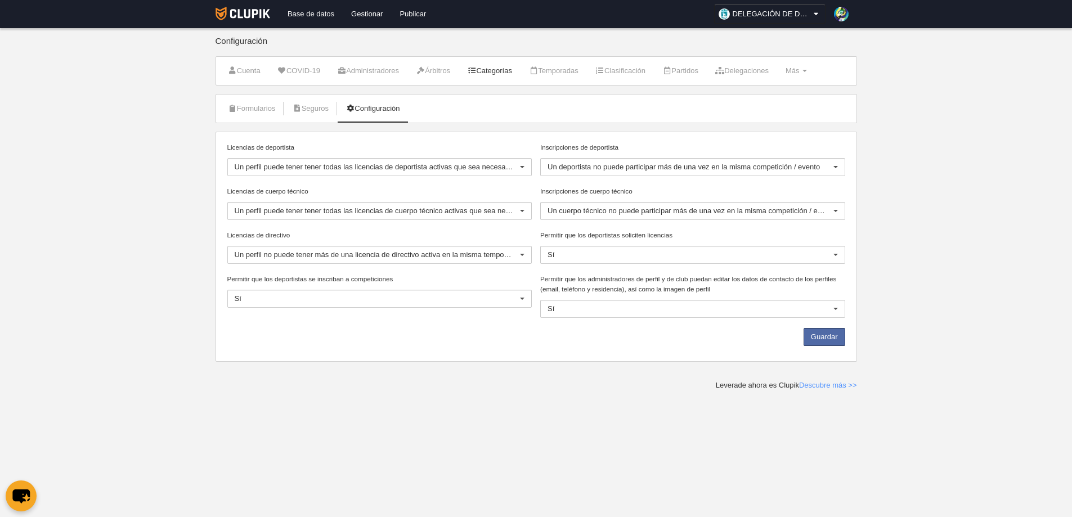
click at [498, 65] on link "Categorías" at bounding box center [489, 70] width 57 height 17
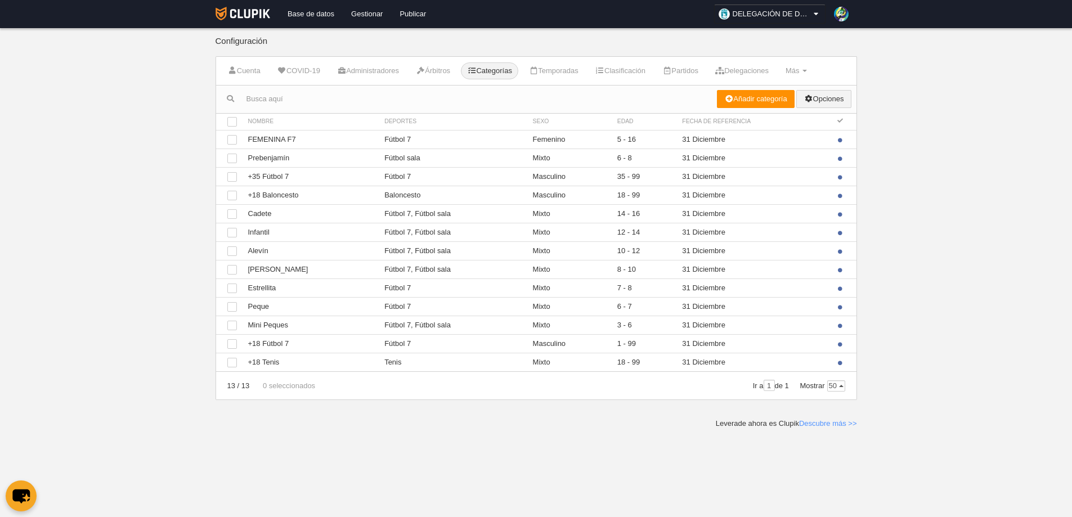
click at [820, 96] on link "Opciones" at bounding box center [823, 99] width 55 height 18
click at [894, 211] on body "Base de datos Gestionar Publicar DELEGACIÓN DE DEPORTES AYUNTAMIENTO DE [GEOGRA…" at bounding box center [536, 258] width 1072 height 517
click at [800, 70] on span "Más" at bounding box center [793, 70] width 14 height 8
click at [756, 150] on link "Reglas de numeración" at bounding box center [760, 153] width 105 height 18
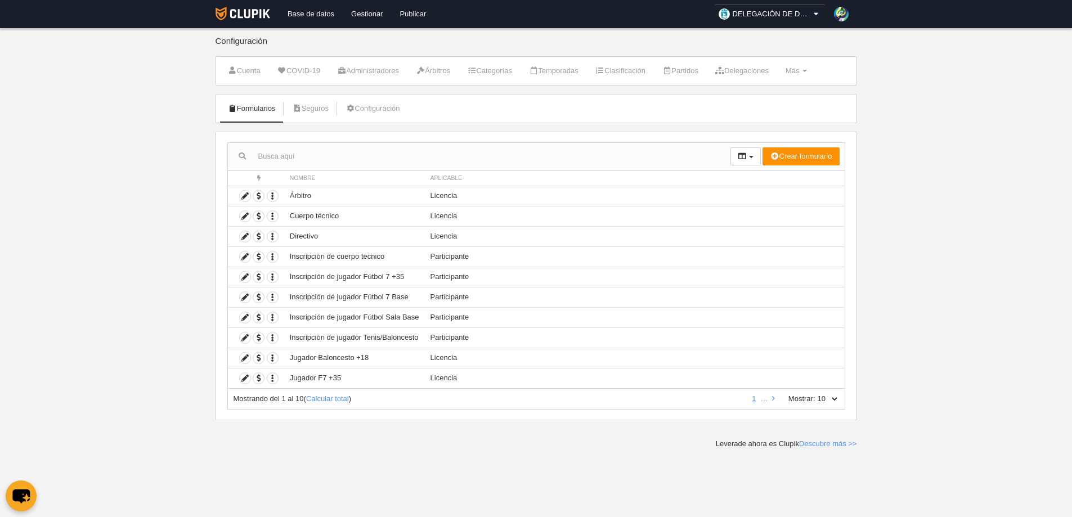
click at [835, 400] on select "10 25 50 100 500" at bounding box center [828, 399] width 24 height 10
select select "25"
click at [816, 394] on select "10 25 50 100 500" at bounding box center [828, 399] width 24 height 10
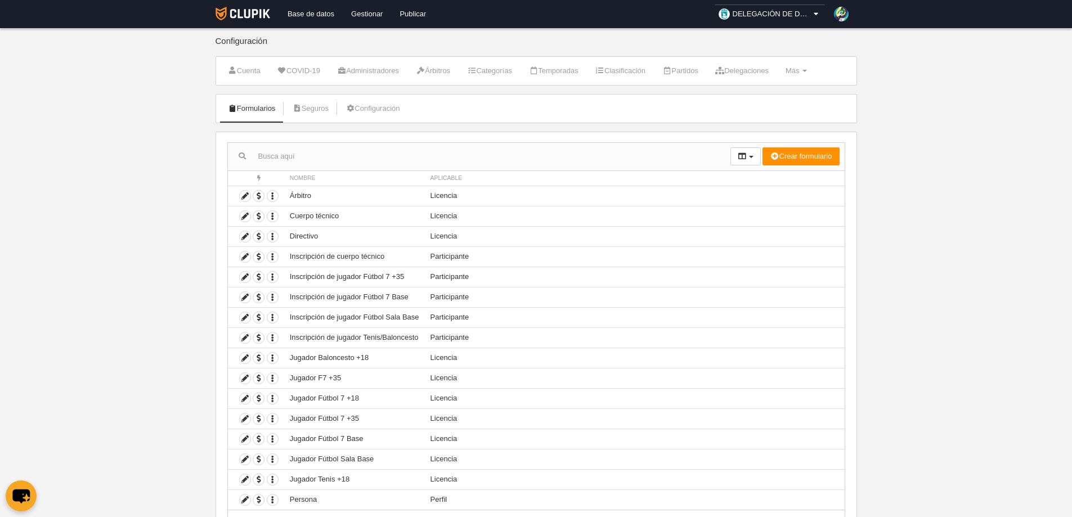
scroll to position [53, 0]
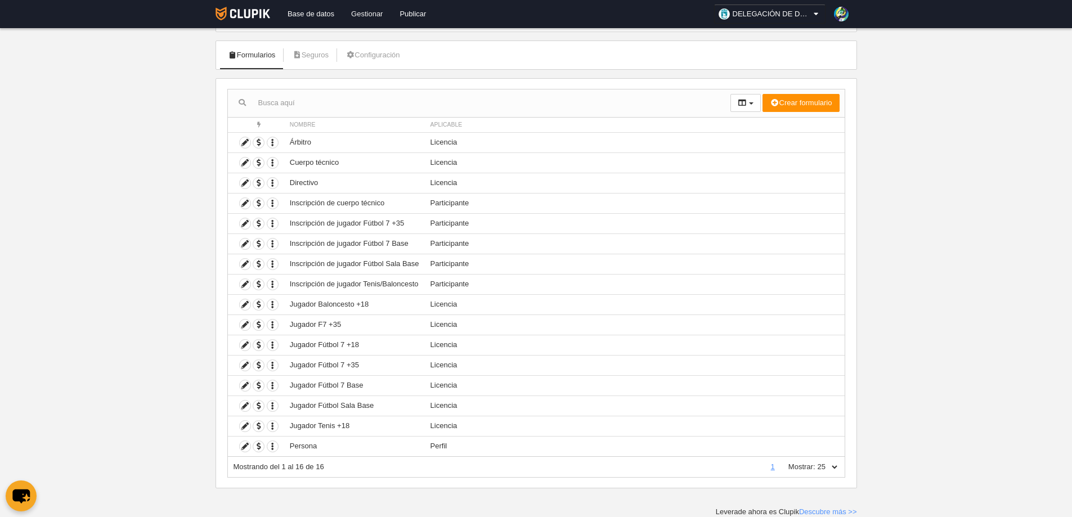
click at [364, 12] on link "Gestionar" at bounding box center [367, 14] width 48 height 28
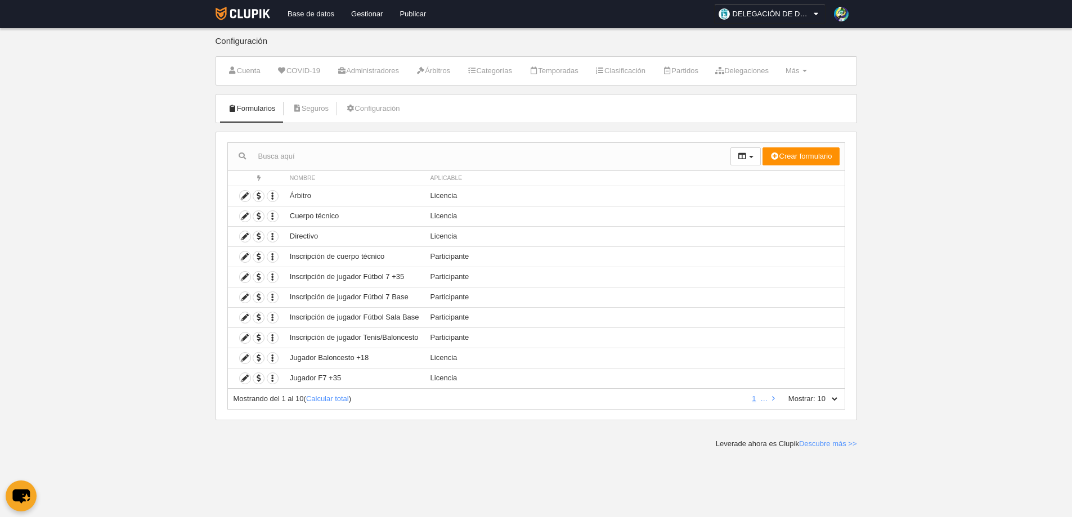
click at [840, 399] on div "Mostrando del 1 al 10 ( Calcular total ) 1 … Mostrar: 10 25 50 100 500" at bounding box center [536, 399] width 618 height 21
click at [830, 398] on select "10 25 50 100 500" at bounding box center [828, 399] width 24 height 10
select select "25"
click at [816, 394] on select "10 25 50 100 500" at bounding box center [828, 399] width 24 height 10
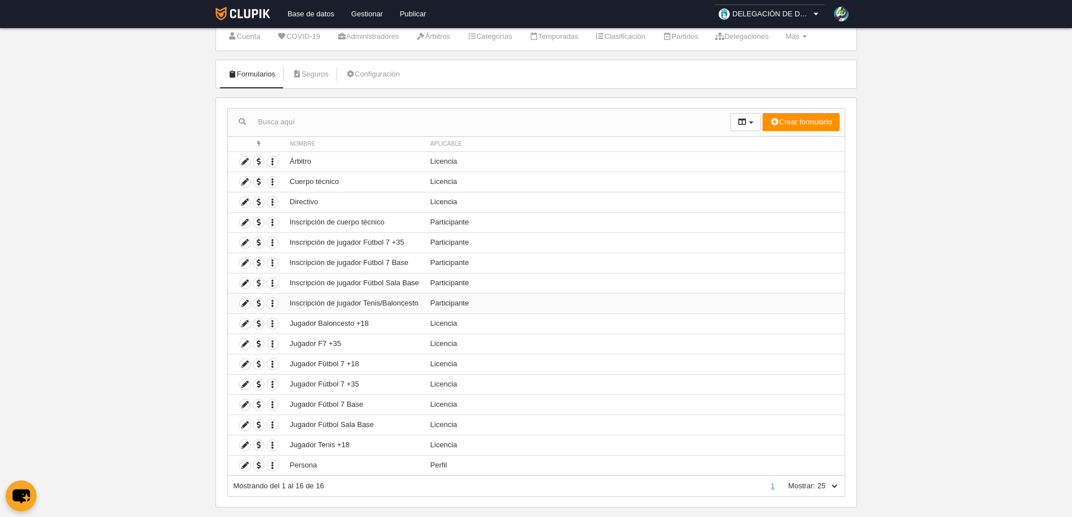
scroll to position [53, 0]
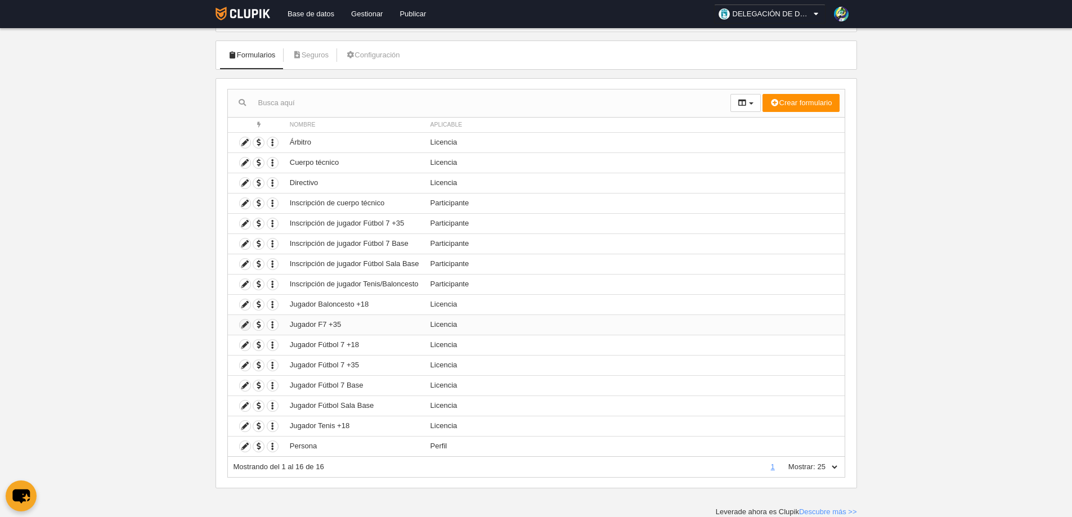
click at [245, 325] on icon at bounding box center [245, 325] width 11 height 11
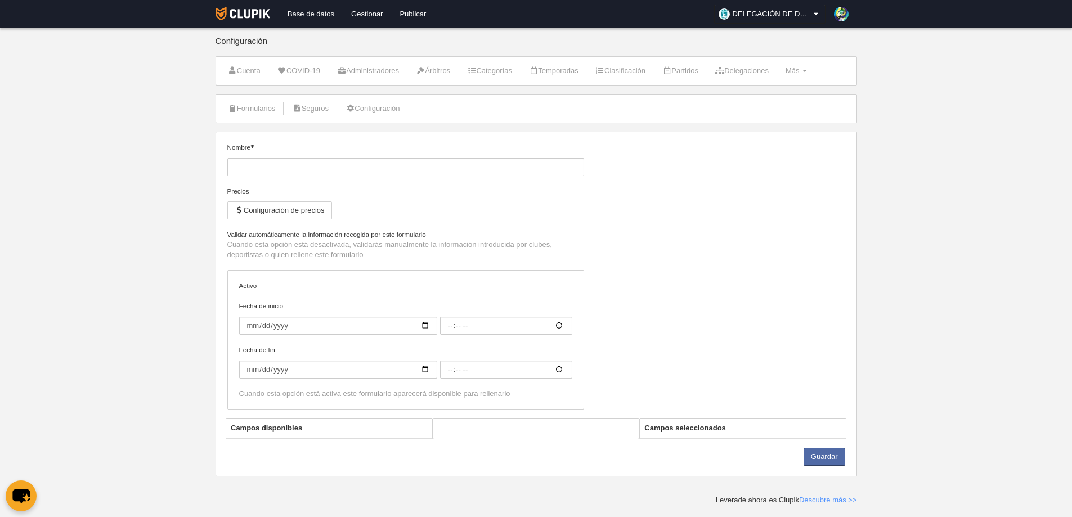
type input "Jugador F7 +35"
checkbox input "true"
type input "[DATE]"
type input "00:00"
type input "[DATE]"
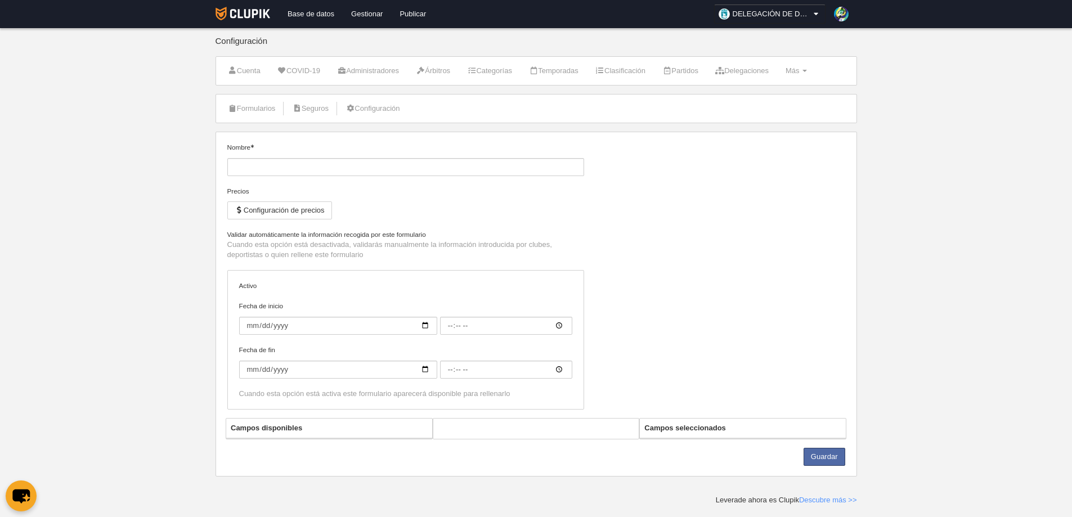
type input "00:00"
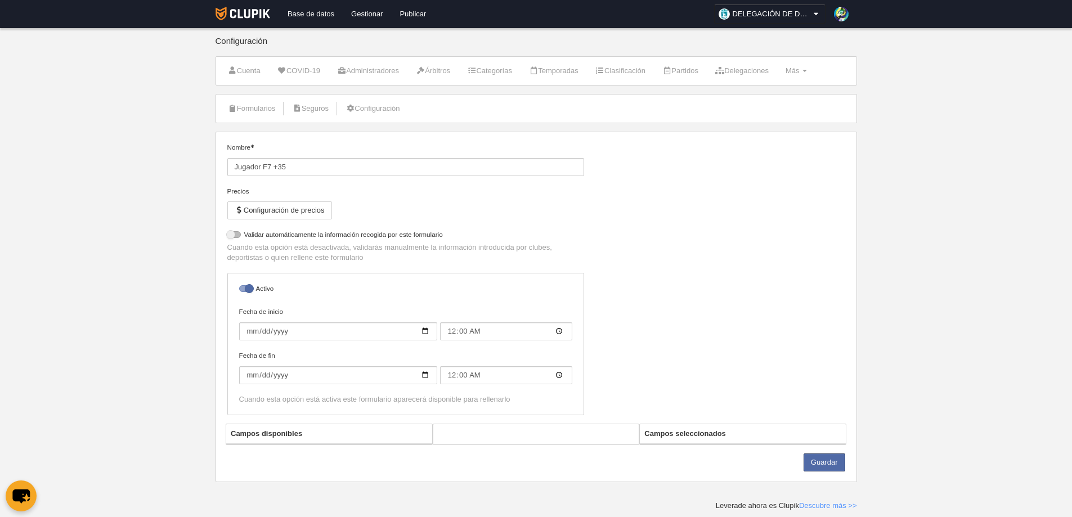
select select "selected"
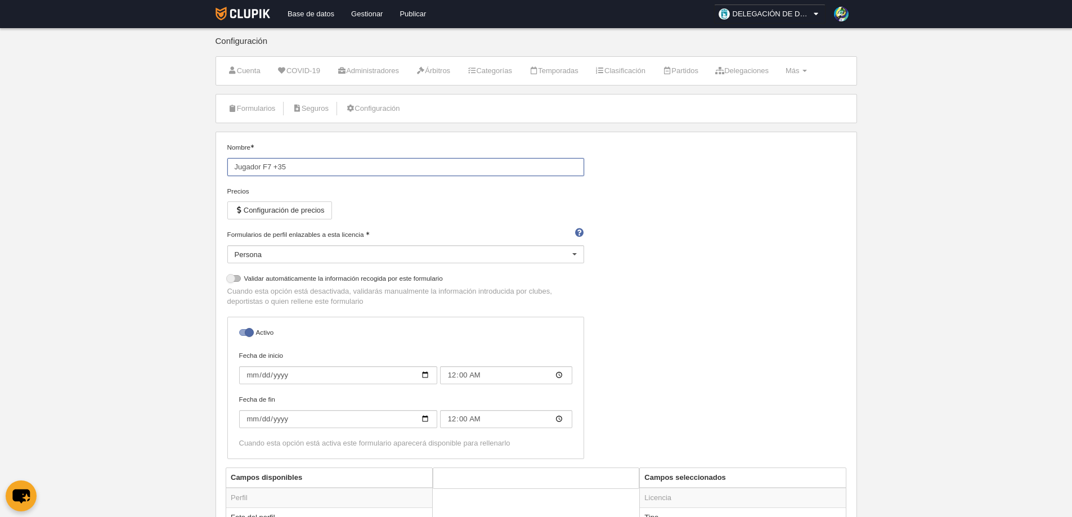
click at [289, 167] on input "Jugador F7 +35" at bounding box center [405, 167] width 357 height 18
type input "J"
click at [724, 248] on div "Nombre Precios Configuración de precios Formularios de perfil enlazables a esta…" at bounding box center [536, 304] width 626 height 325
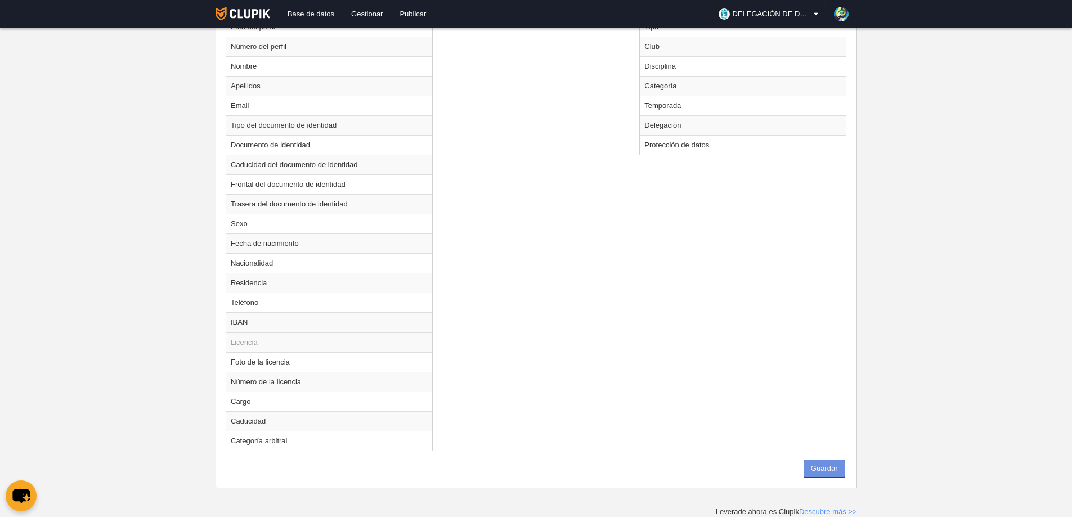
click at [825, 464] on button "Guardar" at bounding box center [825, 469] width 42 height 18
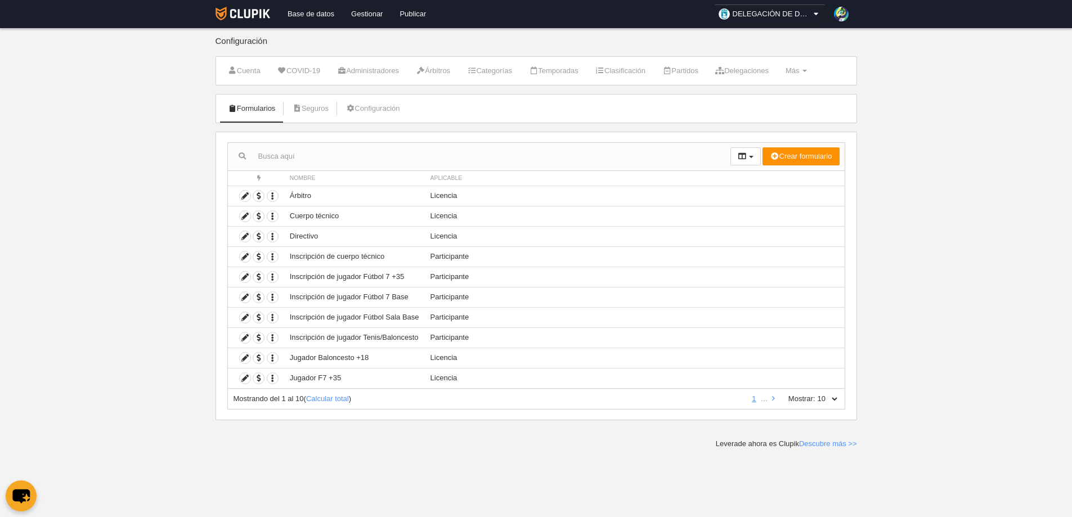
click at [832, 397] on select "10 25 50 100 500" at bounding box center [828, 399] width 24 height 10
select select "25"
click at [816, 394] on select "10 25 50 100 500" at bounding box center [828, 399] width 24 height 10
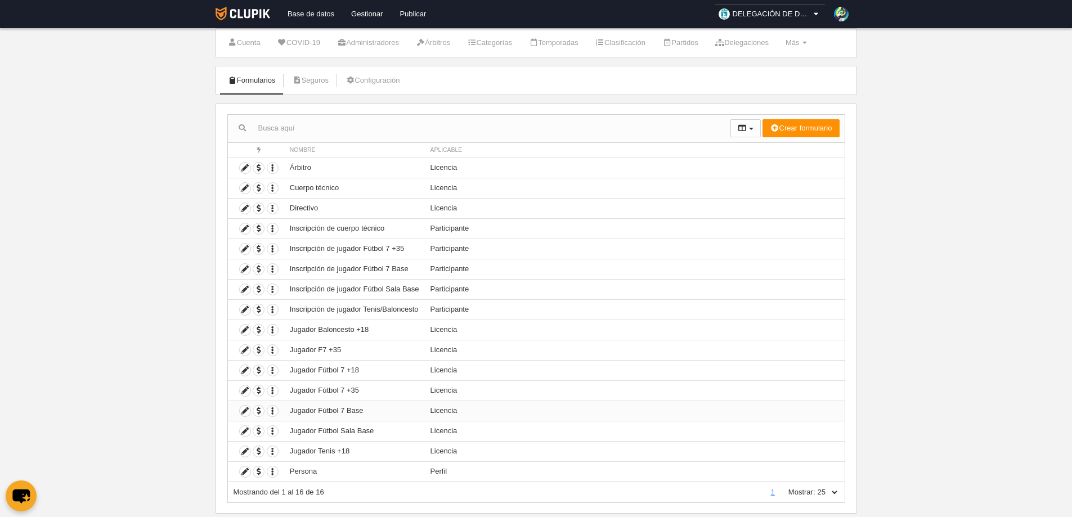
scroll to position [53, 0]
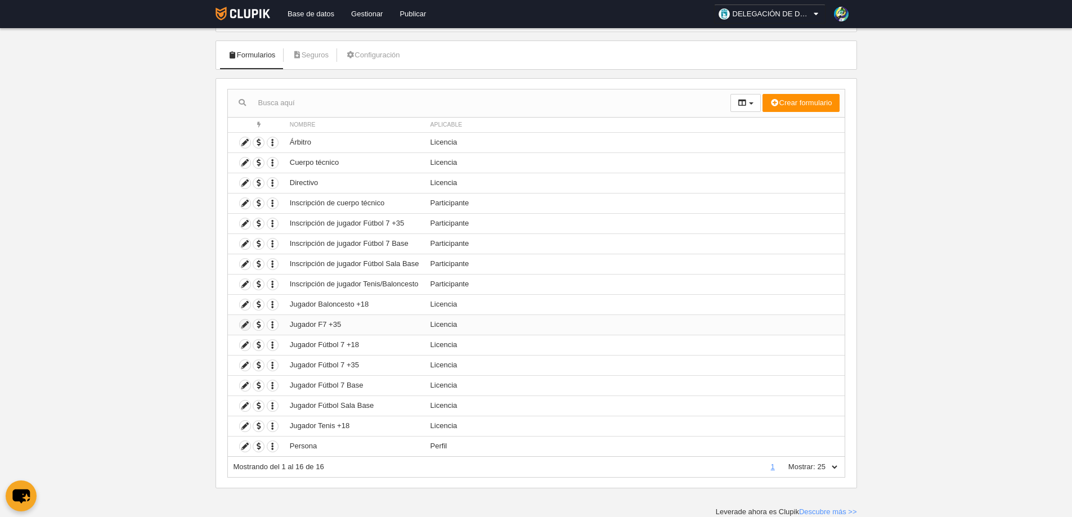
click at [245, 323] on icon at bounding box center [245, 325] width 11 height 11
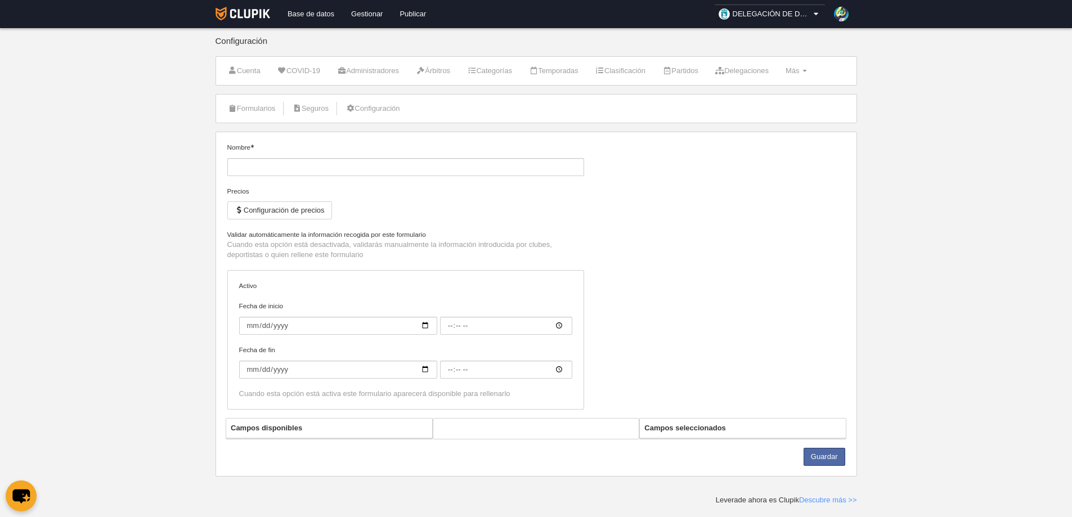
type input "Jugador F7 +35"
checkbox input "true"
type input "[DATE]"
type input "00:00"
type input "[DATE]"
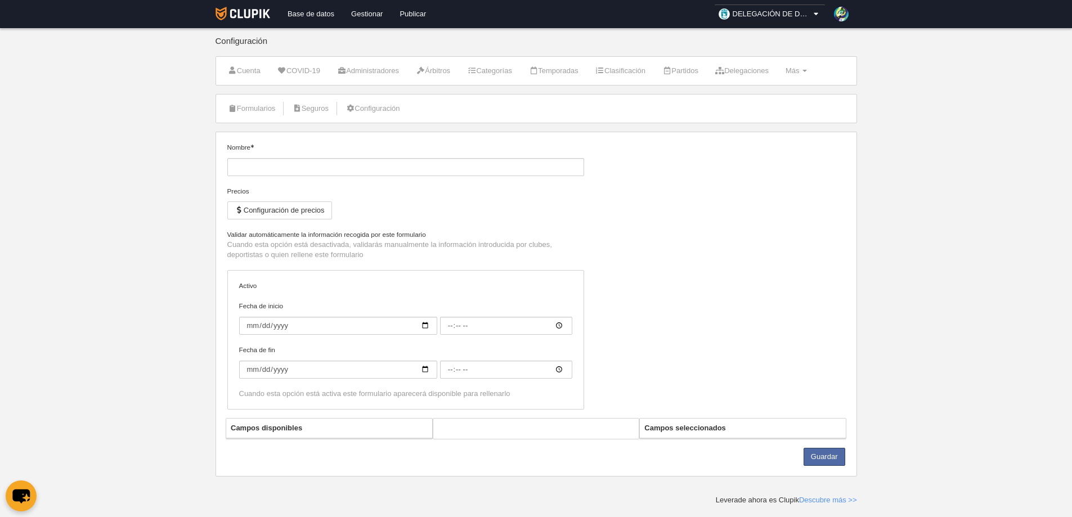
type input "00:00"
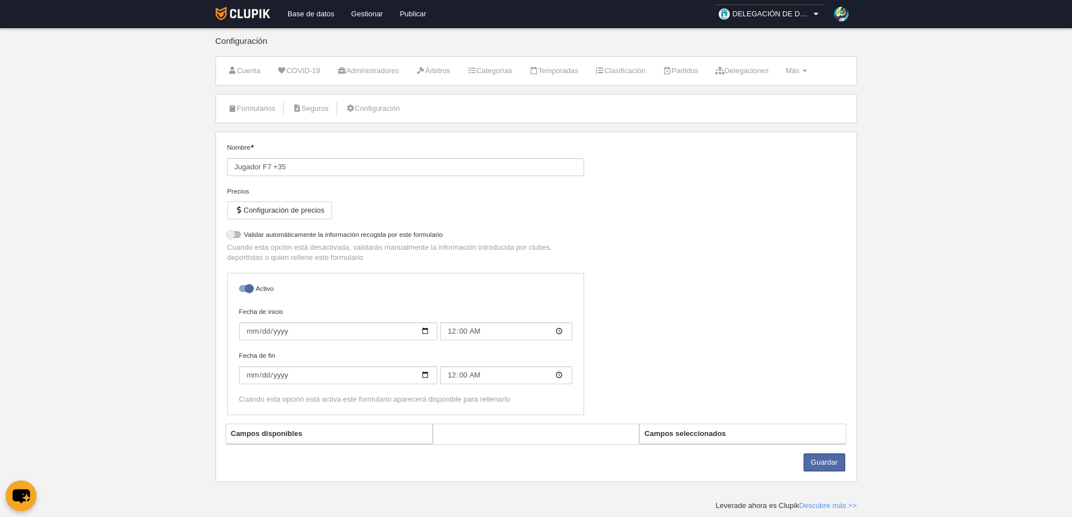
select select "selected"
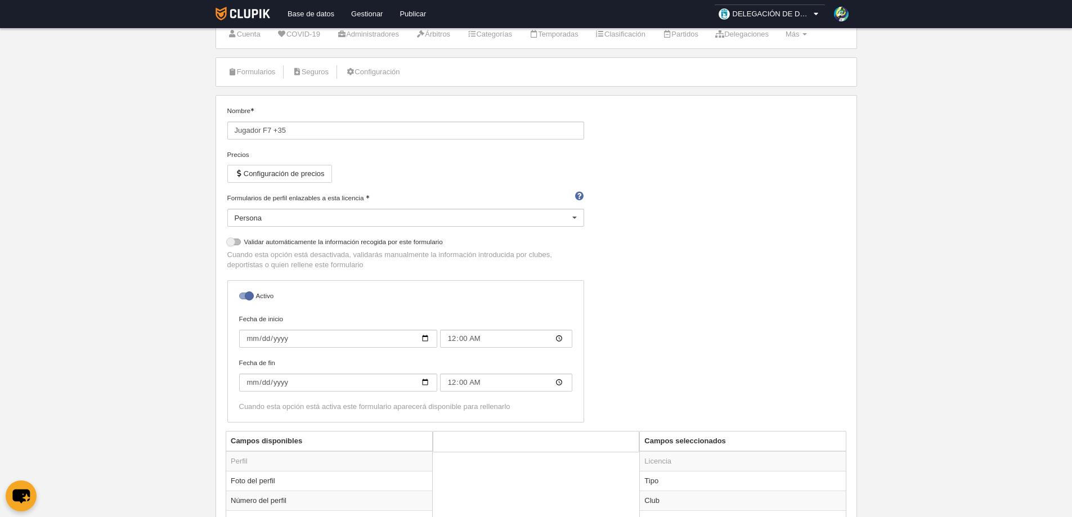
scroll to position [56, 0]
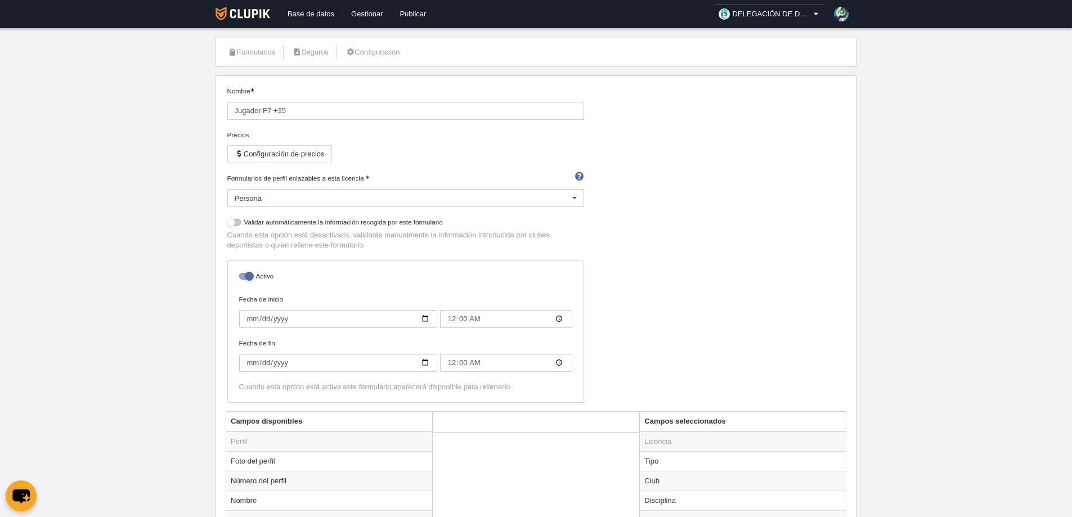
click at [238, 223] on div at bounding box center [234, 222] width 14 height 7
click at [235, 223] on input "checkbox" at bounding box center [231, 225] width 7 height 7
checkbox input "true"
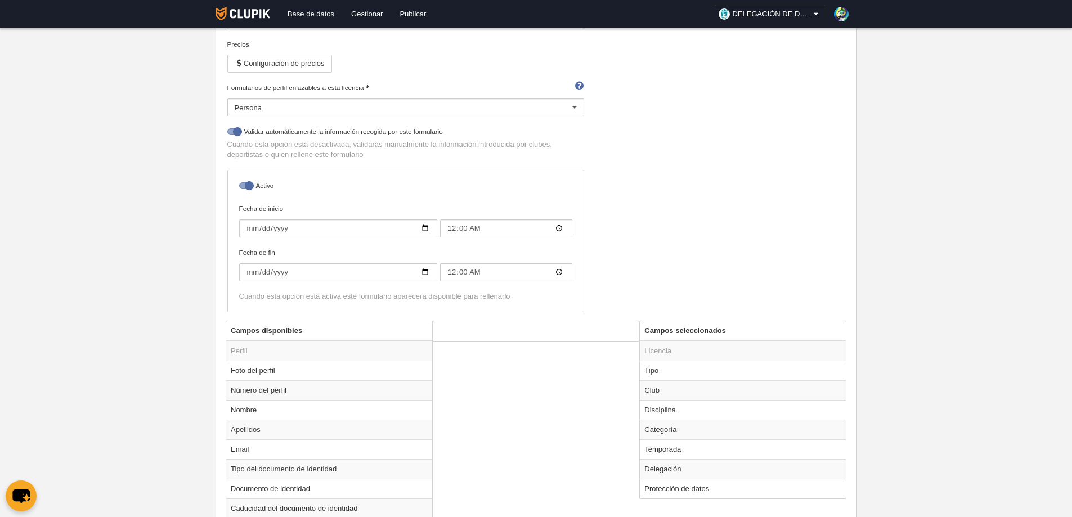
scroll to position [41, 0]
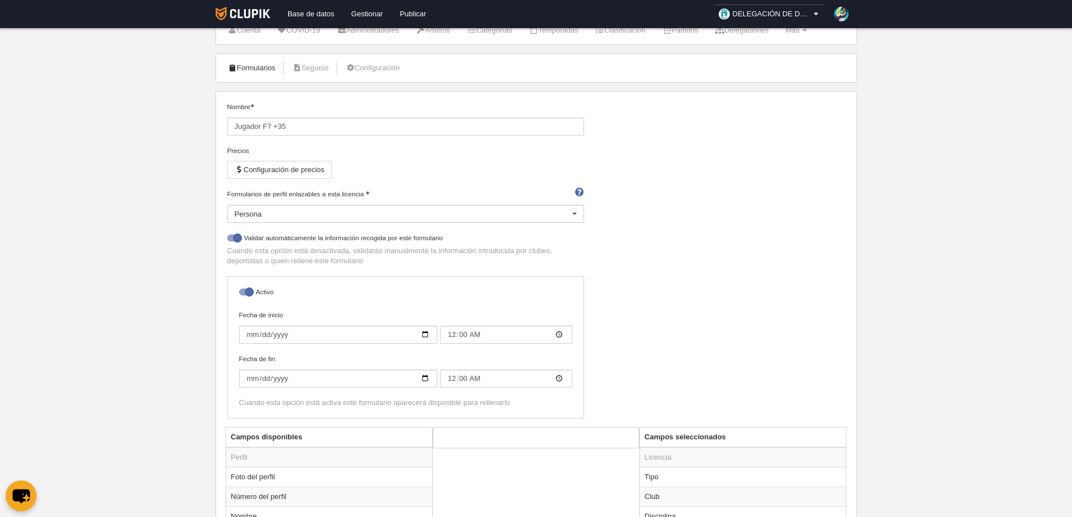
click at [271, 68] on link "Formularios" at bounding box center [252, 68] width 60 height 17
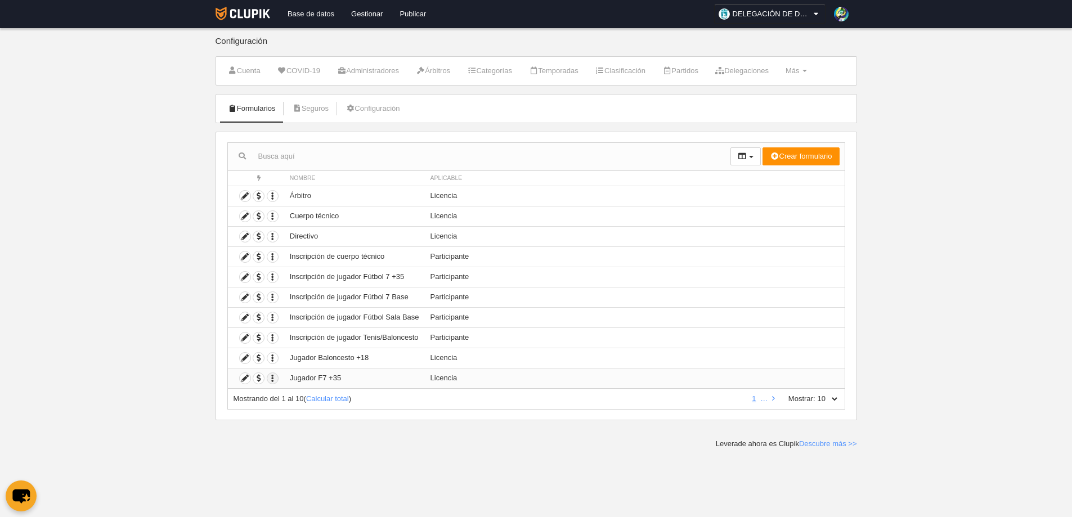
click at [272, 377] on icon "button" at bounding box center [272, 378] width 11 height 11
click at [446, 375] on td "Licencia" at bounding box center [635, 378] width 420 height 20
click at [364, 6] on link "Gestionar" at bounding box center [367, 14] width 48 height 28
